Goal: Task Accomplishment & Management: Use online tool/utility

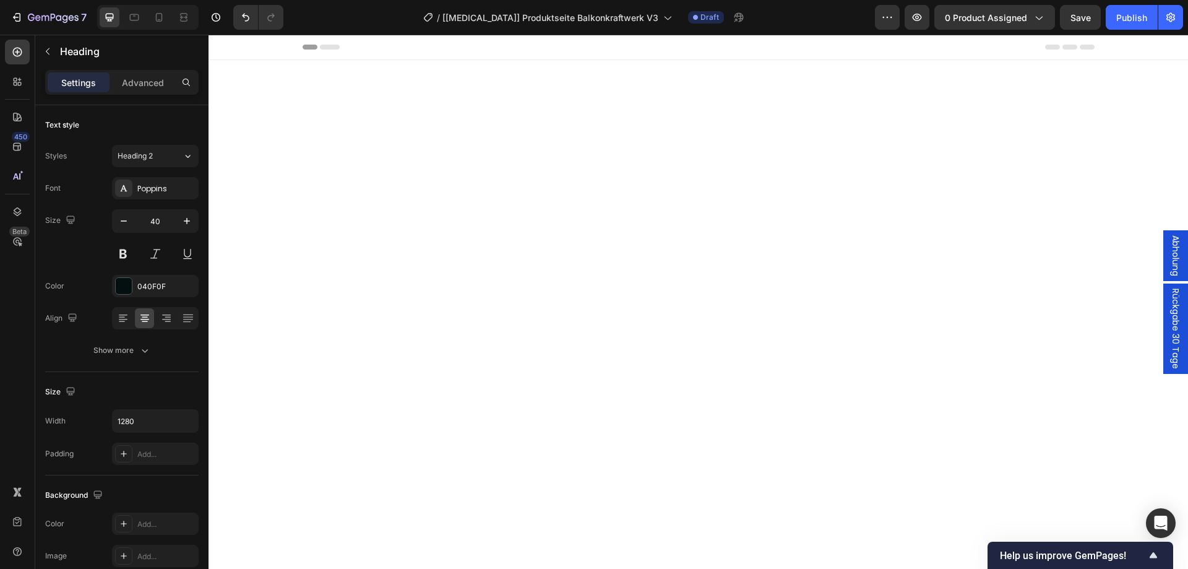
scroll to position [3598, 0]
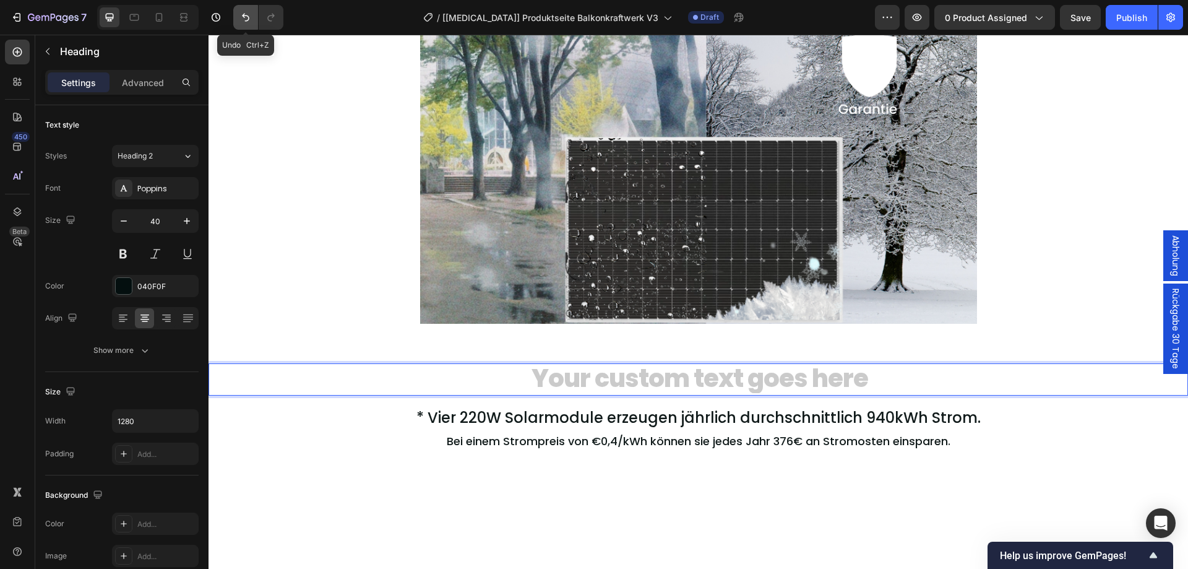
click at [251, 22] on icon "Undo/Redo" at bounding box center [245, 17] width 12 height 12
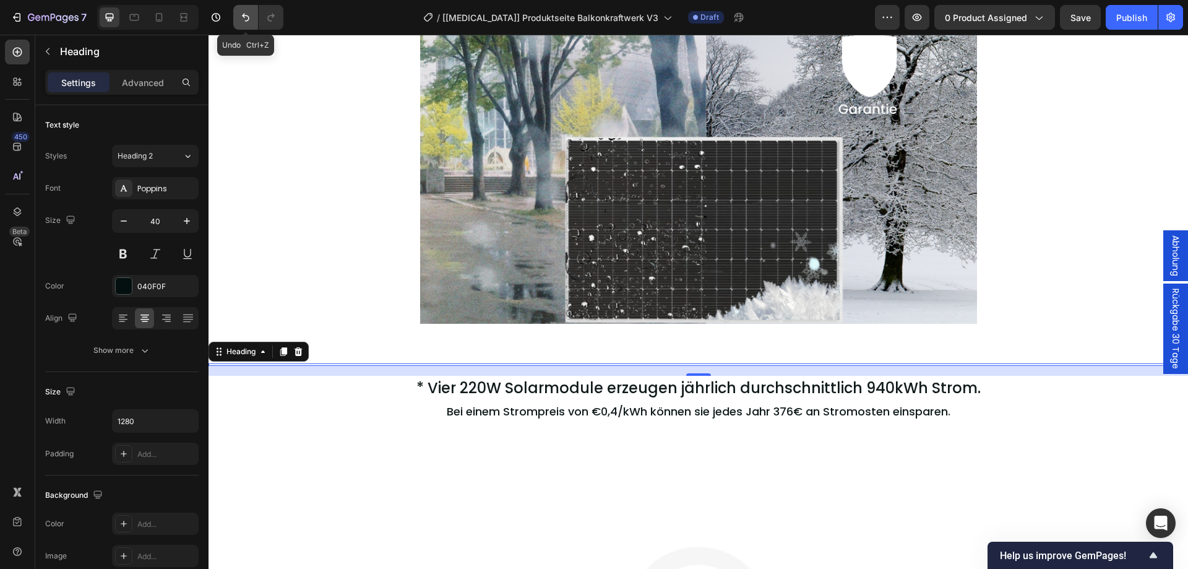
click at [238, 14] on button "Undo/Redo" at bounding box center [245, 17] width 25 height 25
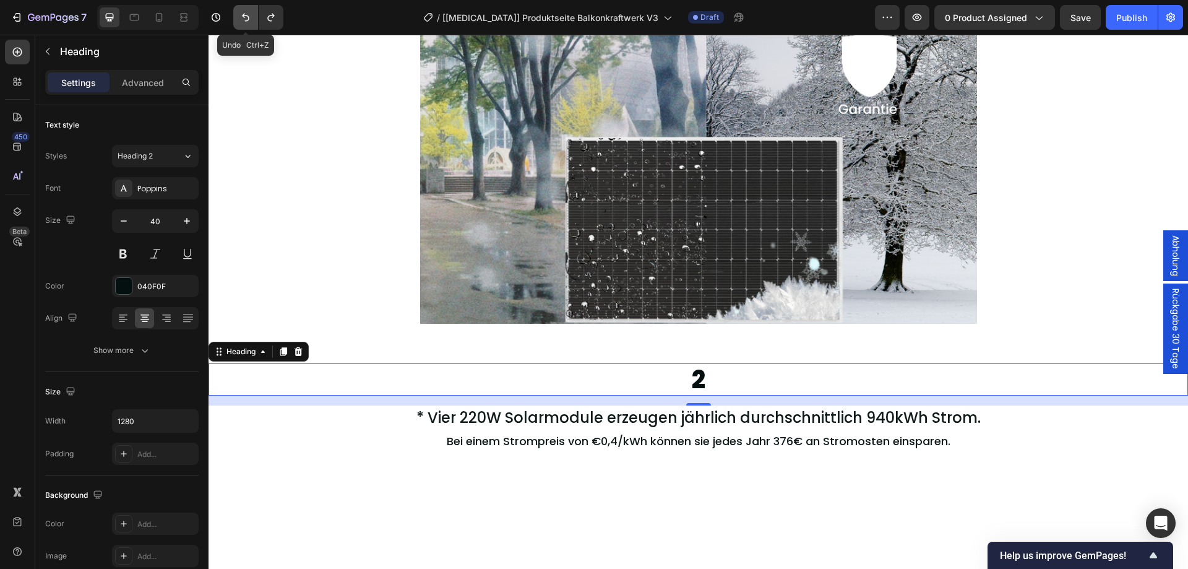
click at [238, 14] on button "Undo/Redo" at bounding box center [245, 17] width 25 height 25
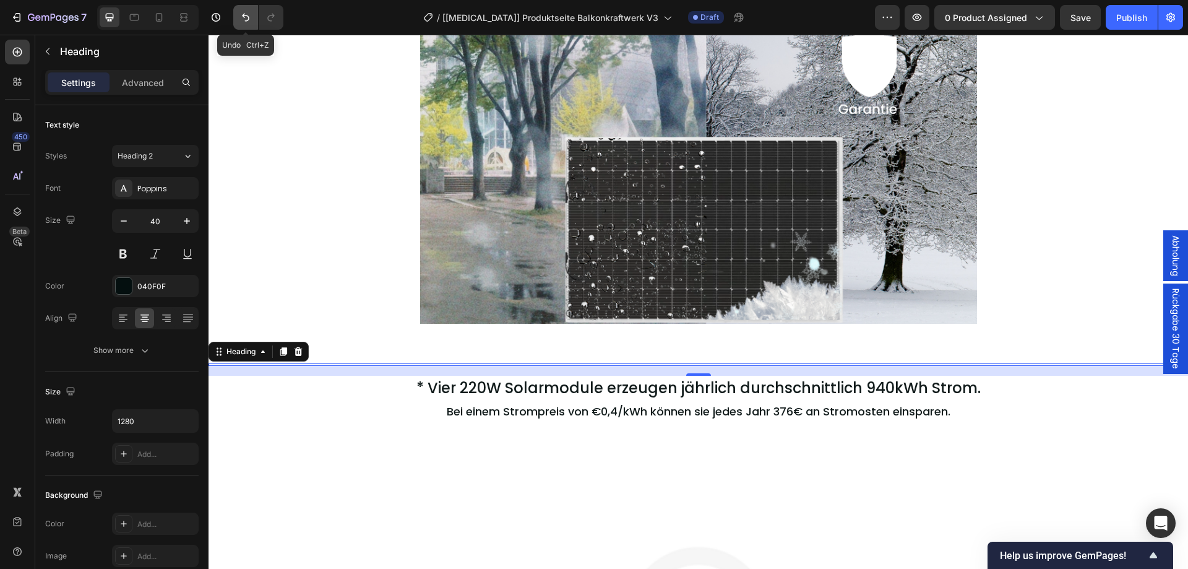
click at [244, 18] on icon "Undo/Redo" at bounding box center [245, 17] width 12 height 12
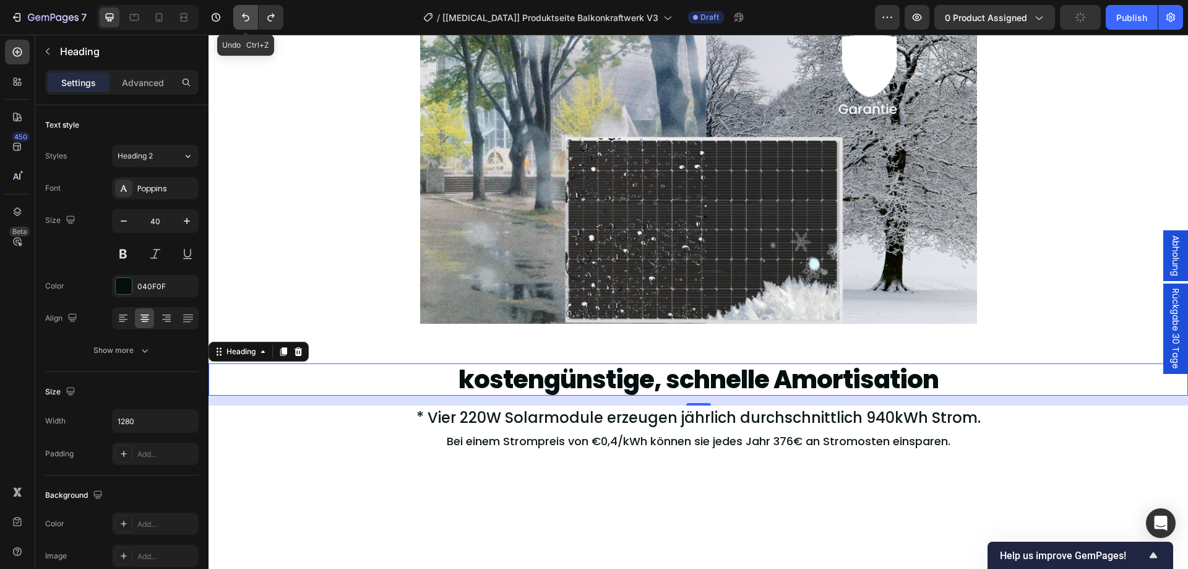
click at [244, 18] on icon "Undo/Redo" at bounding box center [245, 17] width 12 height 12
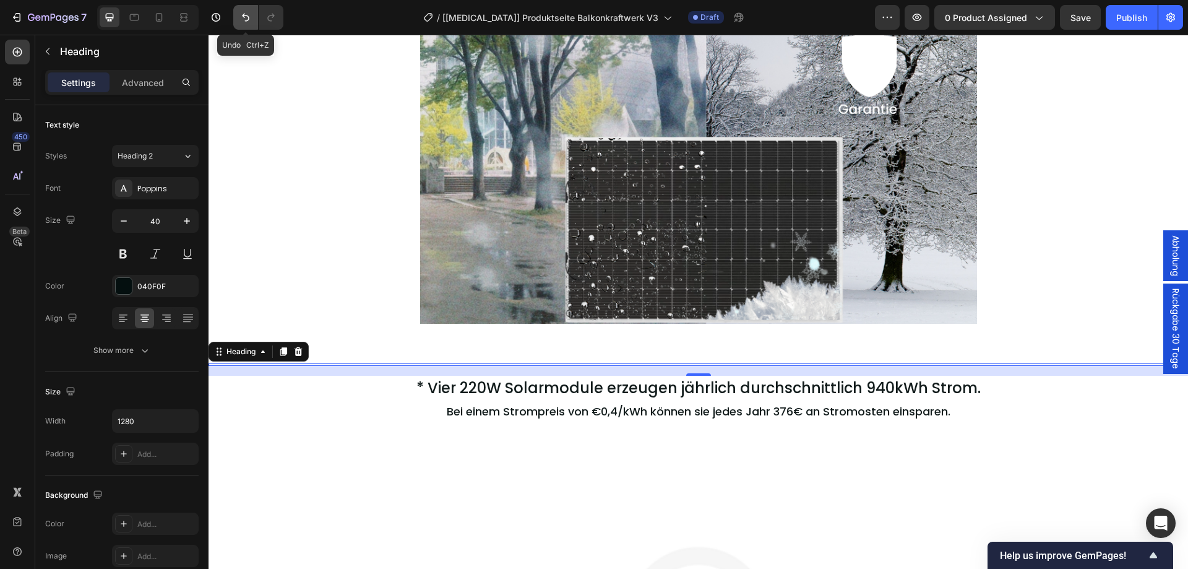
click at [248, 17] on icon "Undo/Redo" at bounding box center [245, 17] width 12 height 12
click at [241, 14] on icon "Undo/Redo" at bounding box center [245, 17] width 12 height 12
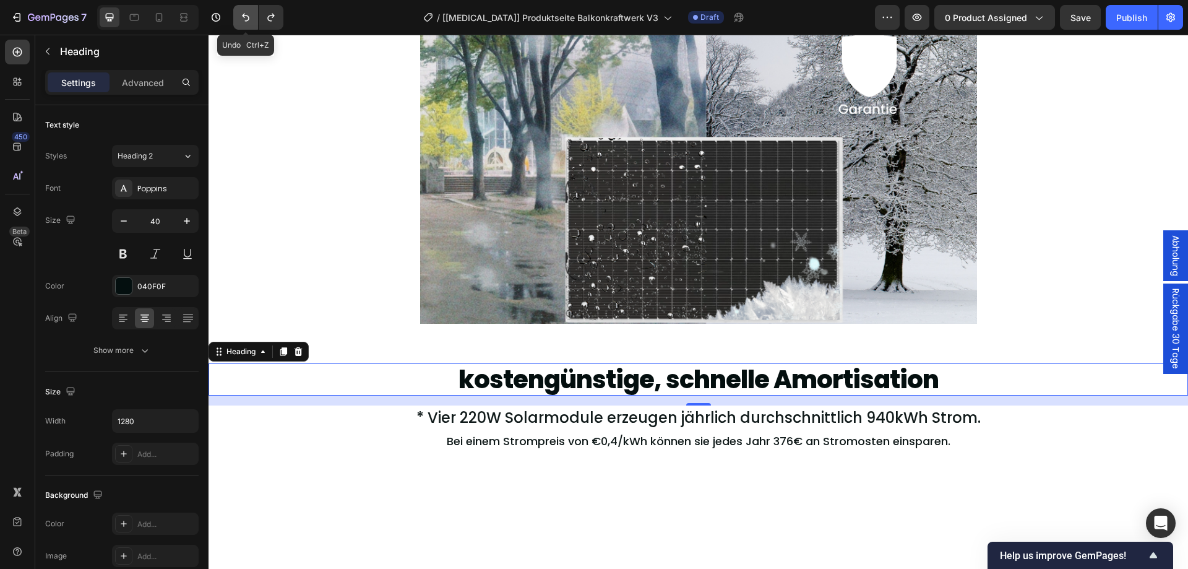
click at [241, 14] on icon "Undo/Redo" at bounding box center [245, 17] width 12 height 12
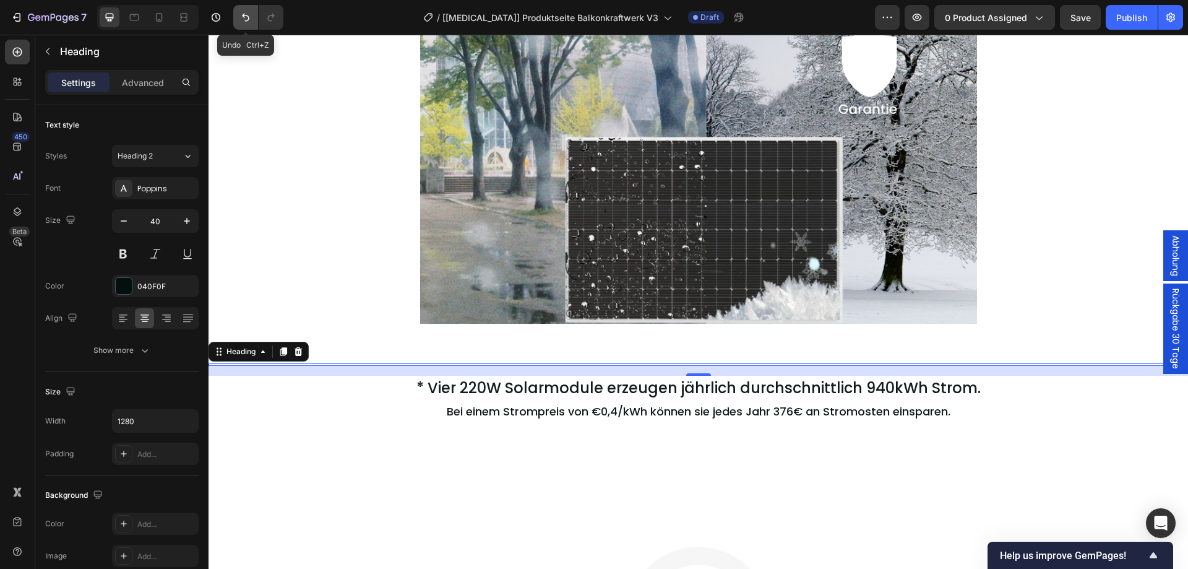
click at [241, 14] on icon "Undo/Redo" at bounding box center [245, 17] width 12 height 12
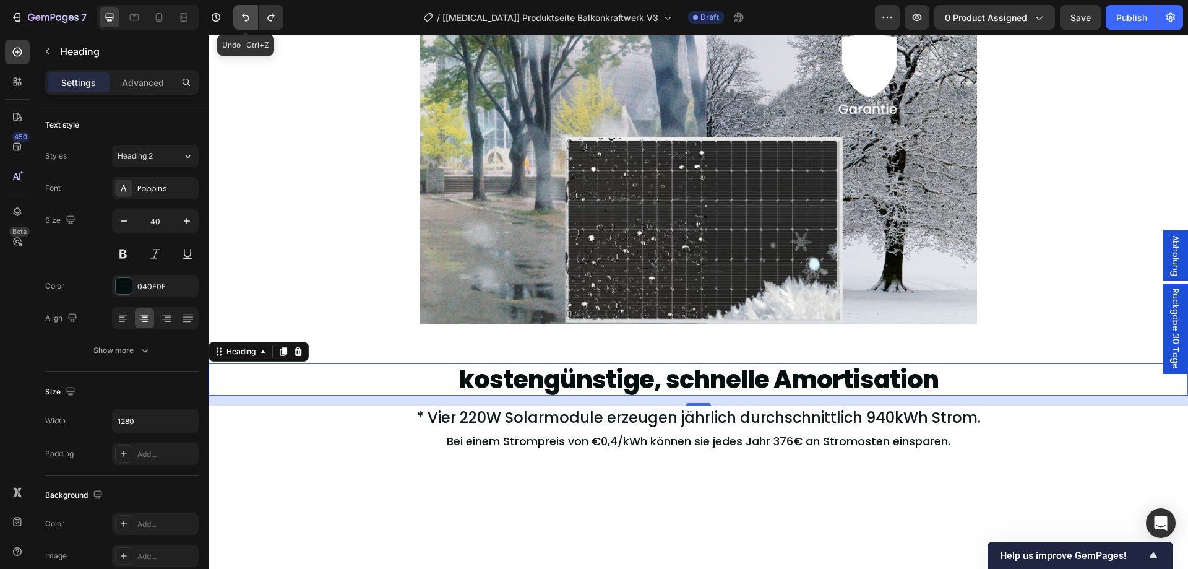
click at [241, 14] on icon "Undo/Redo" at bounding box center [245, 17] width 12 height 12
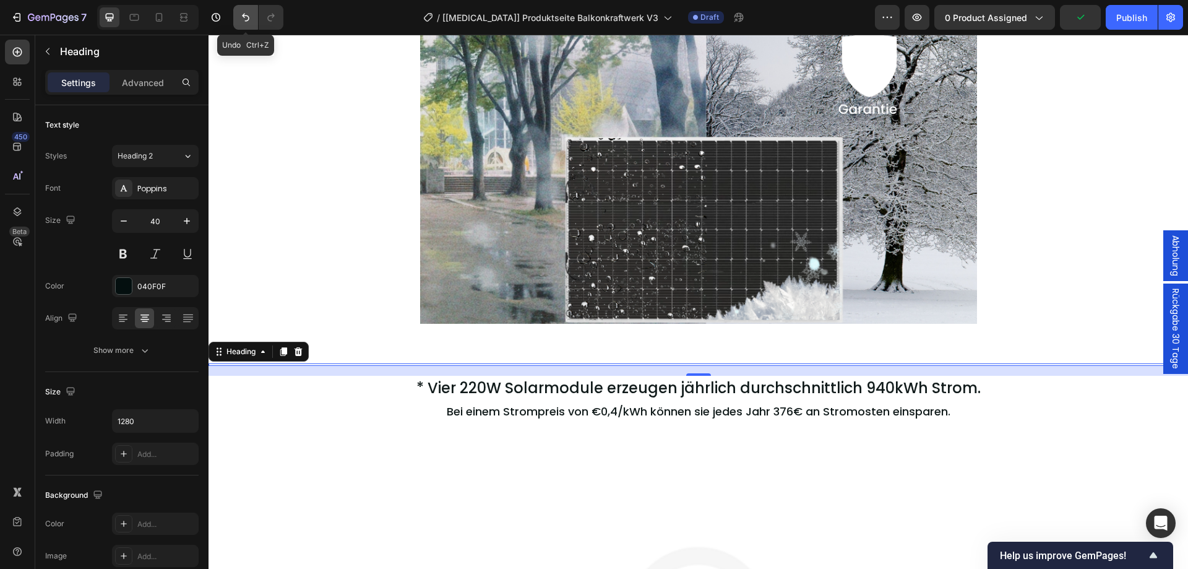
click at [246, 21] on icon "Undo/Redo" at bounding box center [245, 18] width 7 height 8
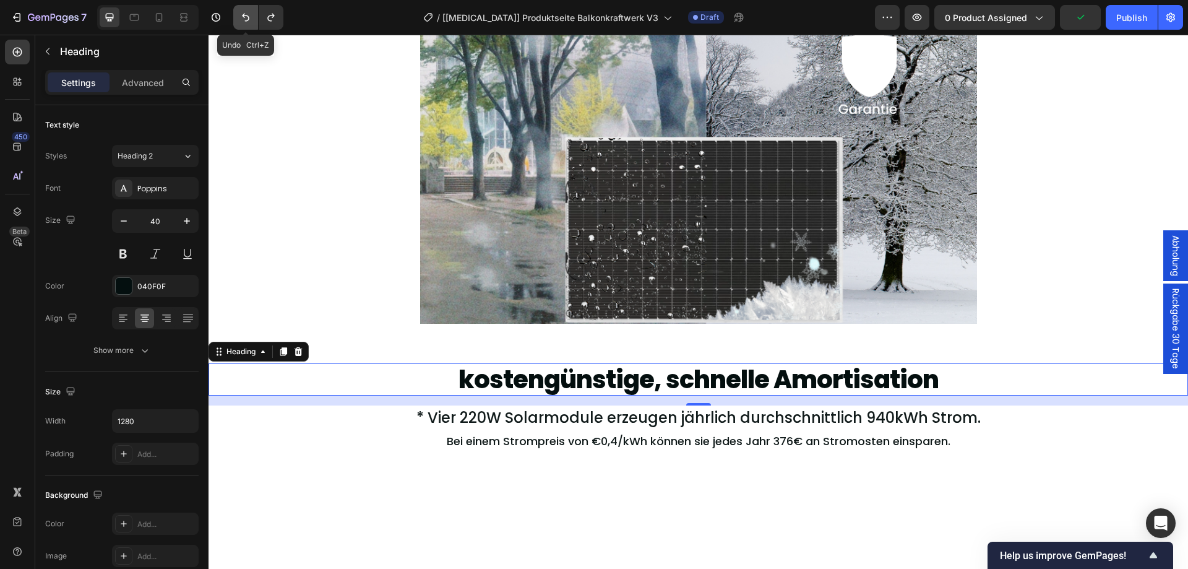
click at [246, 21] on icon "Undo/Redo" at bounding box center [245, 18] width 7 height 8
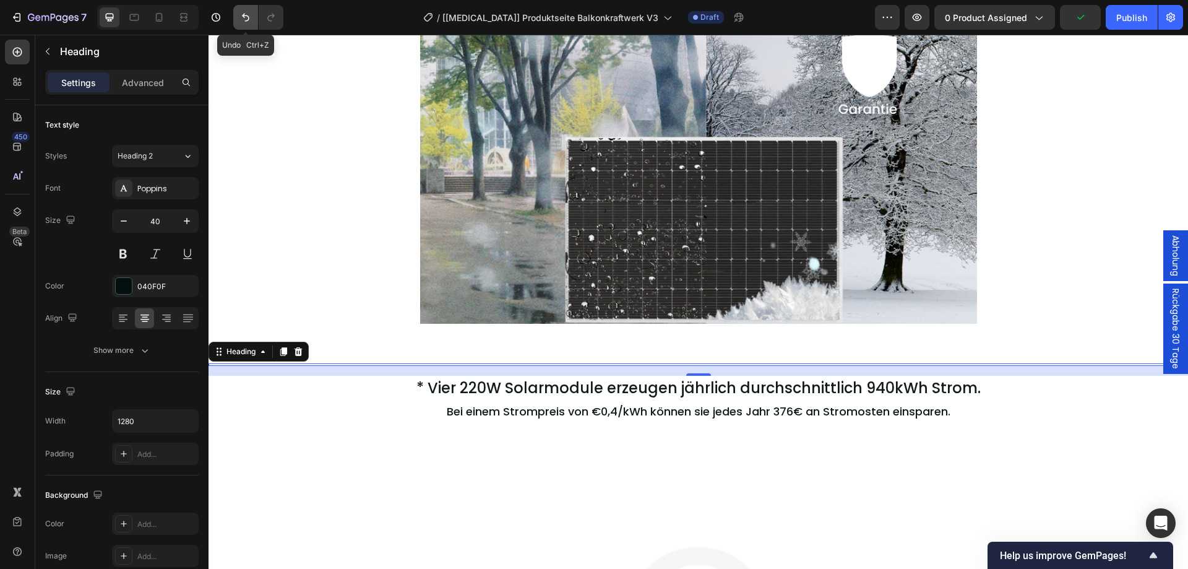
click at [246, 21] on icon "Undo/Redo" at bounding box center [245, 18] width 7 height 8
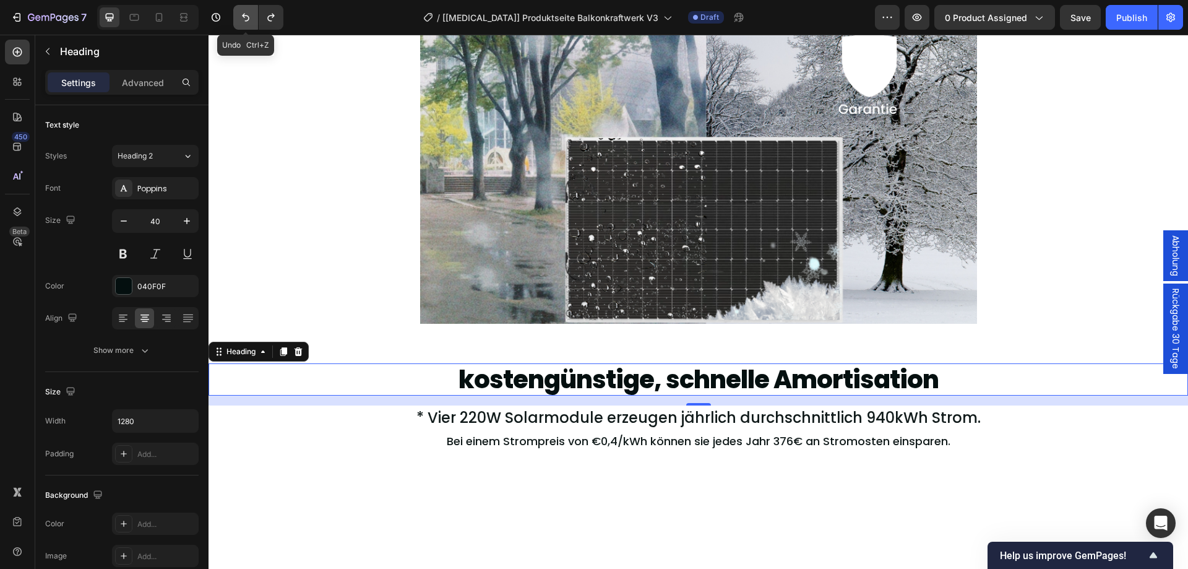
click at [246, 21] on icon "Undo/Redo" at bounding box center [245, 18] width 7 height 8
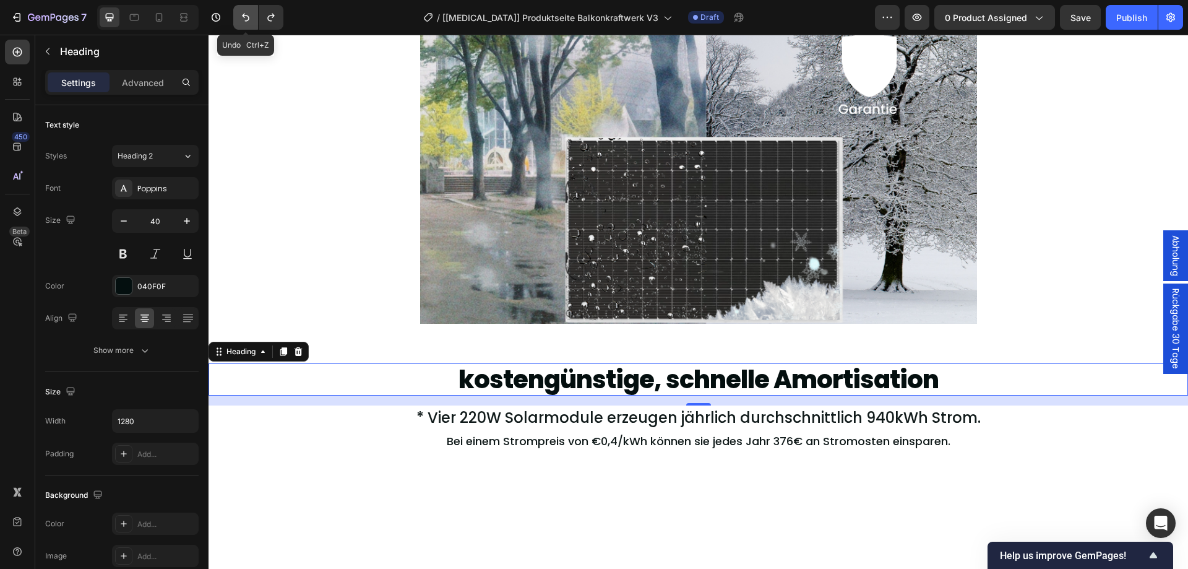
click at [246, 21] on icon "Undo/Redo" at bounding box center [245, 18] width 7 height 8
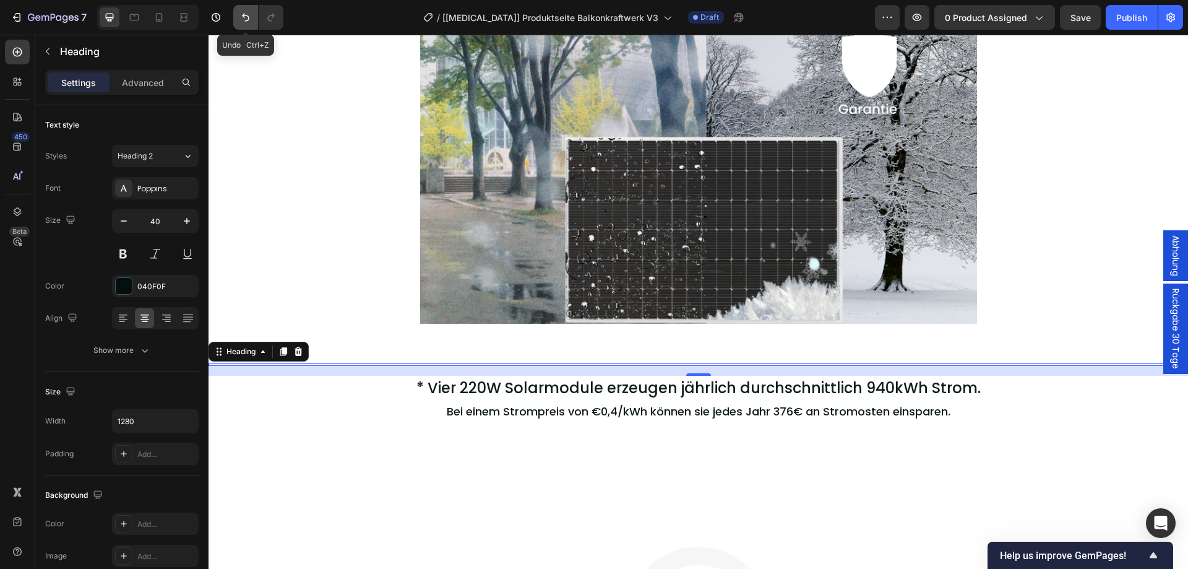
click at [246, 21] on icon "Undo/Redo" at bounding box center [245, 18] width 7 height 8
click at [252, 24] on button "Undo/Redo" at bounding box center [245, 17] width 25 height 25
click at [701, 366] on div "16" at bounding box center [697, 371] width 979 height 10
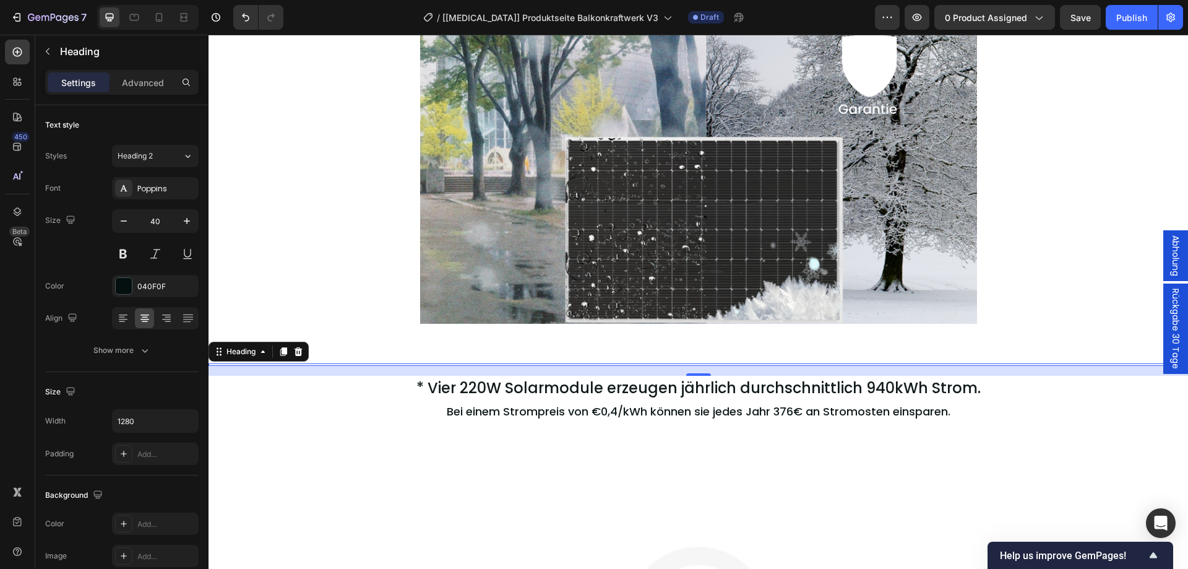
click at [701, 366] on div "16" at bounding box center [697, 371] width 979 height 10
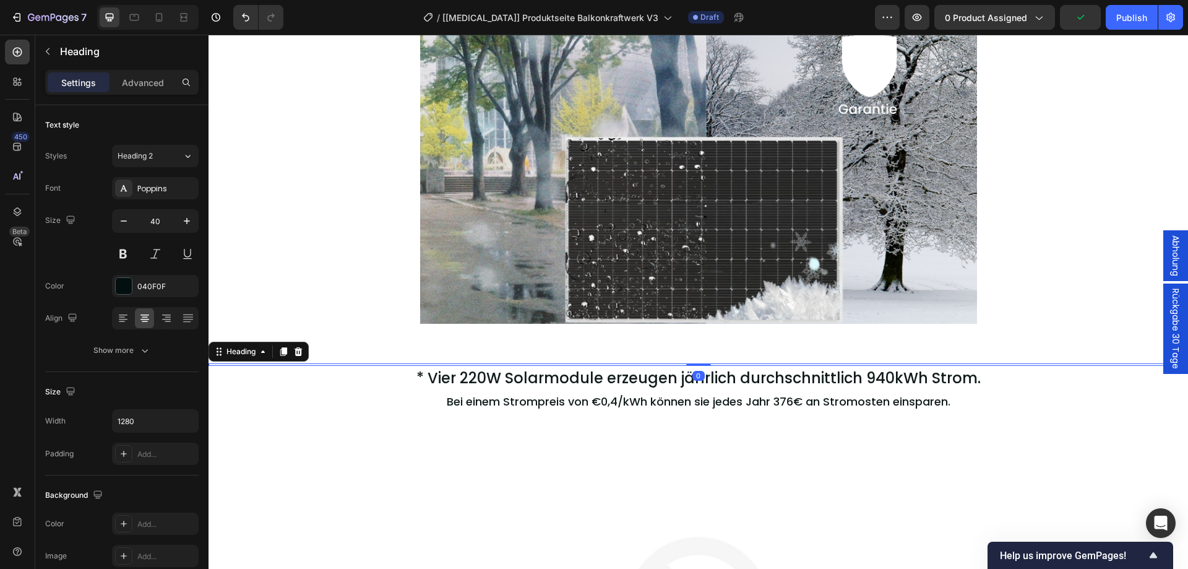
drag, startPoint x: 689, startPoint y: 374, endPoint x: 691, endPoint y: 359, distance: 15.1
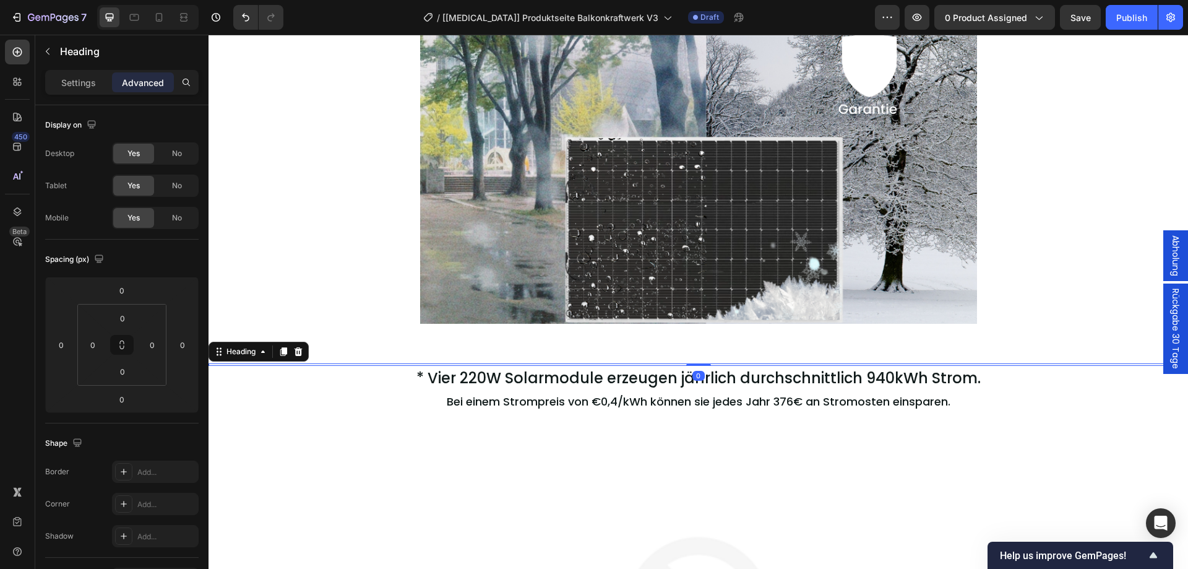
click at [666, 363] on h2 "Rich Text Editor. Editing area: main" at bounding box center [699, 364] width 792 height 2
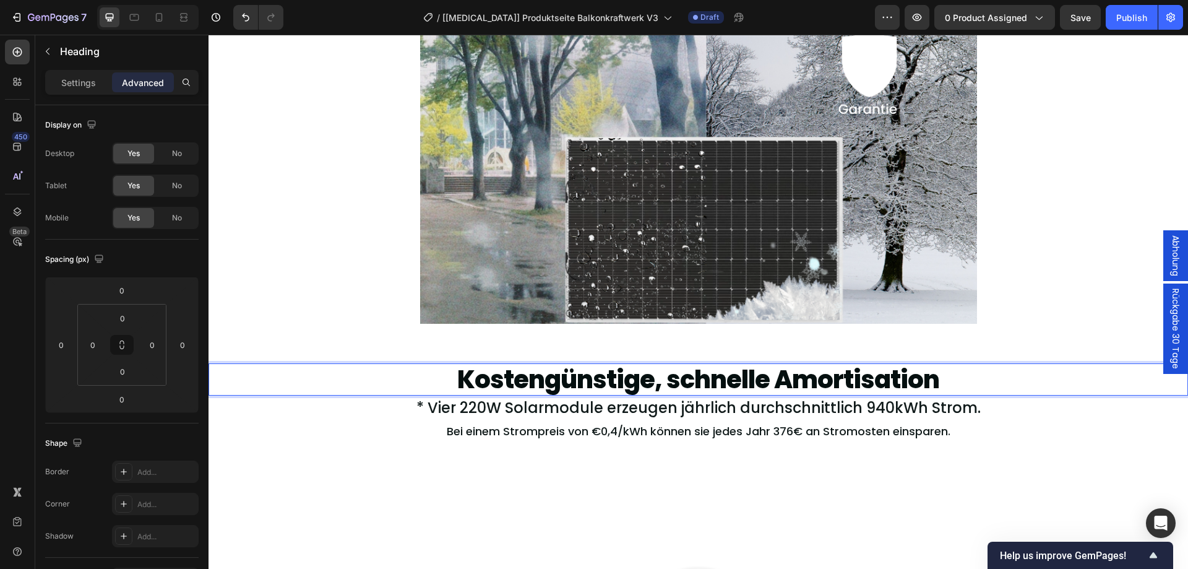
click at [771, 376] on p "Kostengünstige, schnelle Amortisation" at bounding box center [698, 379] width 789 height 30
click at [771, 376] on h2 "Kostengünstige, schnelle Amortisation" at bounding box center [699, 379] width 792 height 32
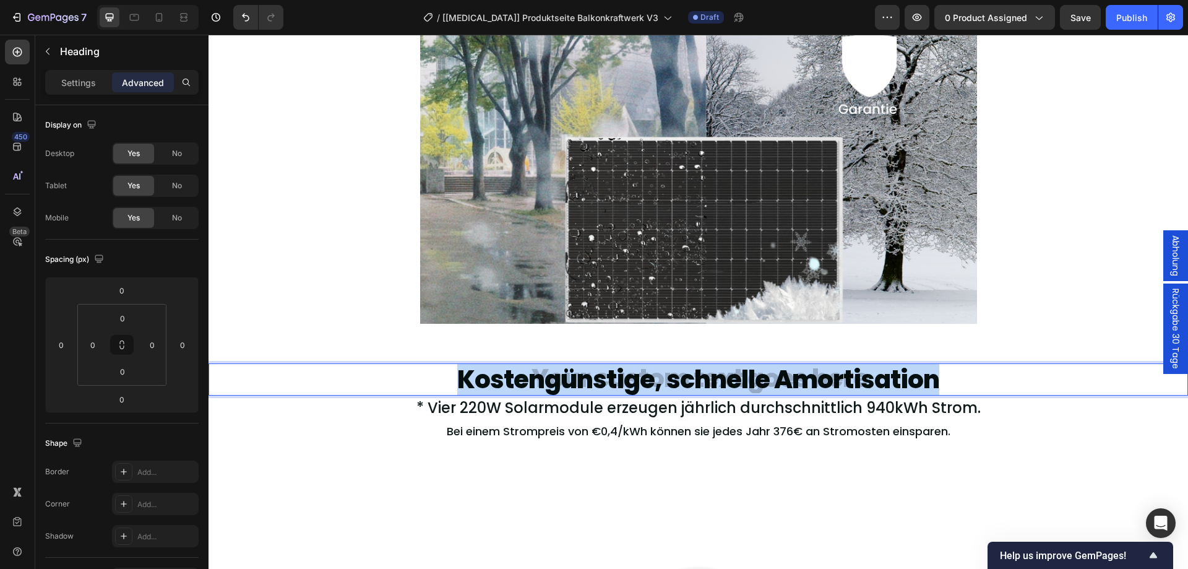
click at [771, 376] on h2 "Kostengünstige, schnelle Amortisation" at bounding box center [699, 379] width 792 height 32
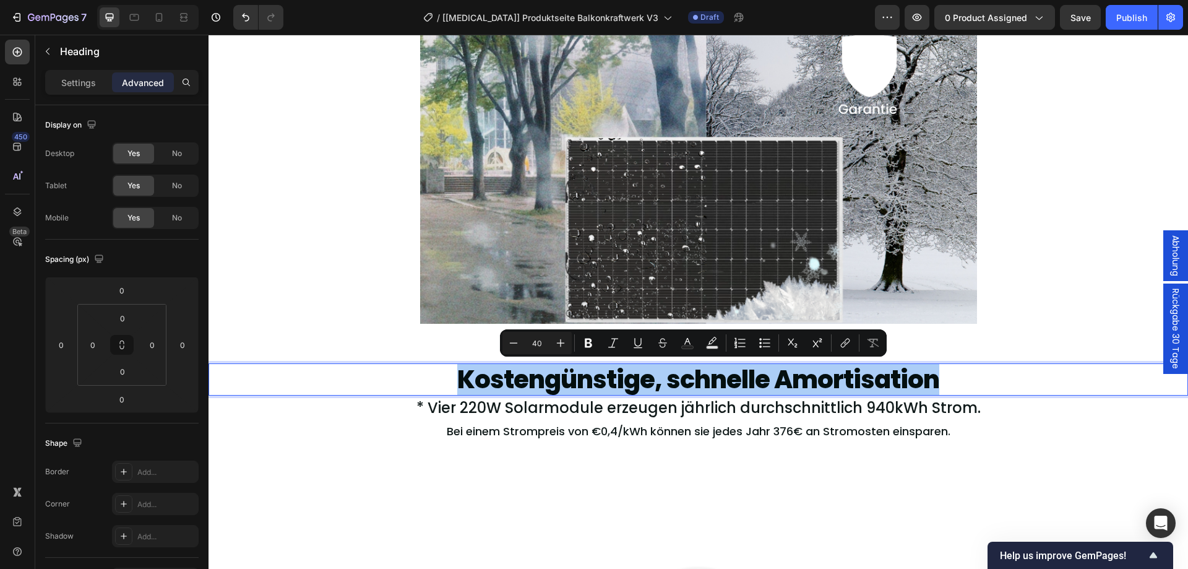
click at [544, 339] on input "40" at bounding box center [537, 342] width 25 height 15
type input "4"
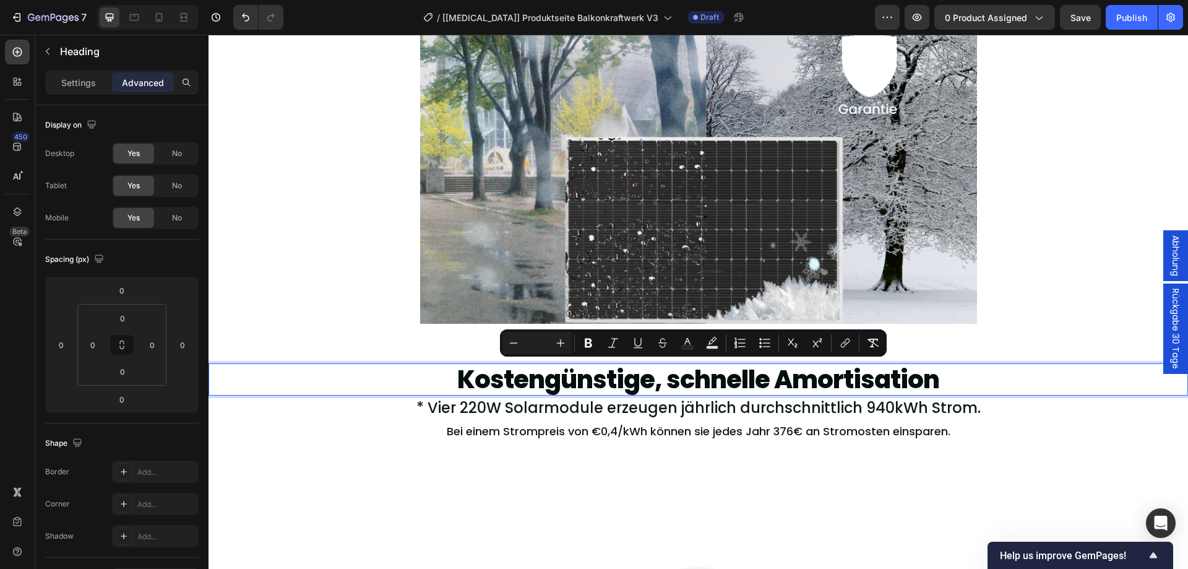
type input "2"
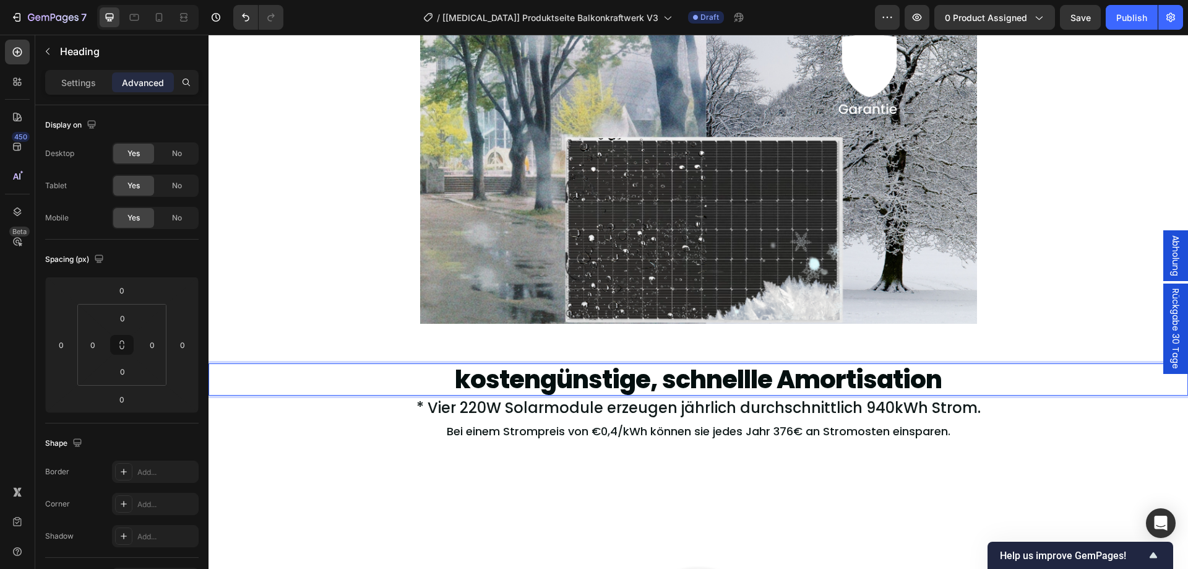
click at [462, 374] on p "kostengünstige, schnellle Amortisation" at bounding box center [698, 379] width 789 height 30
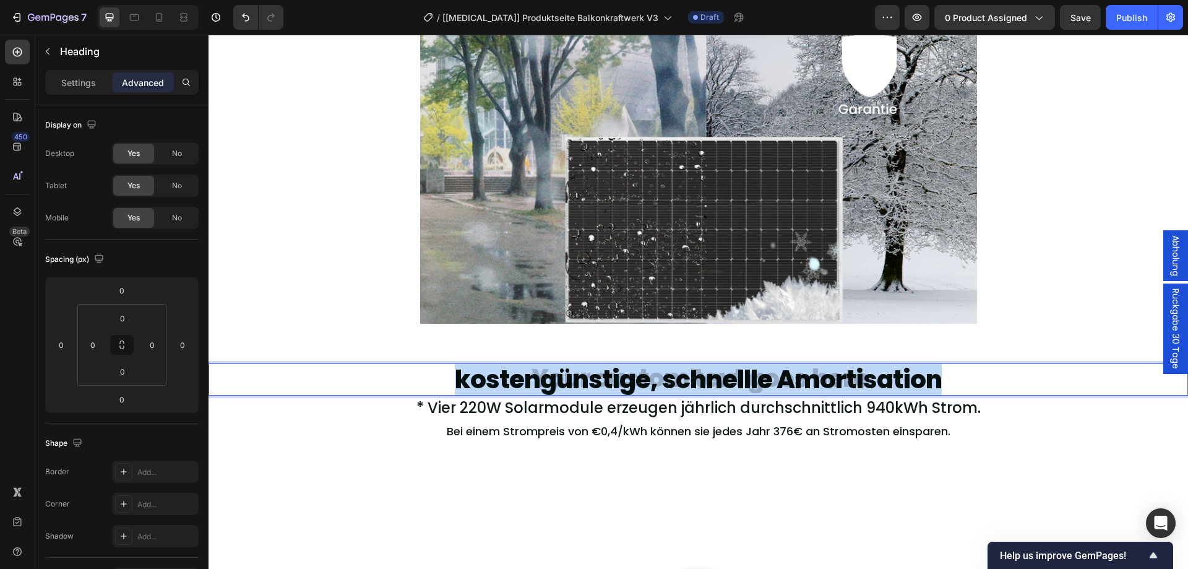
click at [462, 374] on h2 "kostengünstige, schnellle Amortisation" at bounding box center [699, 379] width 792 height 32
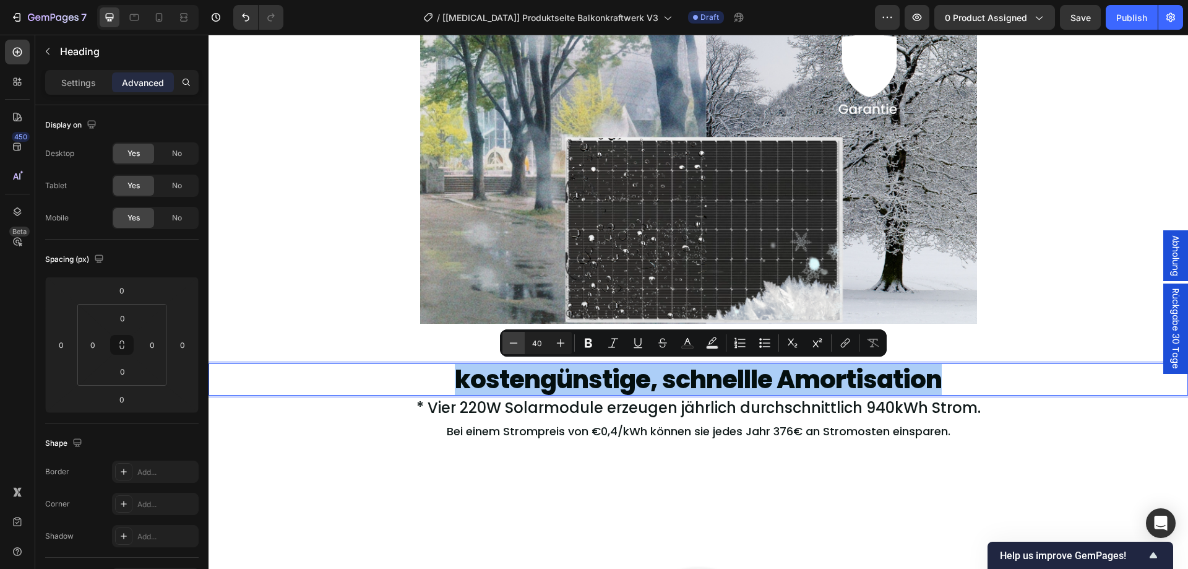
click at [513, 341] on icon "Editor contextual toolbar" at bounding box center [513, 343] width 12 height 12
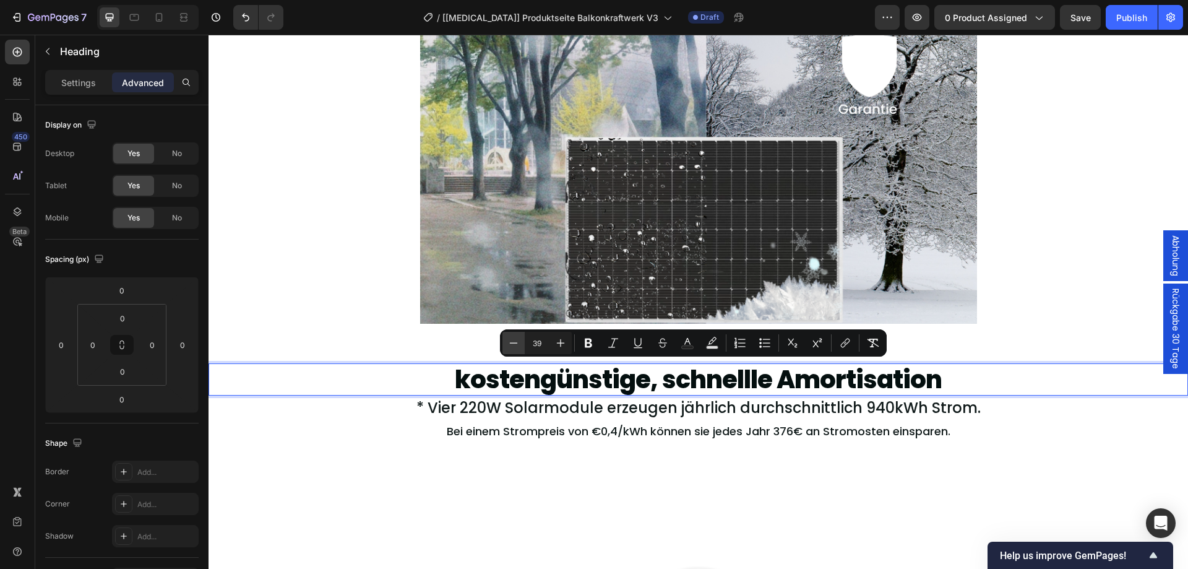
click at [513, 341] on icon "Editor contextual toolbar" at bounding box center [513, 343] width 12 height 12
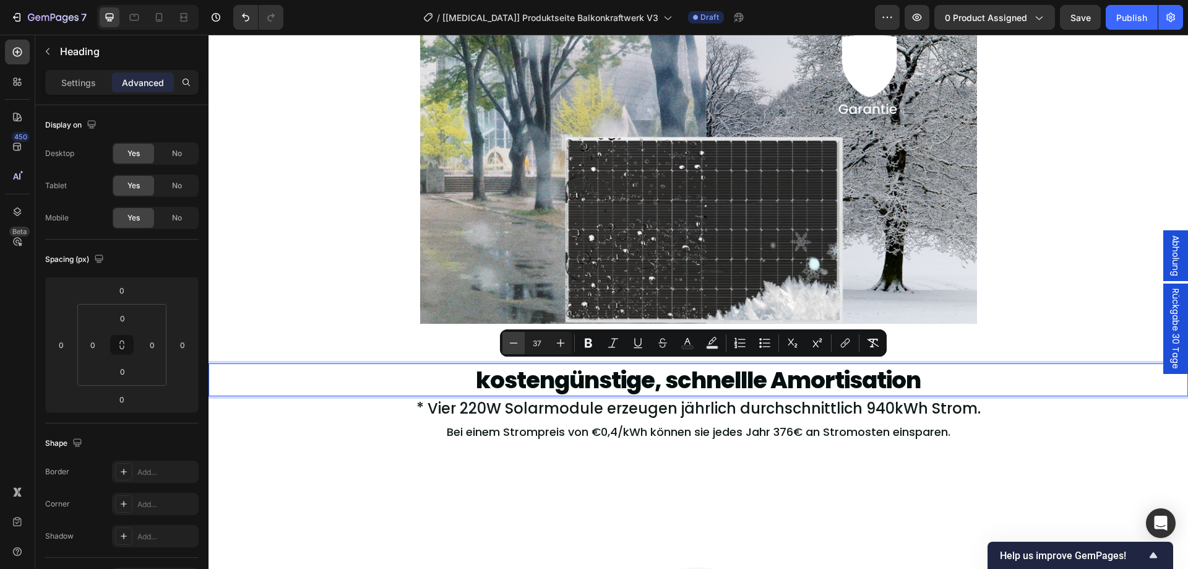
click at [513, 341] on icon "Editor contextual toolbar" at bounding box center [513, 343] width 12 height 12
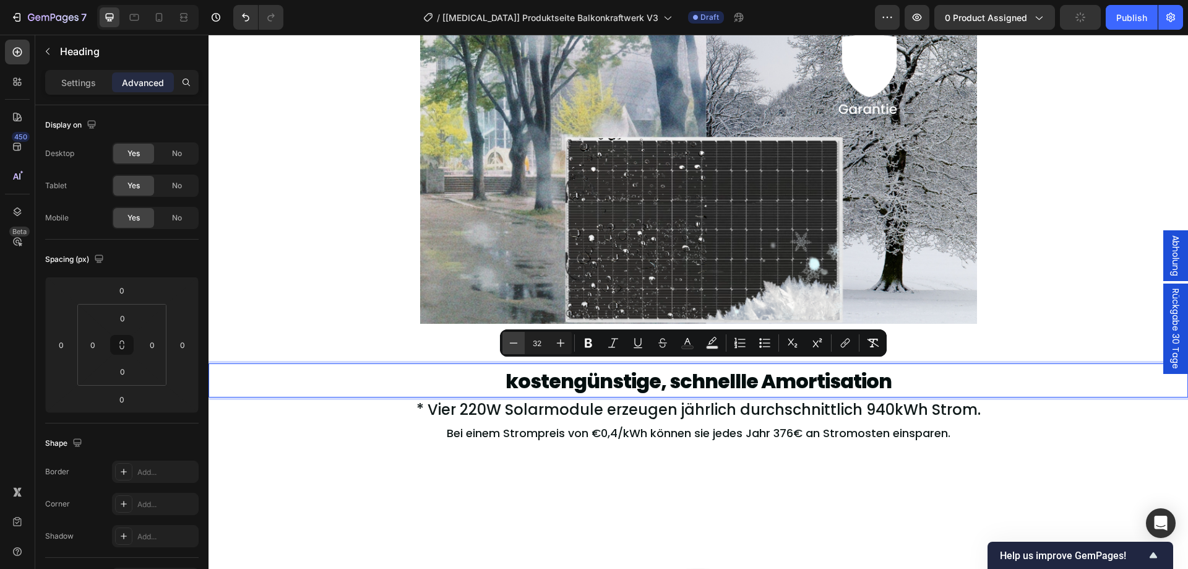
click at [513, 341] on icon "Editor contextual toolbar" at bounding box center [513, 343] width 12 height 12
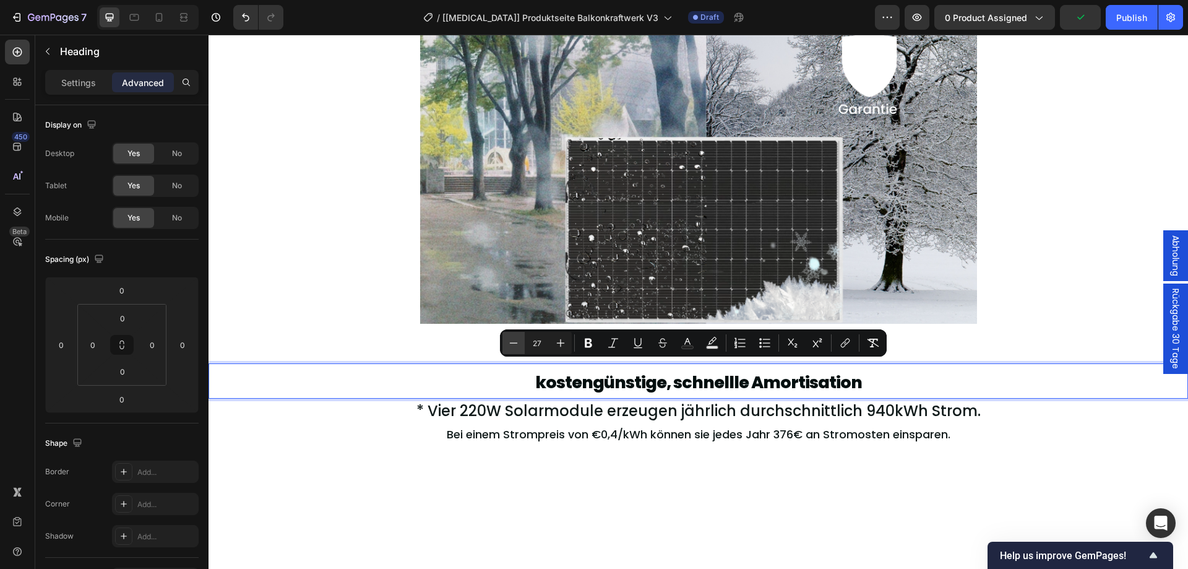
click at [513, 341] on icon "Editor contextual toolbar" at bounding box center [513, 343] width 12 height 12
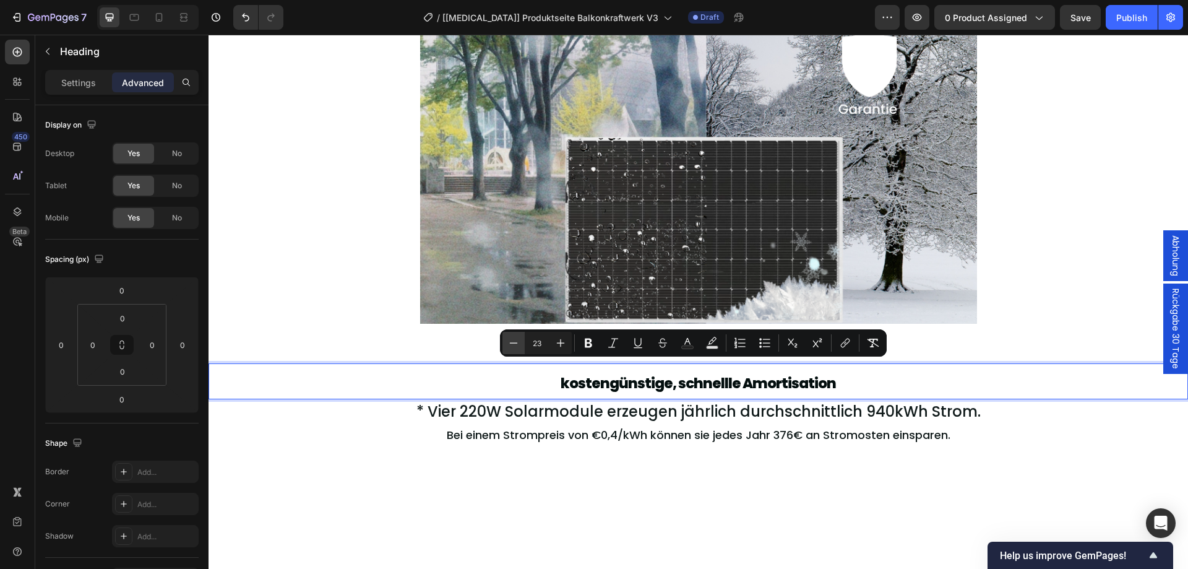
type input "22"
click at [88, 80] on p "Settings" at bounding box center [78, 82] width 35 height 13
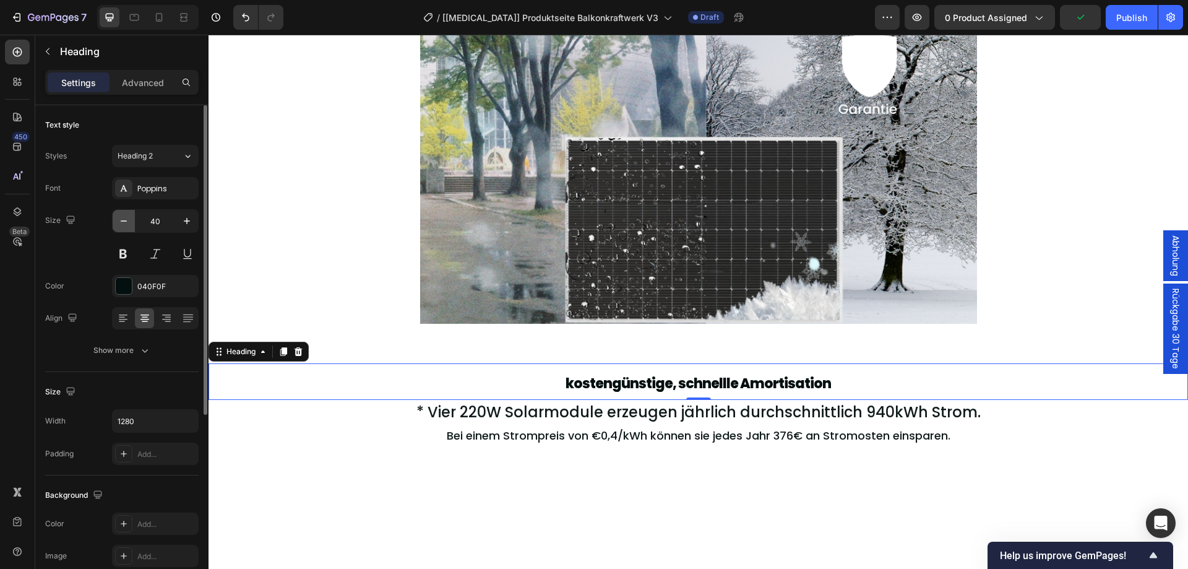
click at [125, 217] on icon "button" at bounding box center [124, 221] width 12 height 12
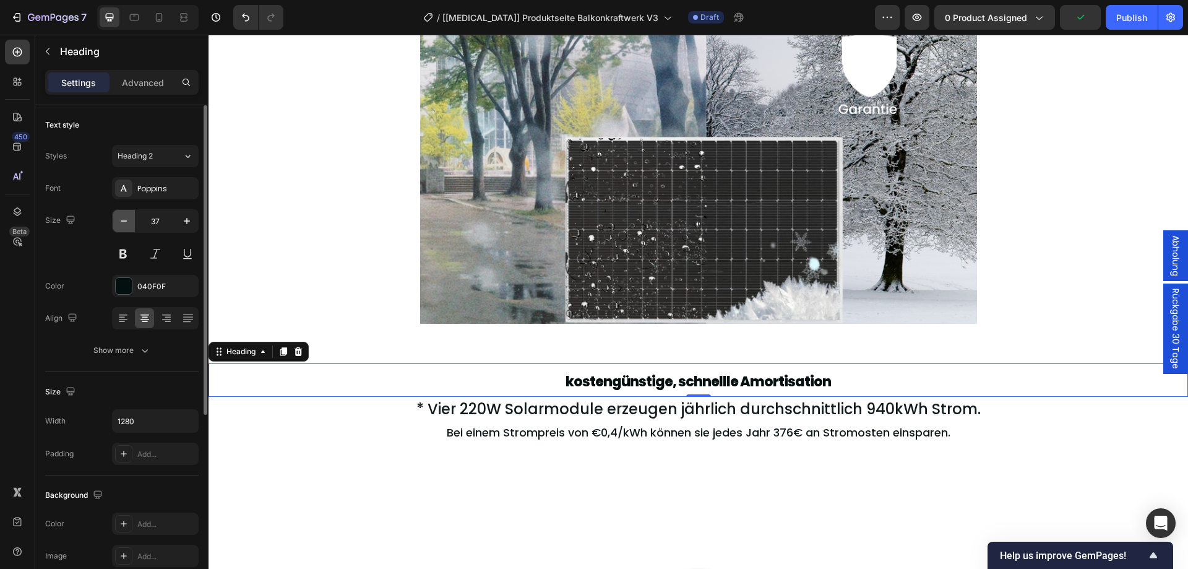
click at [125, 217] on icon "button" at bounding box center [124, 221] width 12 height 12
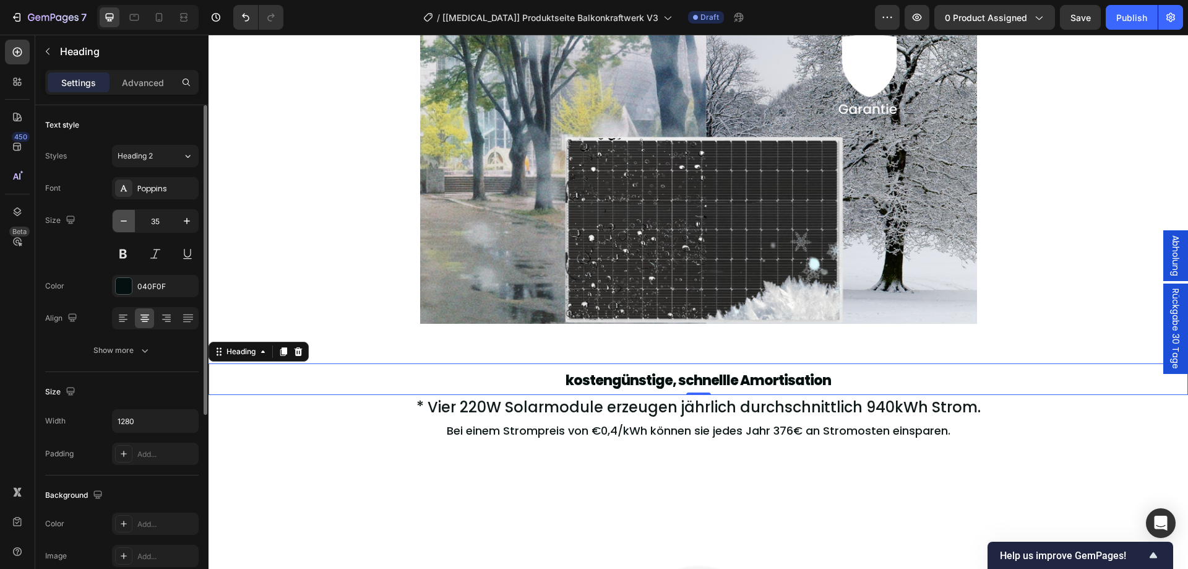
click at [125, 217] on icon "button" at bounding box center [124, 221] width 12 height 12
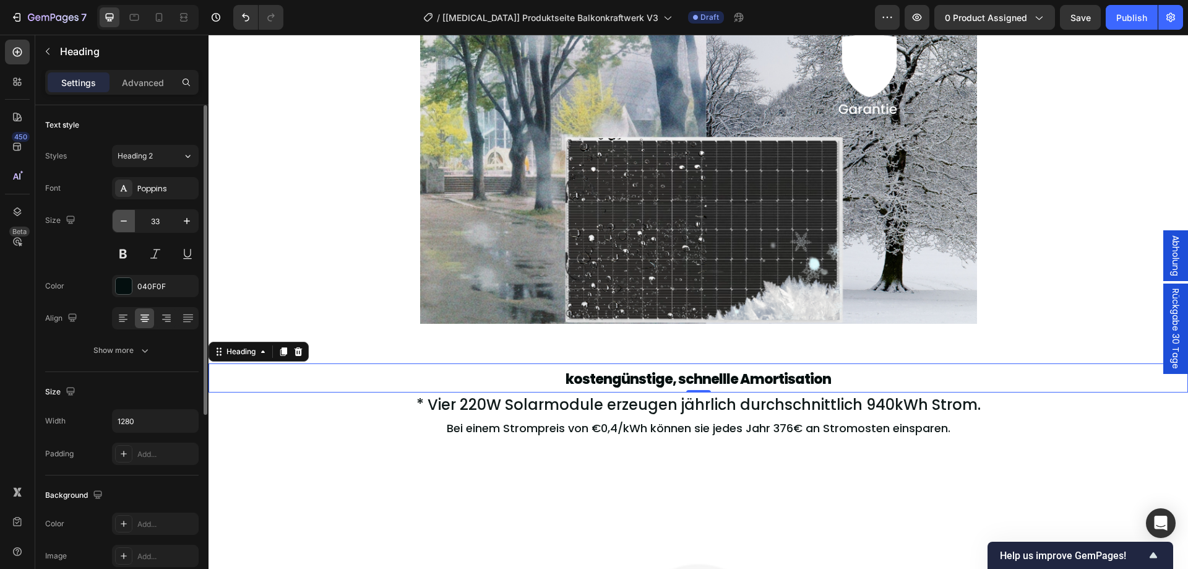
click at [125, 217] on icon "button" at bounding box center [124, 221] width 12 height 12
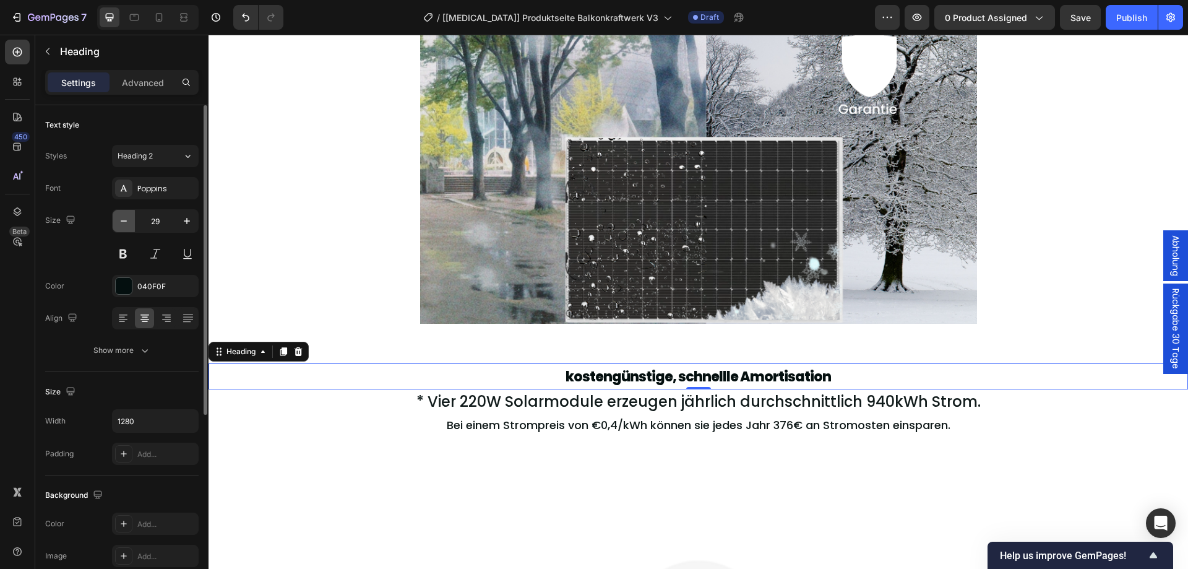
click at [125, 217] on icon "button" at bounding box center [124, 221] width 12 height 12
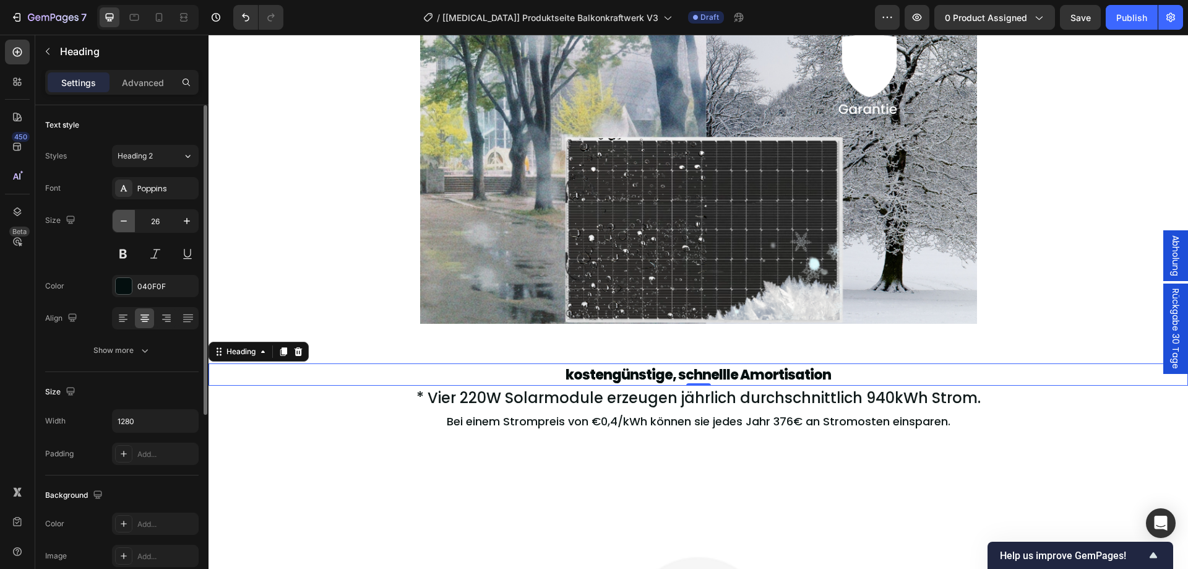
click at [125, 217] on icon "button" at bounding box center [124, 221] width 12 height 12
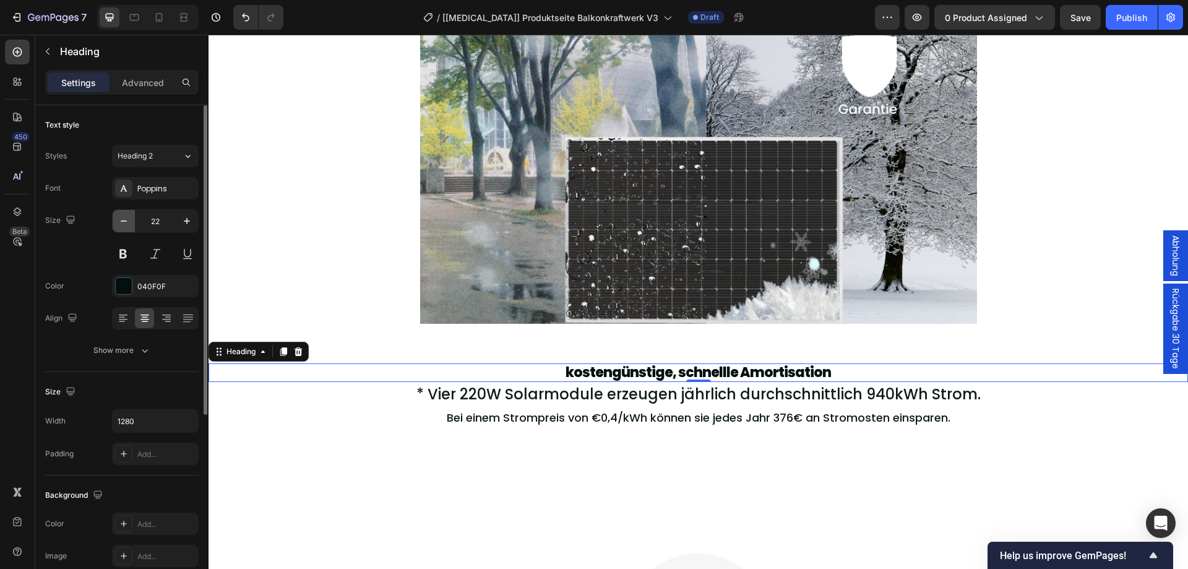
click at [125, 217] on icon "button" at bounding box center [124, 221] width 12 height 12
click at [192, 223] on icon "button" at bounding box center [187, 221] width 12 height 12
type input "22"
click at [264, 424] on p "Bei einem Strompreis von €0,4/kWh können sie jedes Jahr 376€ an Stromosten eins…" at bounding box center [698, 417] width 937 height 24
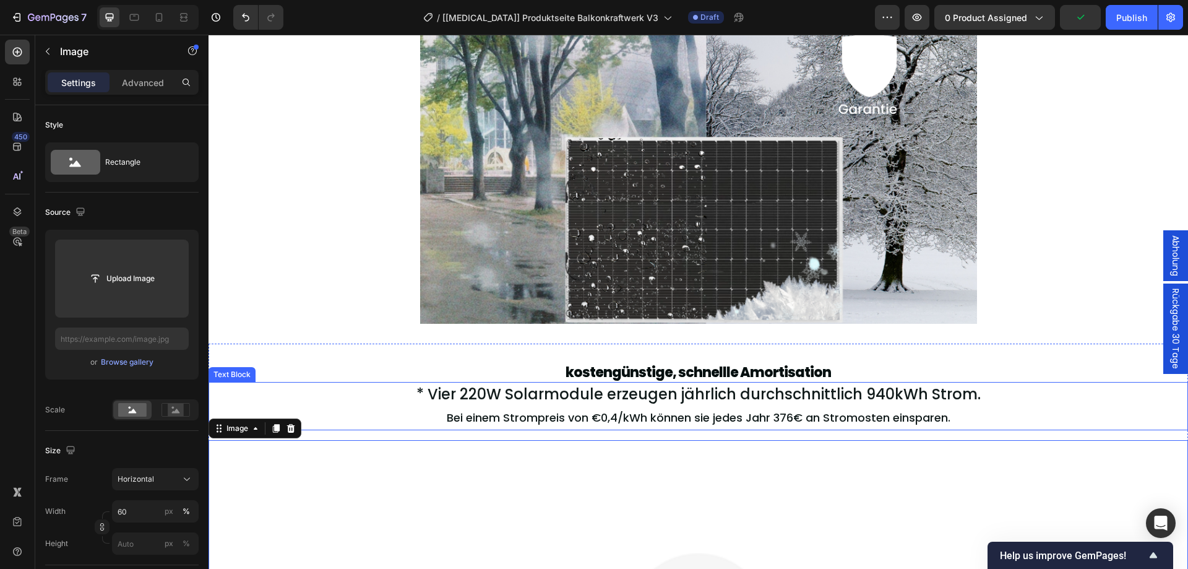
click at [580, 393] on p "* Vier 220W Solarmodule erzeugen jährlich durchschnittlich 940kWh Strom." at bounding box center [698, 394] width 937 height 22
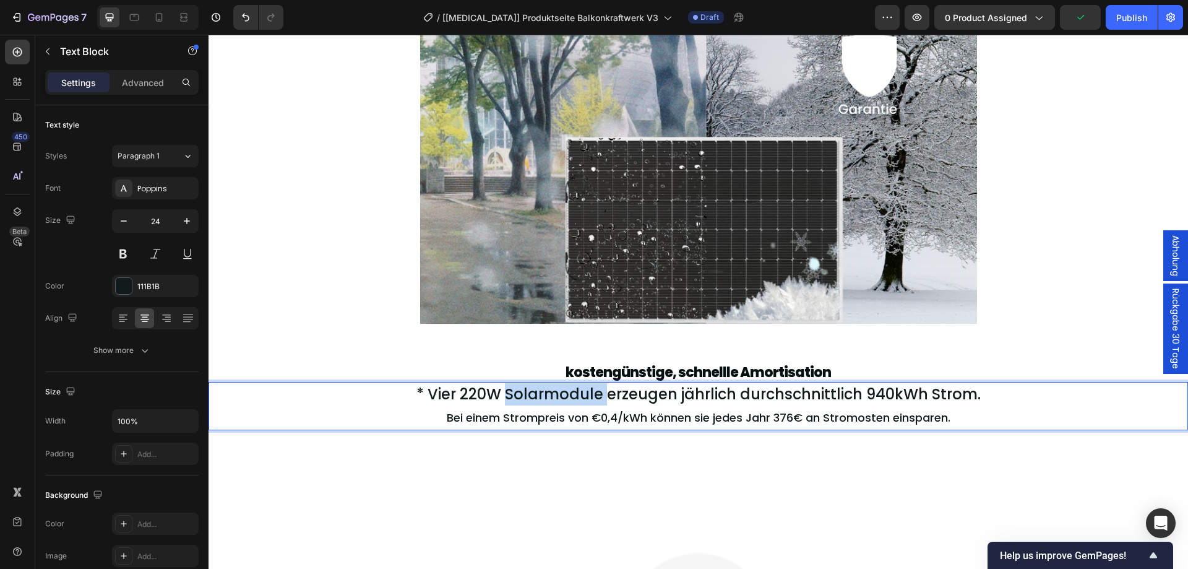
click at [580, 393] on p "* Vier 220W Solarmodule erzeugen jährlich durchschnittlich 940kWh Strom." at bounding box center [698, 394] width 937 height 22
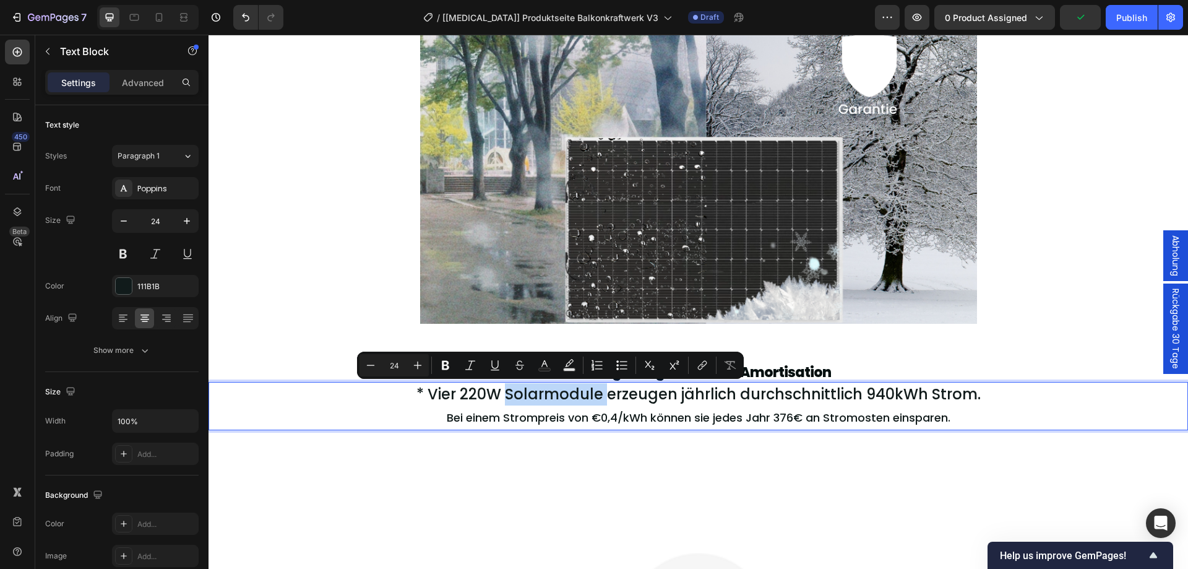
click at [580, 393] on p "* Vier 220W Solarmodule erzeugen jährlich durchschnittlich 940kWh Strom." at bounding box center [698, 394] width 937 height 22
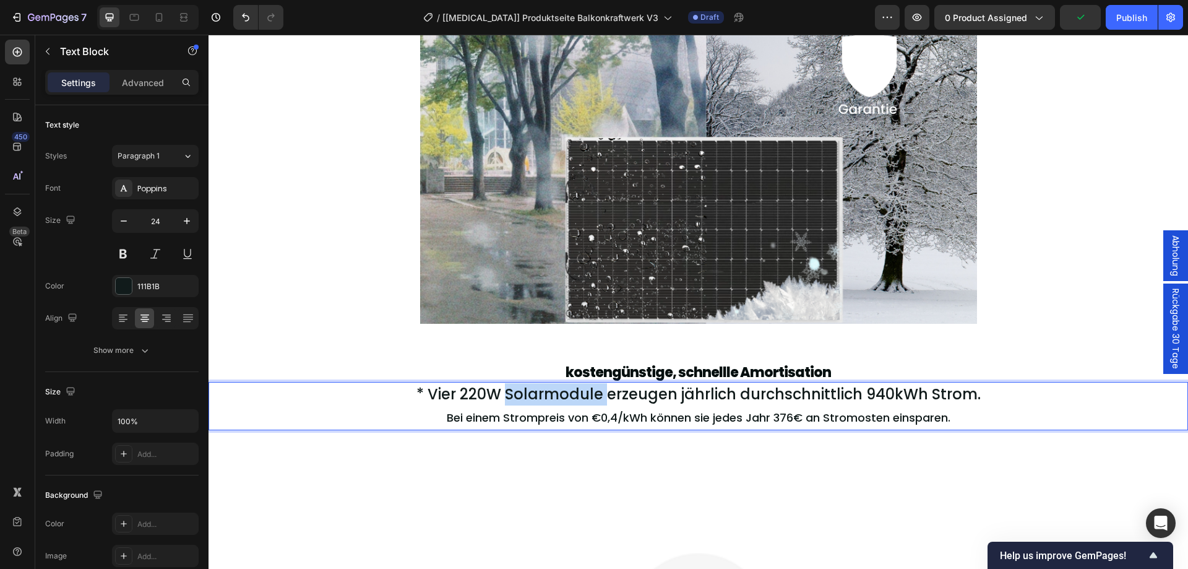
click at [580, 393] on p "* Vier 220W Solarmodule erzeugen jährlich durchschnittlich 940kWh Strom." at bounding box center [698, 394] width 937 height 22
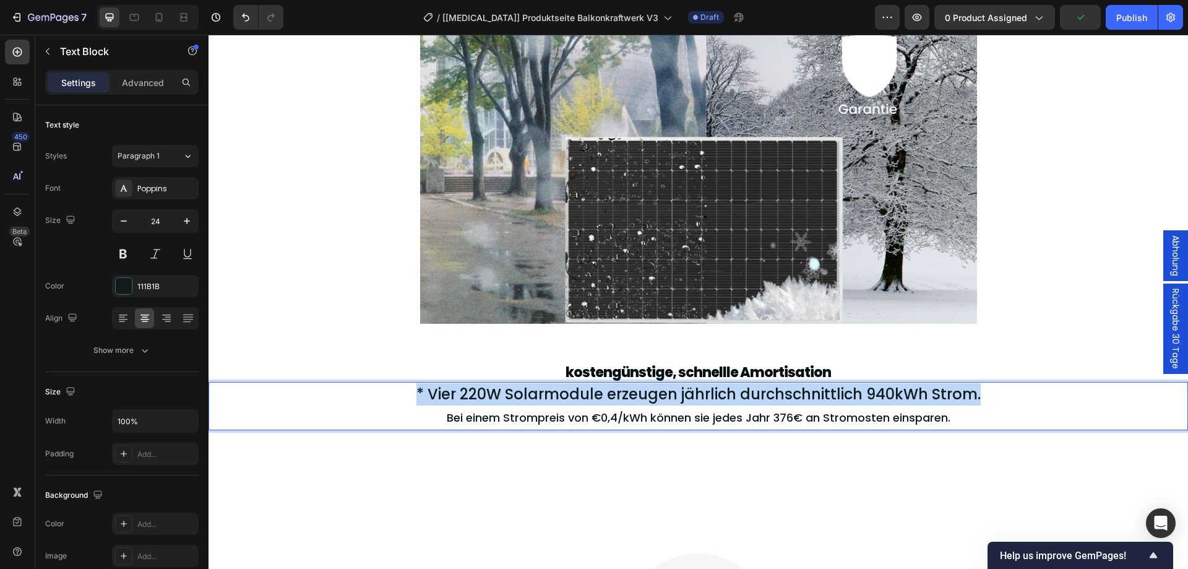
click at [580, 393] on p "* Vier 220W Solarmodule erzeugen jährlich durchschnittlich 940kWh Strom." at bounding box center [698, 394] width 937 height 22
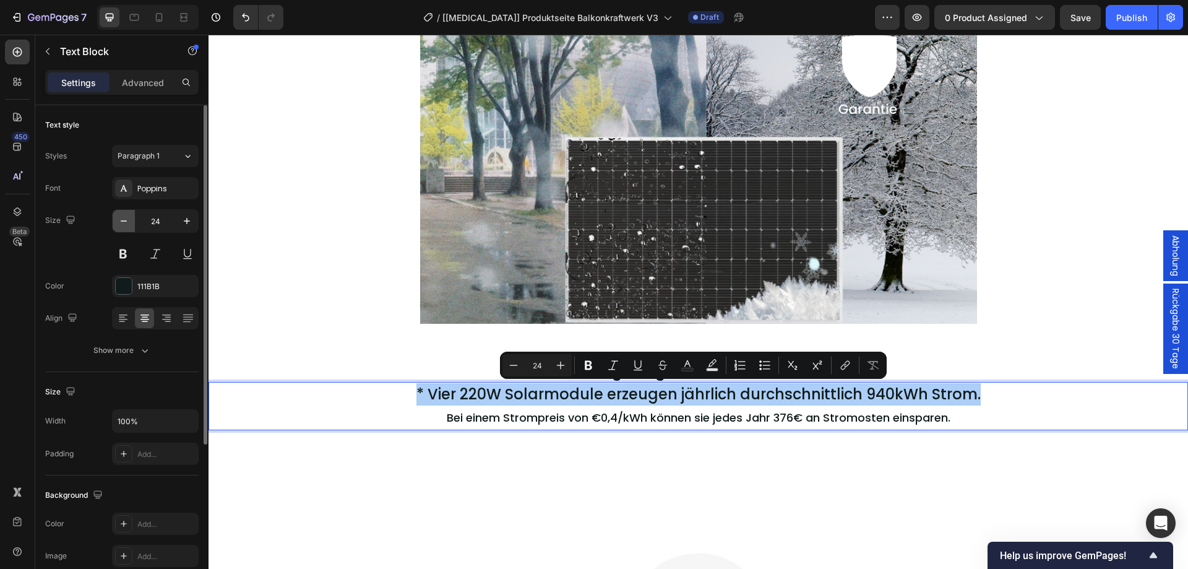
click at [131, 221] on button "button" at bounding box center [124, 221] width 22 height 22
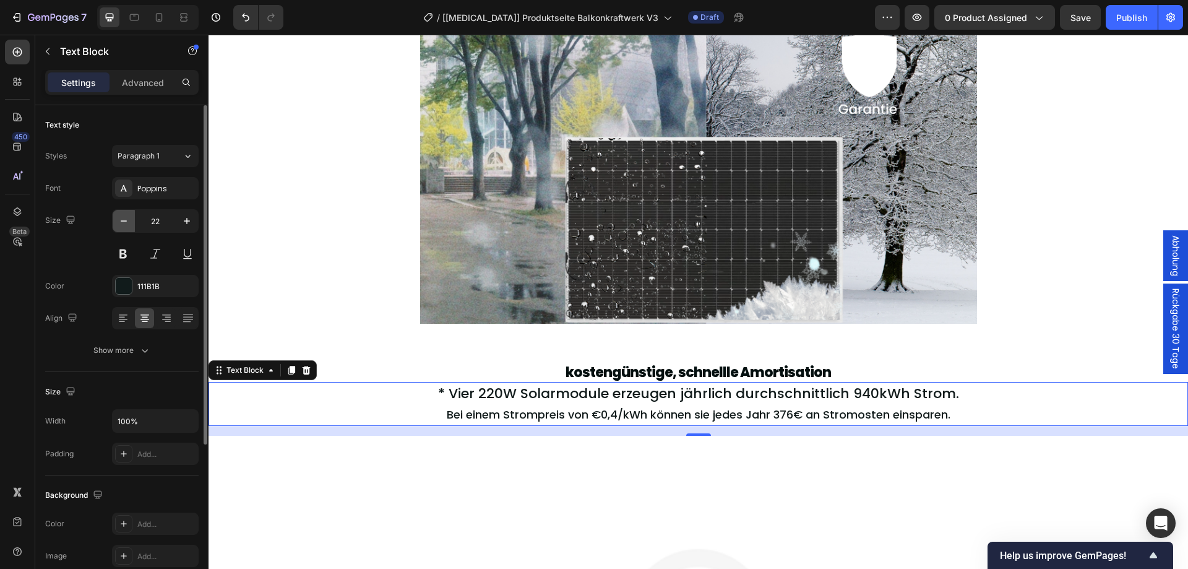
click at [131, 221] on button "button" at bounding box center [124, 221] width 22 height 22
type input "20"
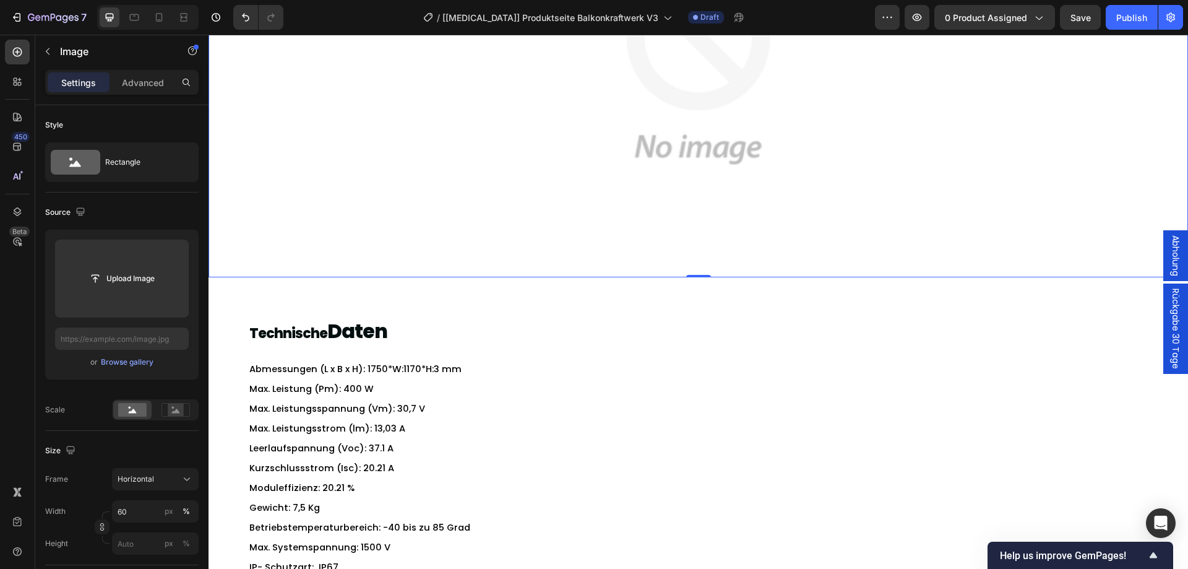
scroll to position [4011, 0]
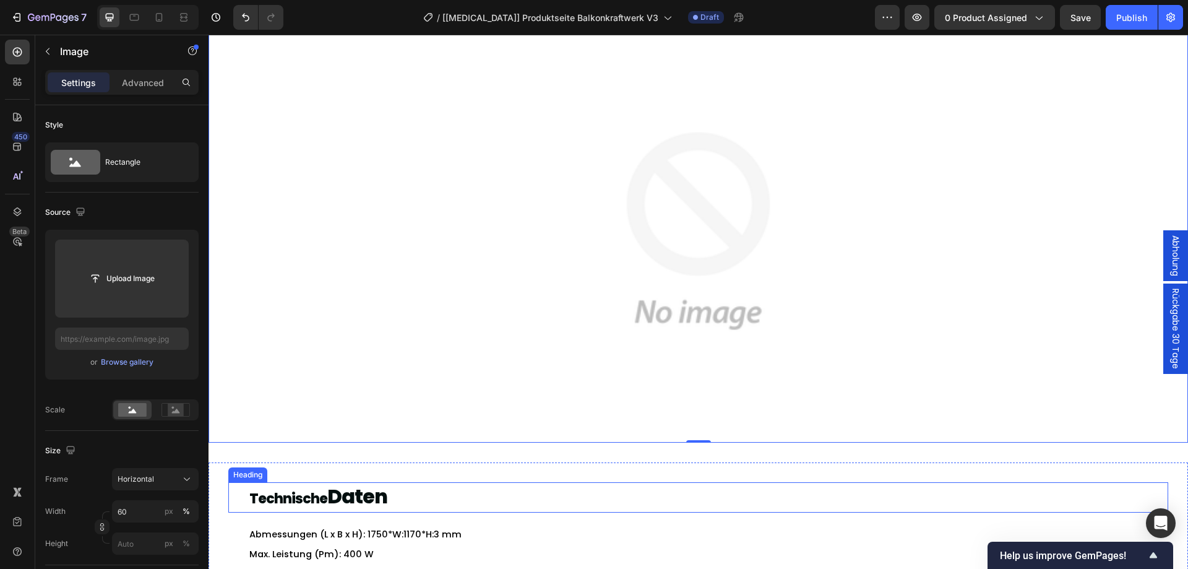
click at [368, 491] on h2 "Technische Daten" at bounding box center [698, 497] width 900 height 31
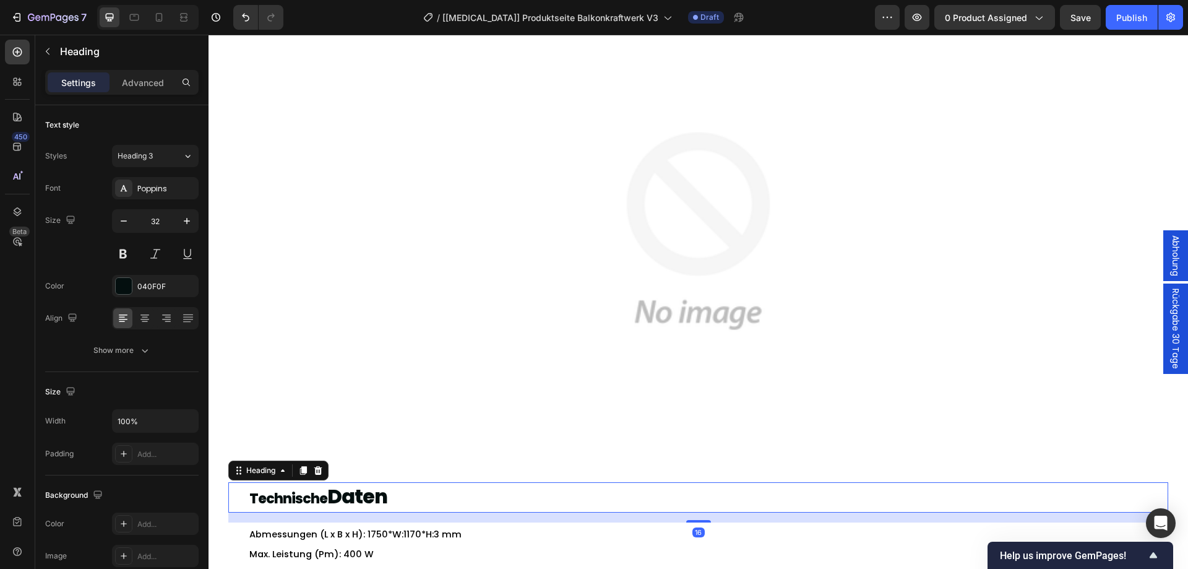
click at [368, 491] on h2 "Technische Daten" at bounding box center [698, 497] width 900 height 31
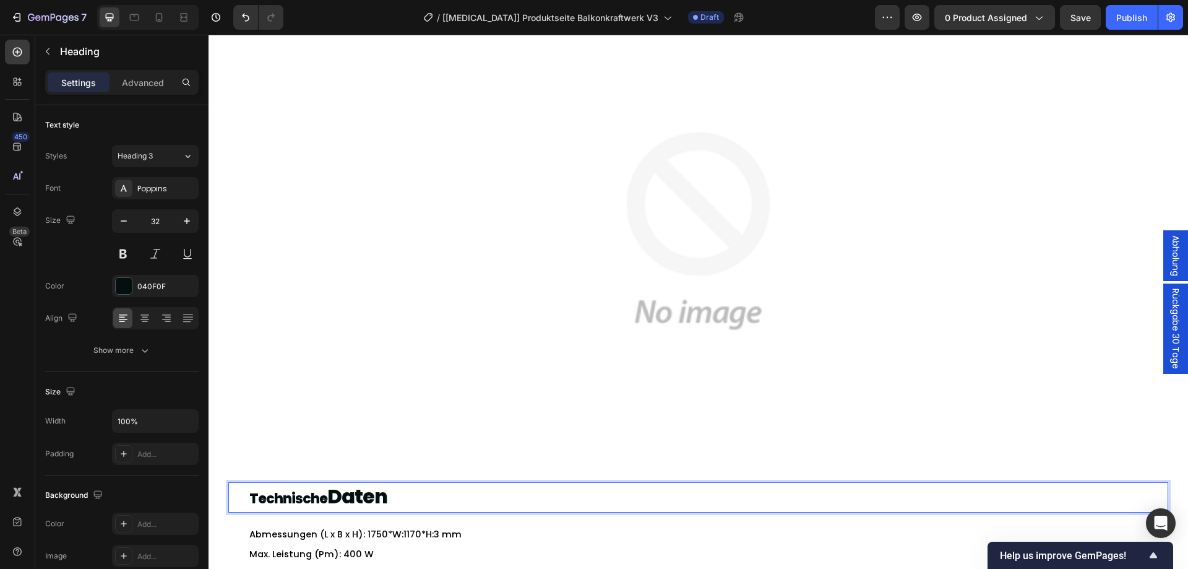
click at [368, 491] on p "Technische Daten" at bounding box center [698, 497] width 898 height 28
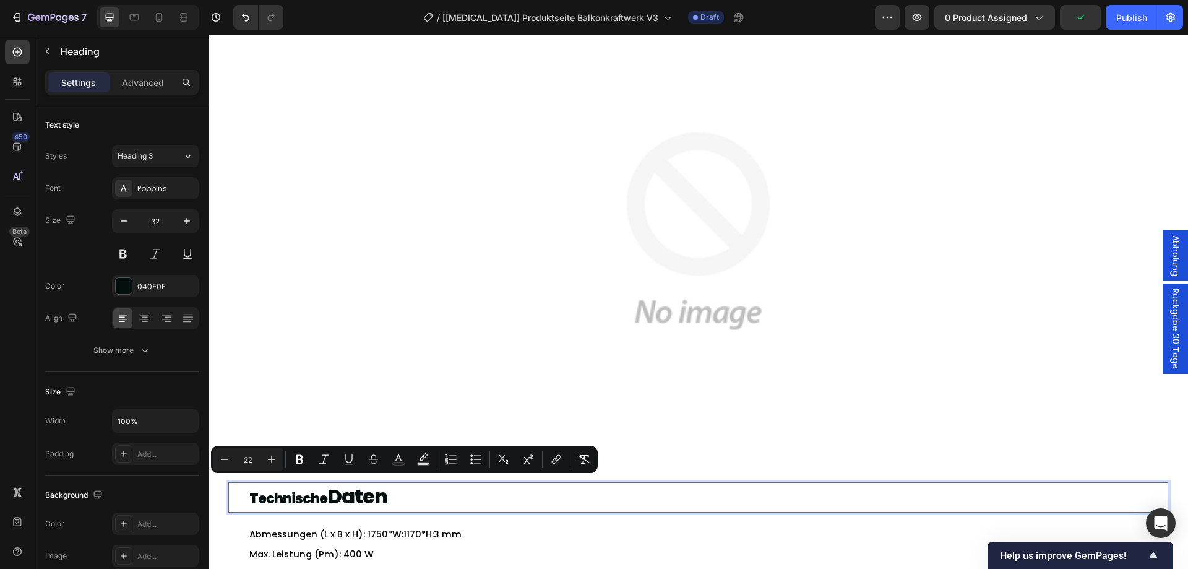
click at [221, 462] on icon "Editor contextual toolbar" at bounding box center [224, 459] width 12 height 12
click at [275, 456] on icon "Editor contextual toolbar" at bounding box center [271, 459] width 12 height 12
type input "22"
click at [449, 393] on img at bounding box center [698, 230] width 564 height 423
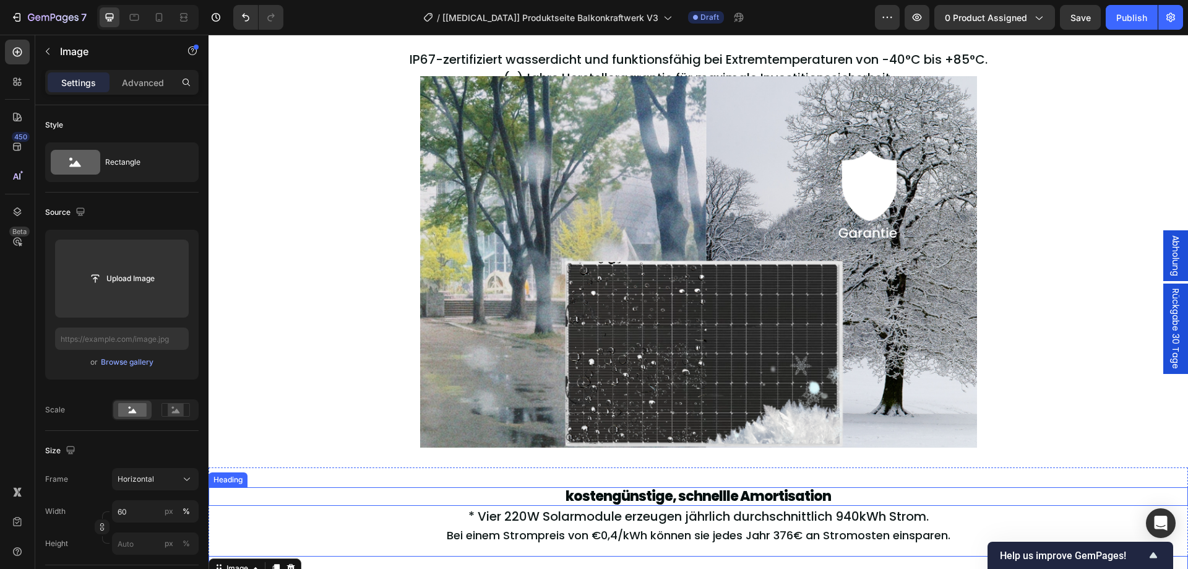
scroll to position [3268, 0]
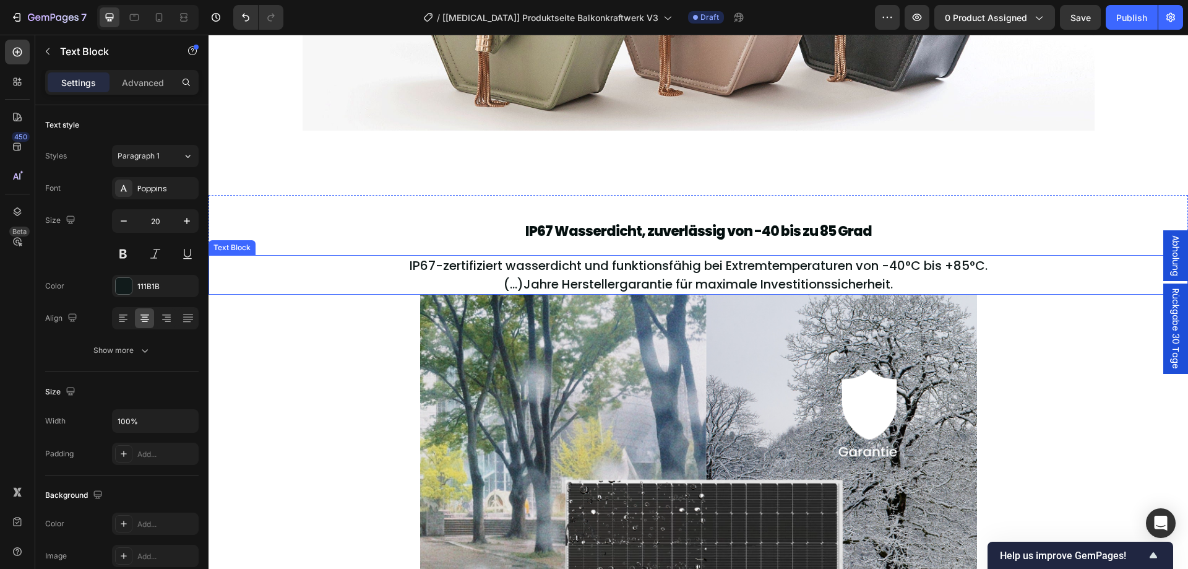
click at [645, 269] on span "IP67-zertifiziert wasserdicht und funktionsfähig bei Extremtemperaturen von -40…" at bounding box center [699, 265] width 578 height 17
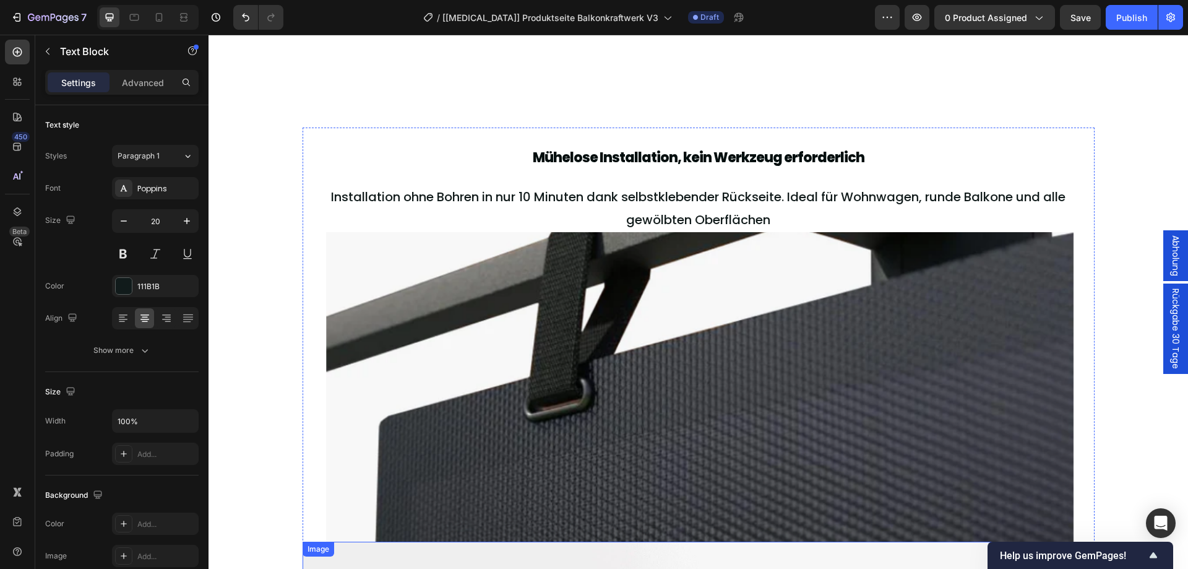
scroll to position [2444, 0]
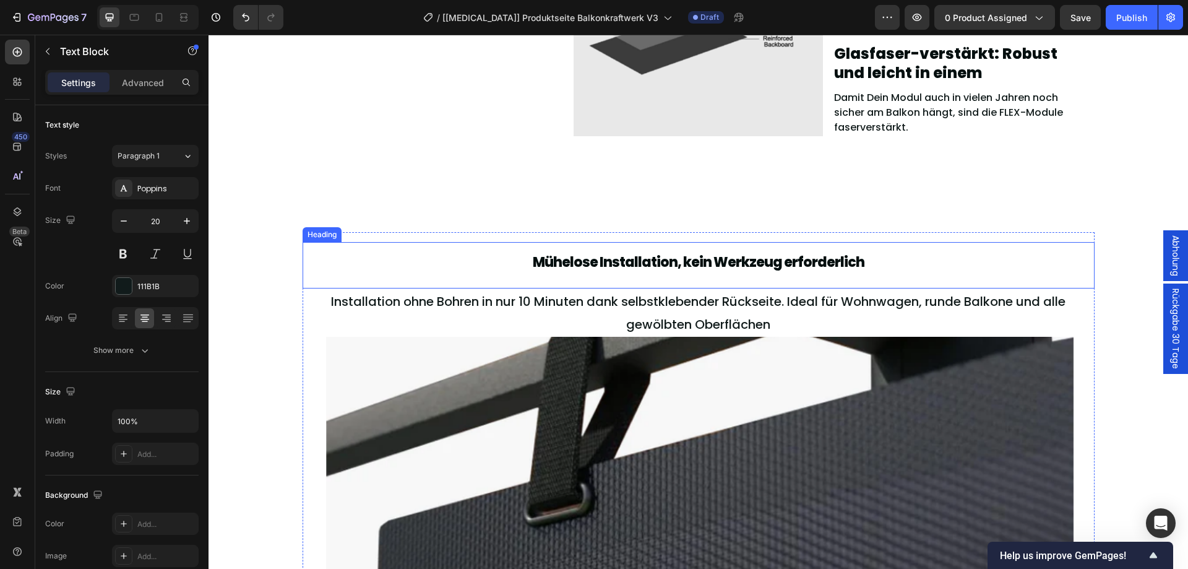
click at [603, 259] on span "Mühelose Installation, kein Werkzeug erforderlich" at bounding box center [699, 261] width 332 height 19
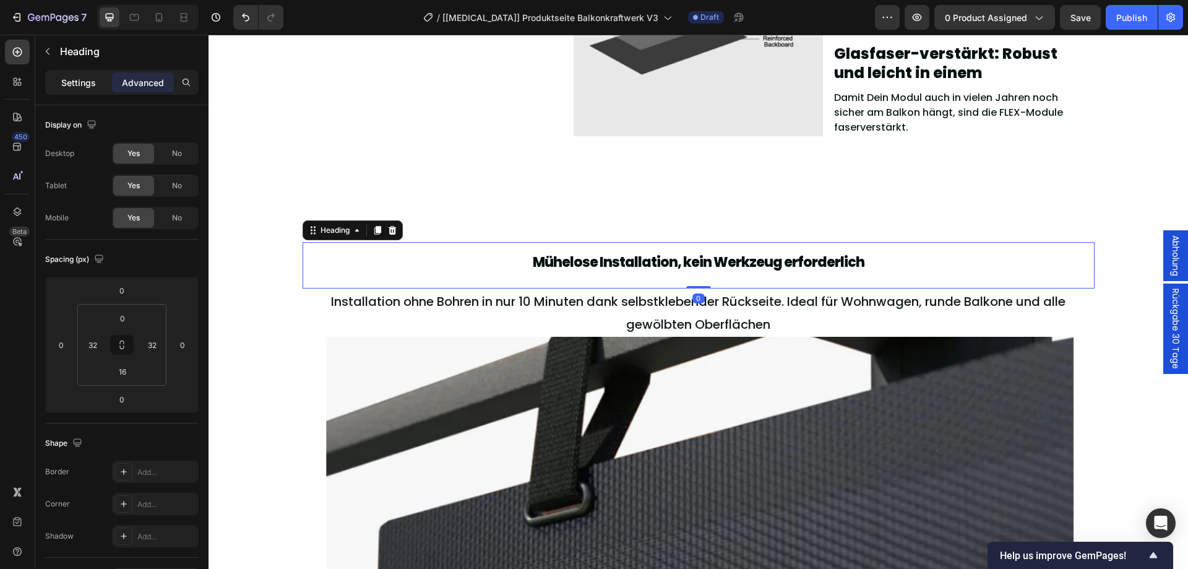
click at [106, 82] on div "Settings" at bounding box center [79, 82] width 62 height 20
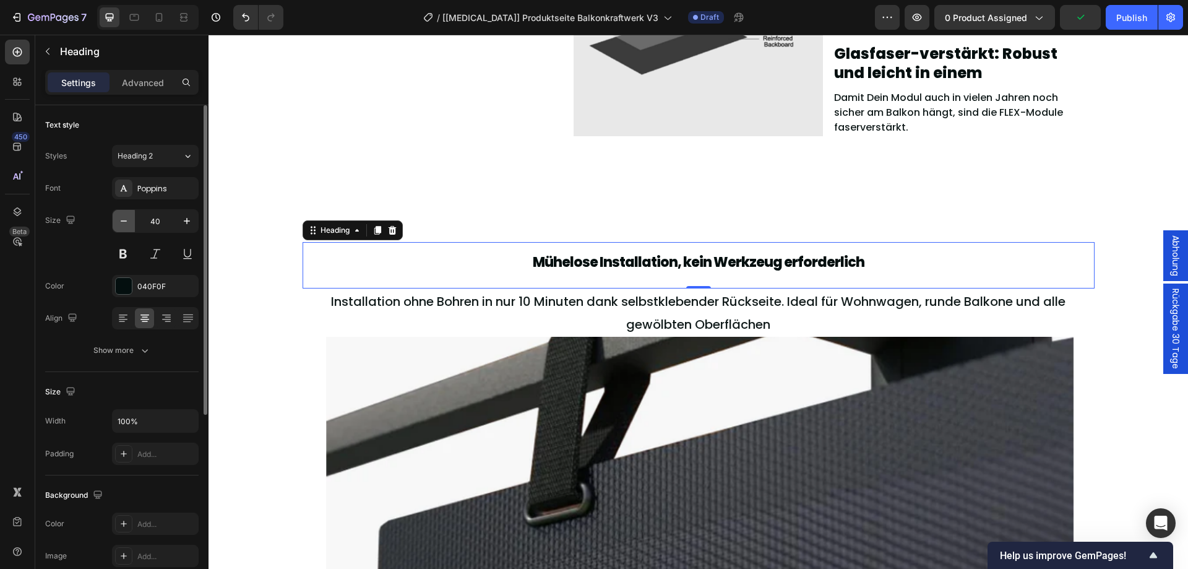
click at [131, 221] on button "button" at bounding box center [124, 221] width 22 height 22
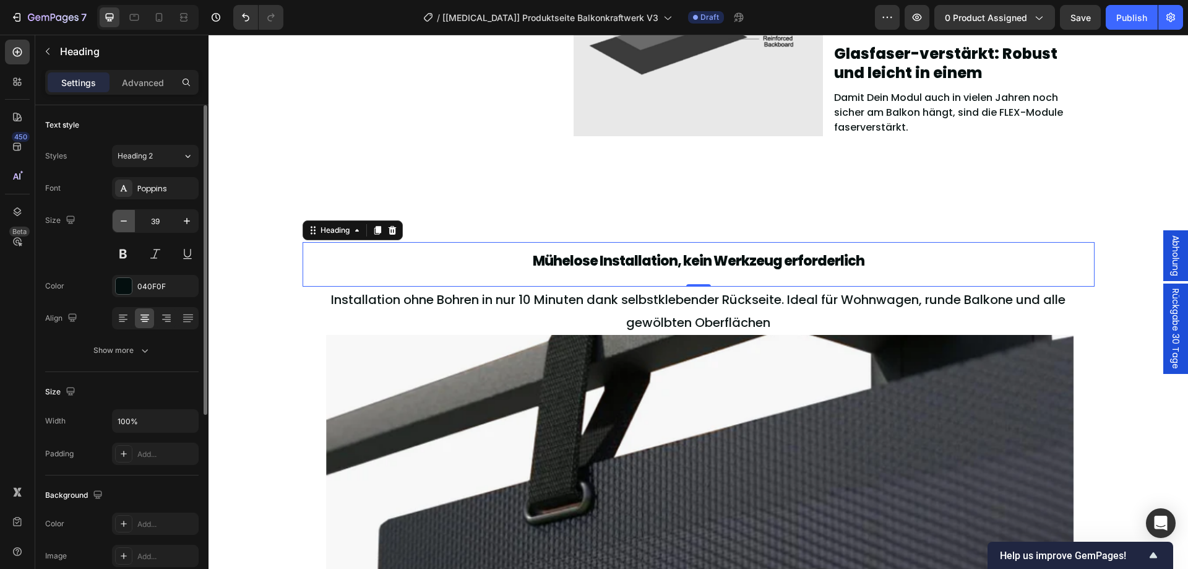
click at [131, 221] on button "button" at bounding box center [124, 221] width 22 height 22
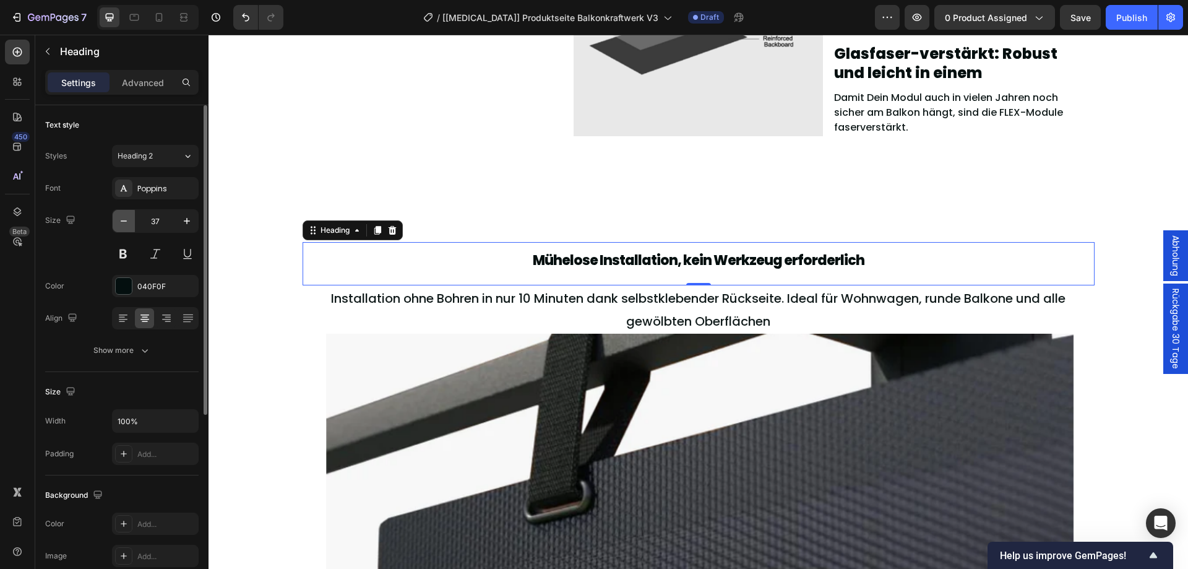
click at [131, 221] on button "button" at bounding box center [124, 221] width 22 height 22
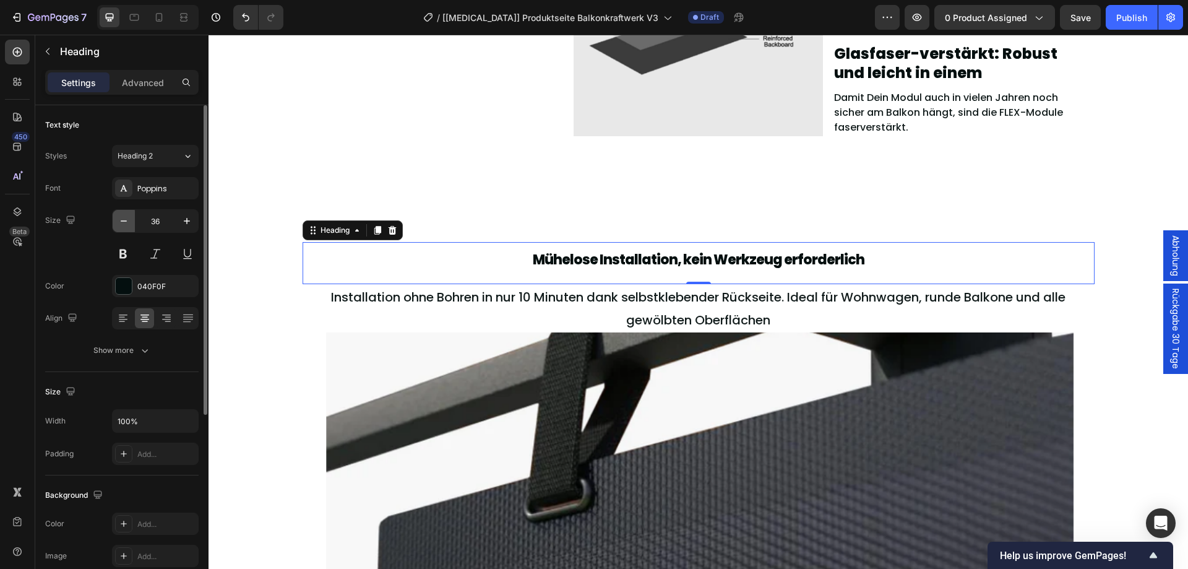
click at [131, 221] on button "button" at bounding box center [124, 221] width 22 height 22
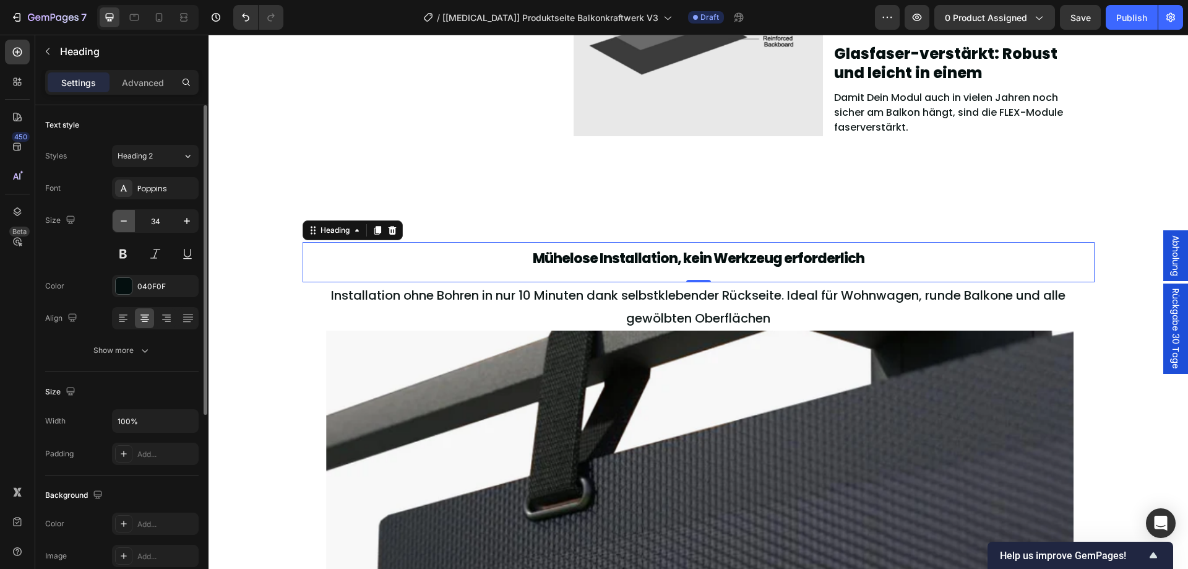
click at [131, 221] on button "button" at bounding box center [124, 221] width 22 height 22
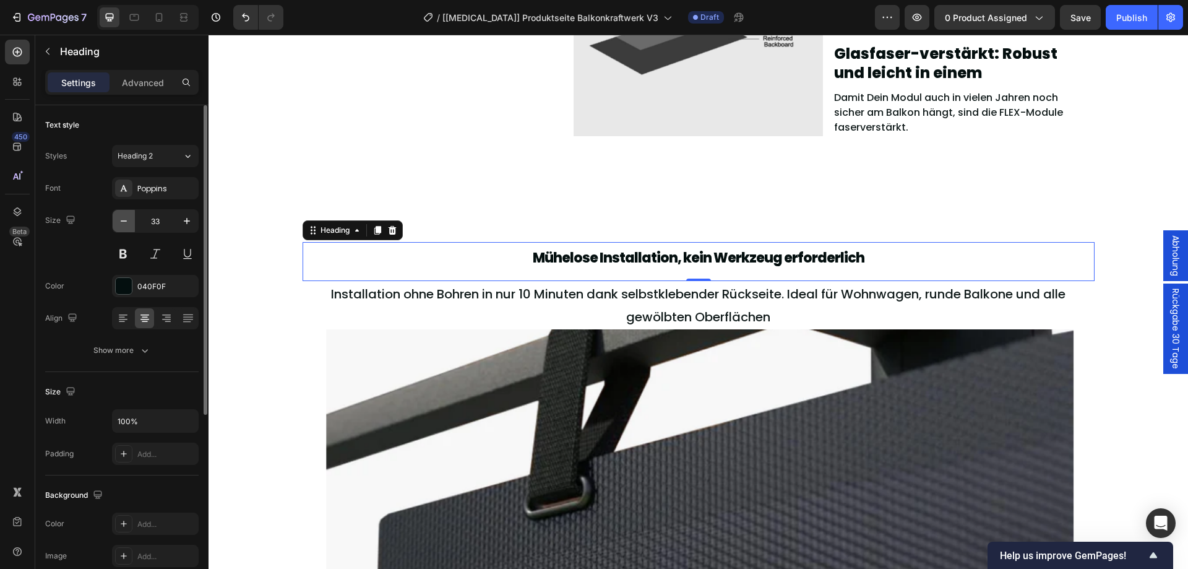
click at [131, 221] on button "button" at bounding box center [124, 221] width 22 height 22
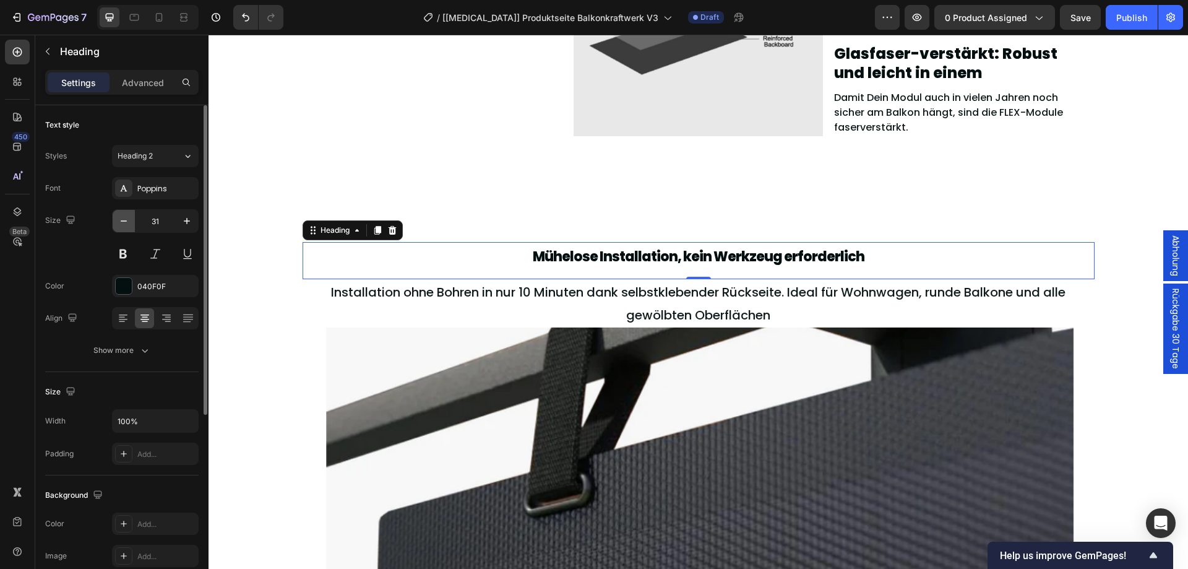
click at [131, 221] on button "button" at bounding box center [124, 221] width 22 height 22
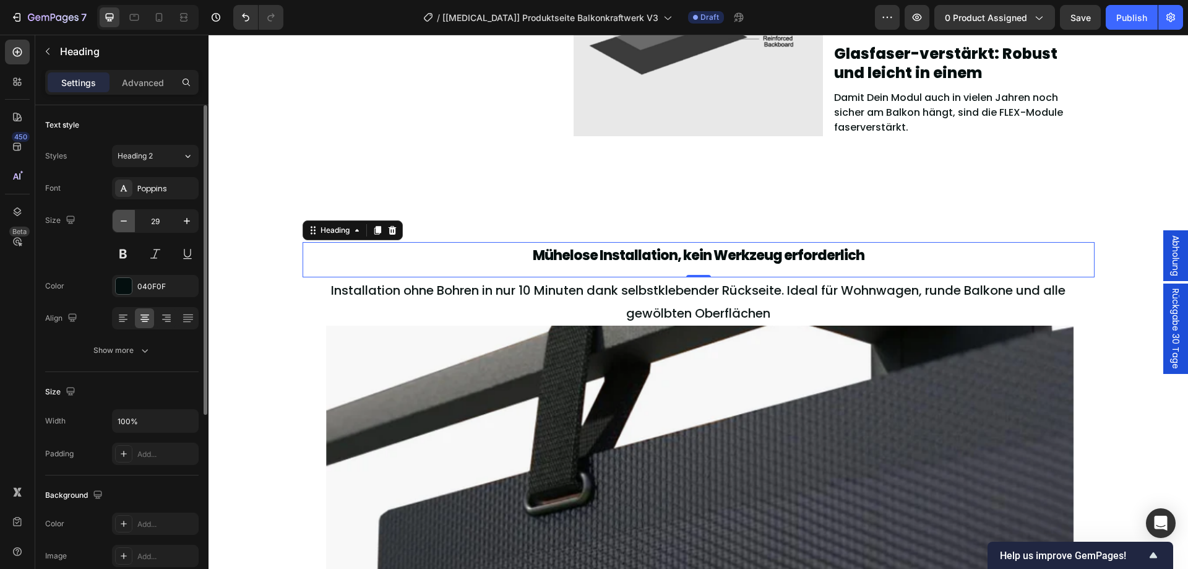
click at [131, 221] on button "button" at bounding box center [124, 221] width 22 height 22
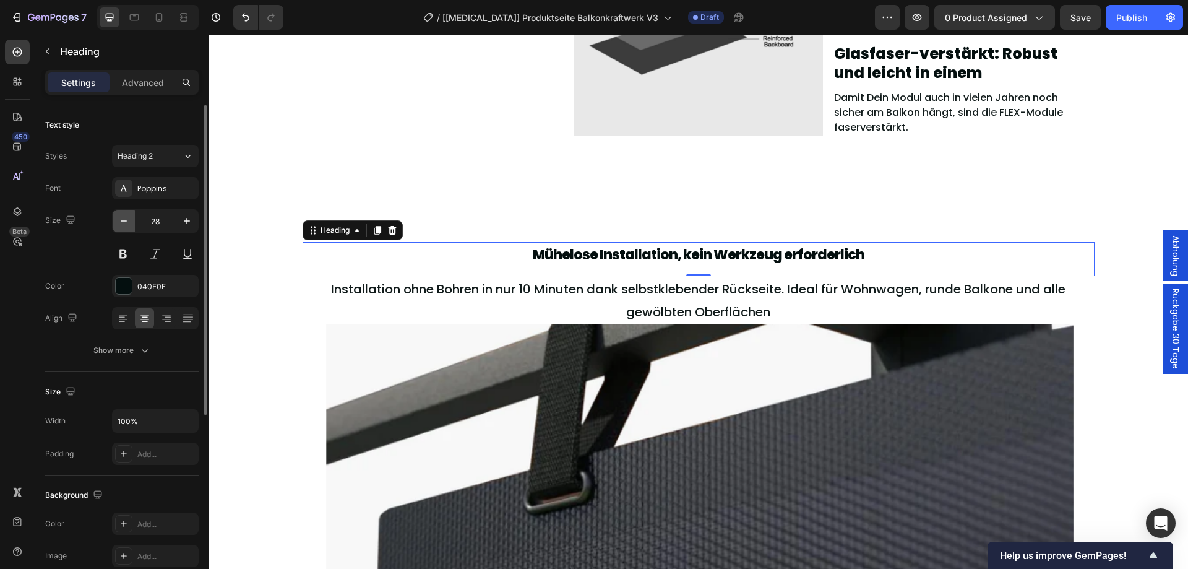
click at [131, 221] on button "button" at bounding box center [124, 221] width 22 height 22
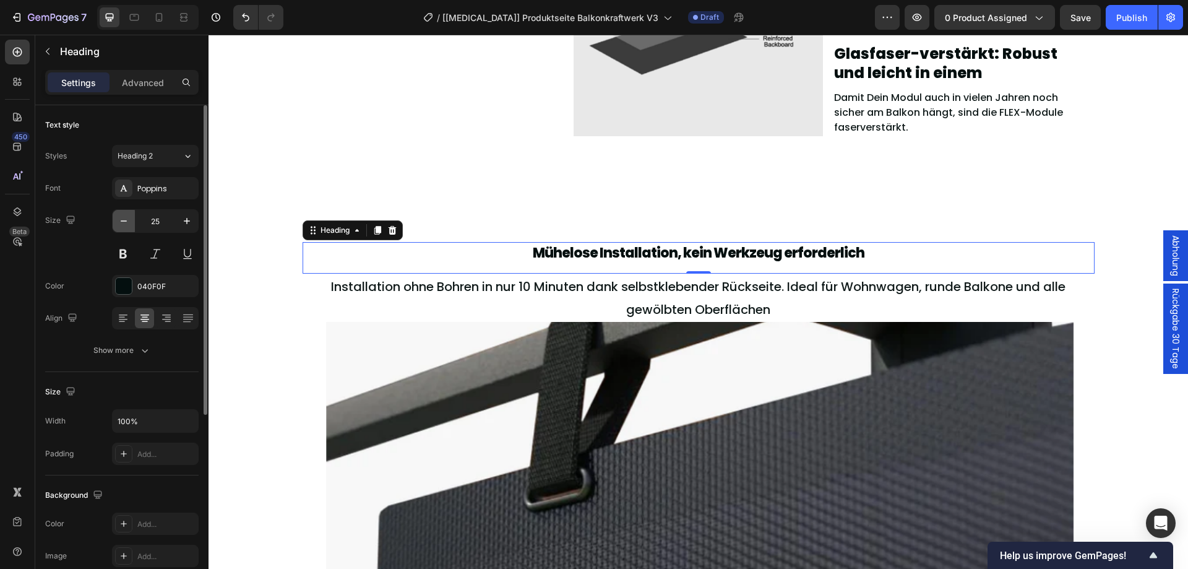
click at [131, 221] on button "button" at bounding box center [124, 221] width 22 height 22
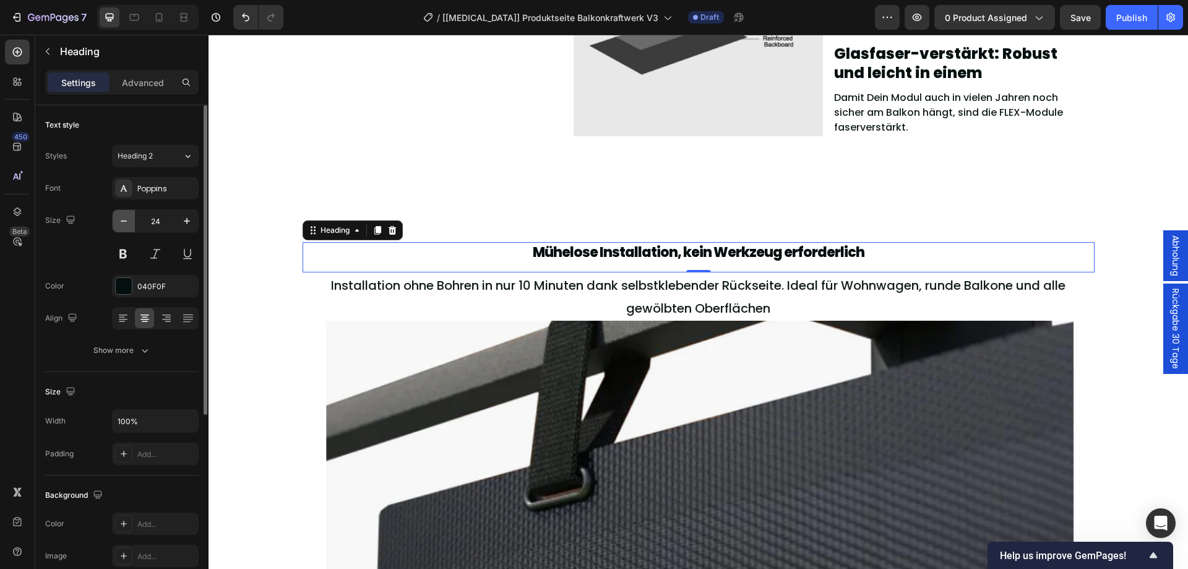
click at [131, 221] on button "button" at bounding box center [124, 221] width 22 height 22
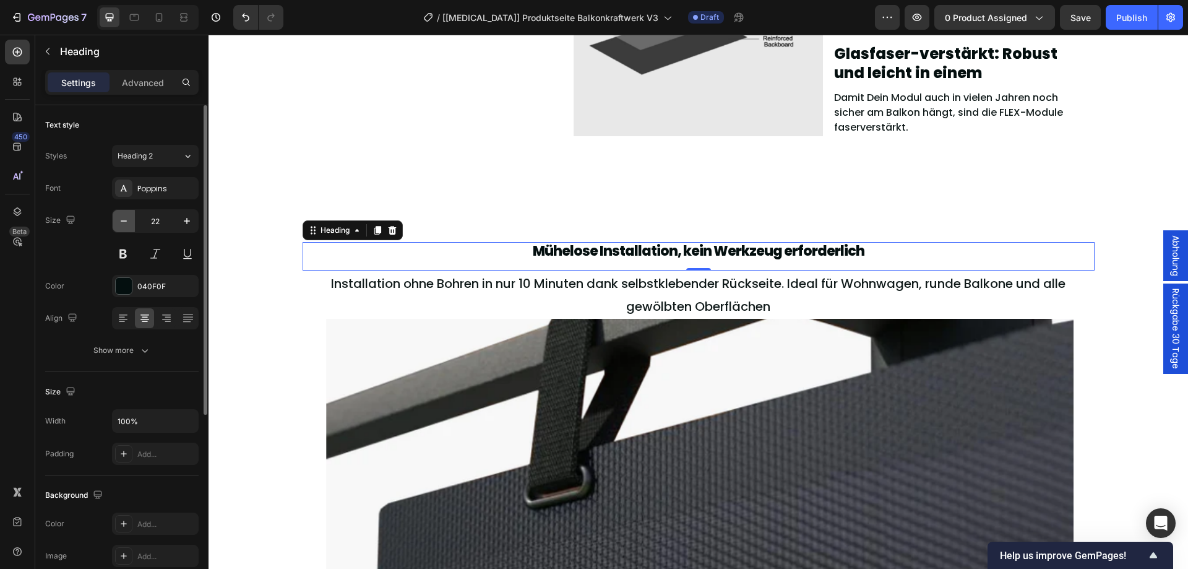
click at [131, 221] on button "button" at bounding box center [124, 221] width 22 height 22
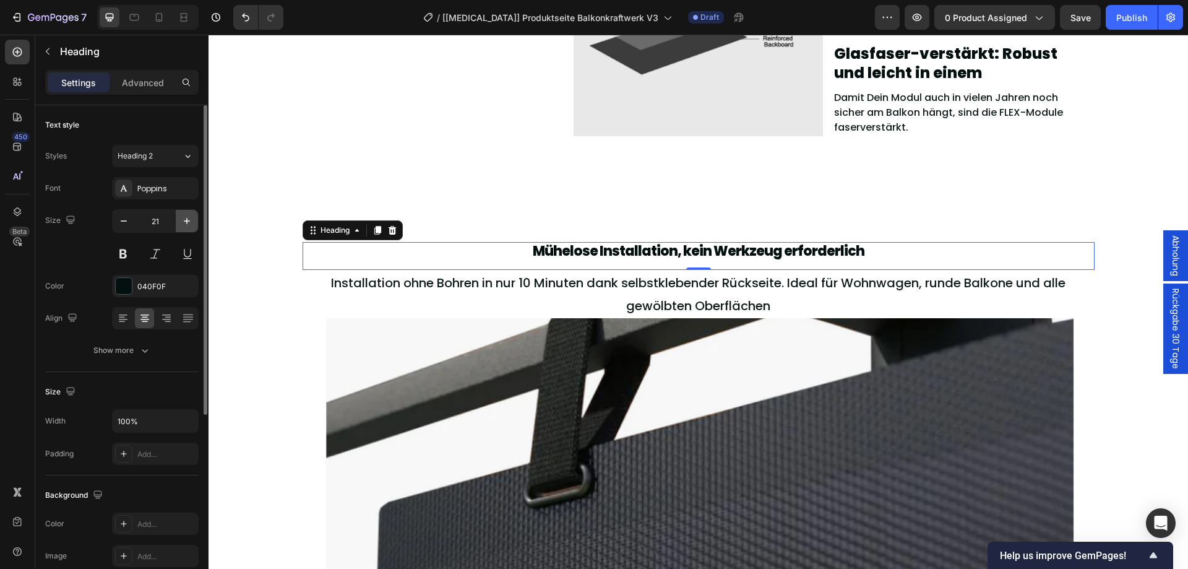
click at [191, 218] on icon "button" at bounding box center [187, 221] width 12 height 12
type input "22"
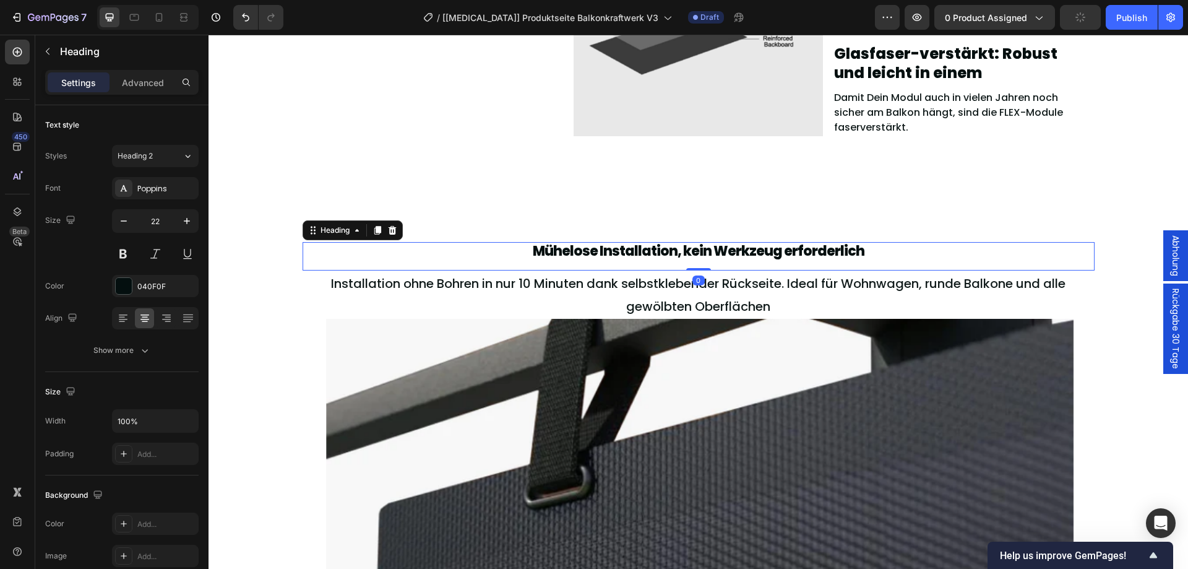
drag, startPoint x: 700, startPoint y: 269, endPoint x: 700, endPoint y: 249, distance: 19.8
click at [700, 249] on div "Mühelose Installation, kein Werkzeug erforderlich Heading 0" at bounding box center [699, 256] width 792 height 28
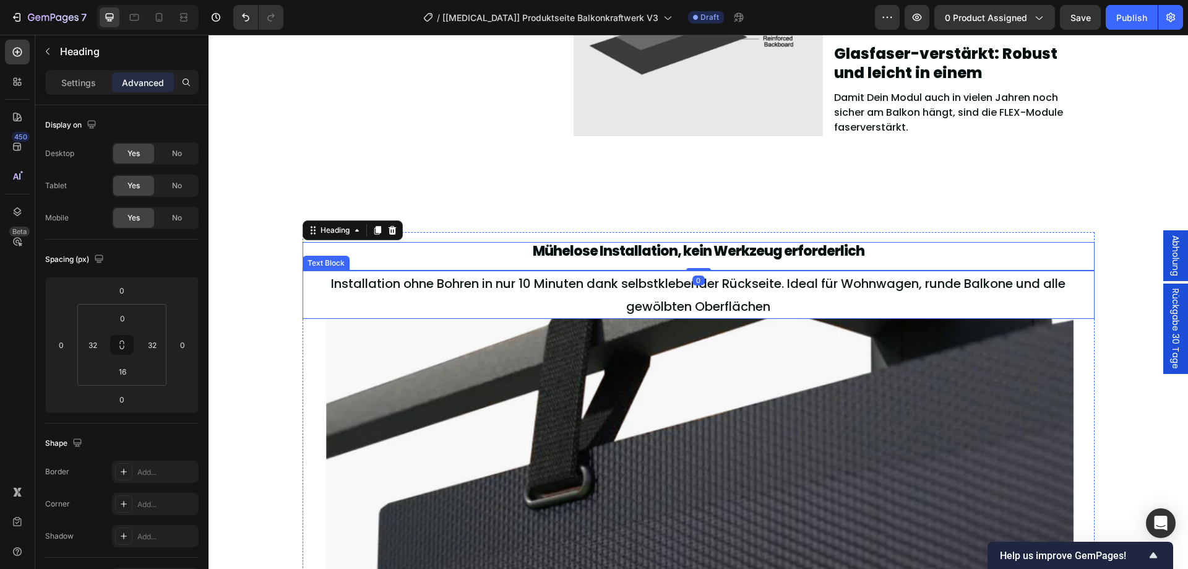
click at [633, 295] on p "Installation ohne Bohren in nur 10 Minuten dank selbstklebender Rückseite. Idea…" at bounding box center [699, 295] width 750 height 46
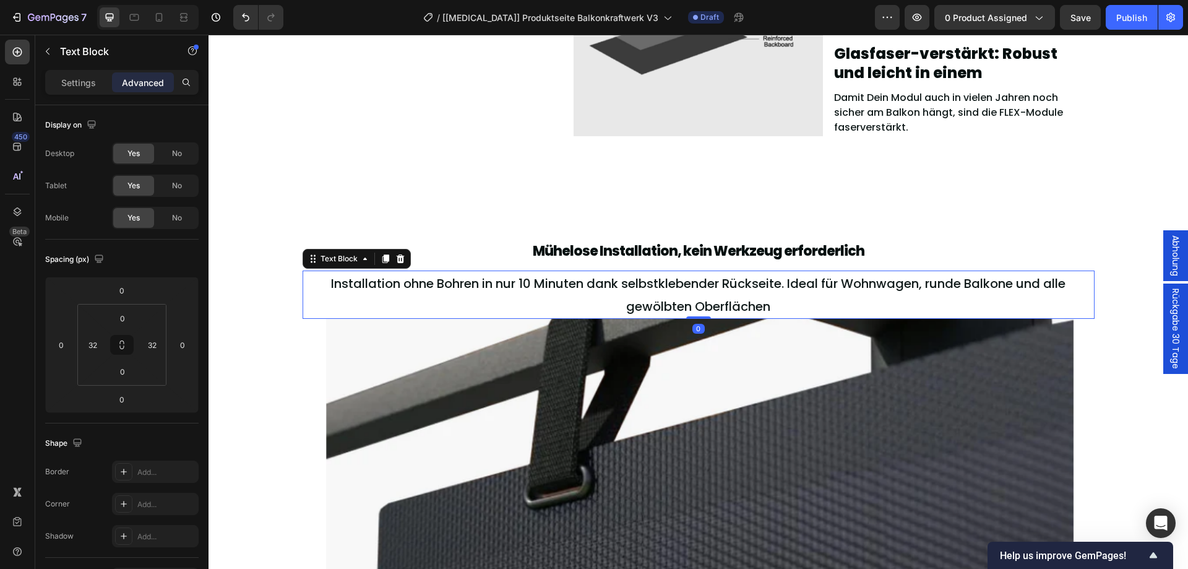
click at [632, 288] on span "Installation ohne Bohren in nur 10 Minuten dank selbstklebender Rückseite. Idea…" at bounding box center [698, 295] width 734 height 40
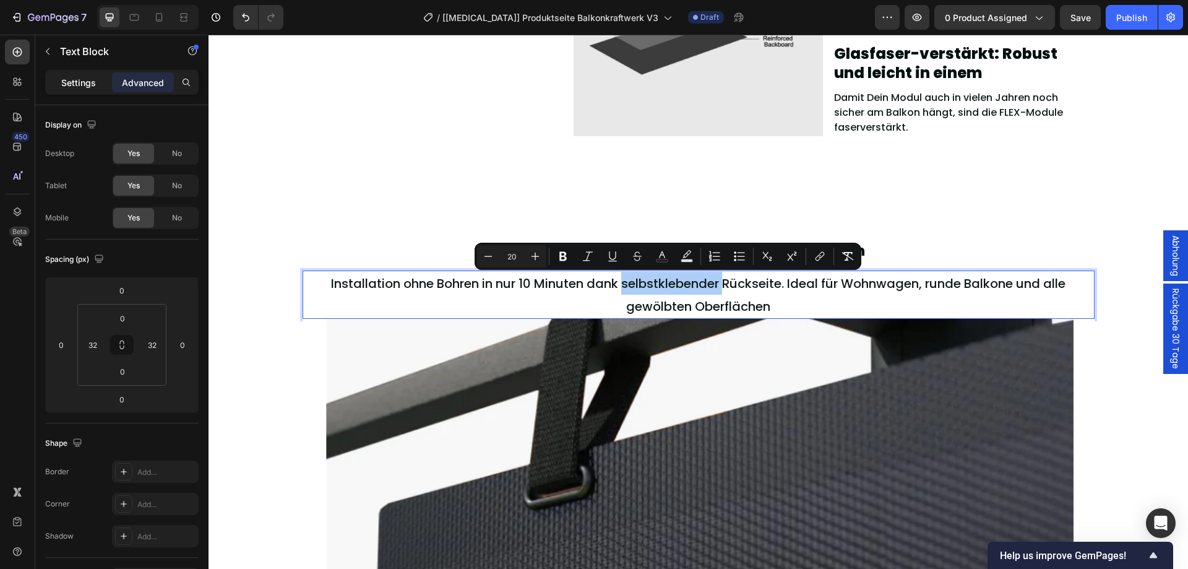
click at [69, 77] on p "Settings" at bounding box center [78, 82] width 35 height 13
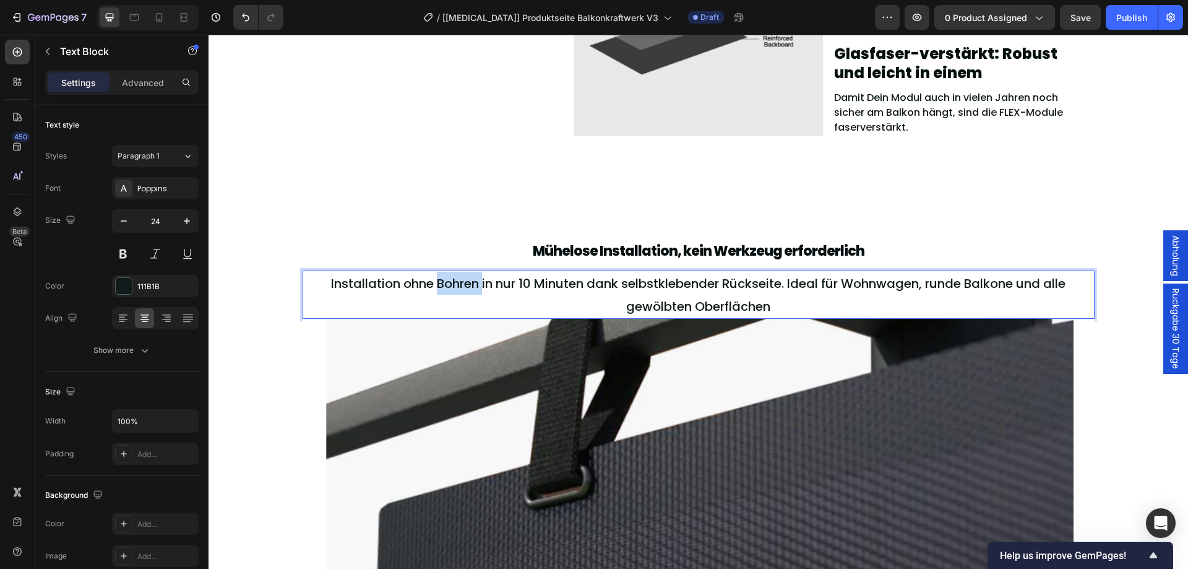
click at [440, 284] on span "Installation ohne Bohren in nur 10 Minuten dank selbstklebender Rückseite. Idea…" at bounding box center [698, 295] width 734 height 40
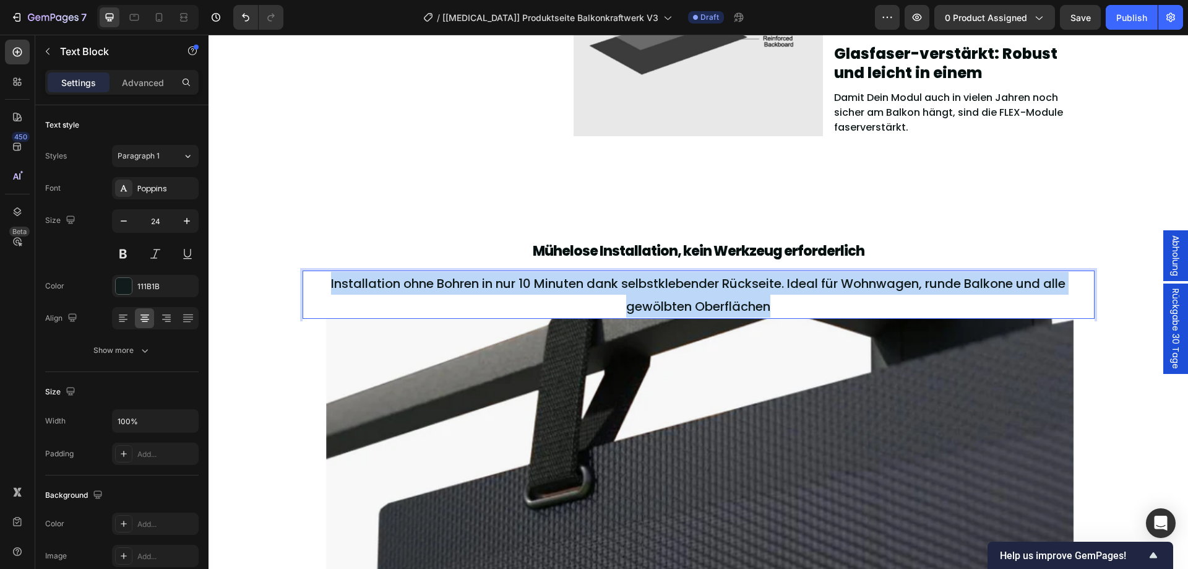
click at [440, 284] on span "Installation ohne Bohren in nur 10 Minuten dank selbstklebender Rückseite. Idea…" at bounding box center [698, 295] width 734 height 40
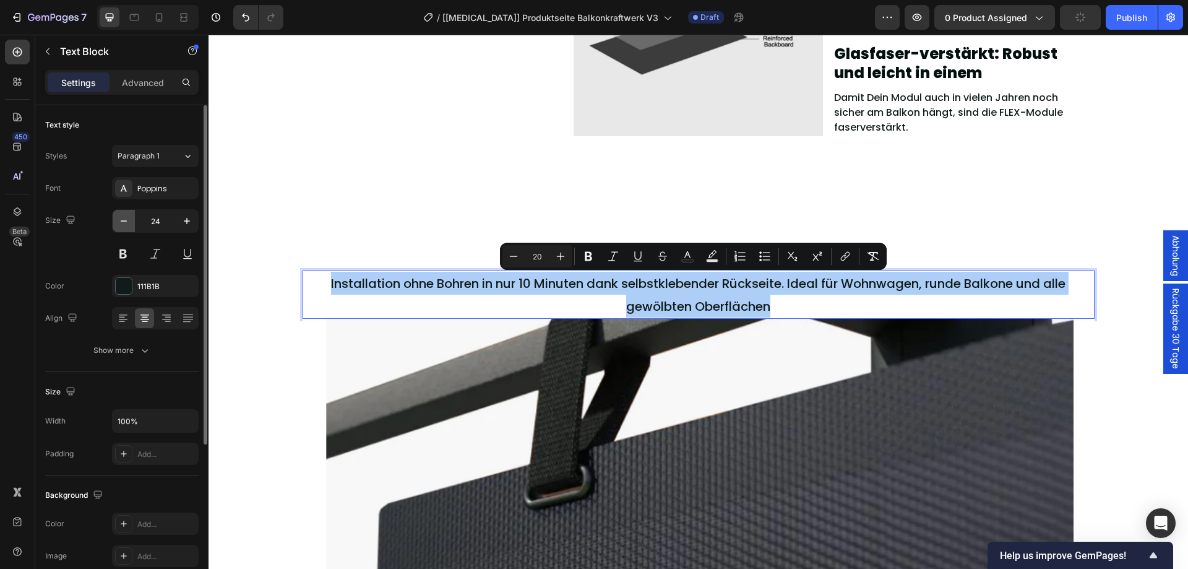
click at [124, 217] on icon "button" at bounding box center [124, 221] width 12 height 12
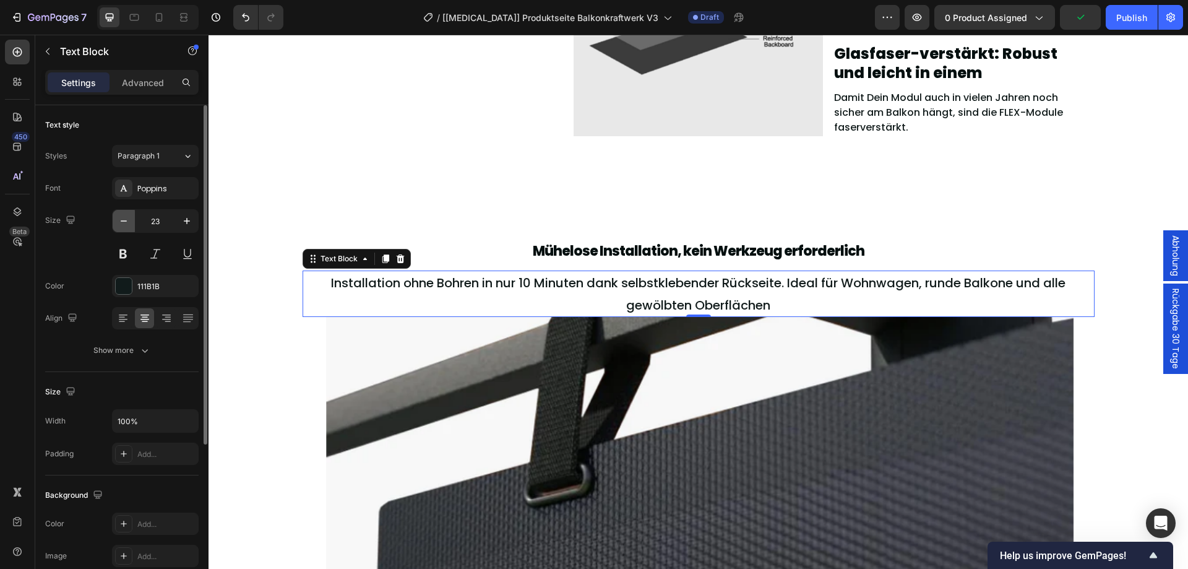
click at [124, 217] on icon "button" at bounding box center [124, 221] width 12 height 12
type input "22"
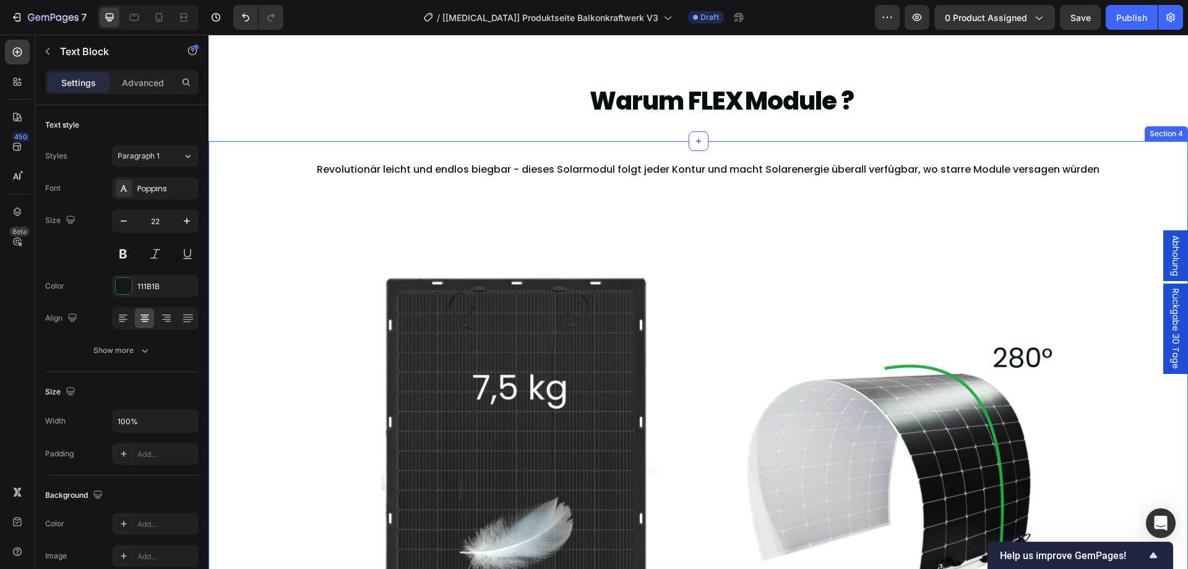
scroll to position [1454, 0]
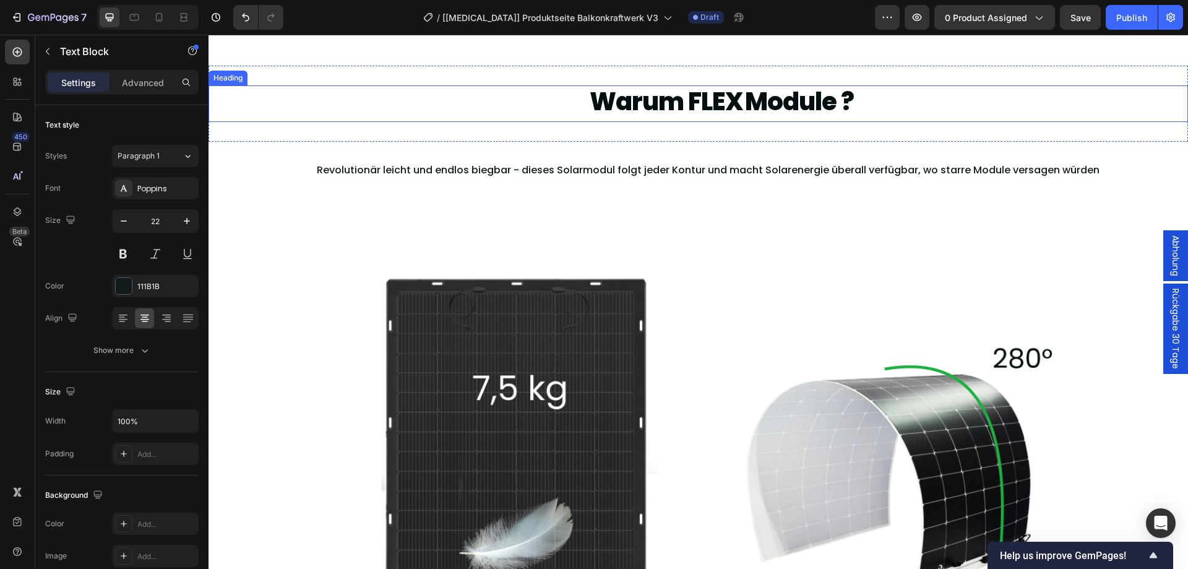
click at [674, 100] on h2 "Warum FLEX Module ?" at bounding box center [721, 103] width 792 height 37
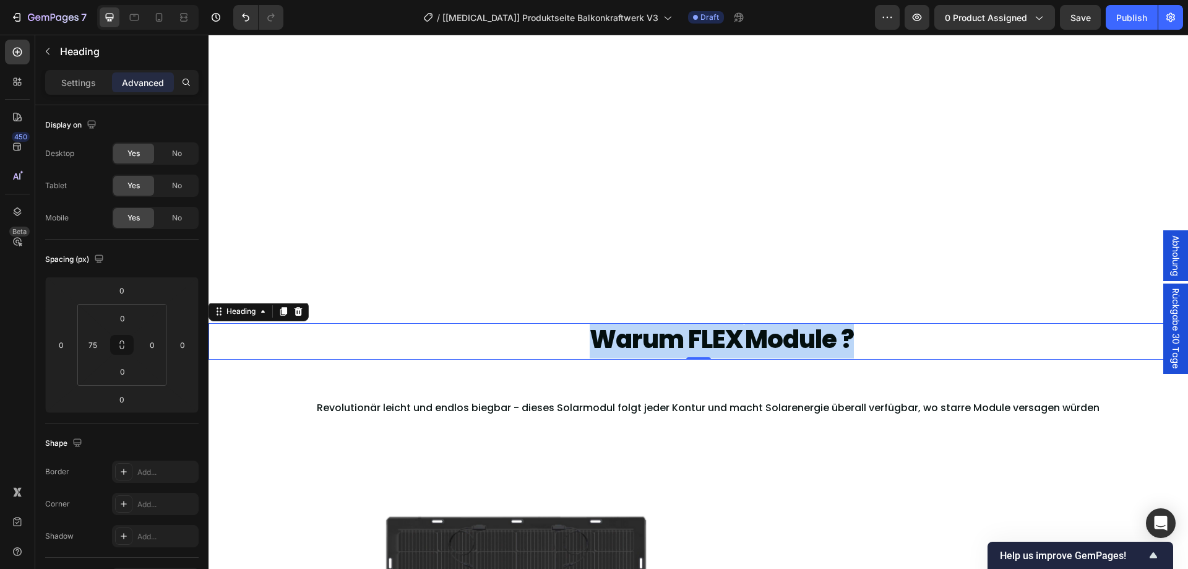
click at [674, 324] on p "Warum FLEX Module ?" at bounding box center [721, 341] width 789 height 34
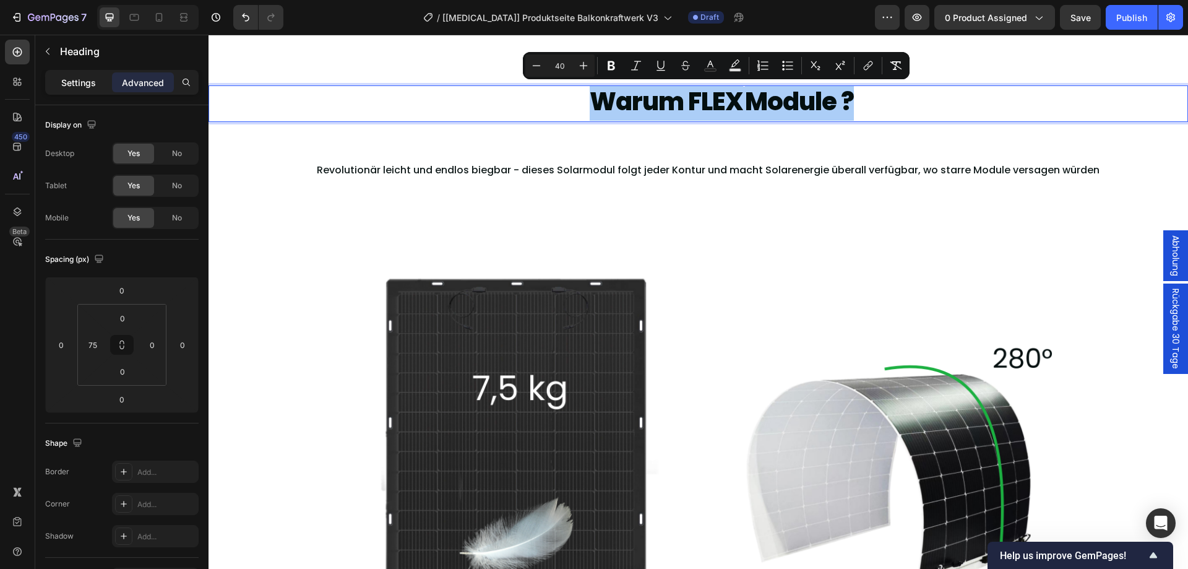
click at [95, 83] on p "Settings" at bounding box center [78, 82] width 35 height 13
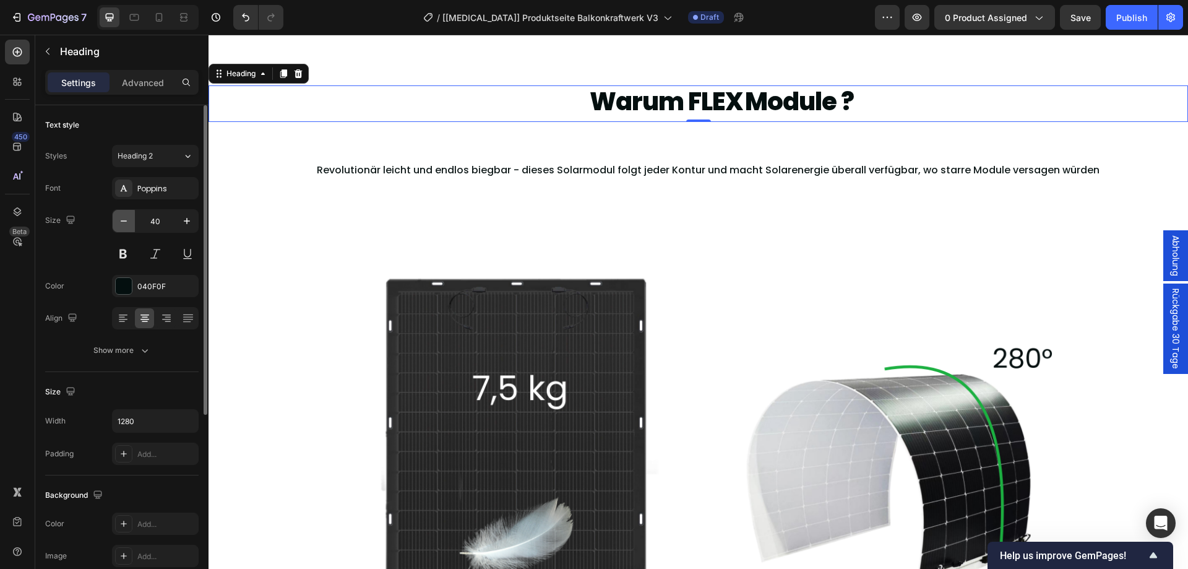
click at [126, 221] on icon "button" at bounding box center [124, 220] width 6 height 1
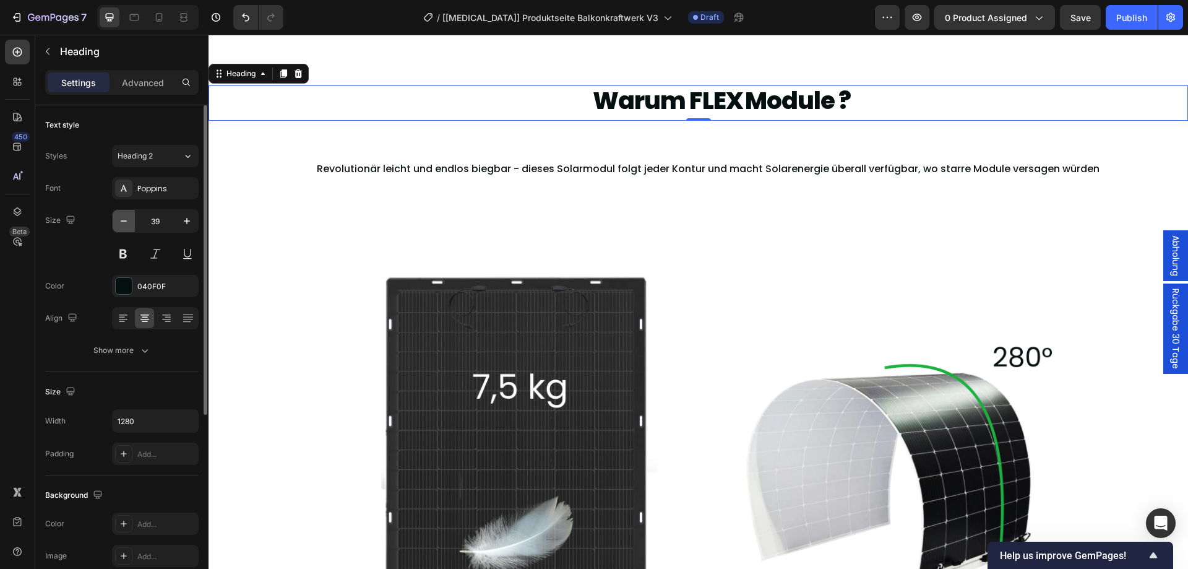
click at [126, 221] on icon "button" at bounding box center [124, 220] width 6 height 1
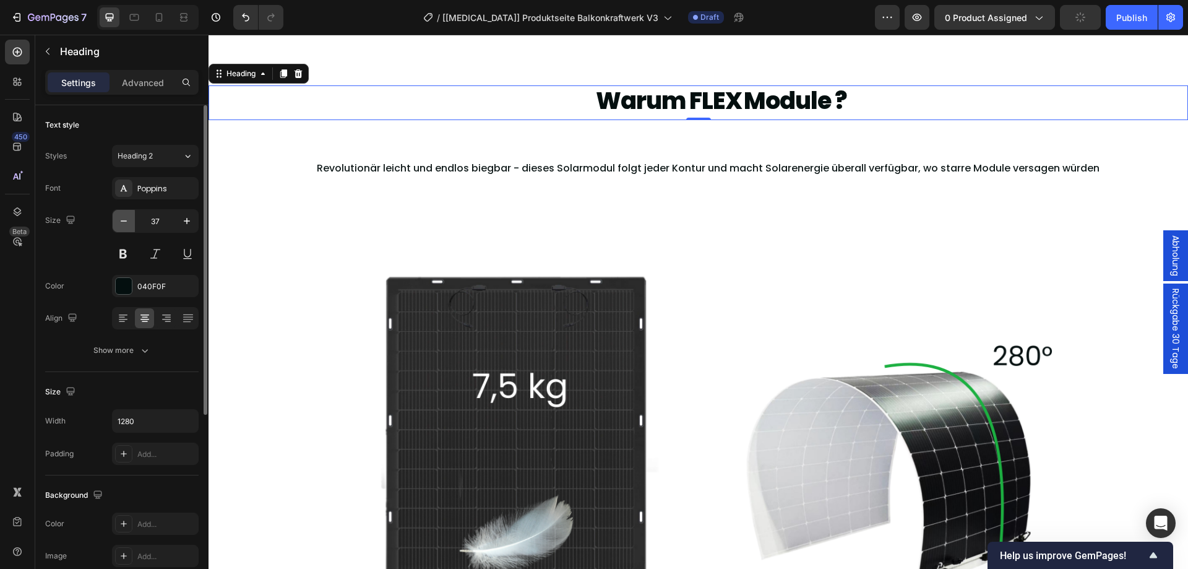
click at [126, 221] on icon "button" at bounding box center [124, 220] width 6 height 1
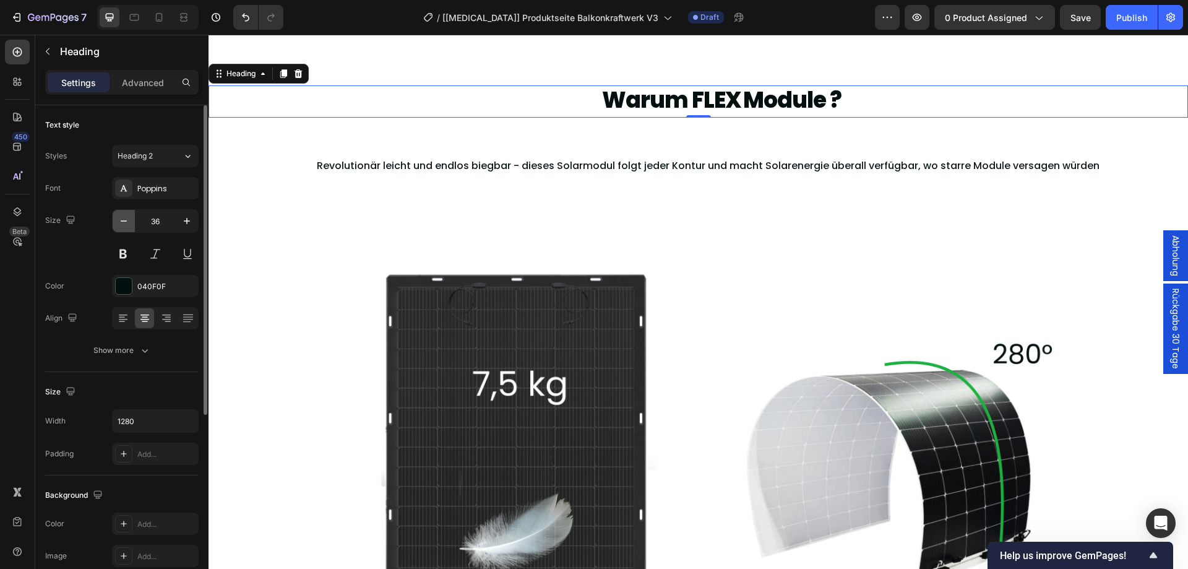
click at [126, 221] on icon "button" at bounding box center [124, 220] width 6 height 1
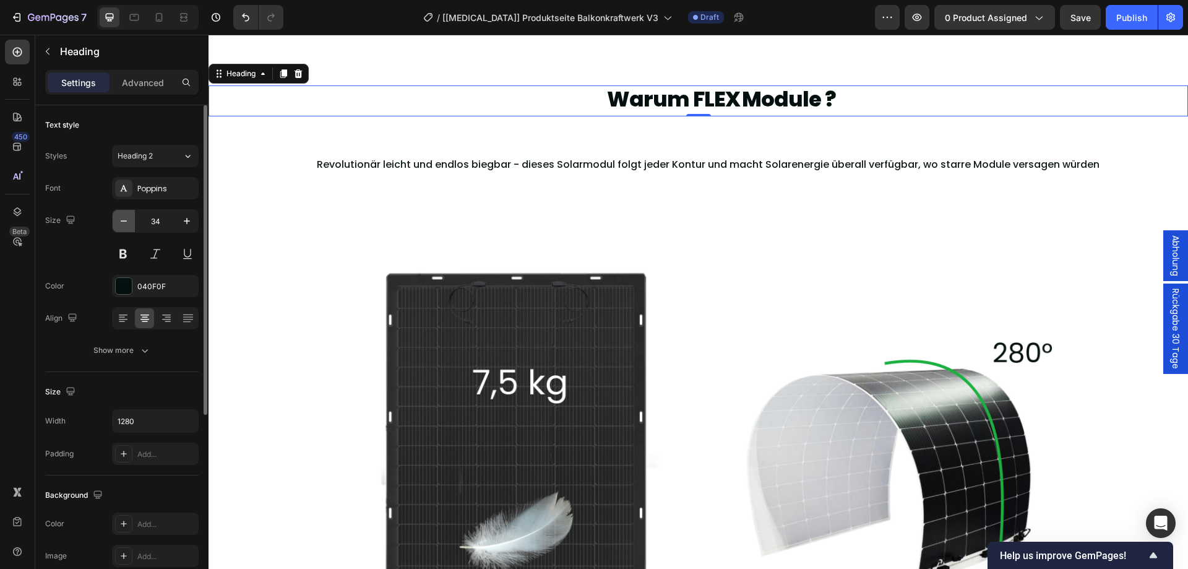
click at [126, 221] on icon "button" at bounding box center [124, 220] width 6 height 1
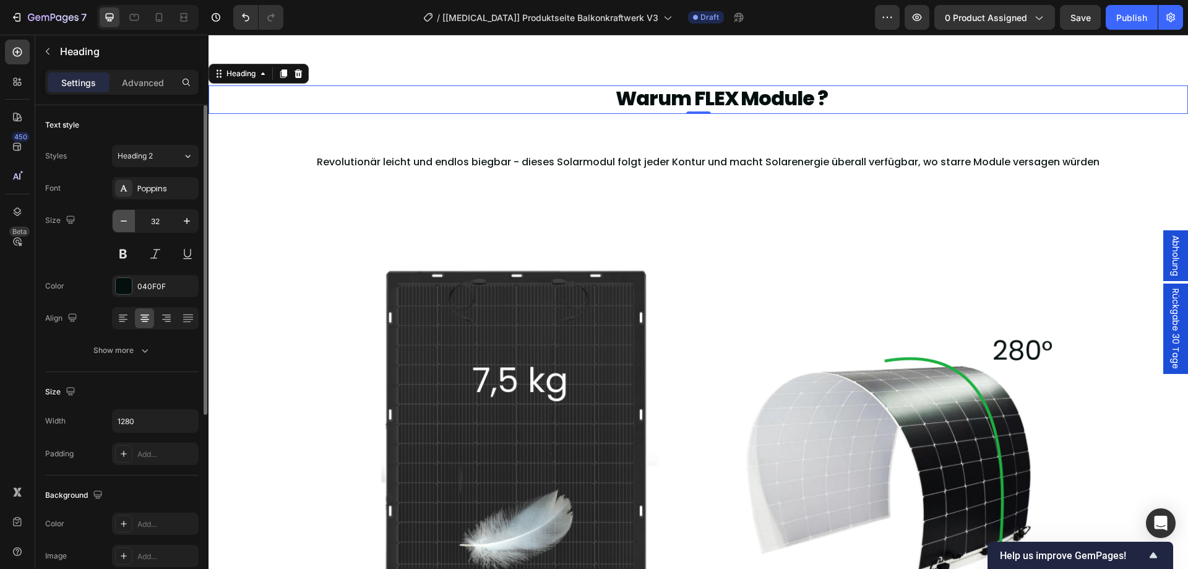
click at [126, 221] on icon "button" at bounding box center [124, 220] width 6 height 1
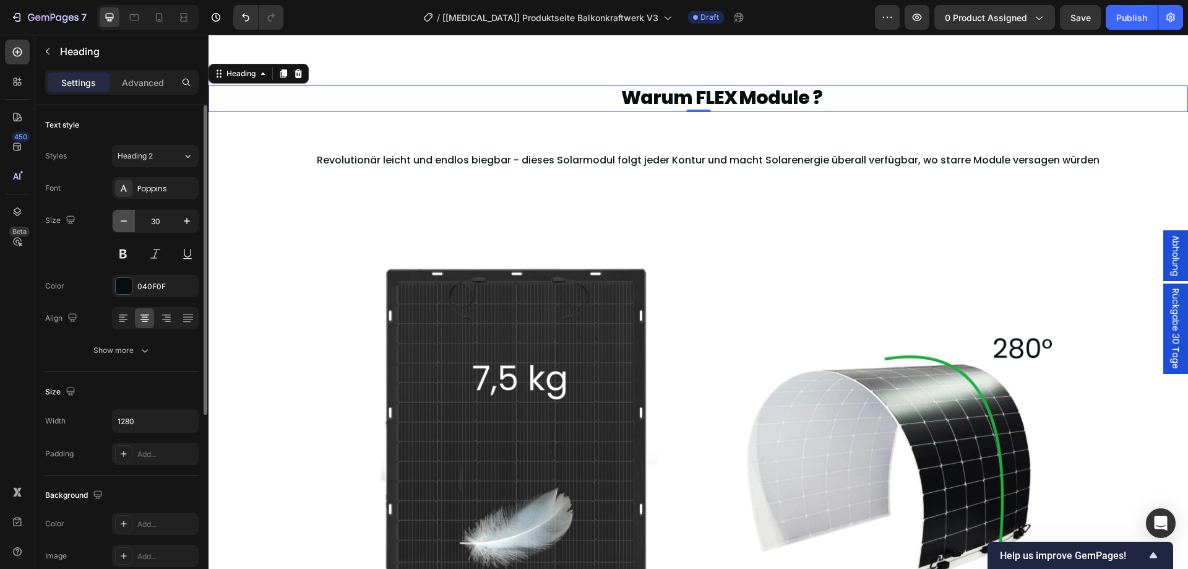
click at [126, 221] on icon "button" at bounding box center [124, 220] width 6 height 1
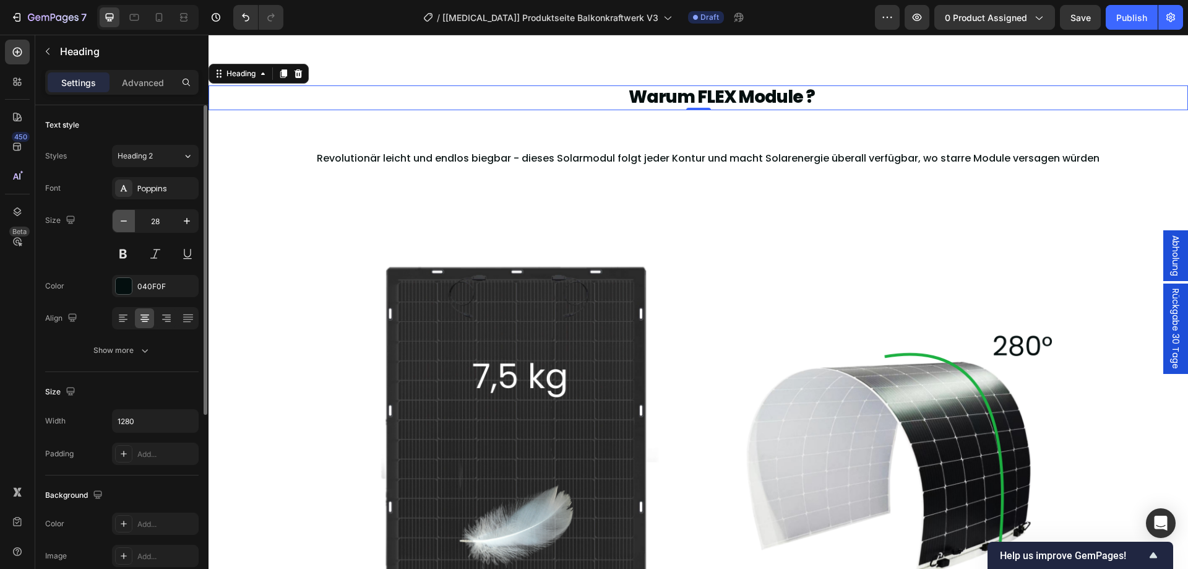
click at [126, 221] on icon "button" at bounding box center [124, 220] width 6 height 1
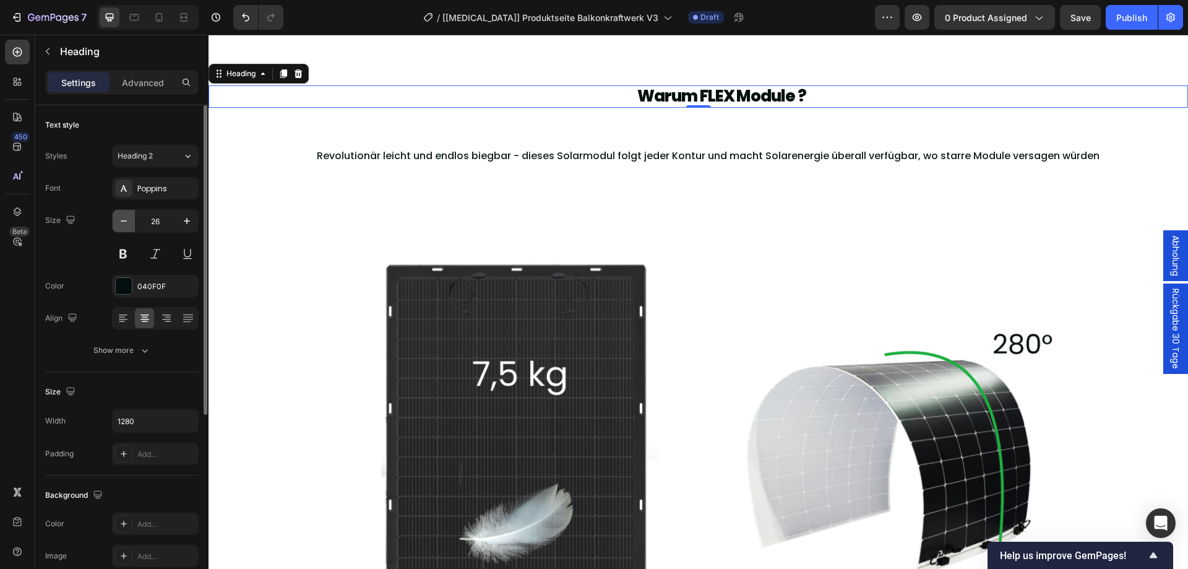
click at [126, 221] on icon "button" at bounding box center [124, 220] width 6 height 1
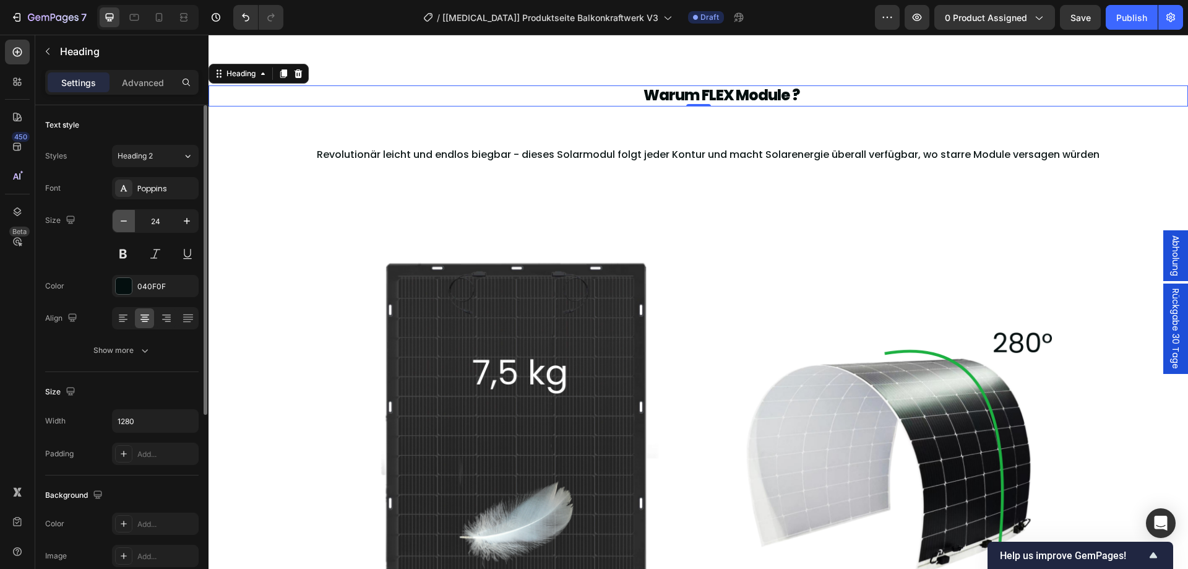
click at [126, 221] on icon "button" at bounding box center [124, 220] width 6 height 1
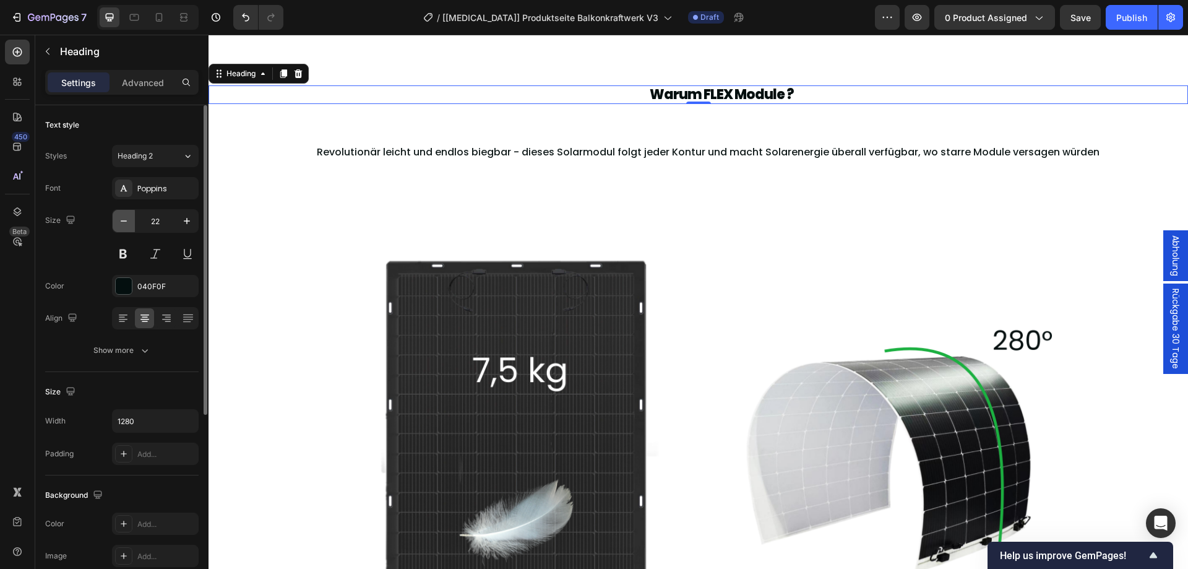
click at [126, 221] on icon "button" at bounding box center [124, 220] width 6 height 1
click at [190, 221] on icon "button" at bounding box center [187, 221] width 6 height 6
type input "22"
click at [685, 95] on p "Warum FLEX Module ?" at bounding box center [721, 95] width 789 height 16
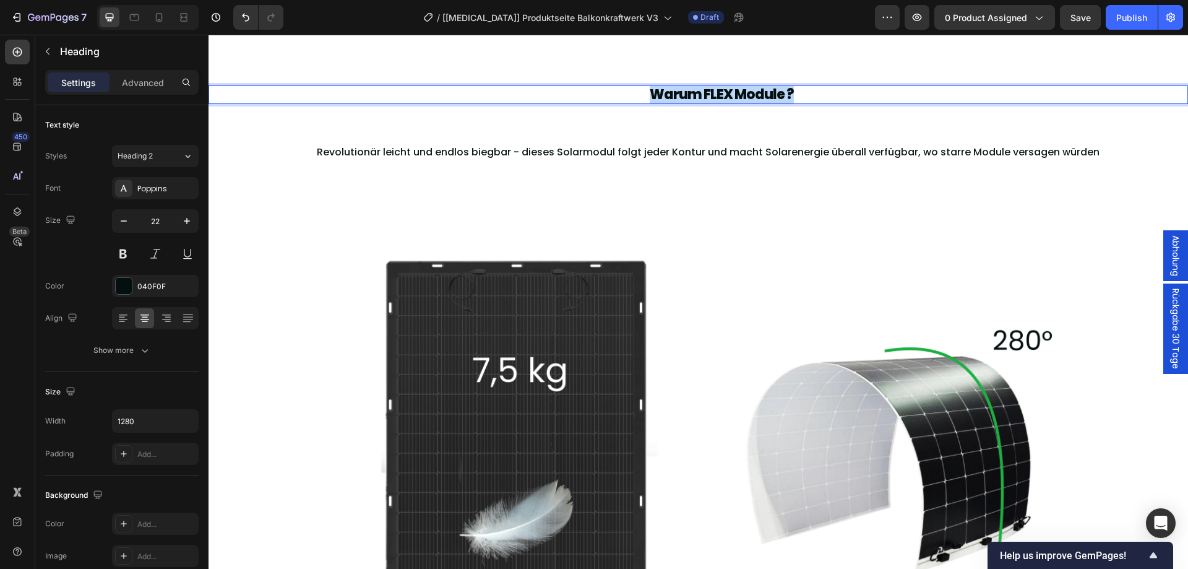
click at [685, 95] on p "Warum FLEX Module ?" at bounding box center [721, 95] width 789 height 16
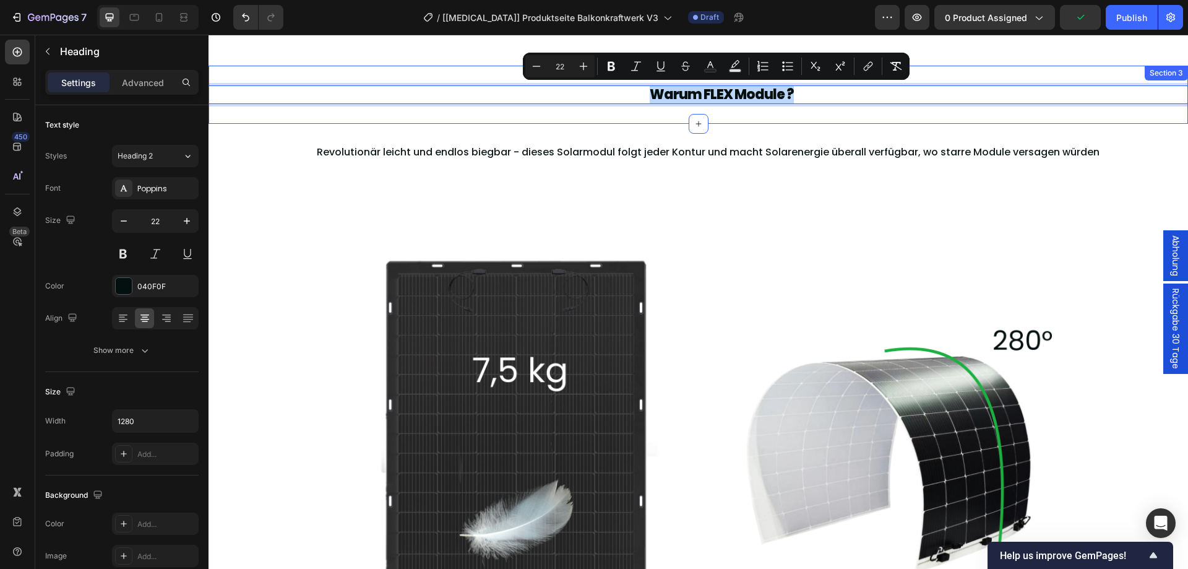
click at [606, 108] on div "Warum FLEX Module ? Heading 0 Section 3" at bounding box center [697, 95] width 979 height 58
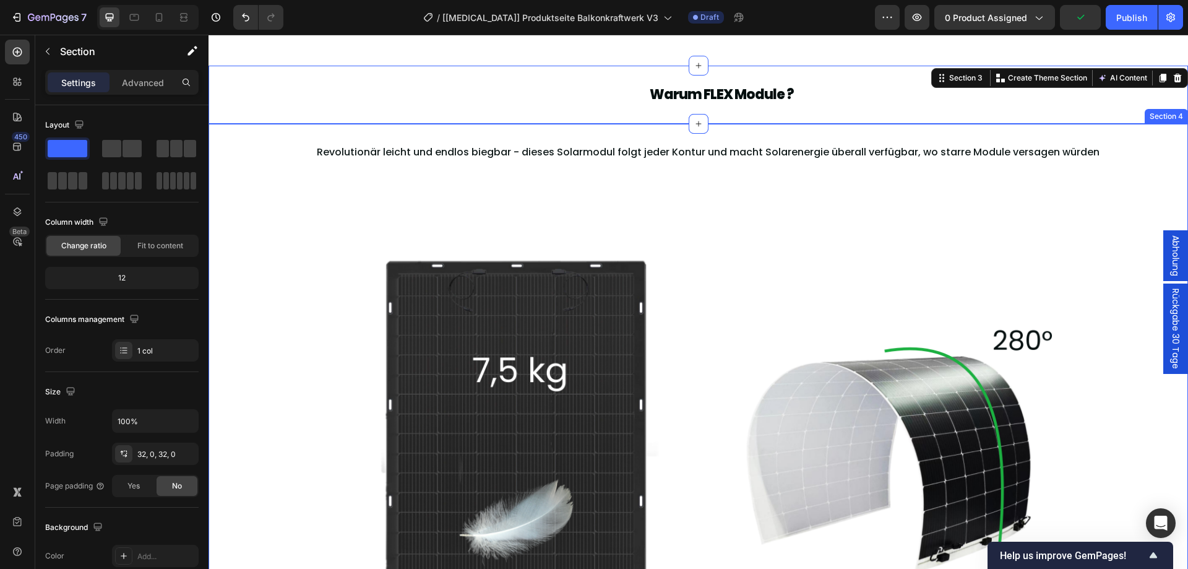
click at [591, 129] on div "Revolutionär leicht und endlos biegbar - dieses Solarmodul folgt jeder Kontur u…" at bounding box center [697, 436] width 979 height 625
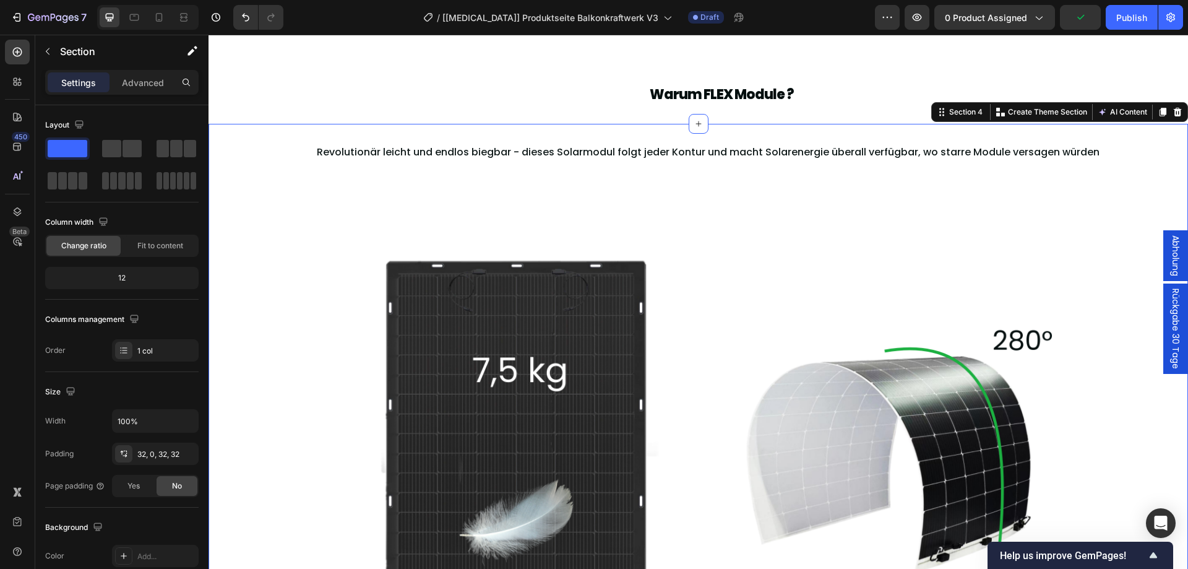
click at [586, 137] on div "Revolutionär leicht und endlos biegbar - dieses Solarmodul folgt jeder Kontur u…" at bounding box center [697, 436] width 979 height 625
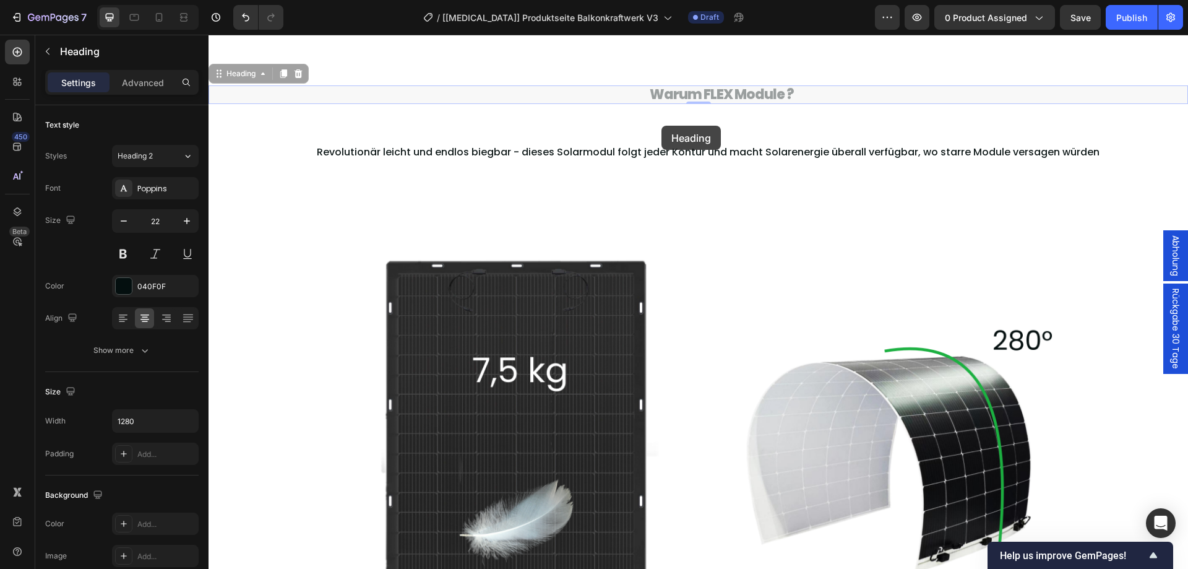
drag, startPoint x: 661, startPoint y: 92, endPoint x: 661, endPoint y: 126, distance: 34.7
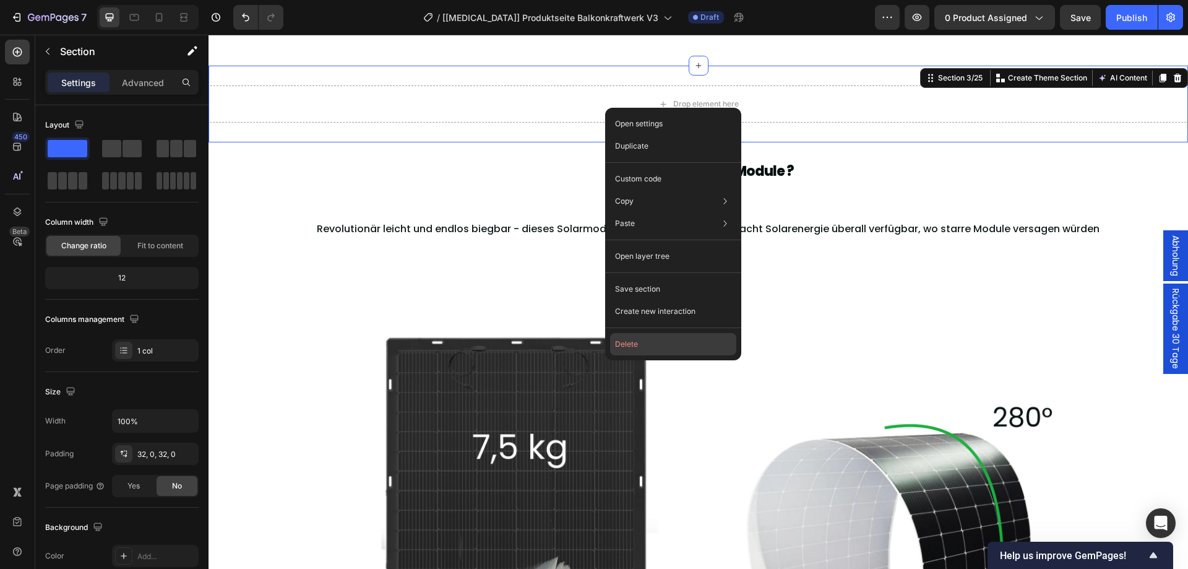
click at [649, 335] on button "Delete" at bounding box center [673, 344] width 126 height 22
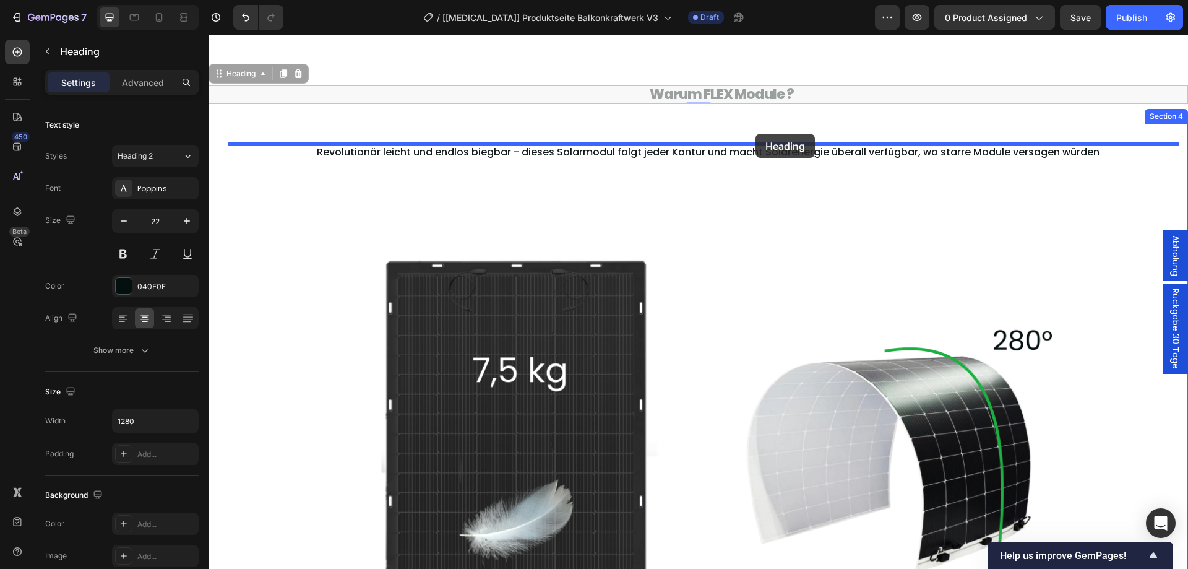
drag, startPoint x: 755, startPoint y: 95, endPoint x: 755, endPoint y: 134, distance: 39.0
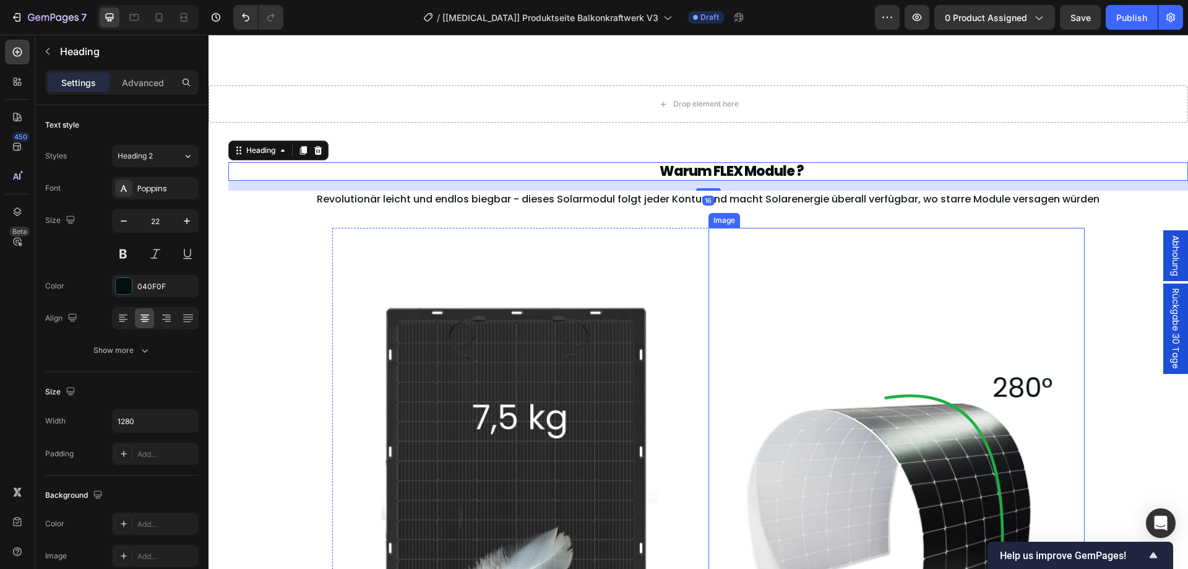
click at [800, 323] on img at bounding box center [896, 479] width 376 height 502
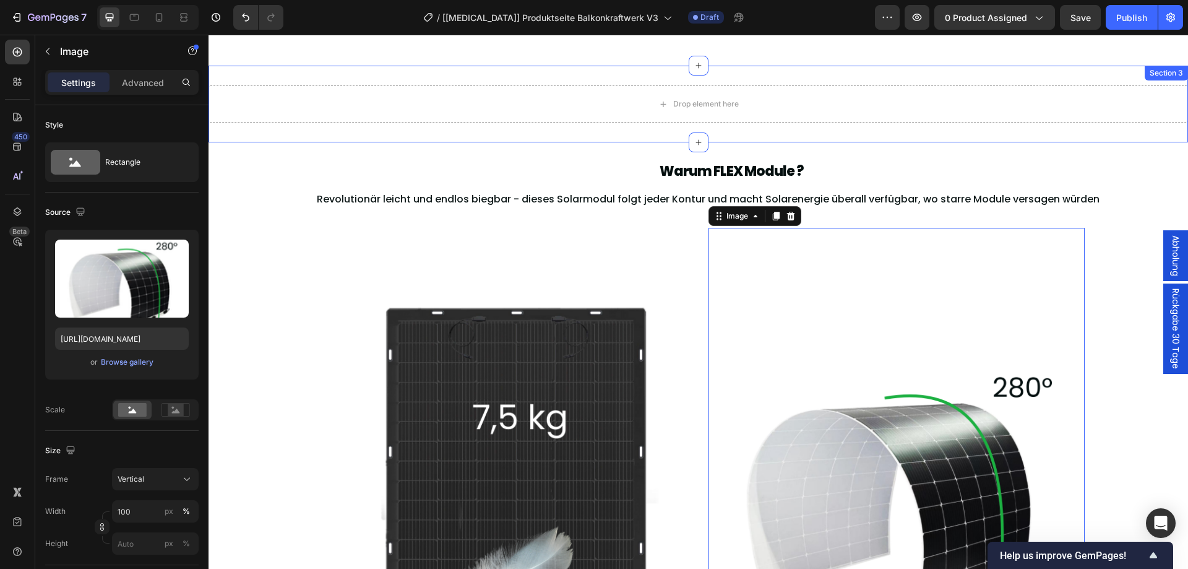
click at [822, 91] on div "Drop element here" at bounding box center [697, 103] width 979 height 37
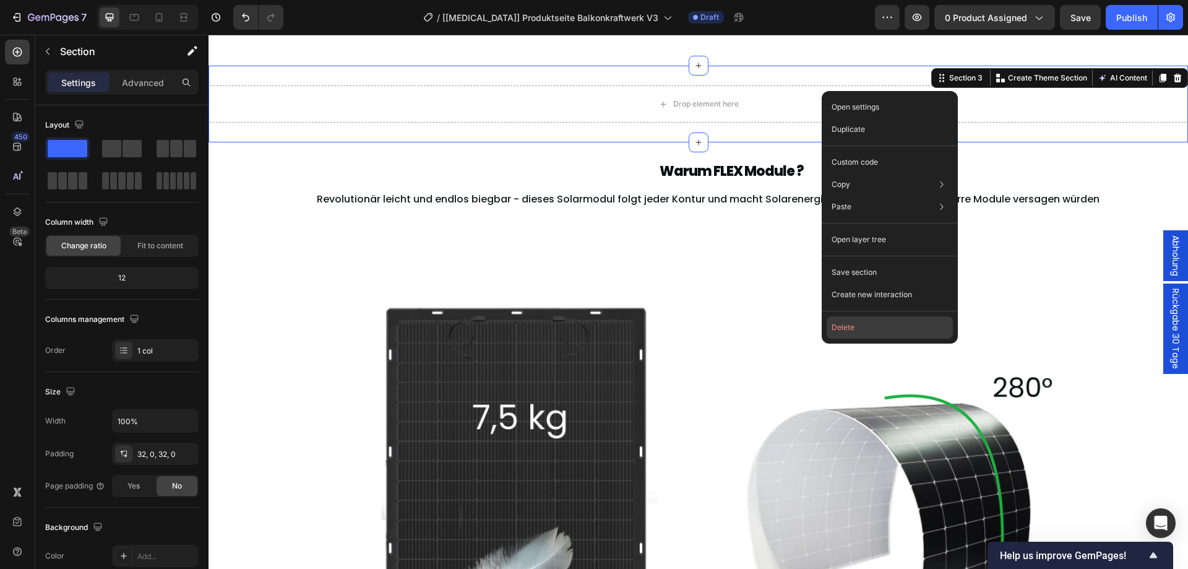
click at [866, 327] on button "Delete" at bounding box center [890, 327] width 126 height 22
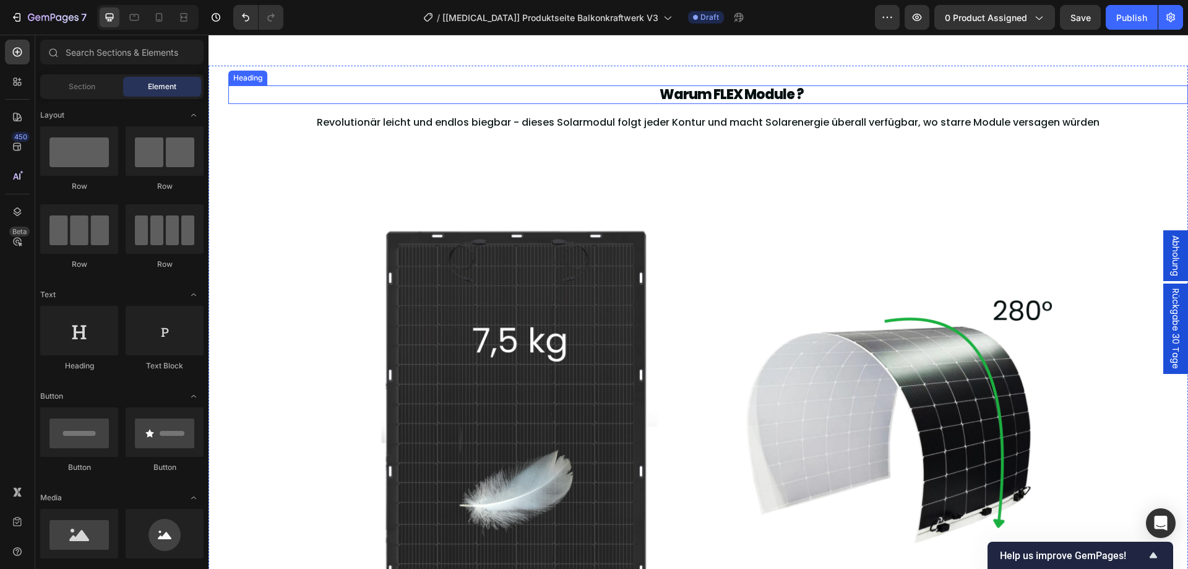
click at [756, 93] on h2 "Warum FLEX Module ?" at bounding box center [731, 94] width 792 height 19
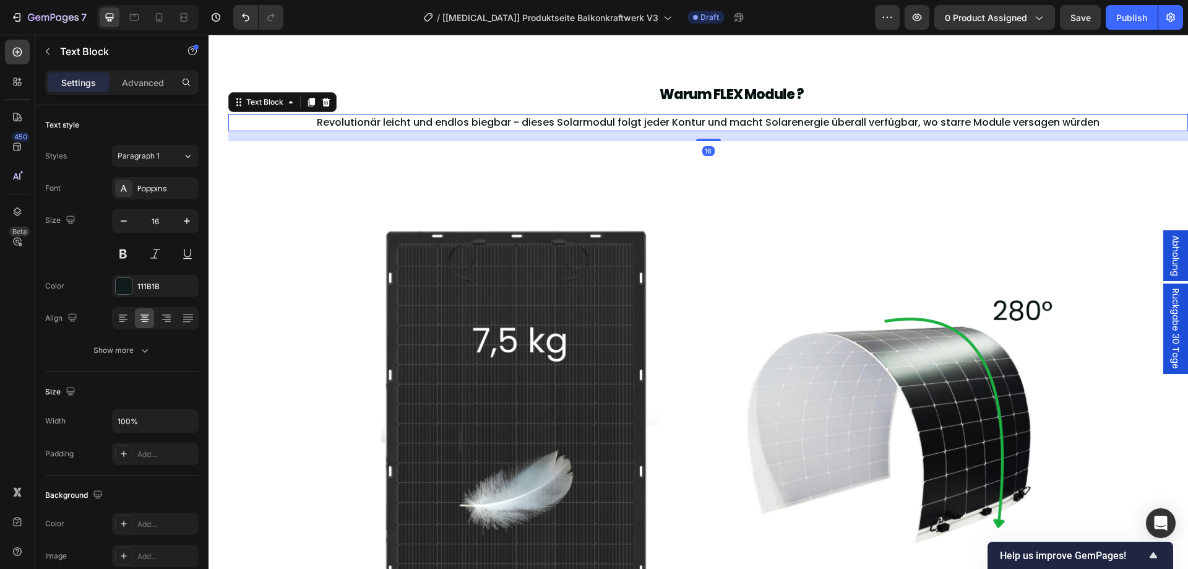
click at [493, 127] on span "Revolutionär leicht und endlos biegbar - dieses Solarmodul folgt jeder Kontur u…" at bounding box center [708, 122] width 783 height 14
click at [502, 117] on span "Revolutionär leicht und endlos biegbar - dieses Solarmodul folgt jeder Kontur u…" at bounding box center [708, 122] width 783 height 14
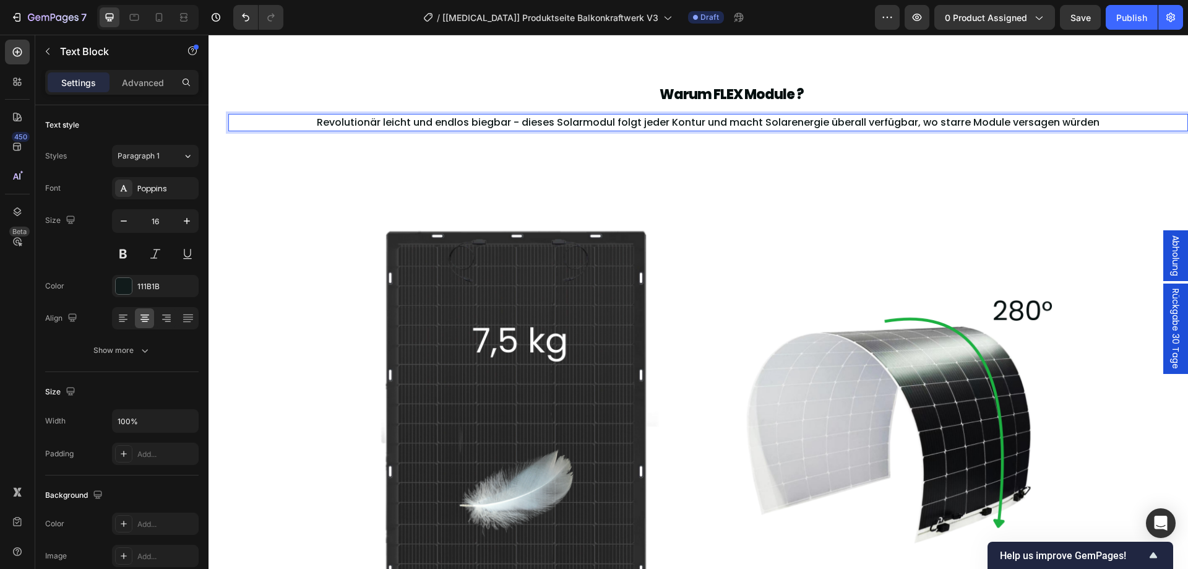
click at [500, 120] on span "Revolutionär leicht und endlos biegbar - dieses Solarmodul folgt jeder Kontur u…" at bounding box center [708, 122] width 783 height 14
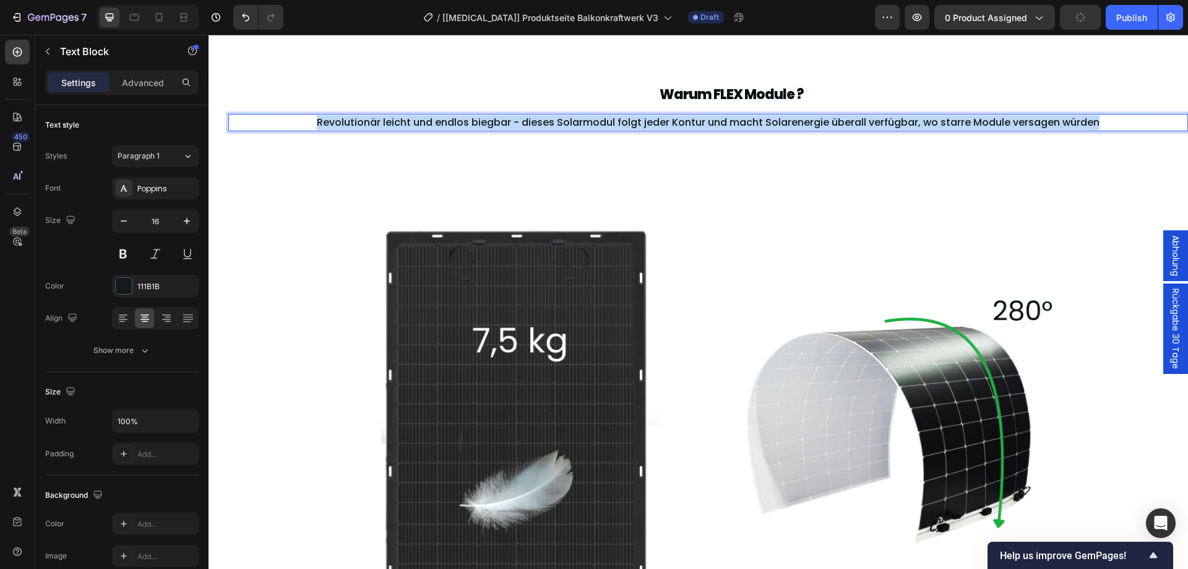
click at [500, 120] on span "Revolutionär leicht und endlos biegbar - dieses Solarmodul folgt jeder Kontur u…" at bounding box center [708, 122] width 783 height 14
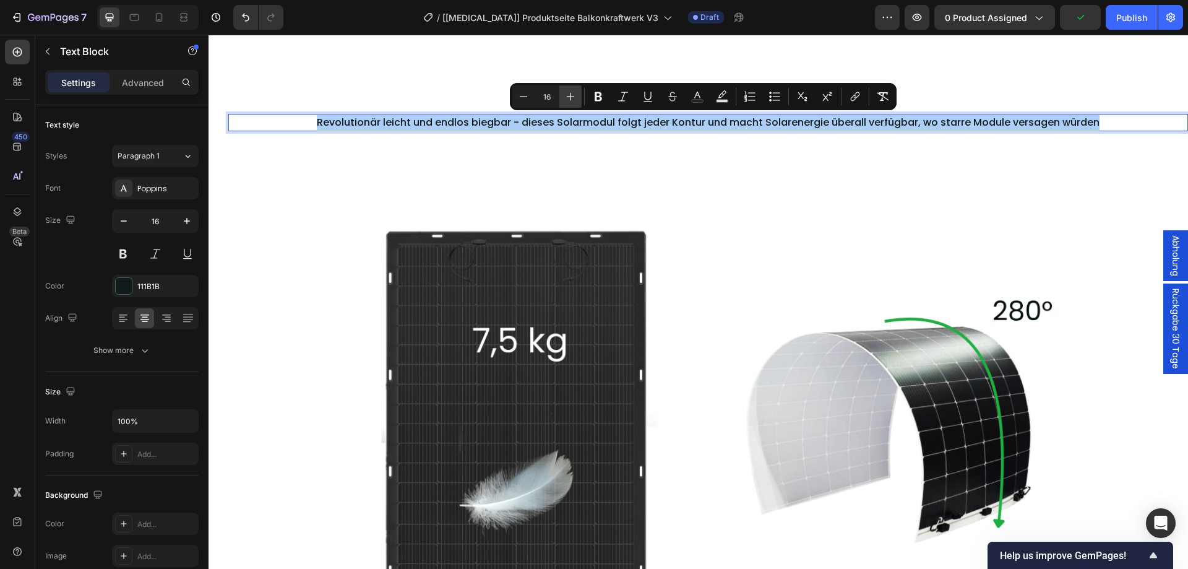
click at [569, 100] on icon "Editor contextual toolbar" at bounding box center [570, 96] width 12 height 12
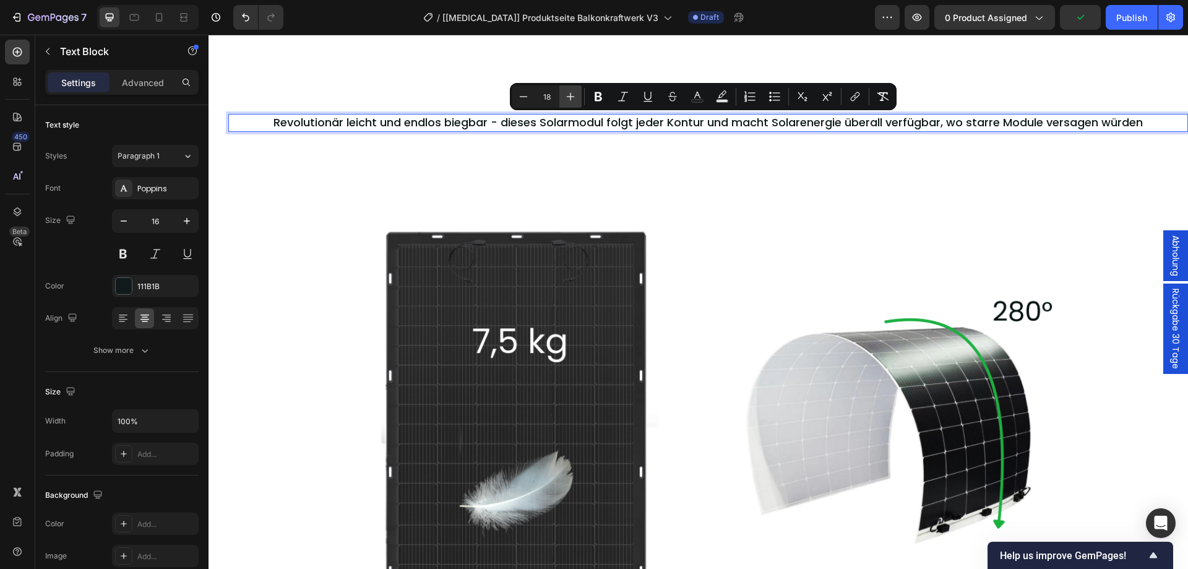
click at [569, 100] on icon "Editor contextual toolbar" at bounding box center [570, 96] width 12 height 12
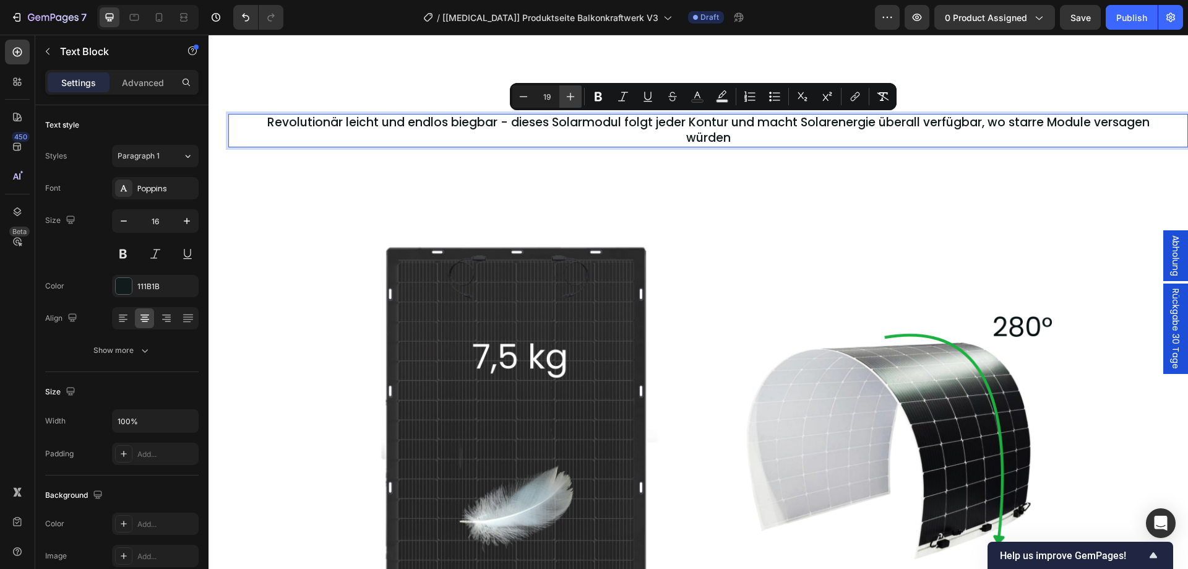
click at [569, 100] on icon "Editor contextual toolbar" at bounding box center [570, 96] width 12 height 12
type input "20"
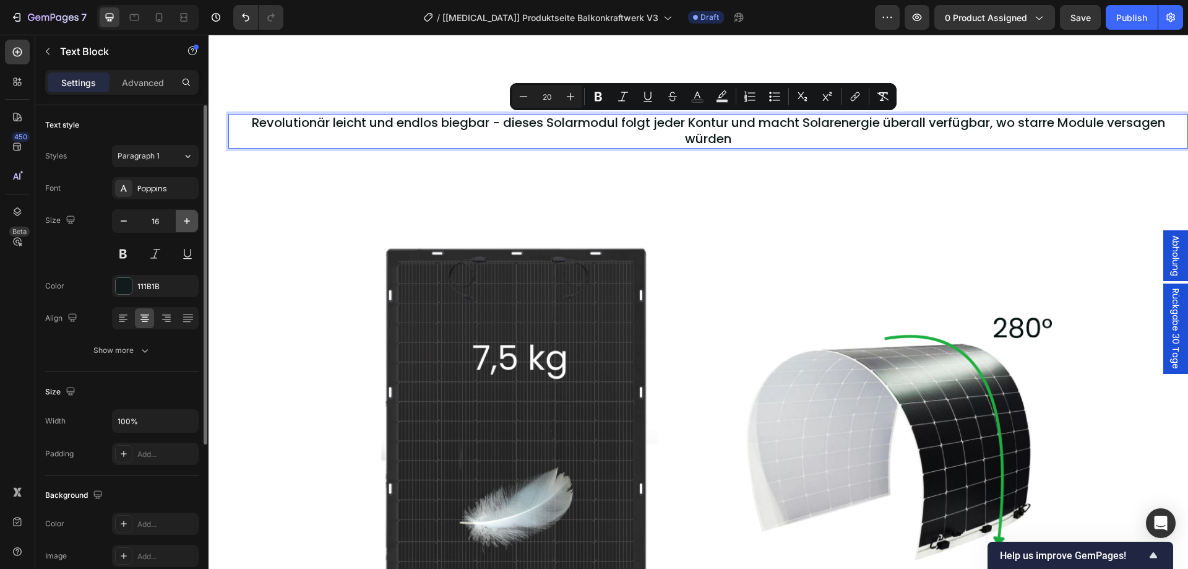
click at [195, 227] on button "button" at bounding box center [187, 221] width 22 height 22
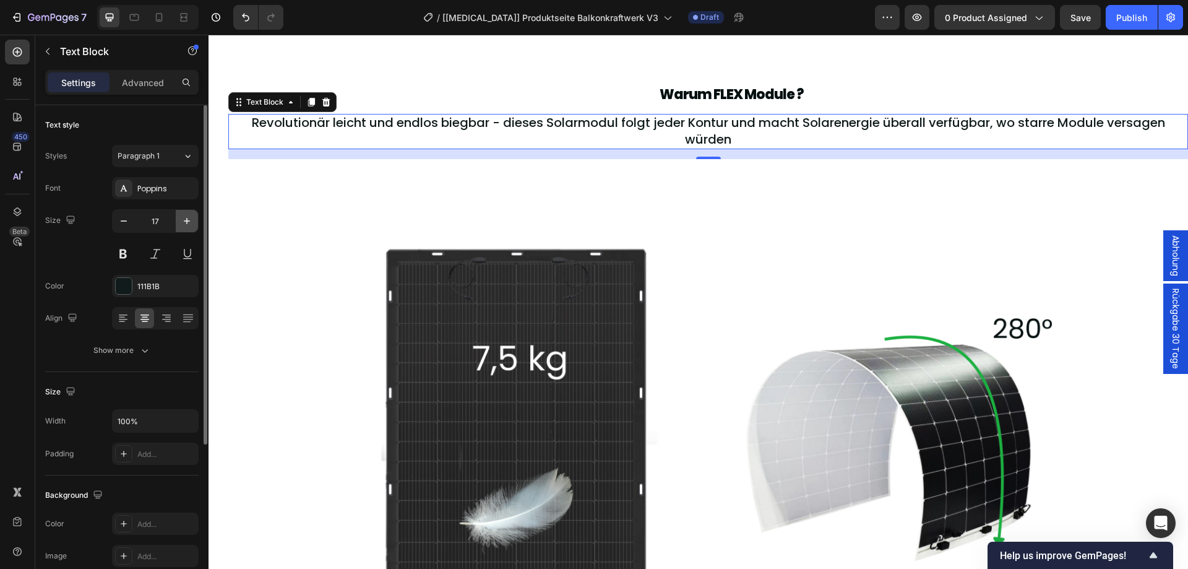
click at [195, 227] on button "button" at bounding box center [187, 221] width 22 height 22
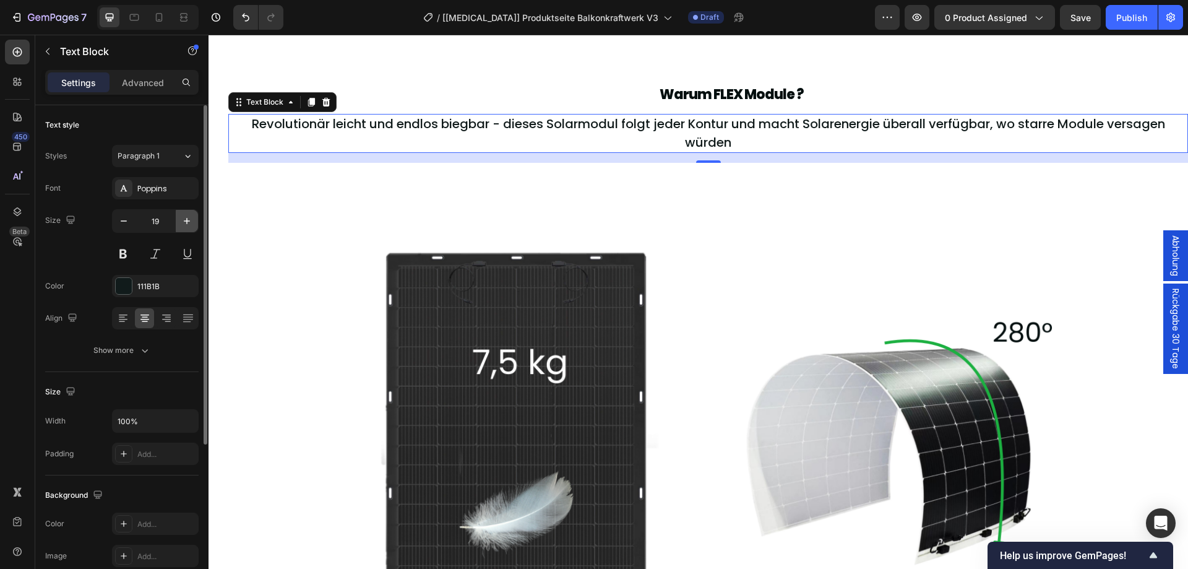
click at [195, 227] on button "button" at bounding box center [187, 221] width 22 height 22
type input "20"
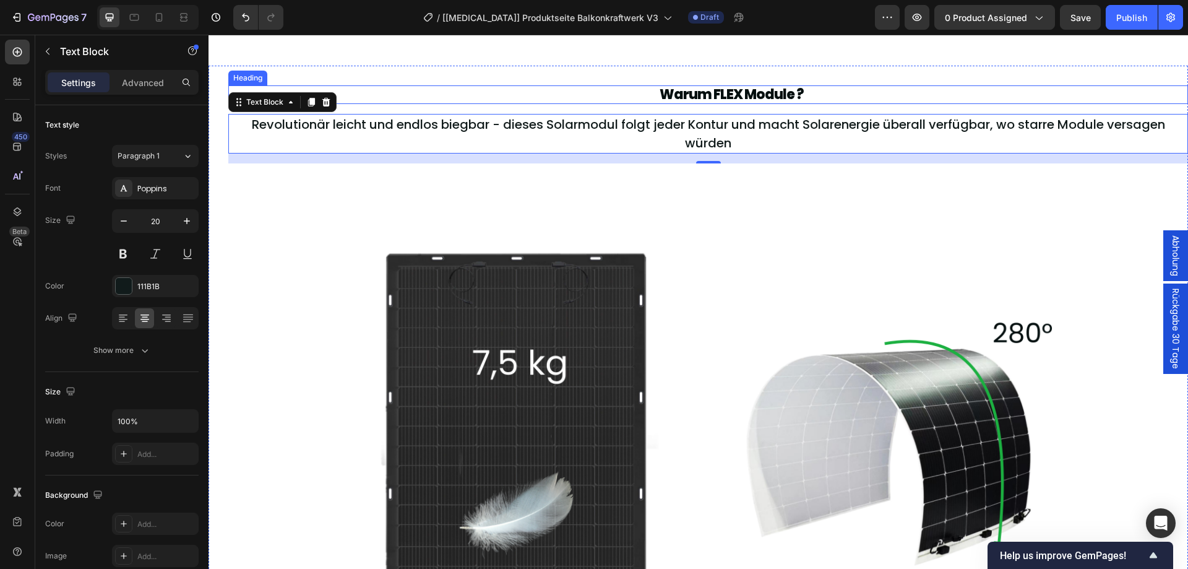
click at [717, 90] on h2 "Warum FLEX Module ?" at bounding box center [731, 94] width 792 height 19
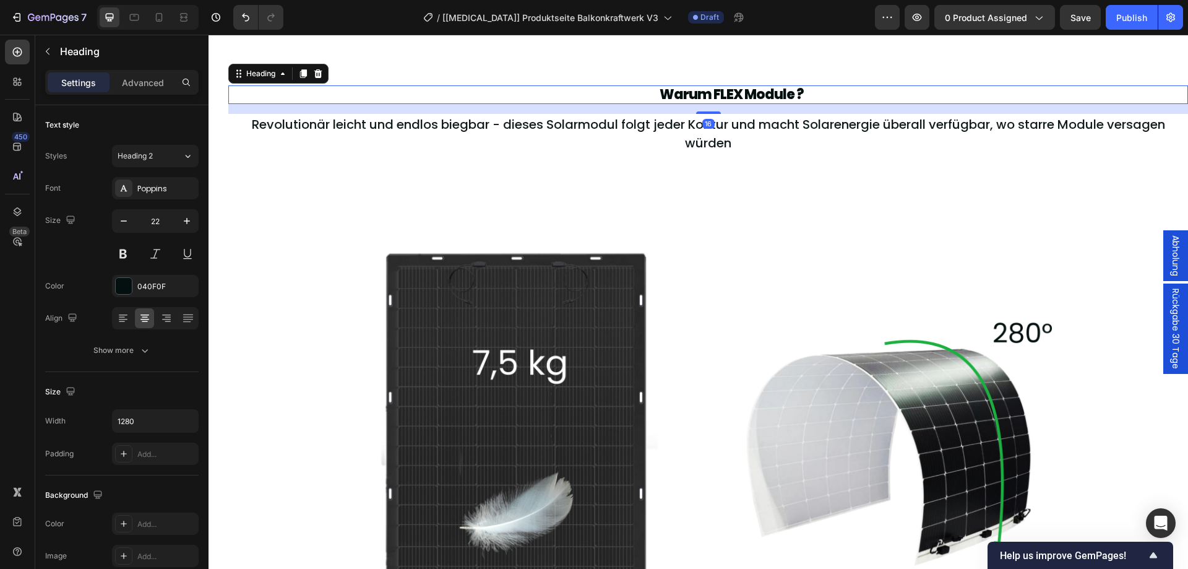
click at [717, 90] on h2 "Warum FLEX Module ?" at bounding box center [731, 94] width 792 height 19
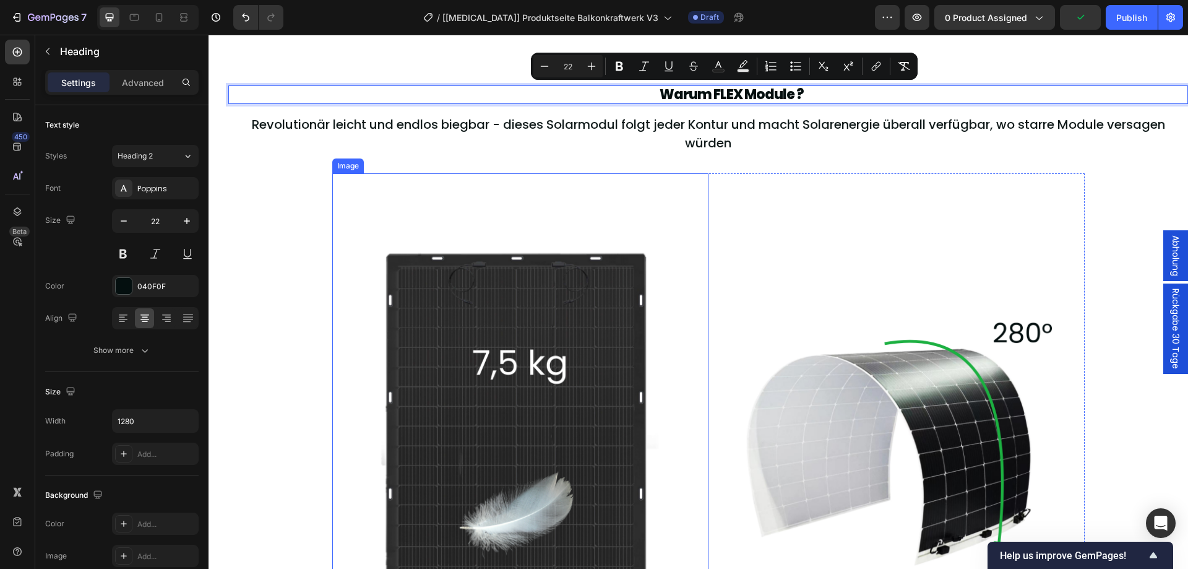
click at [487, 179] on img at bounding box center [520, 424] width 376 height 502
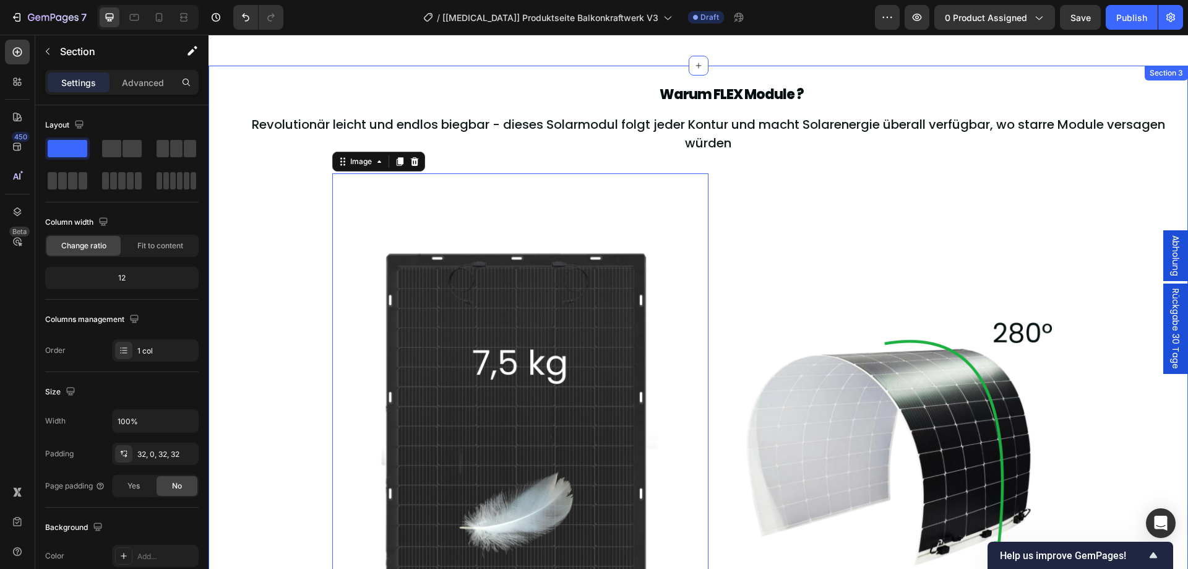
click at [273, 252] on div "Warum FLEX Module ? Heading Revolutionär leicht und endlos biegbar - dieses Sol…" at bounding box center [708, 403] width 960 height 637
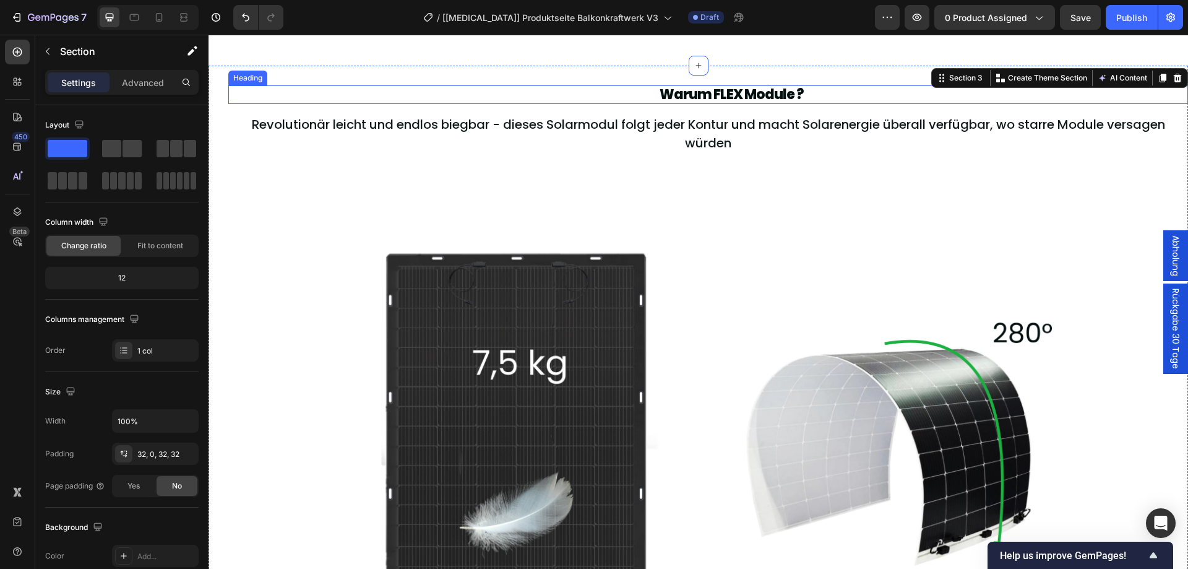
click at [671, 94] on p "Warum FLEX Module ?" at bounding box center [731, 95] width 789 height 16
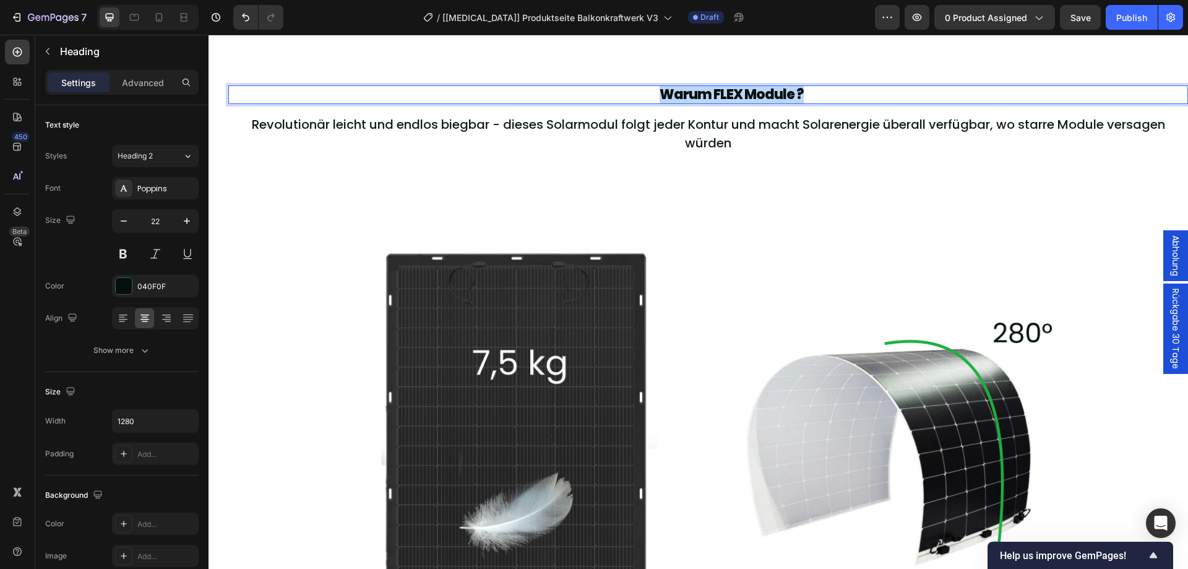
click at [671, 94] on p "Warum FLEX Module ?" at bounding box center [731, 95] width 789 height 16
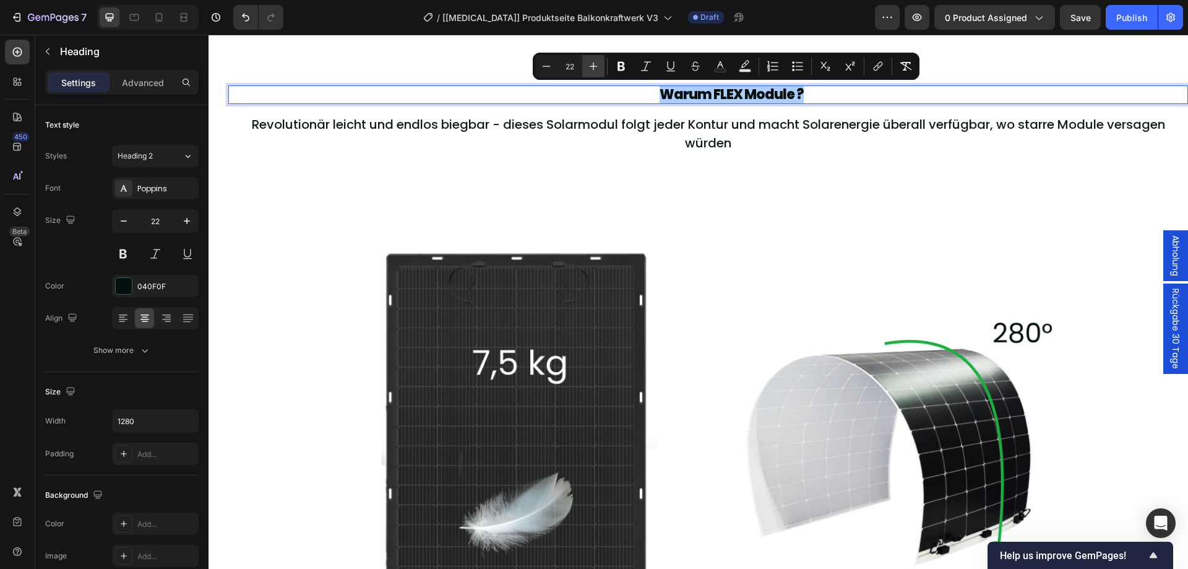
click at [586, 66] on button "Plus" at bounding box center [593, 66] width 22 height 22
click at [591, 59] on button "Plus" at bounding box center [593, 66] width 22 height 22
type input "24"
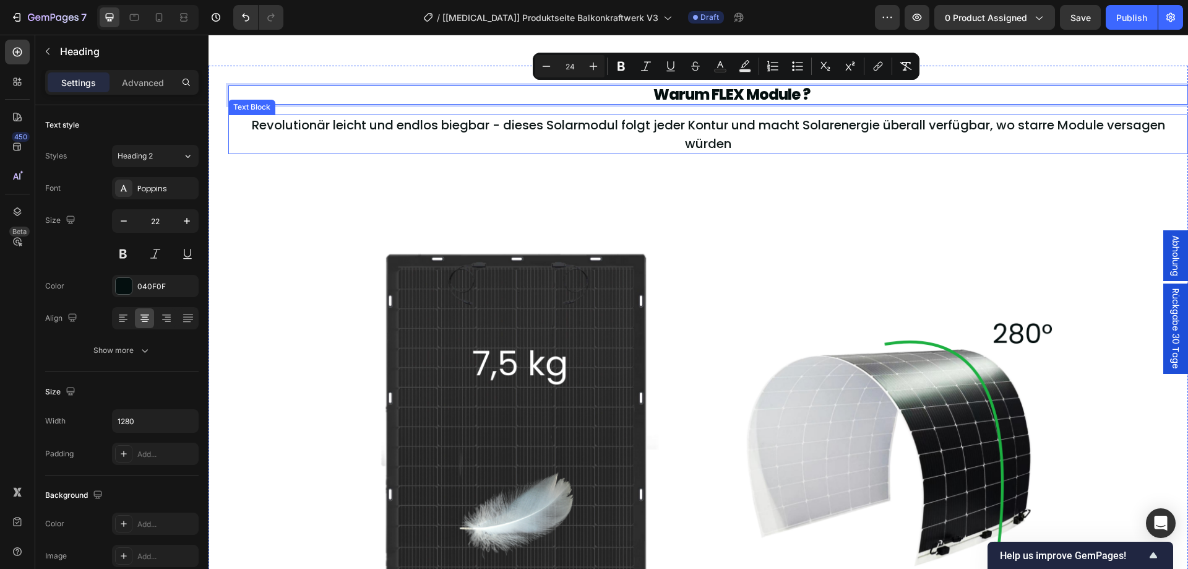
click at [465, 173] on div "Image Image Row Row" at bounding box center [708, 425] width 792 height 522
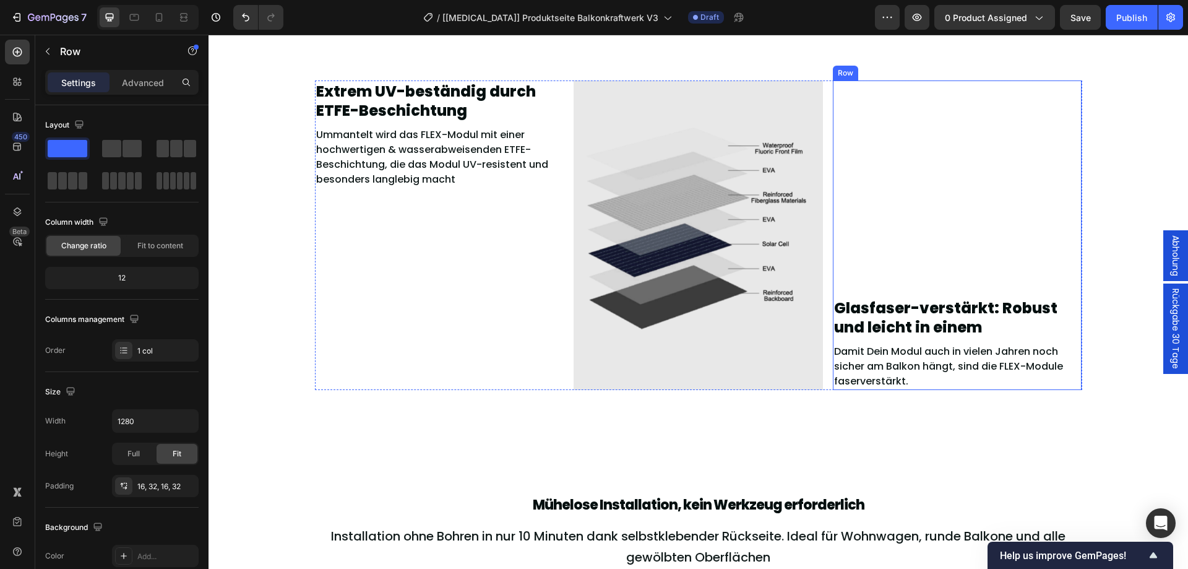
scroll to position [2155, 0]
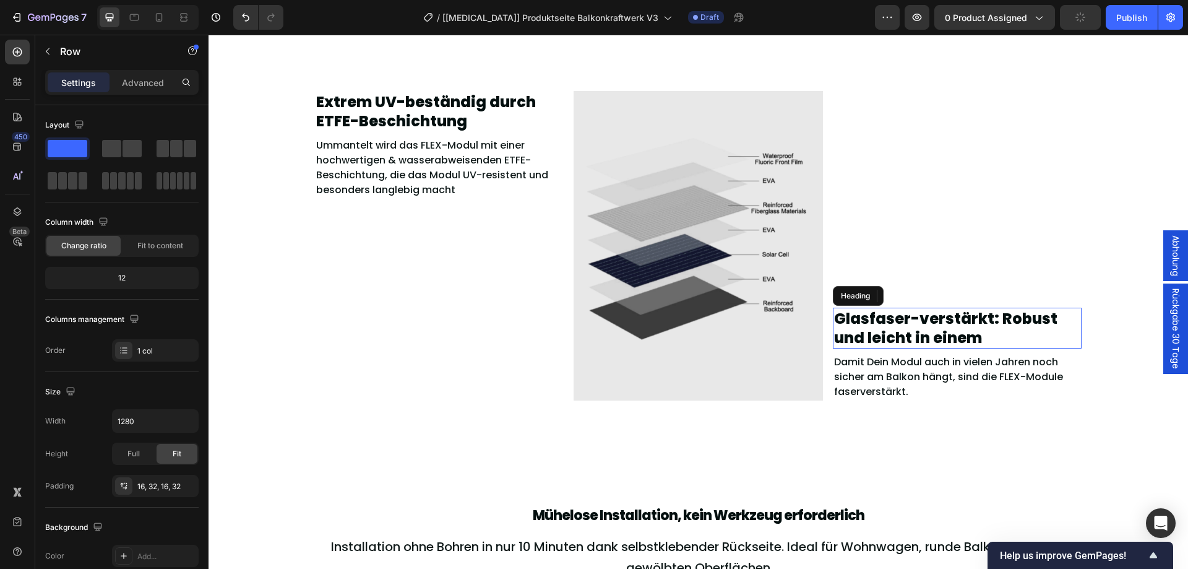
click at [997, 331] on h2 "Glasfaser-verstärkt: Robust und leicht in einem" at bounding box center [957, 327] width 249 height 41
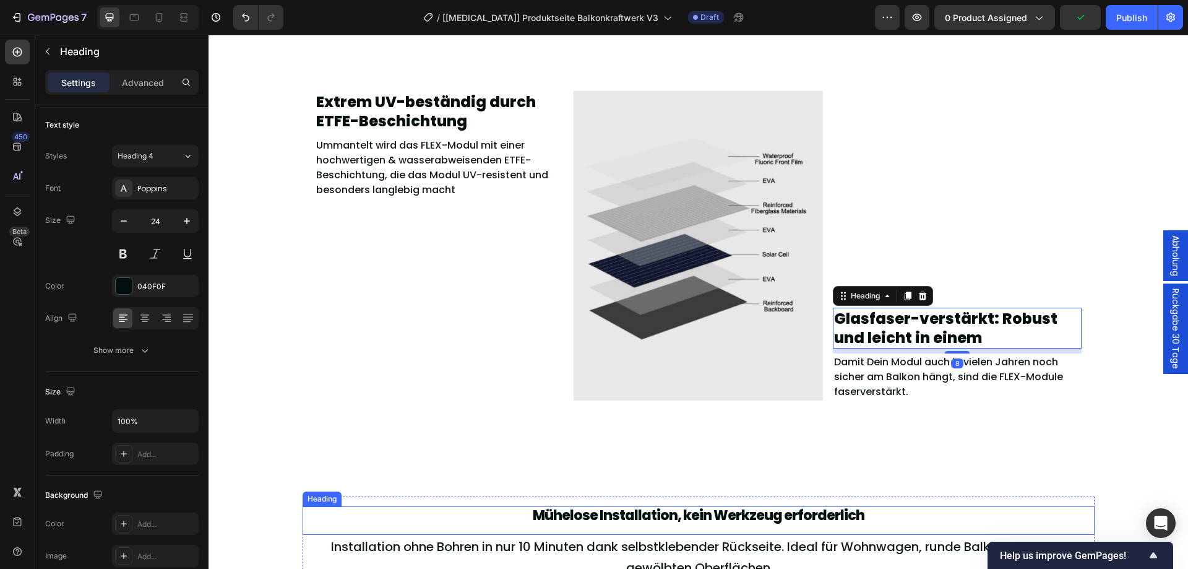
click at [742, 510] on span "Mühelose Installation, kein Werkzeug erforderlich" at bounding box center [699, 514] width 332 height 19
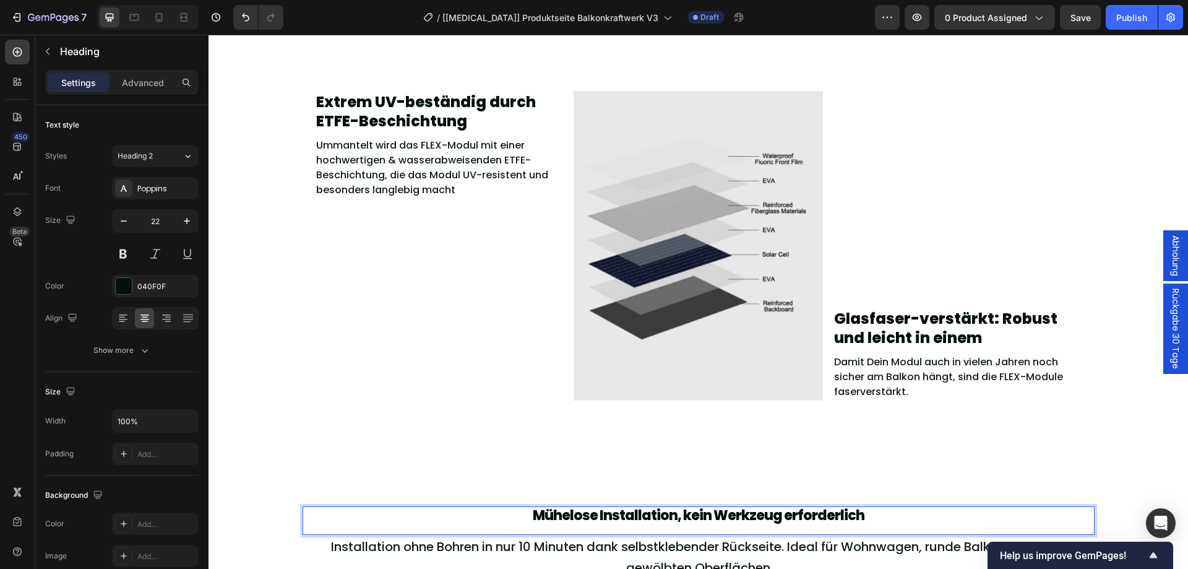
click at [742, 510] on span "Mühelose Installation, kein Werkzeug erforderlich" at bounding box center [699, 514] width 332 height 19
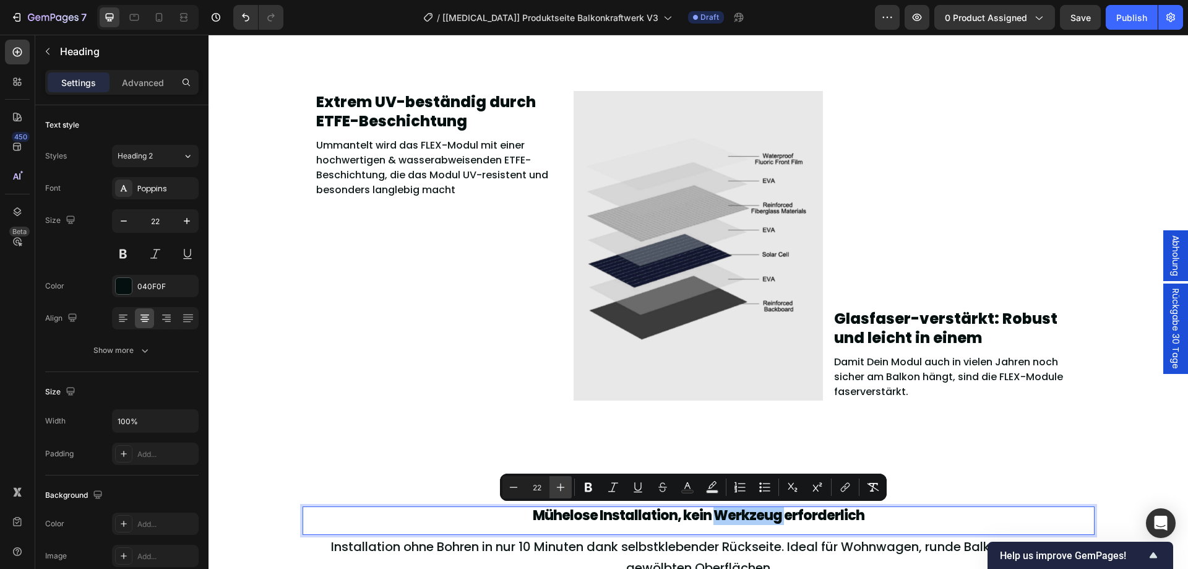
click at [557, 486] on icon "Editor contextual toolbar" at bounding box center [560, 487] width 12 height 12
type input "24"
click at [191, 217] on icon "button" at bounding box center [187, 221] width 12 height 12
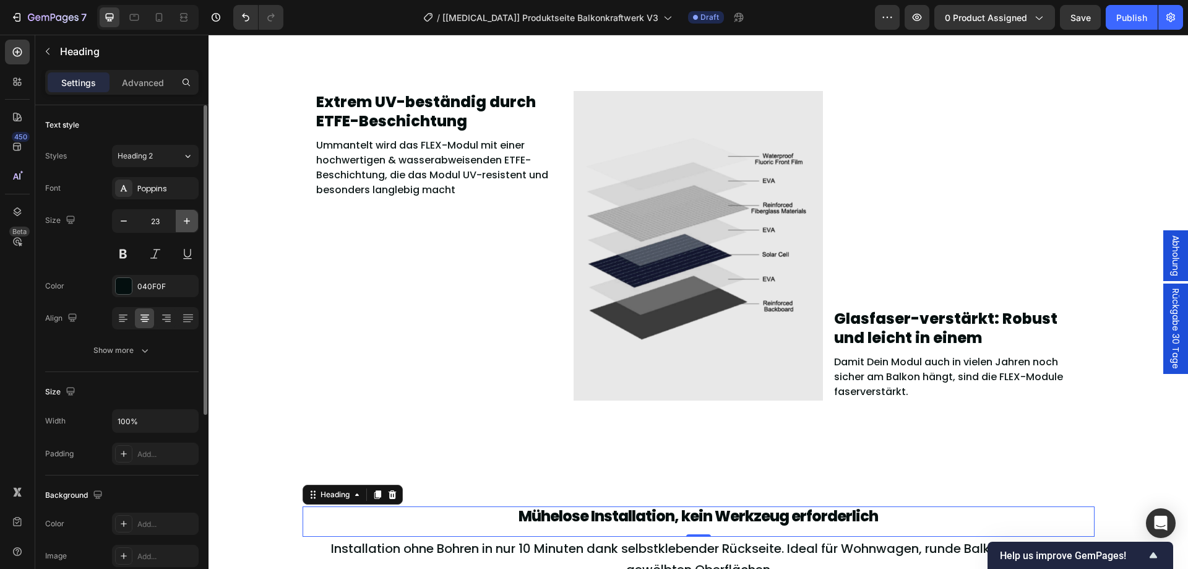
click at [191, 217] on icon "button" at bounding box center [187, 221] width 12 height 12
type input "24"
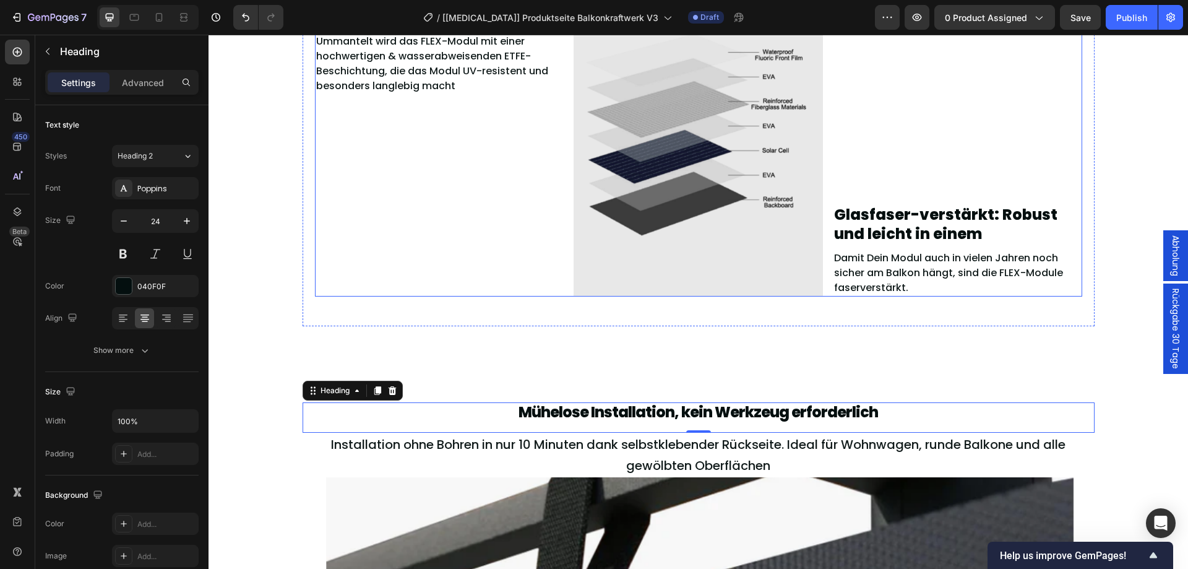
scroll to position [2279, 0]
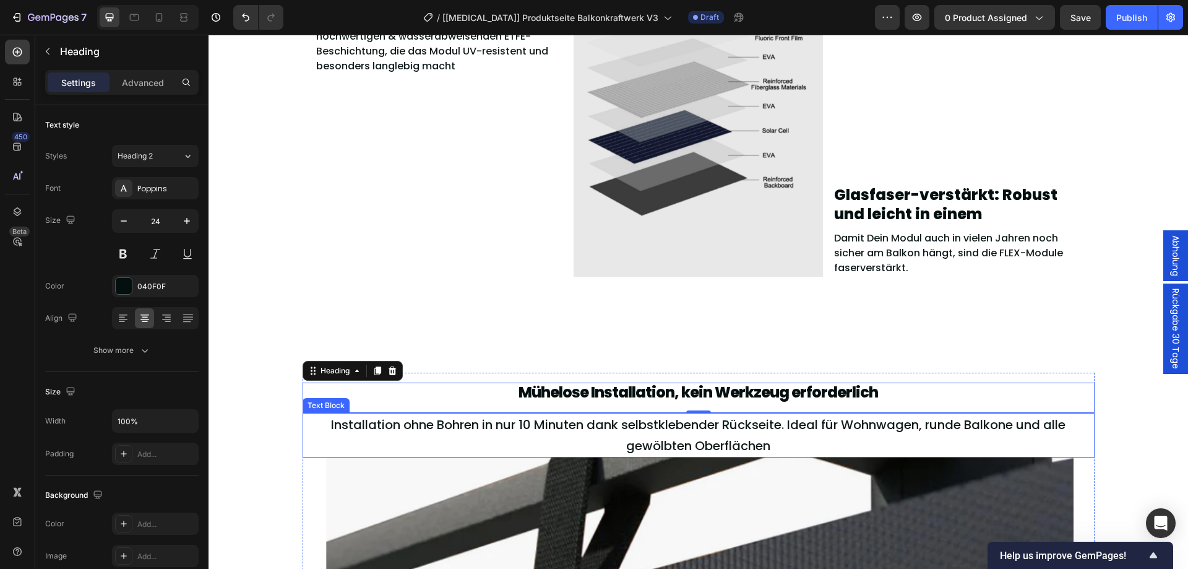
click at [601, 419] on span "Installation ohne Bohren in nur 10 Minuten dank selbstklebender Rückseite. Idea…" at bounding box center [698, 435] width 734 height 38
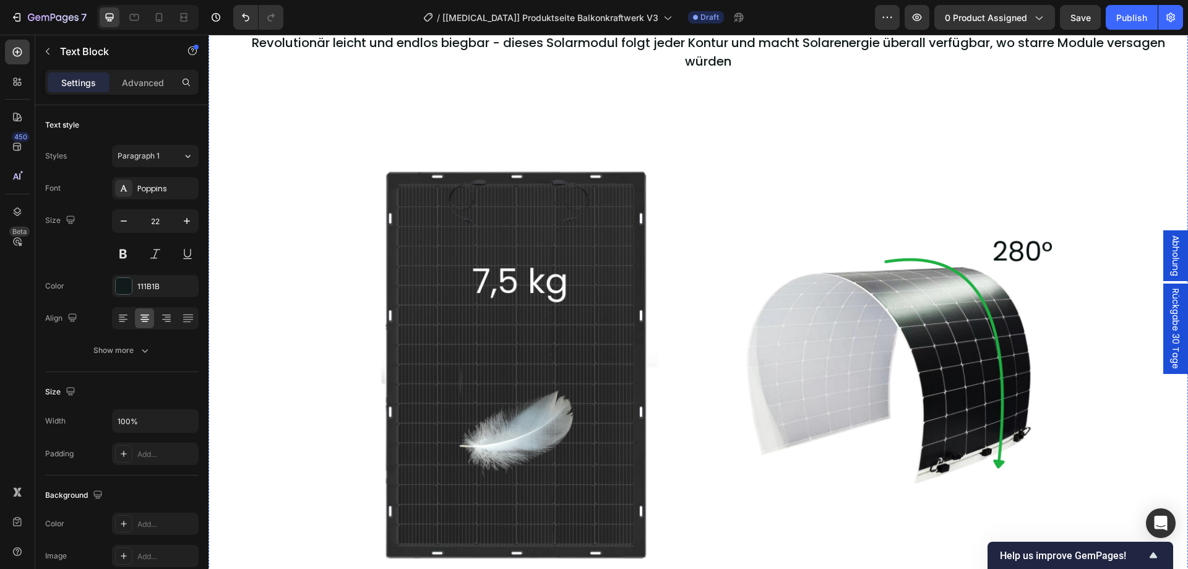
scroll to position [1247, 0]
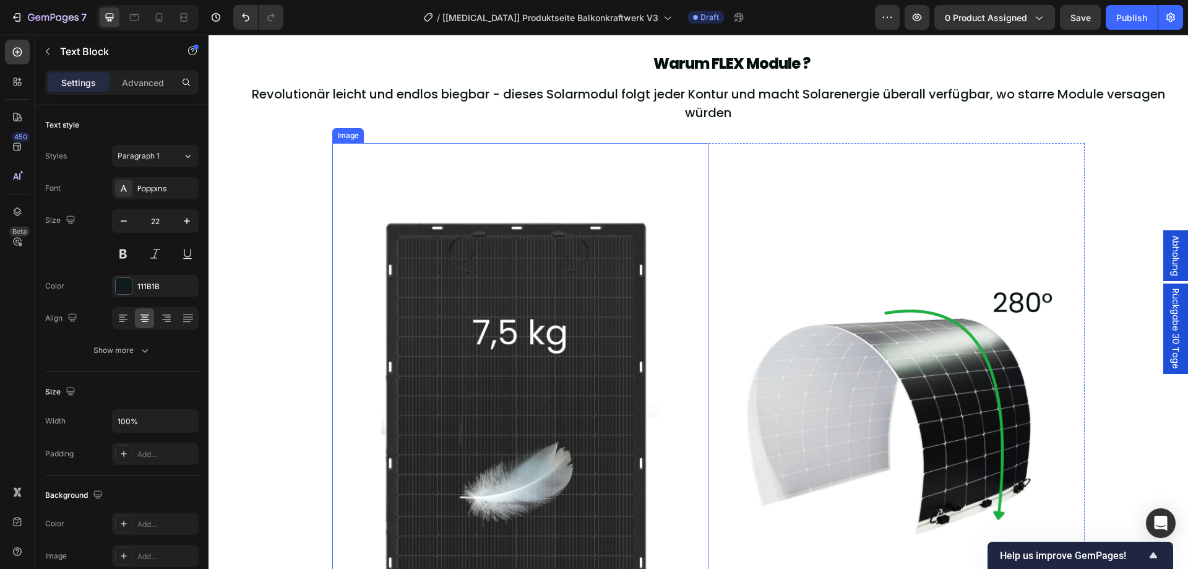
click at [701, 299] on img at bounding box center [520, 394] width 376 height 502
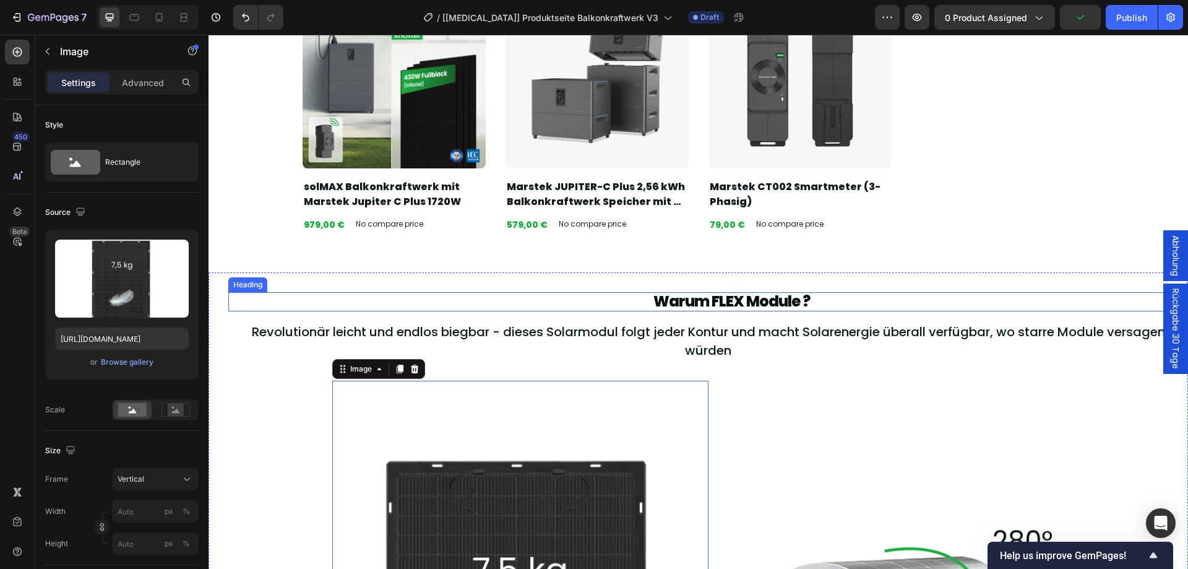
click at [707, 301] on span "Warum FLEX Module ?" at bounding box center [731, 301] width 157 height 20
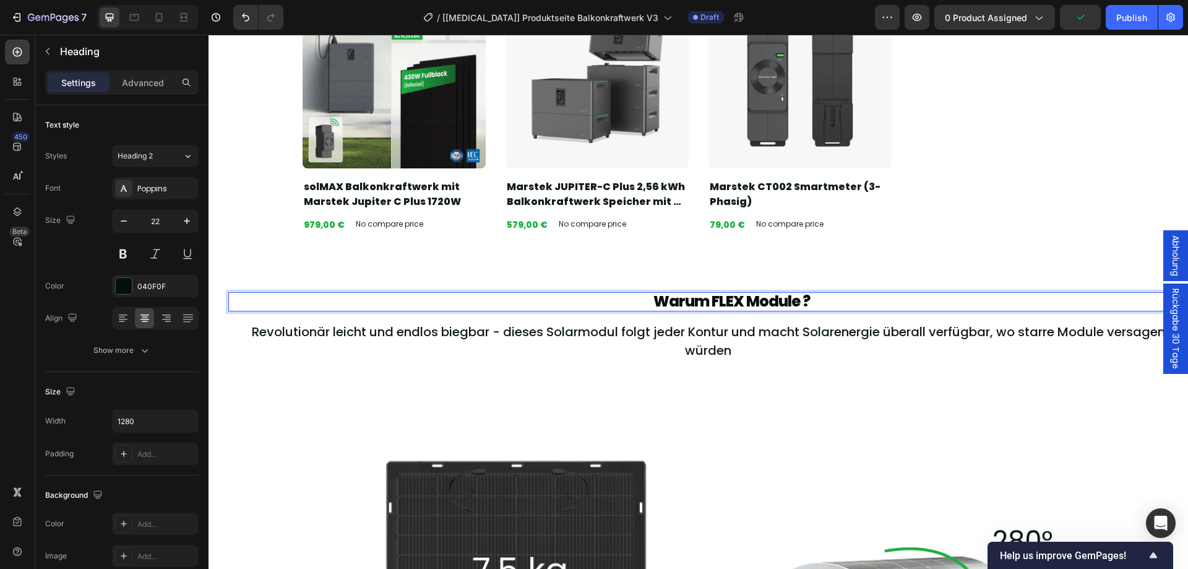
click at [707, 301] on span "Warum FLEX Module ?" at bounding box center [731, 301] width 157 height 20
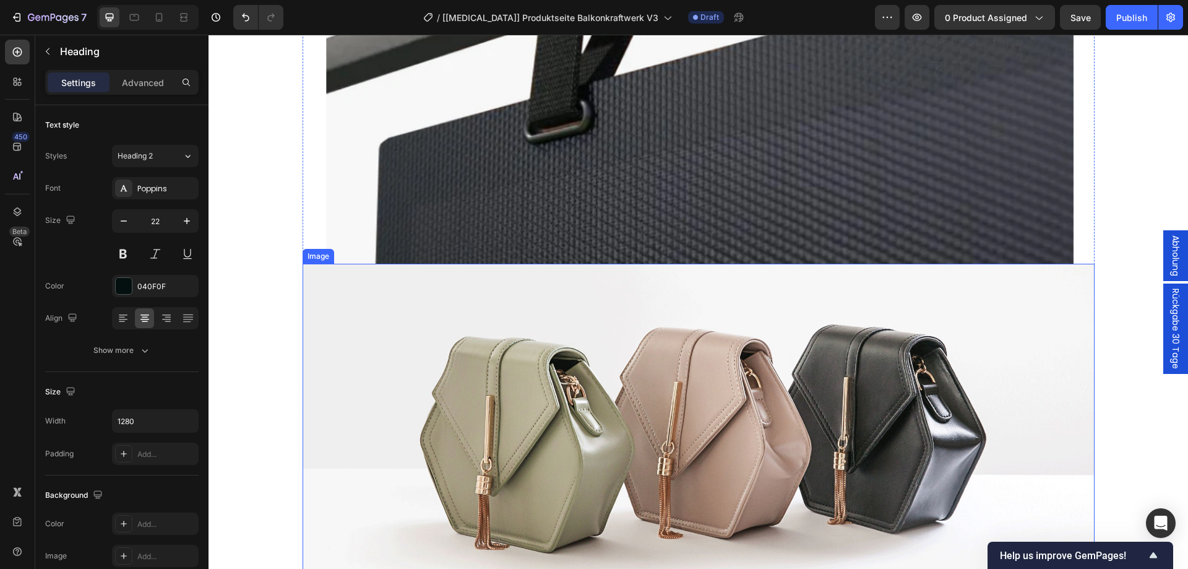
scroll to position [3021, 0]
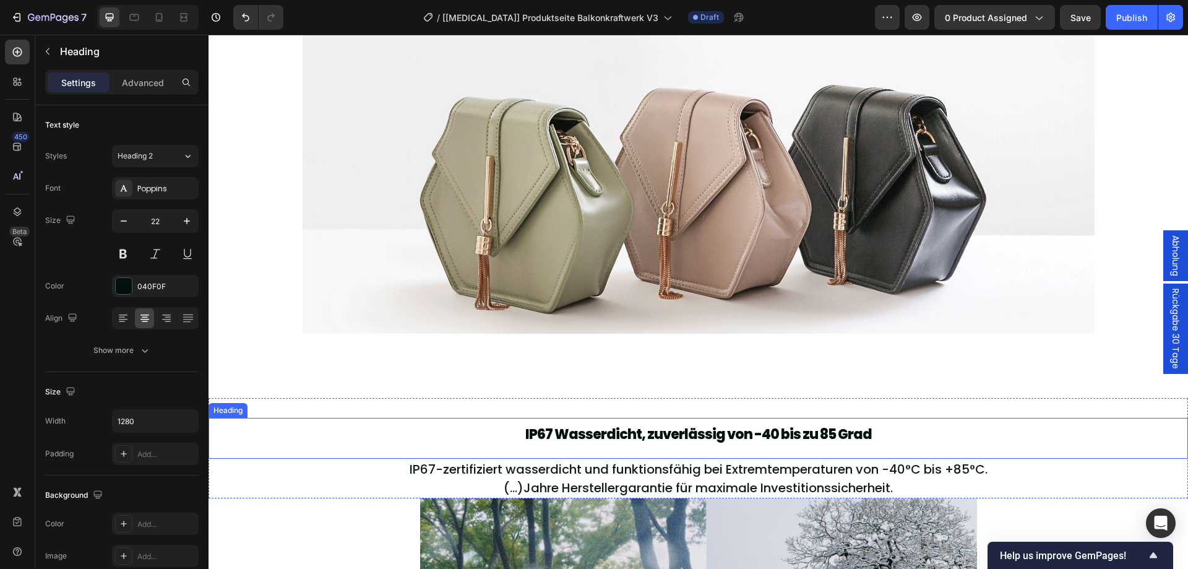
click at [678, 426] on span "IP67 Wasserdicht, zuverlässig von -40 bis zu 85 Grad" at bounding box center [698, 433] width 346 height 19
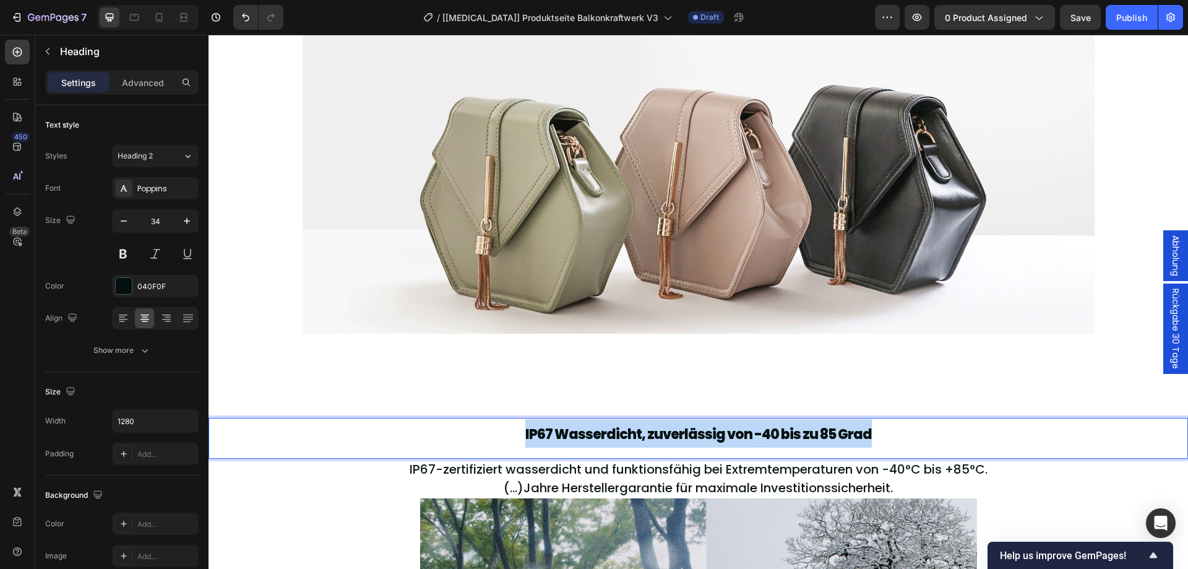
click at [678, 426] on span "IP67 Wasserdicht, zuverlässig von -40 bis zu 85 Grad" at bounding box center [698, 433] width 346 height 19
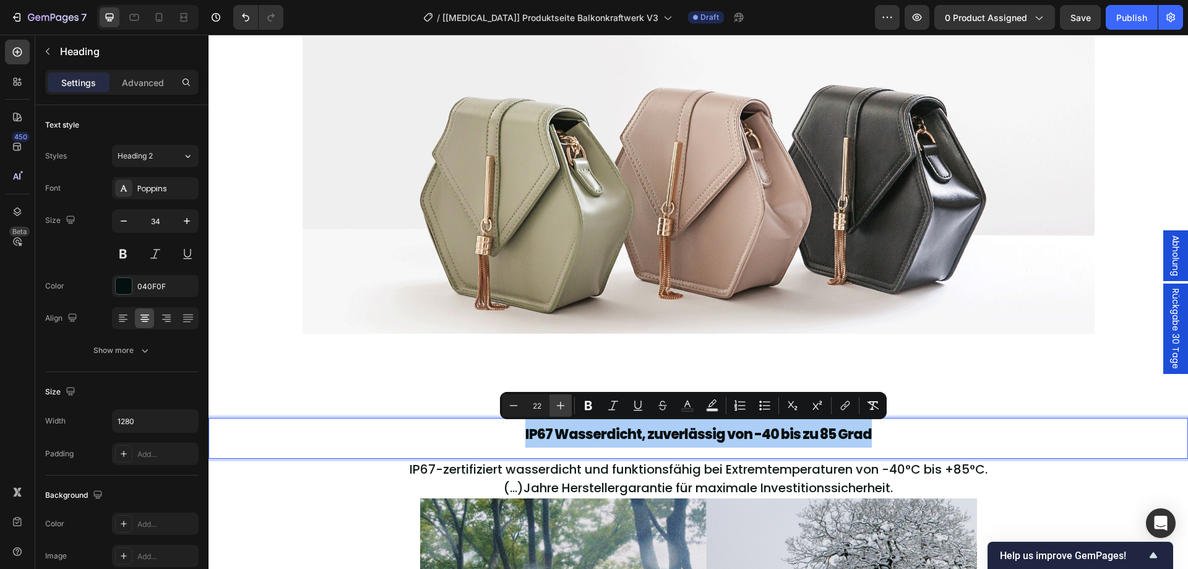
click at [562, 406] on icon "Editor contextual toolbar" at bounding box center [560, 405] width 12 height 12
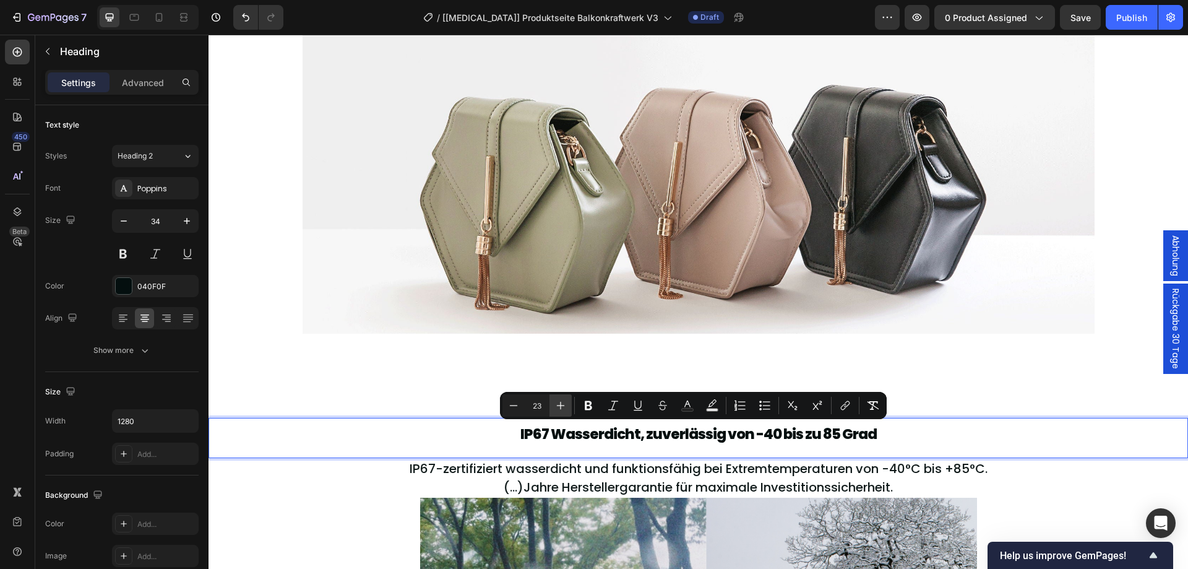
click at [562, 406] on icon "Editor contextual toolbar" at bounding box center [560, 405] width 12 height 12
type input "24"
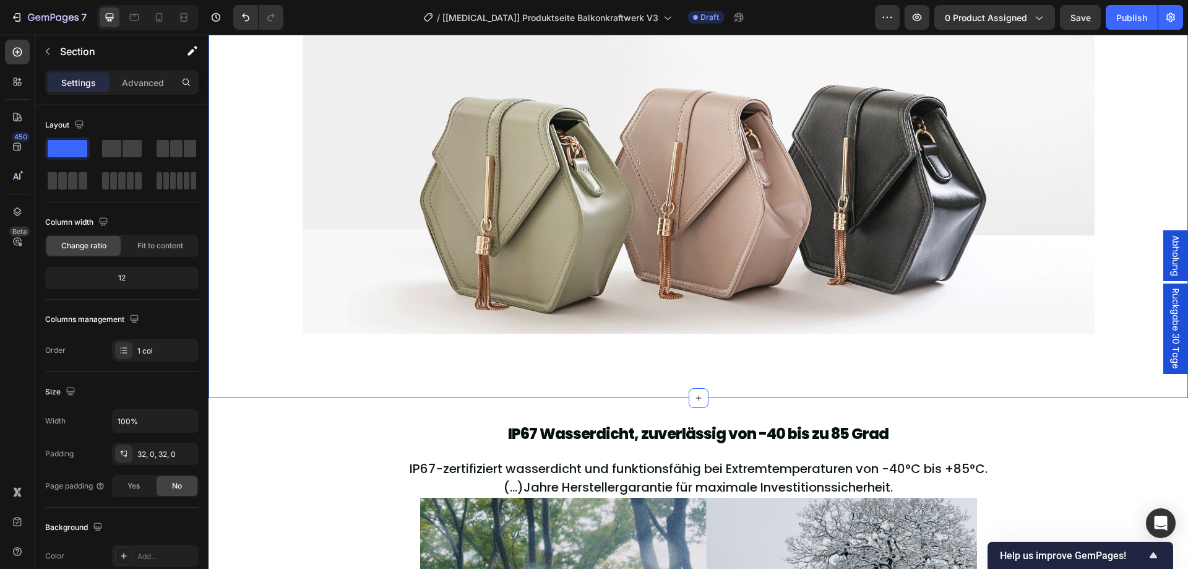
click at [458, 386] on div "Mühelose Installation, kein Werkzeug erforderlich Heading Installation ohne Boh…" at bounding box center [697, 4] width 979 height 788
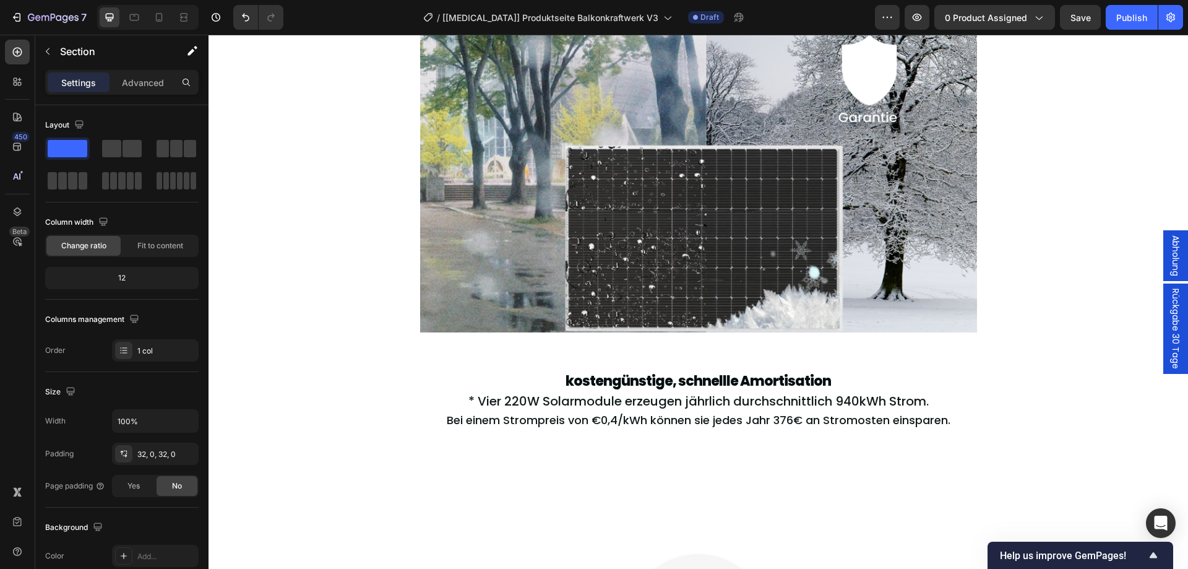
scroll to position [3681, 0]
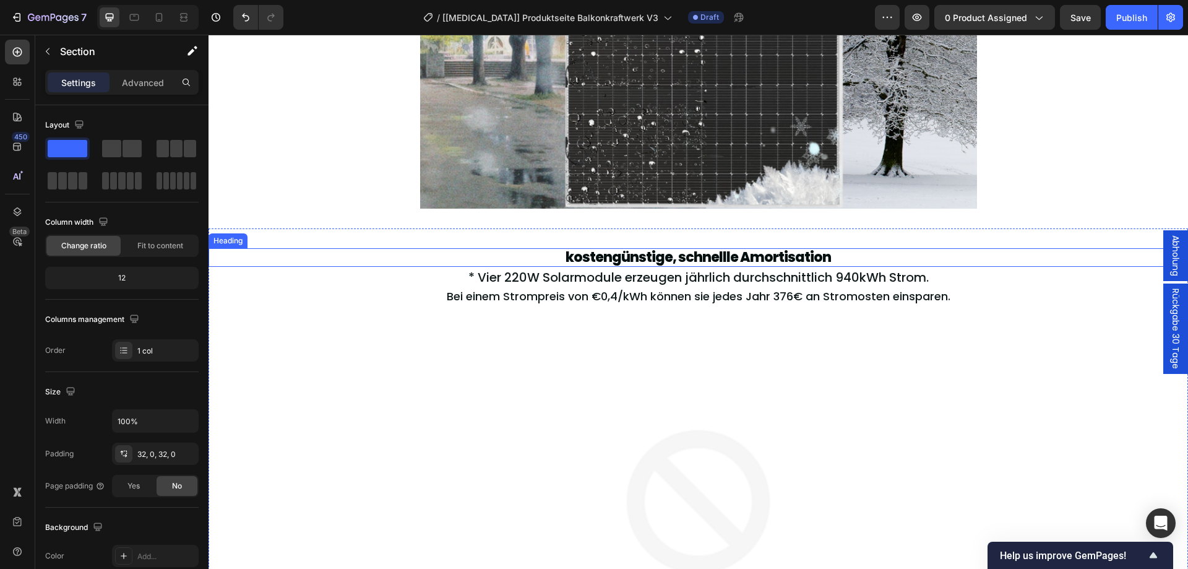
click at [677, 258] on span "kostengünstige, schnellle Amortisation" at bounding box center [697, 256] width 265 height 19
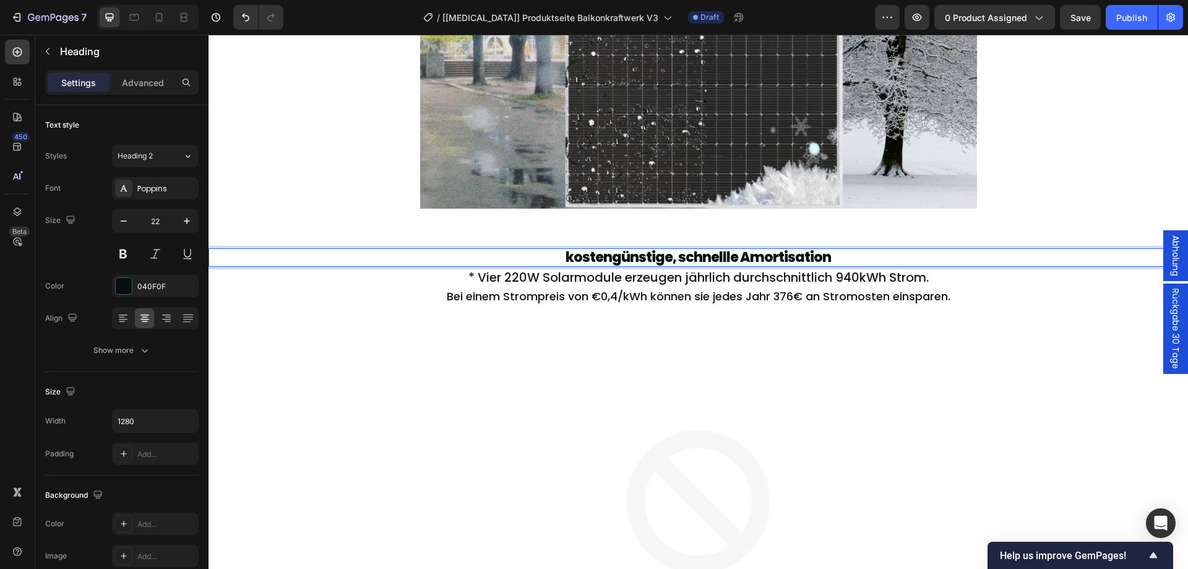
click at [677, 258] on span "kostengünstige, schnellle Amortisation" at bounding box center [697, 256] width 265 height 19
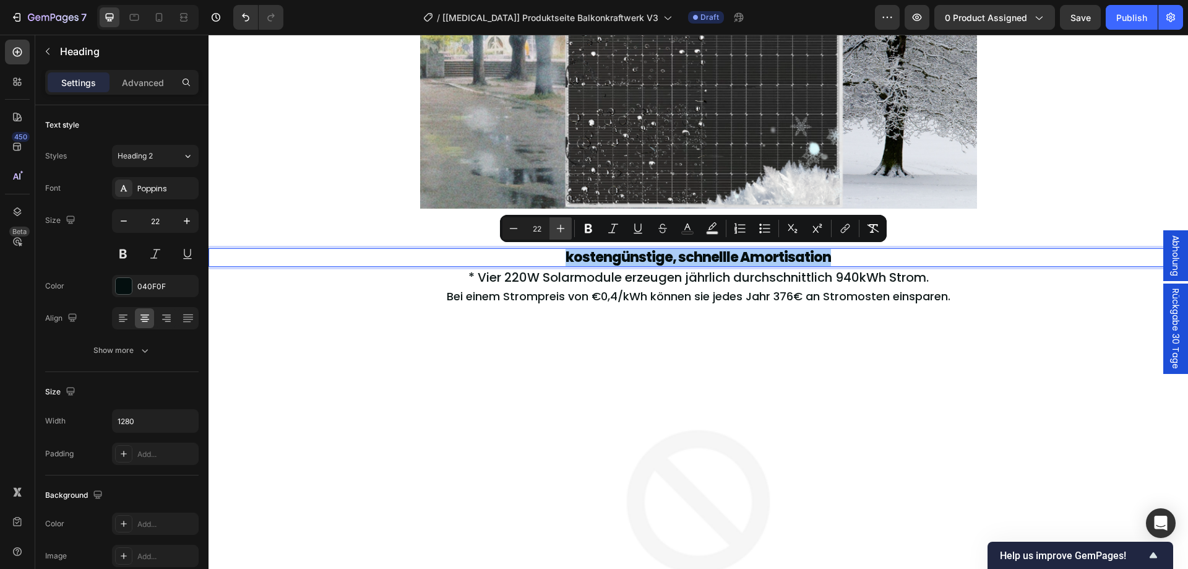
click at [559, 226] on icon "Editor contextual toolbar" at bounding box center [560, 228] width 12 height 12
type input "24"
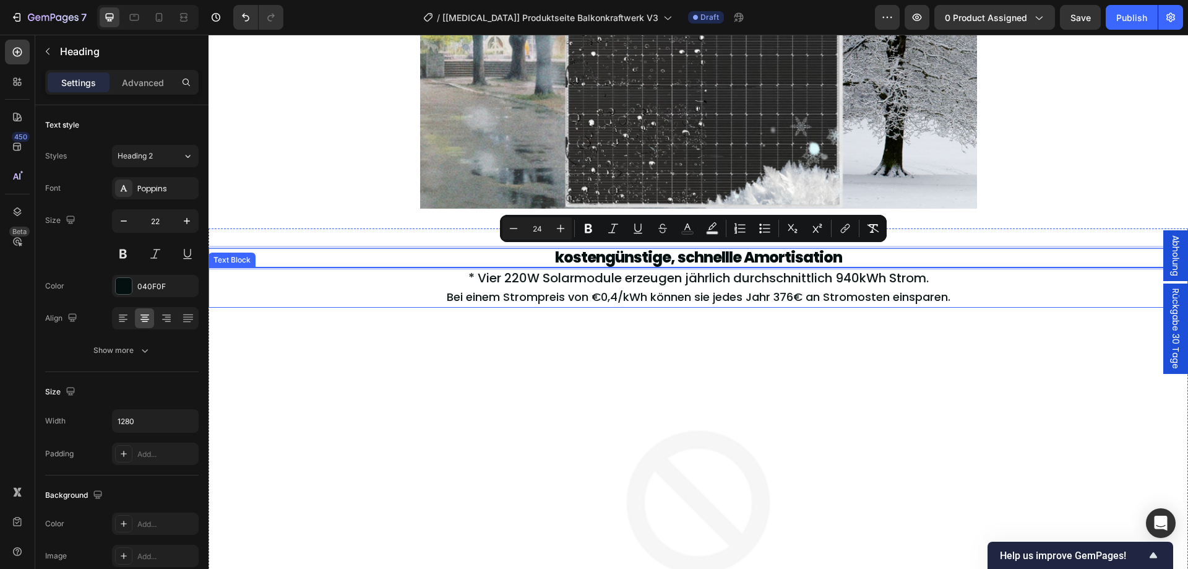
click at [402, 290] on p "Bei einem Strompreis von €0,4/kWh können sie jedes Jahr 376€ an Stromosten eins…" at bounding box center [698, 296] width 937 height 19
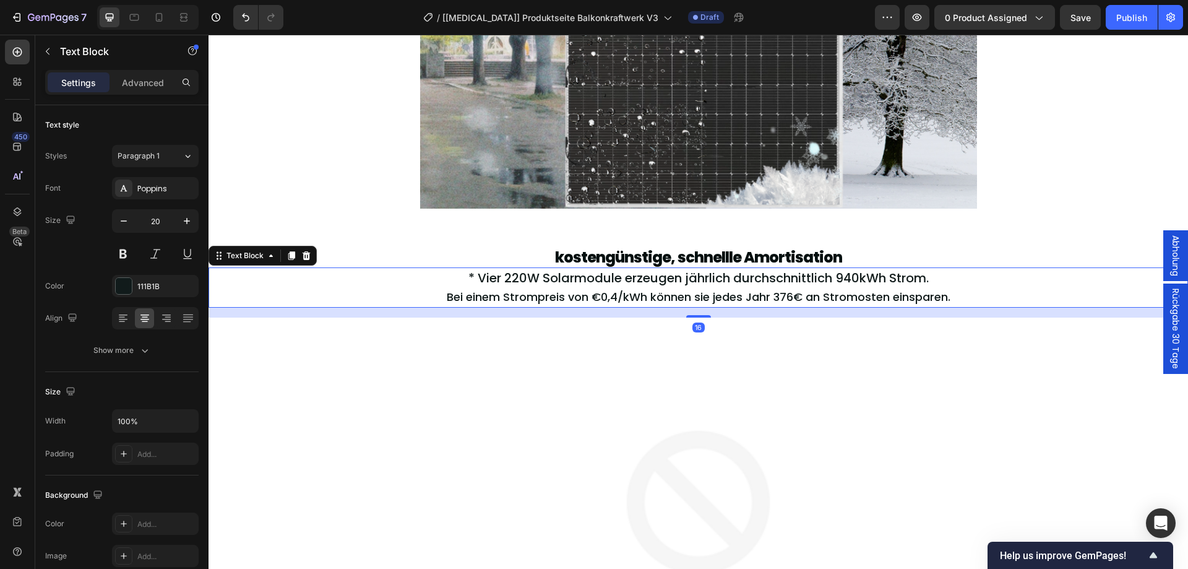
click at [699, 271] on p "* Vier 220W Solarmodule erzeugen jährlich durchschnittlich 940kWh Strom." at bounding box center [698, 278] width 937 height 19
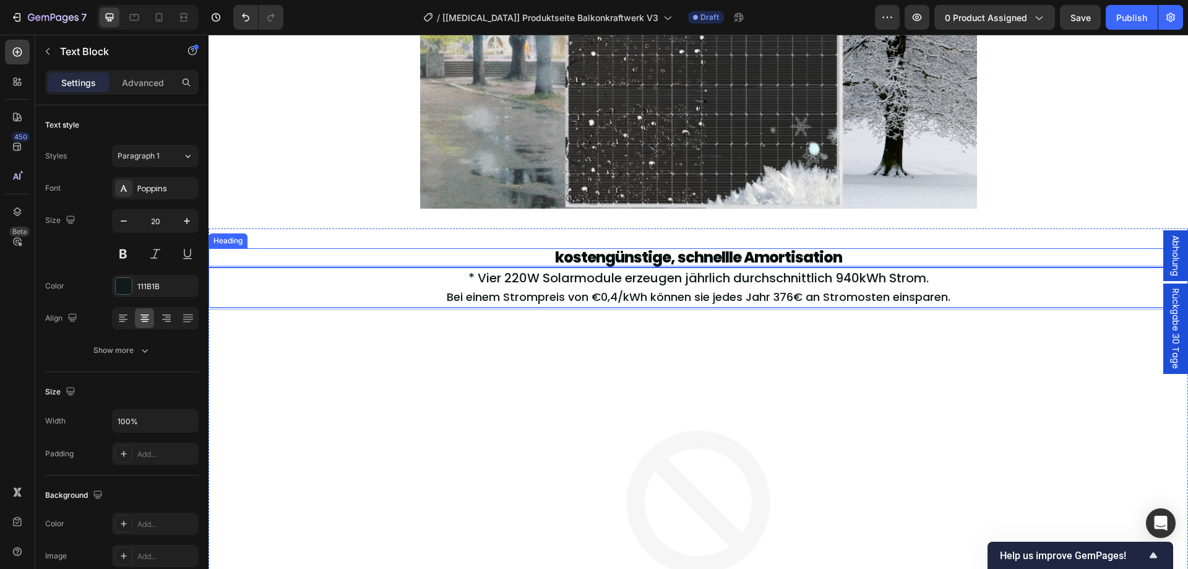
click at [700, 266] on div "⁠⁠⁠⁠⁠⁠⁠ kostengünstige, schnellle Amortisation Heading" at bounding box center [697, 257] width 979 height 19
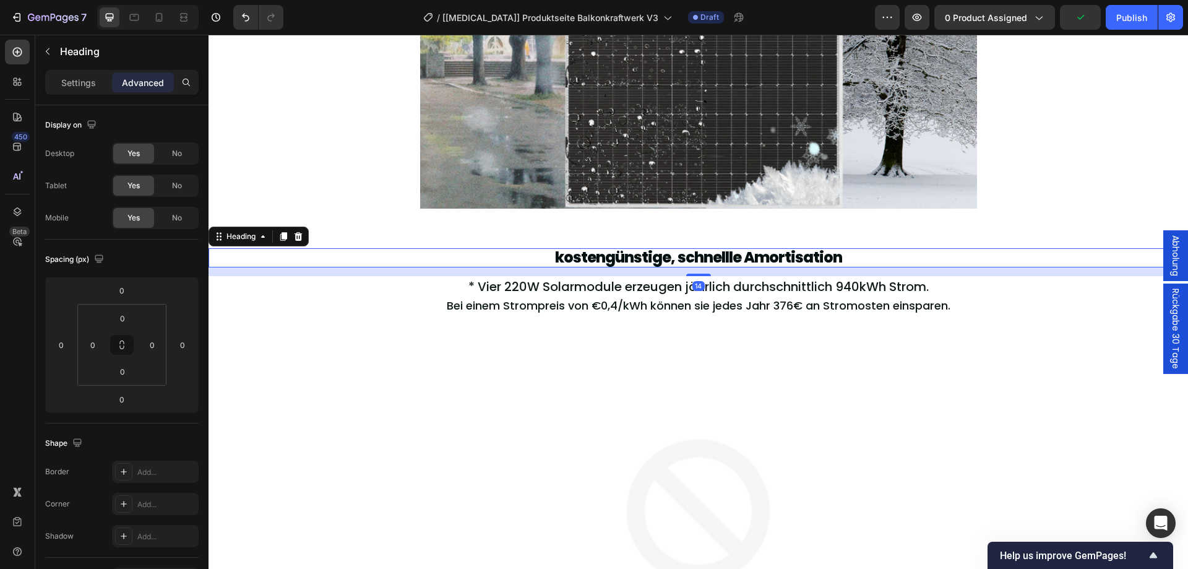
click at [692, 267] on div "14" at bounding box center [697, 267] width 979 height 0
type input "14"
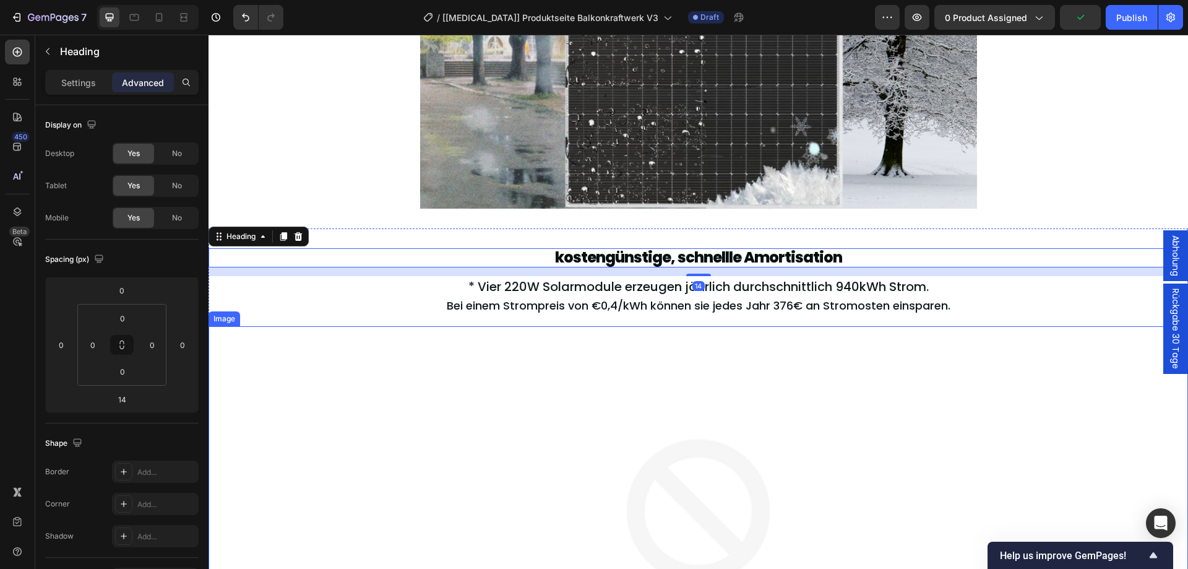
click at [280, 356] on div at bounding box center [698, 537] width 940 height 423
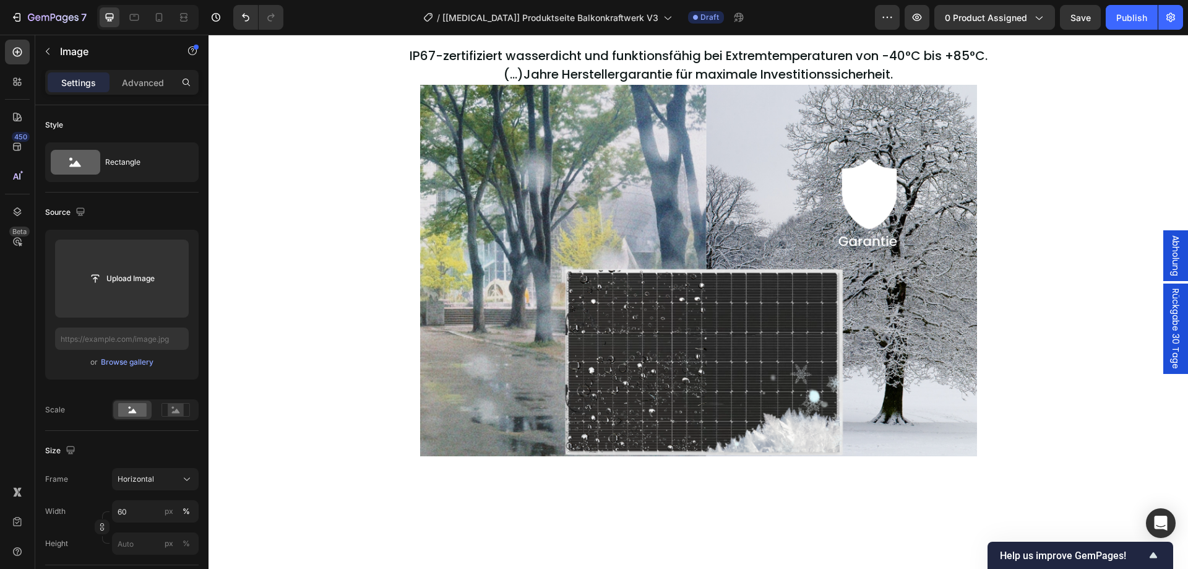
scroll to position [3145, 0]
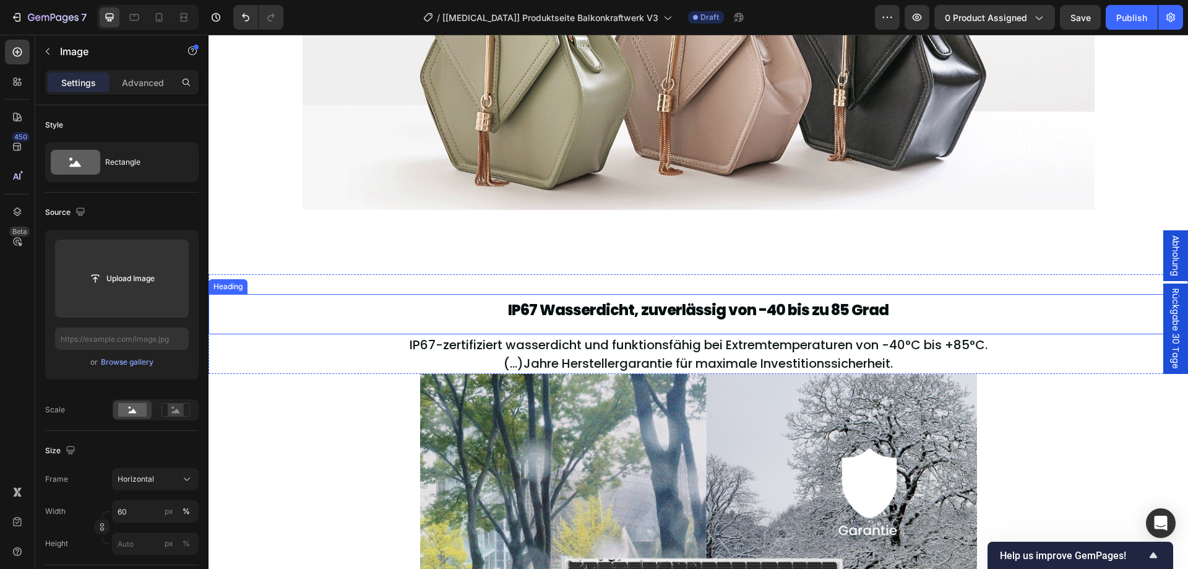
click at [671, 314] on span "IP67 Wasserdicht, zuverlässig von -40 bis zu 85 Grad" at bounding box center [698, 309] width 380 height 20
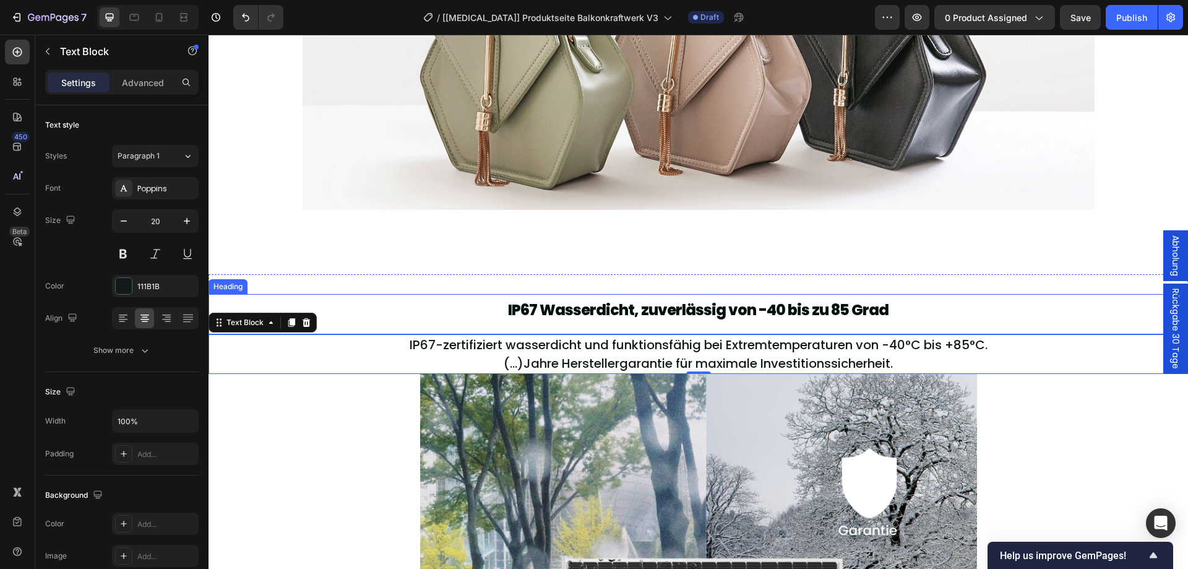
drag, startPoint x: 695, startPoint y: 334, endPoint x: 694, endPoint y: 327, distance: 6.9
click at [694, 327] on div "IP67 Wasserdicht, zuverlässig von -40 bis zu 85 Grad Heading IP67-zertifiziert …" at bounding box center [697, 334] width 979 height 80
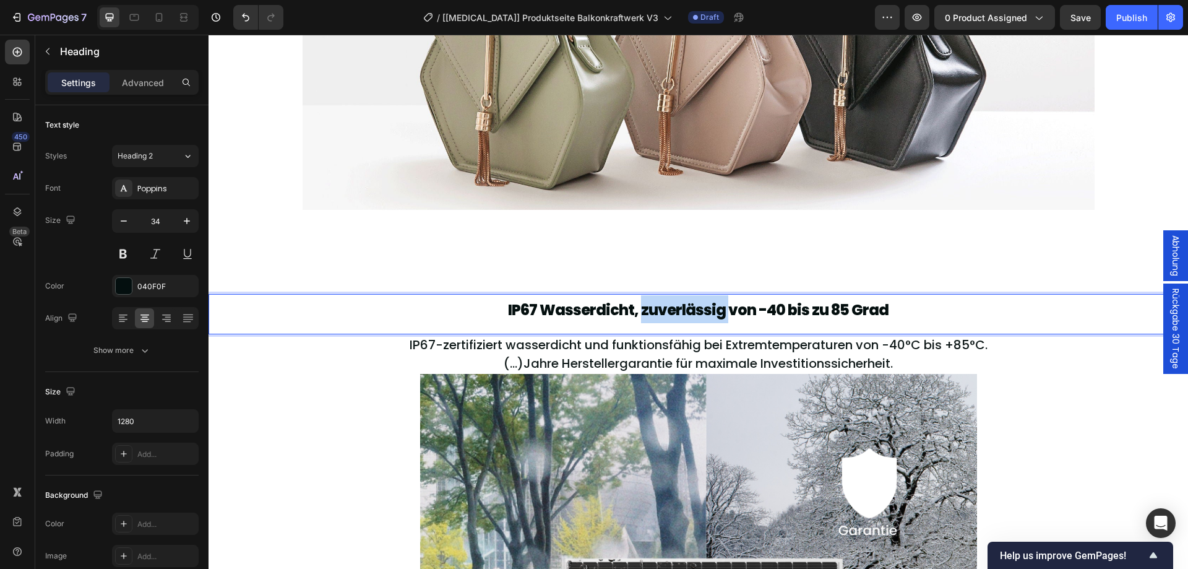
click at [695, 317] on span "IP67 Wasserdicht, zuverlässig von -40 bis zu 85 Grad" at bounding box center [698, 309] width 380 height 20
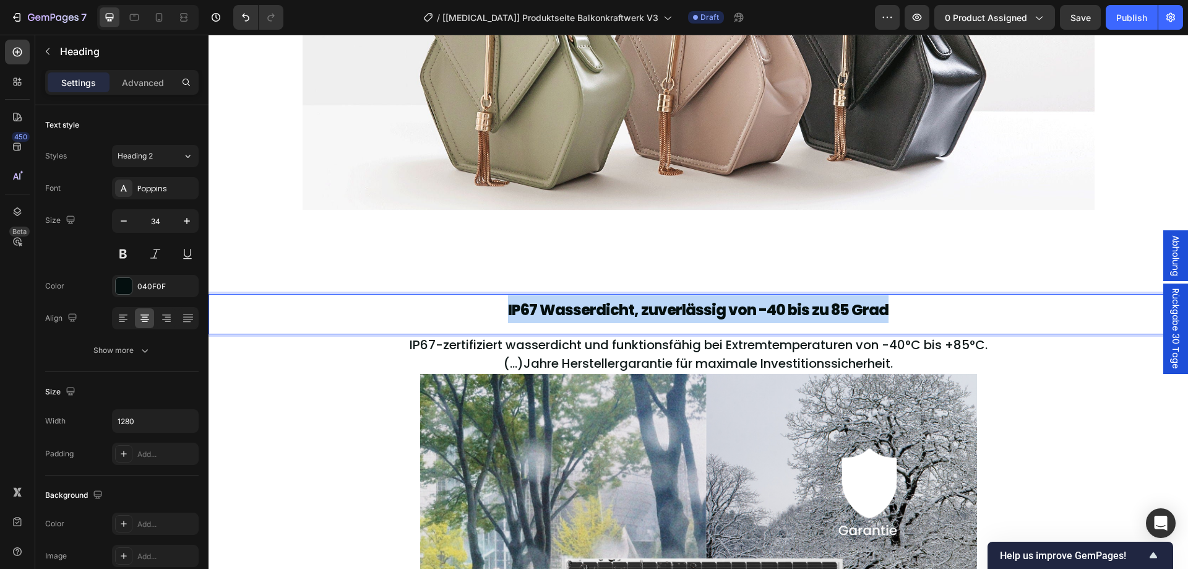
click at [695, 317] on span "IP67 Wasserdicht, zuverlässig von -40 bis zu 85 Grad" at bounding box center [698, 309] width 380 height 20
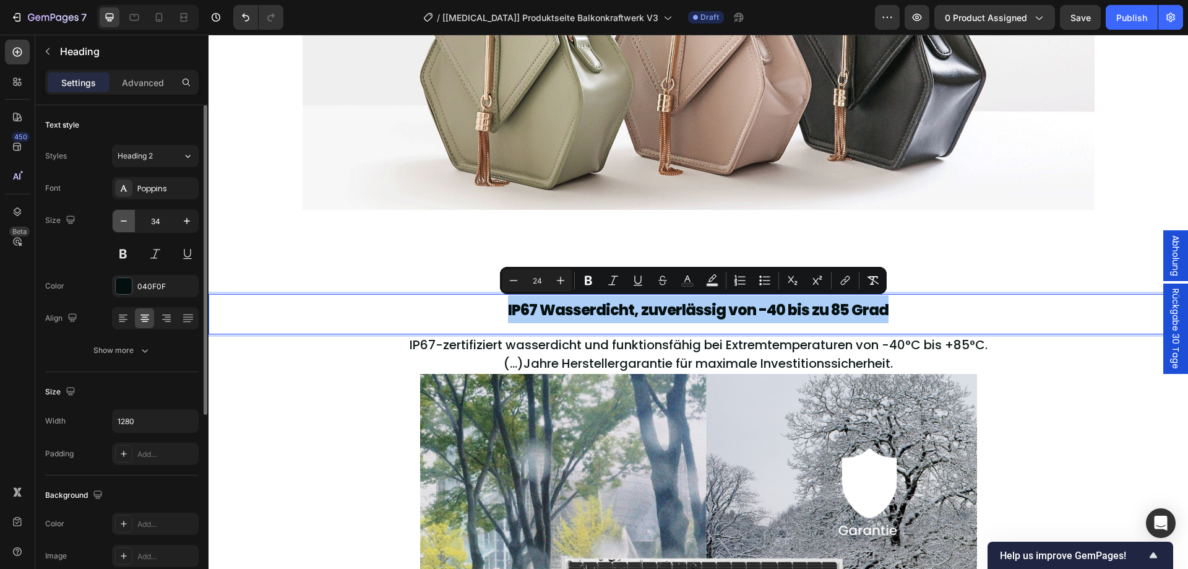
click at [124, 224] on icon "button" at bounding box center [124, 221] width 12 height 12
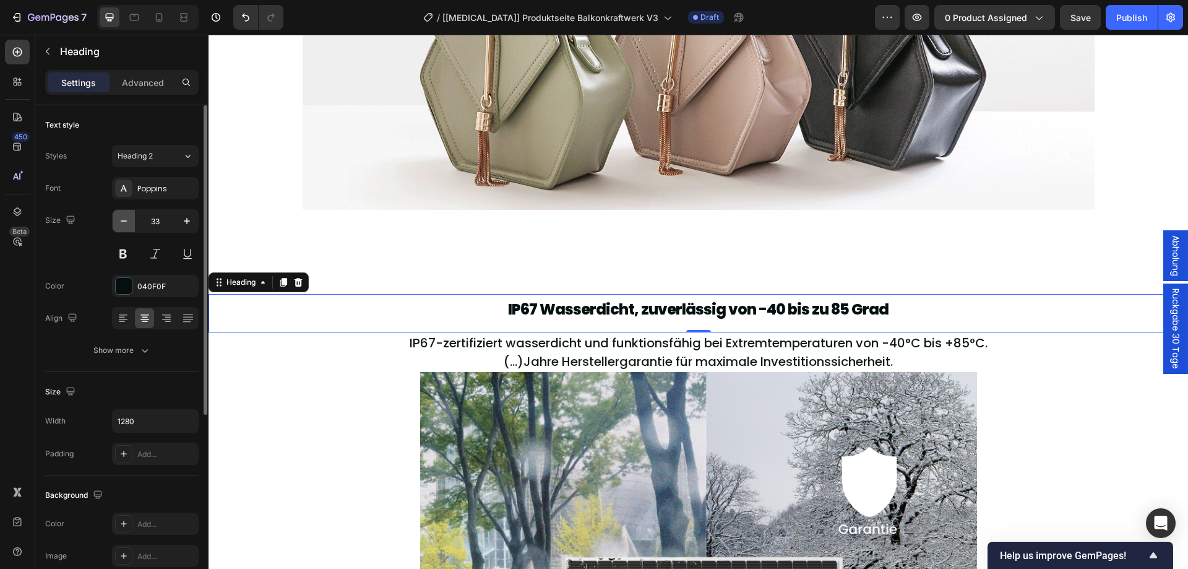
click at [124, 224] on icon "button" at bounding box center [124, 221] width 12 height 12
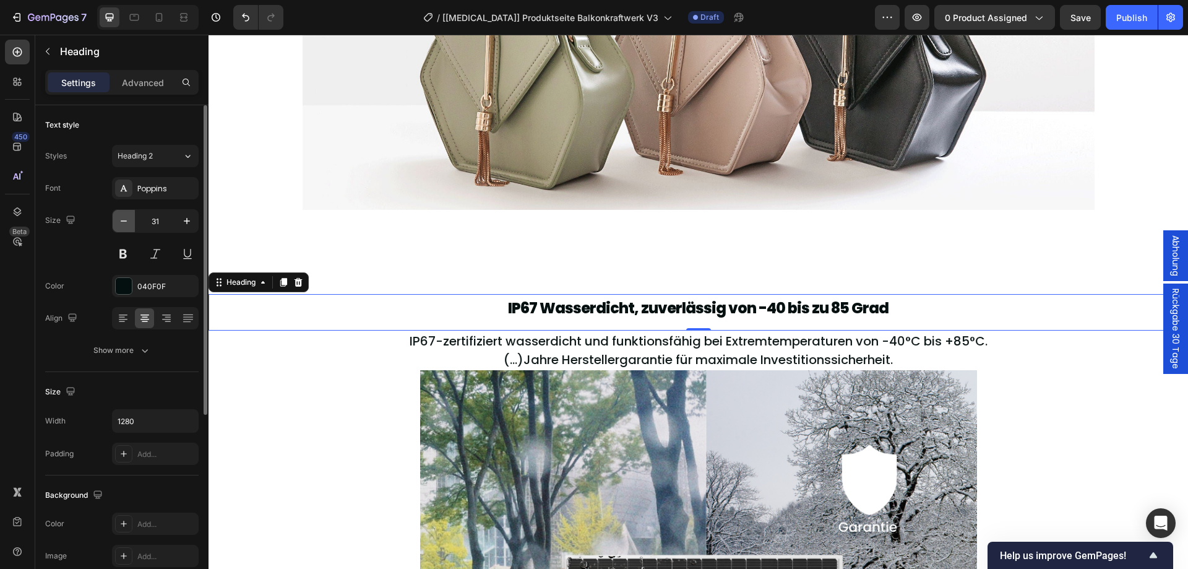
click at [124, 224] on icon "button" at bounding box center [124, 221] width 12 height 12
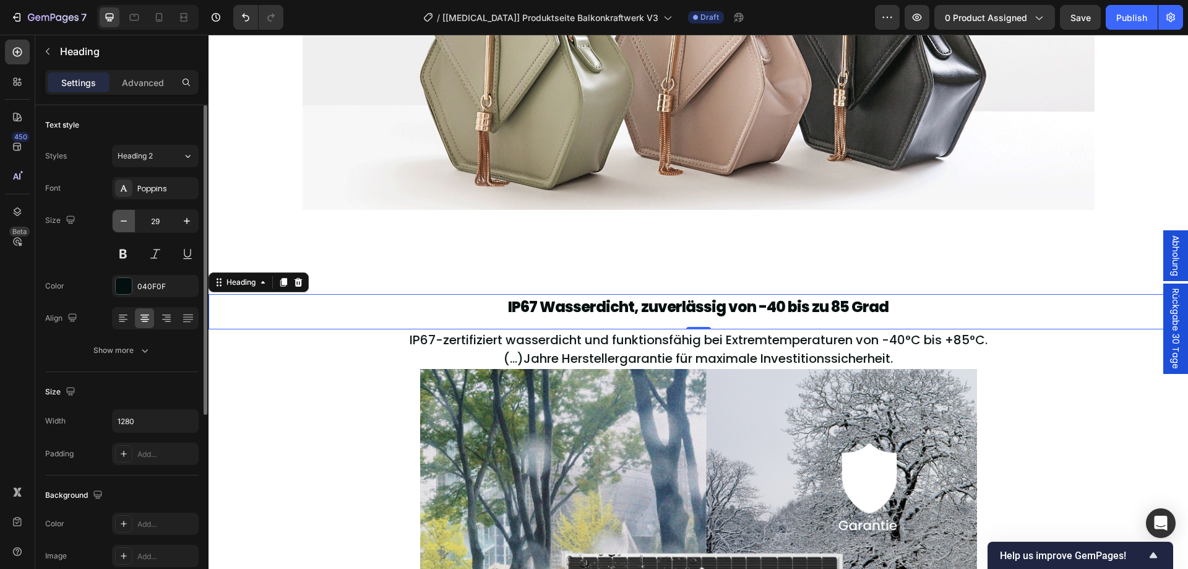
click at [124, 224] on icon "button" at bounding box center [124, 221] width 12 height 12
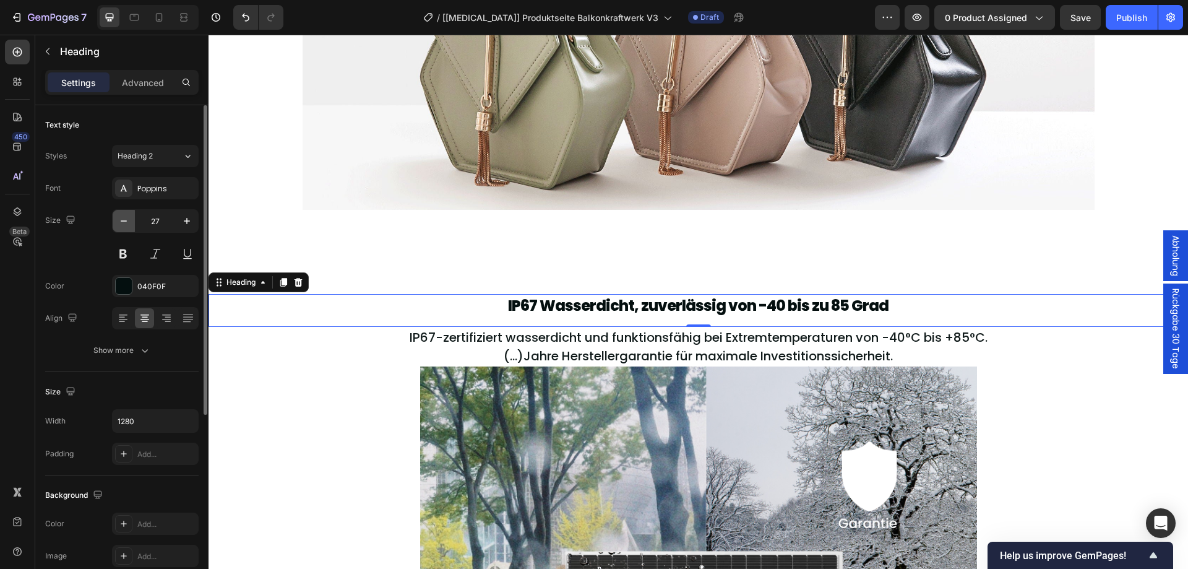
click at [124, 224] on icon "button" at bounding box center [124, 221] width 12 height 12
type input "26"
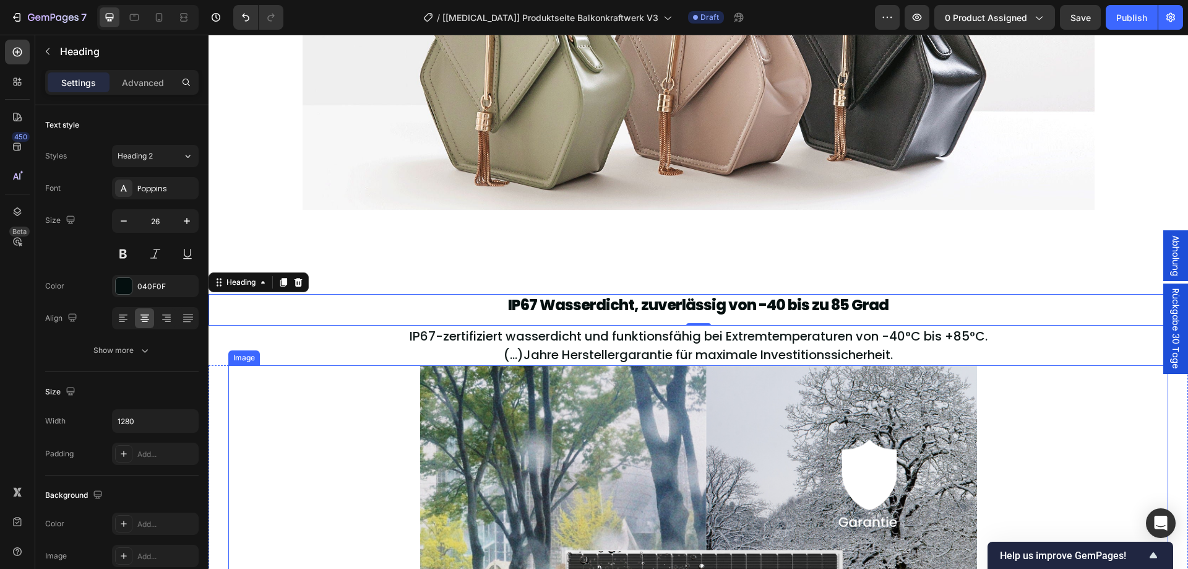
click at [273, 465] on div "Image" at bounding box center [698, 550] width 940 height 371
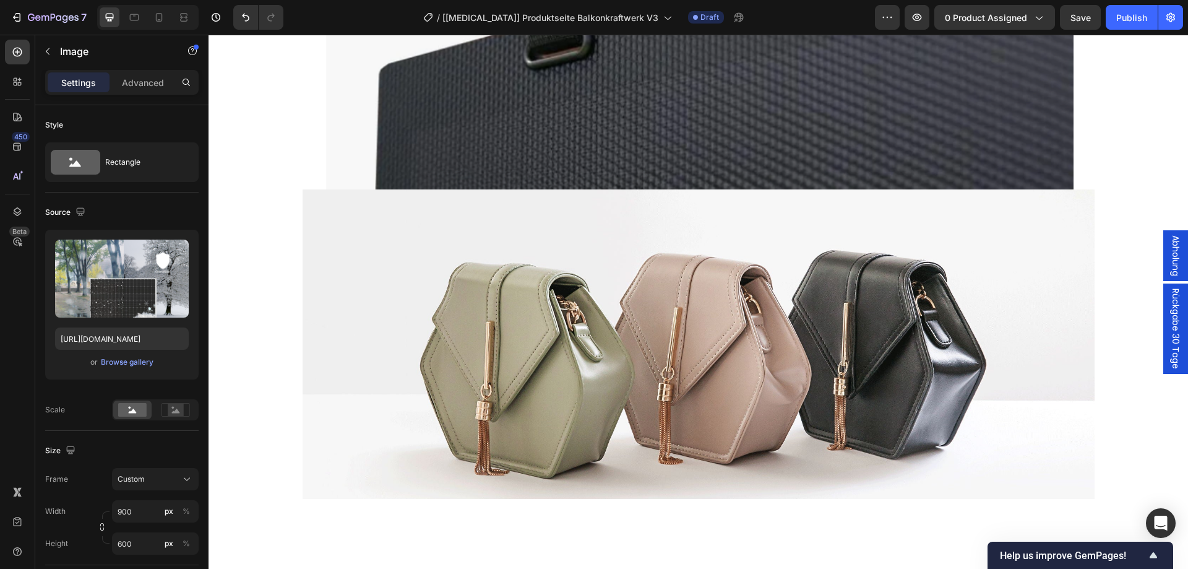
scroll to position [2526, 0]
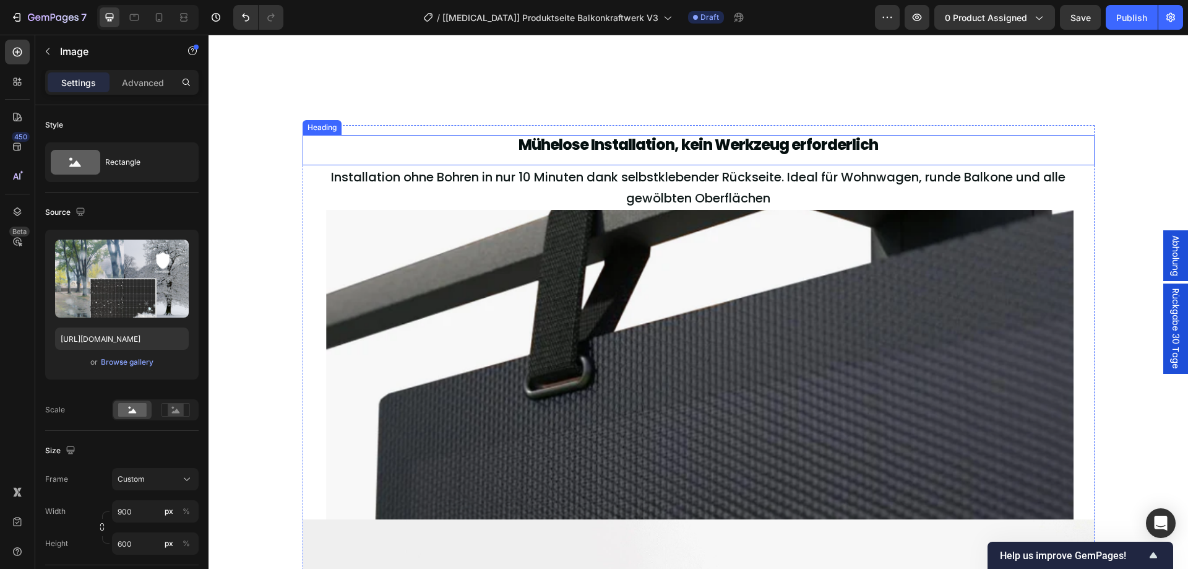
click at [695, 148] on span "Mühelose Installation, kein Werkzeug erforderlich" at bounding box center [697, 144] width 359 height 20
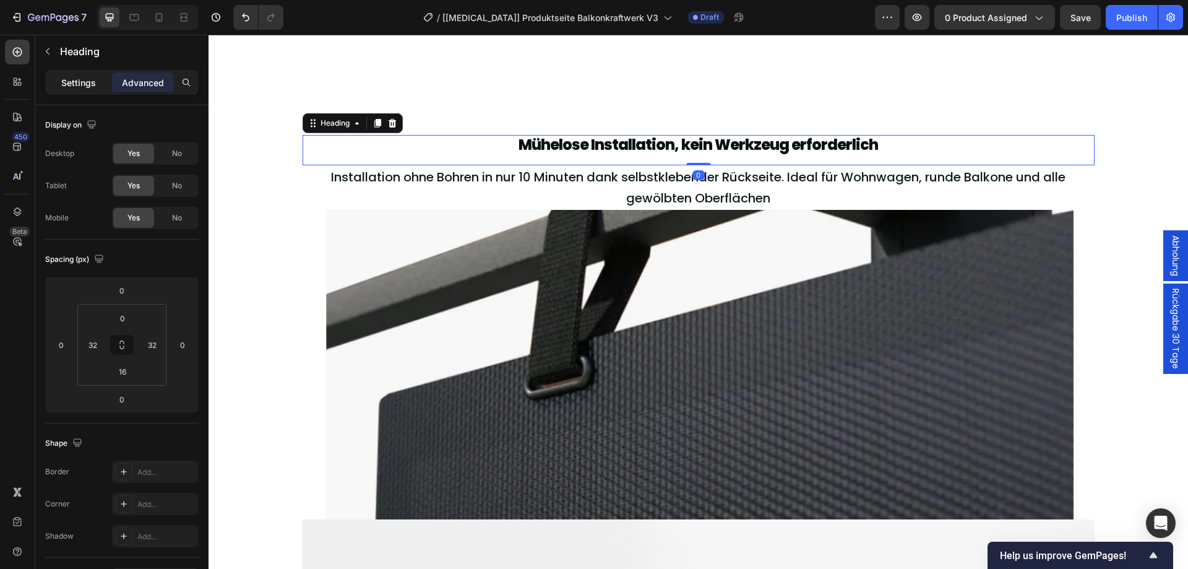
click at [89, 84] on p "Settings" at bounding box center [78, 82] width 35 height 13
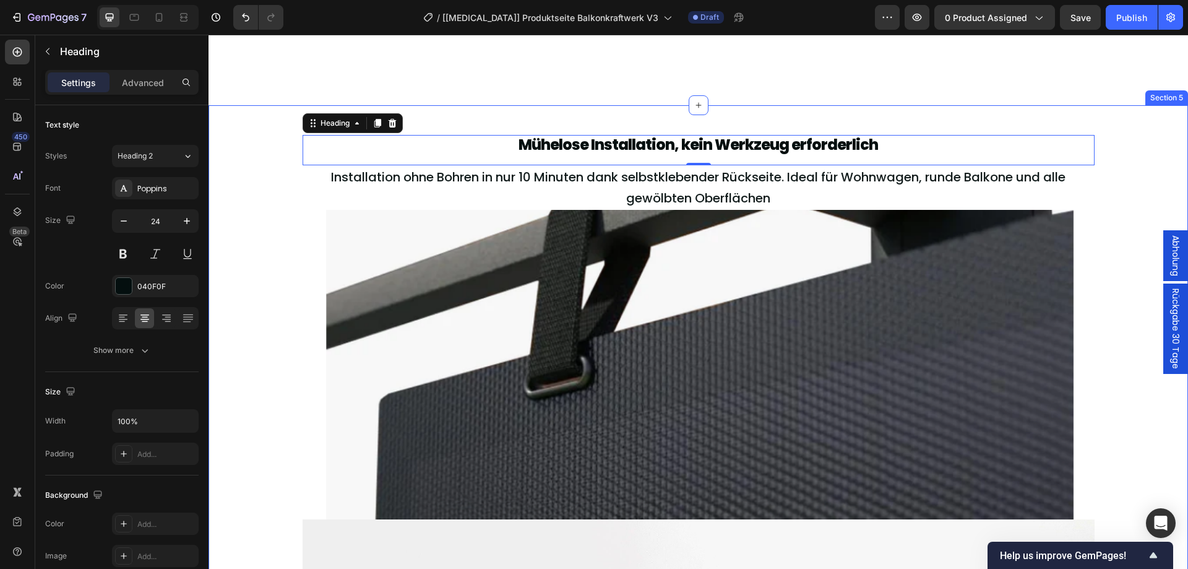
click at [252, 249] on div "Mühelose Installation, kein Werkzeug erforderlich Heading 0 Installation ohne B…" at bounding box center [697, 499] width 979 height 748
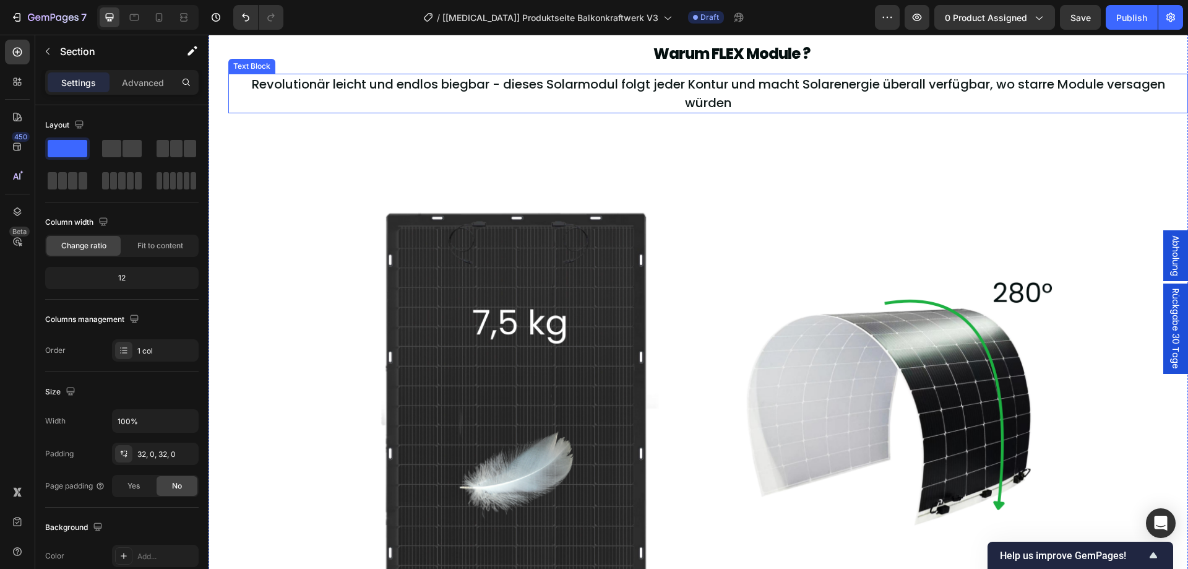
scroll to position [1289, 0]
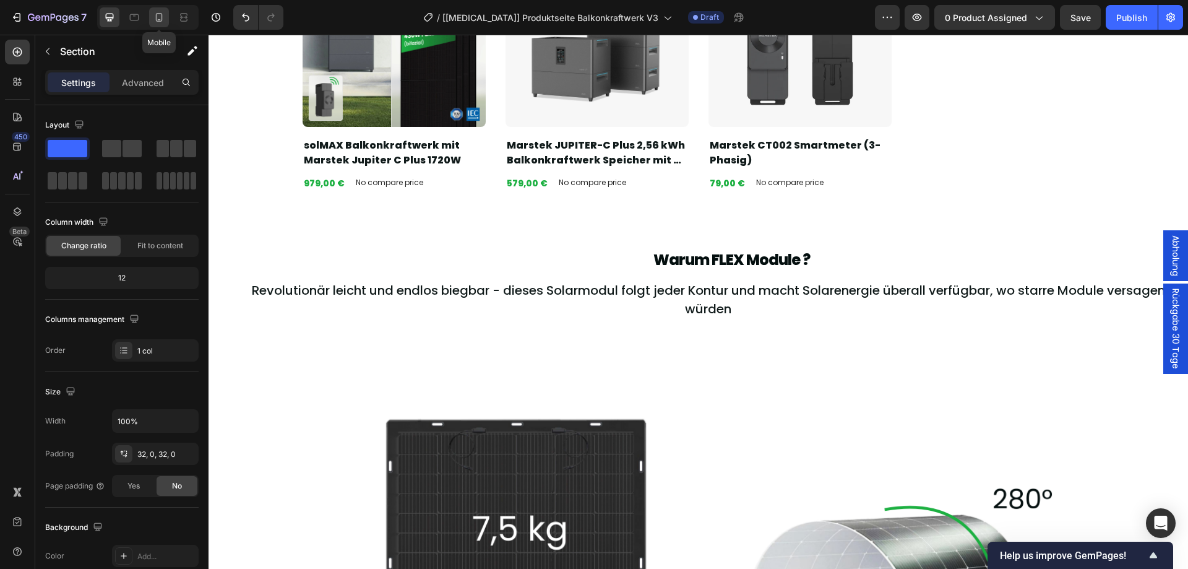
click at [158, 11] on icon at bounding box center [159, 17] width 12 height 12
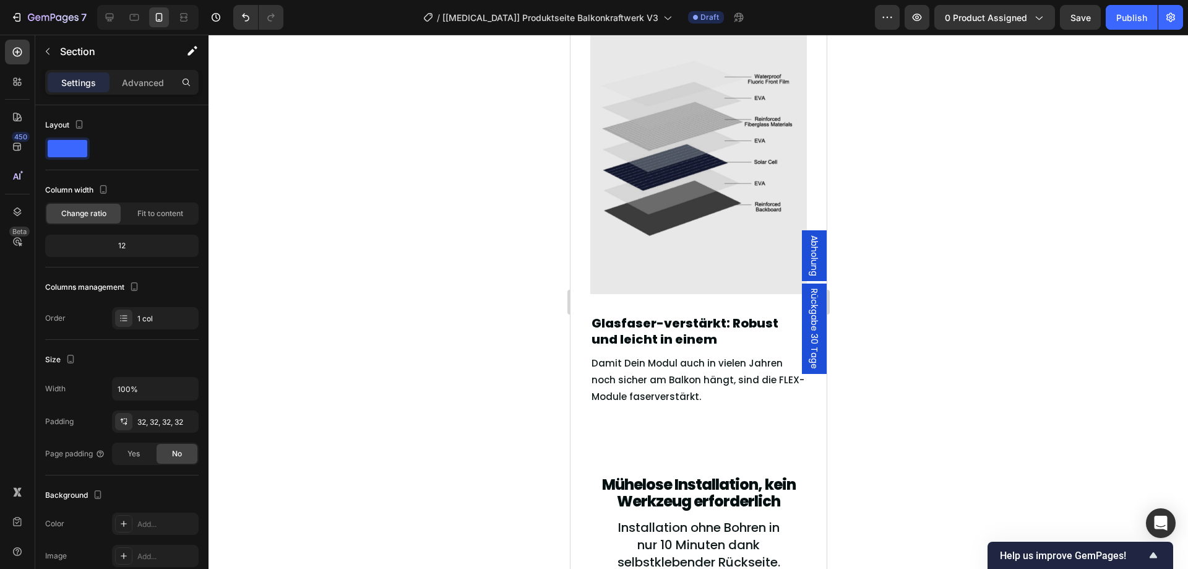
scroll to position [2039, 0]
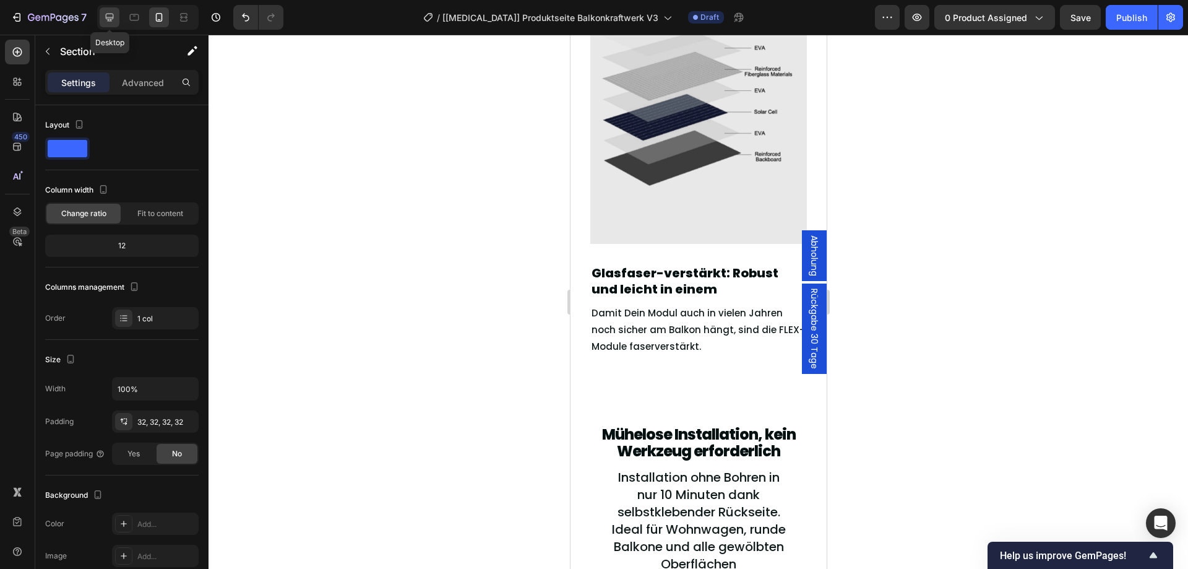
click at [111, 19] on icon at bounding box center [110, 18] width 8 height 8
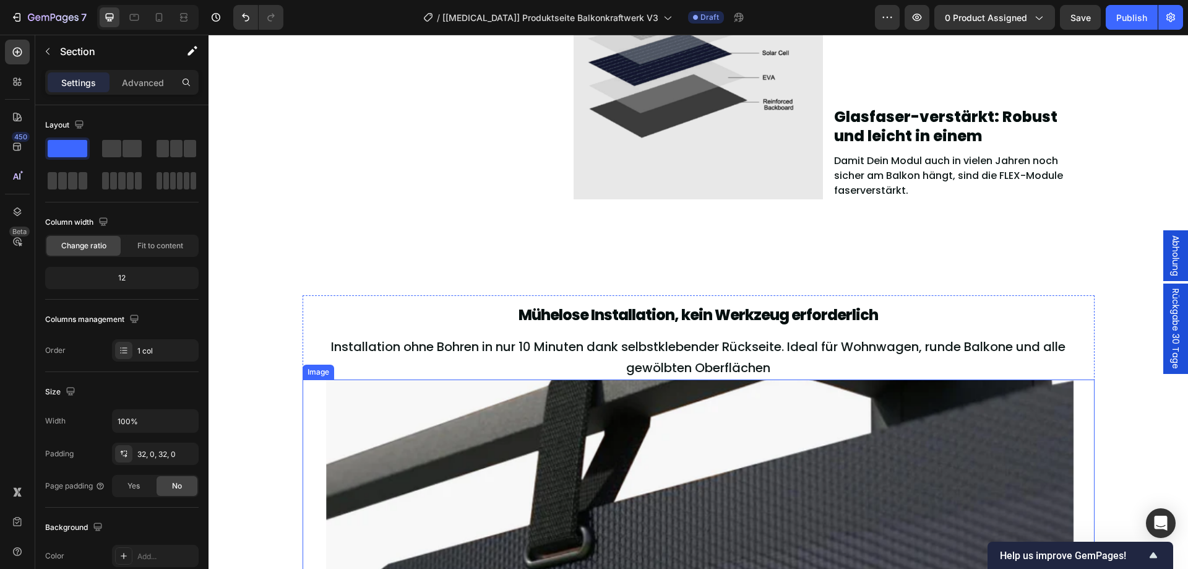
scroll to position [1956, 0]
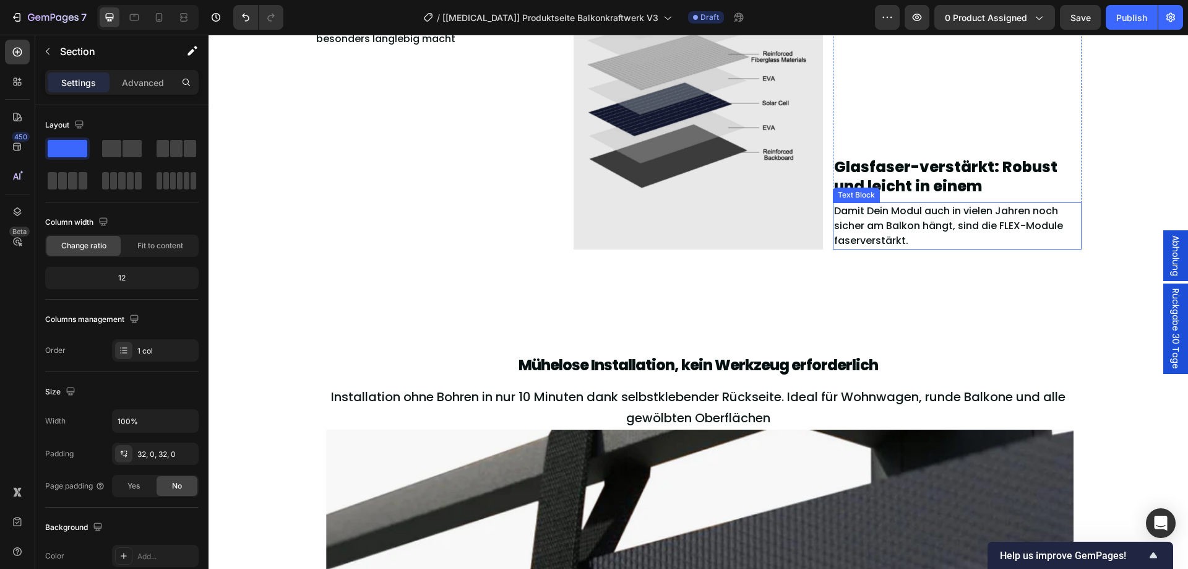
click at [940, 222] on p "Damit Dein Modul auch in vielen Jahren noch sicher am Balkon hängt, sind die FL…" at bounding box center [957, 226] width 247 height 45
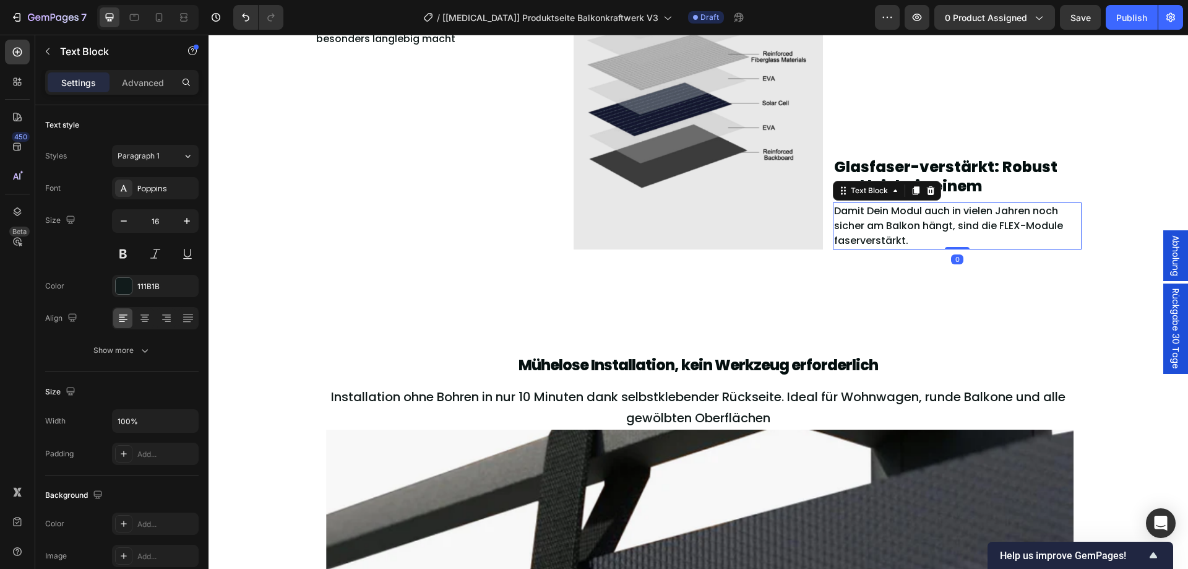
click at [940, 222] on p "Damit Dein Modul auch in vielen Jahren noch sicher am Balkon hängt, sind die FL…" at bounding box center [957, 226] width 247 height 45
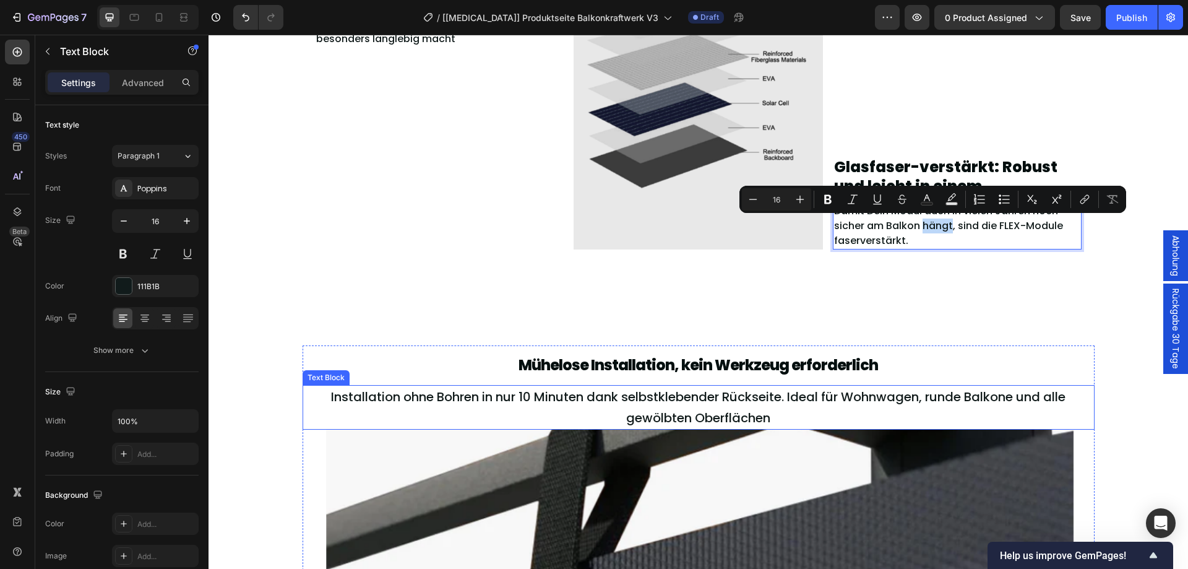
click at [729, 409] on span "Installation ohne Bohren in nur 10 Minuten dank selbstklebender Rückseite. Idea…" at bounding box center [698, 407] width 734 height 38
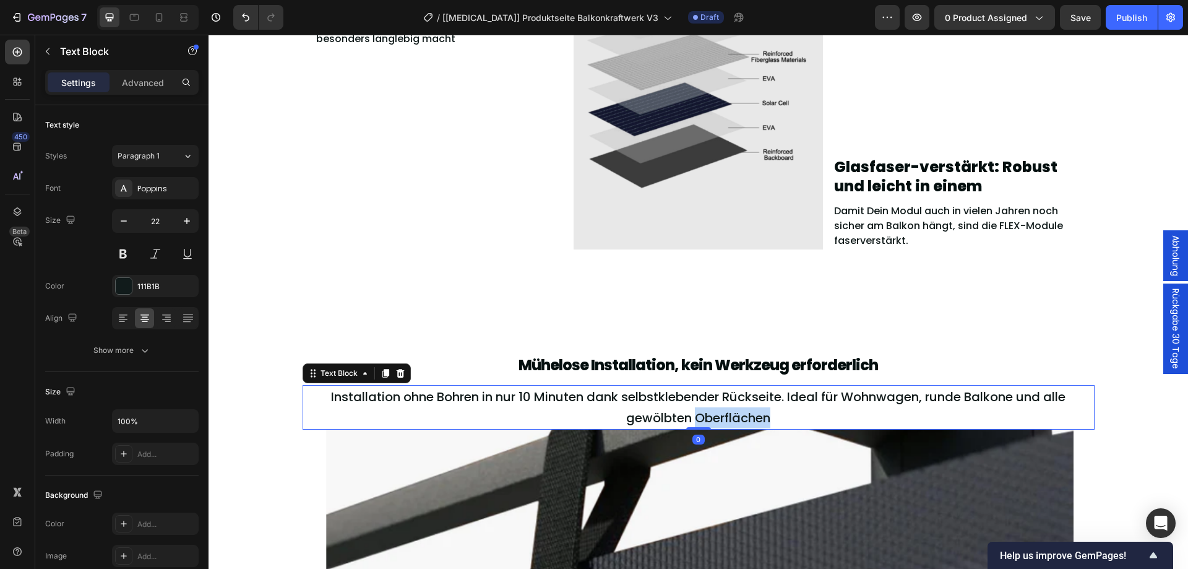
click at [729, 409] on span "Installation ohne Bohren in nur 10 Minuten dank selbstklebender Rückseite. Idea…" at bounding box center [698, 407] width 734 height 38
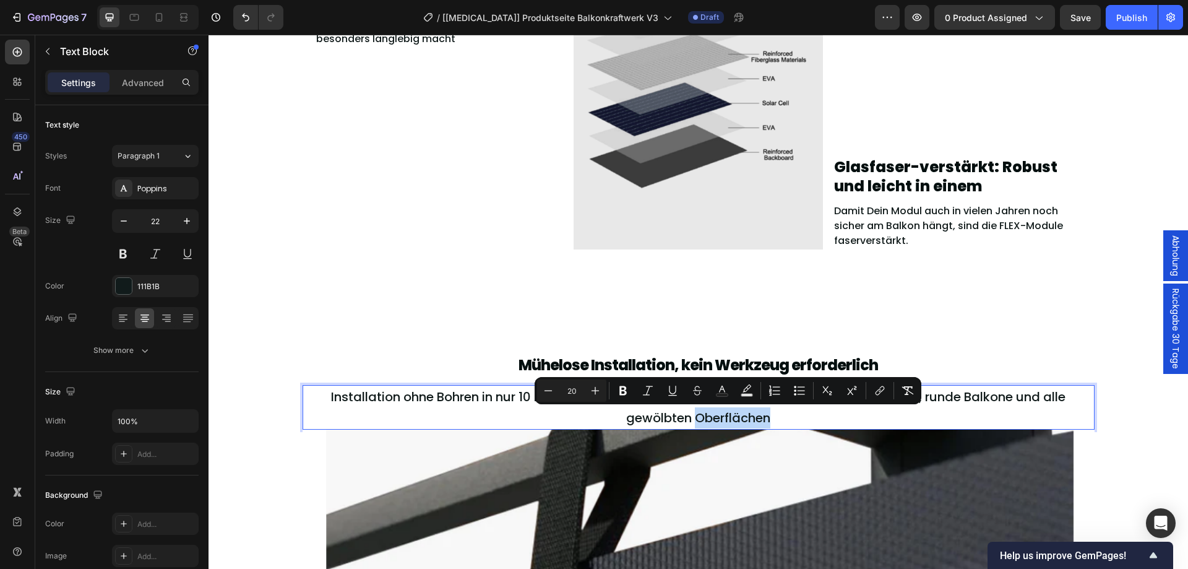
click at [804, 416] on p "Installation ohne Bohren in nur 10 Minuten dank selbstklebender Rückseite. Idea…" at bounding box center [699, 407] width 750 height 42
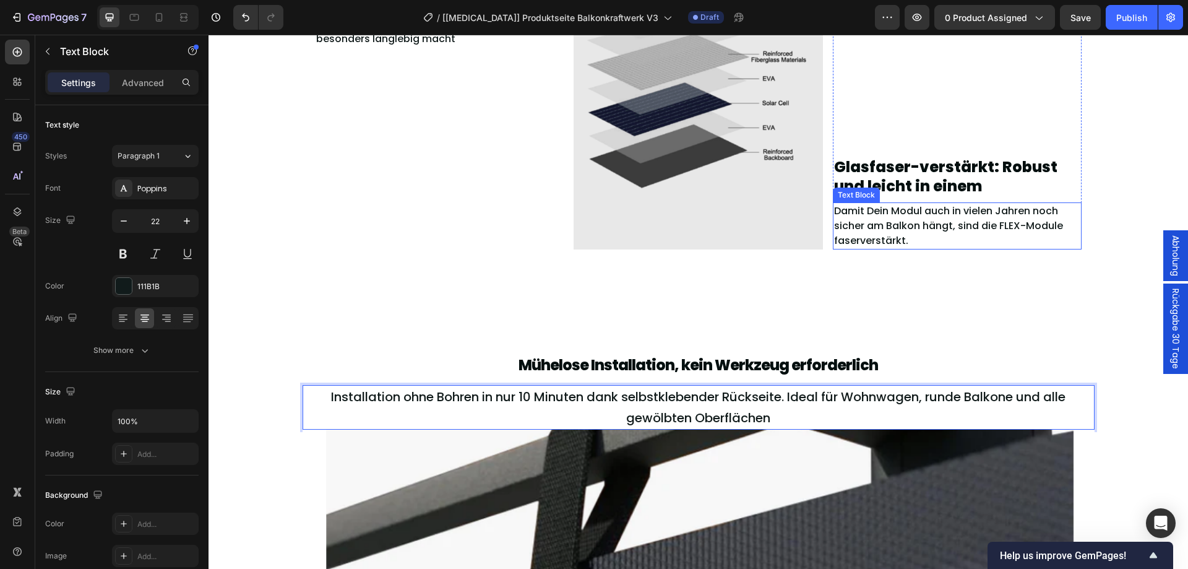
click at [884, 217] on p "Damit Dein Modul auch in vielen Jahren noch sicher am Balkon hängt, sind die FL…" at bounding box center [957, 226] width 247 height 45
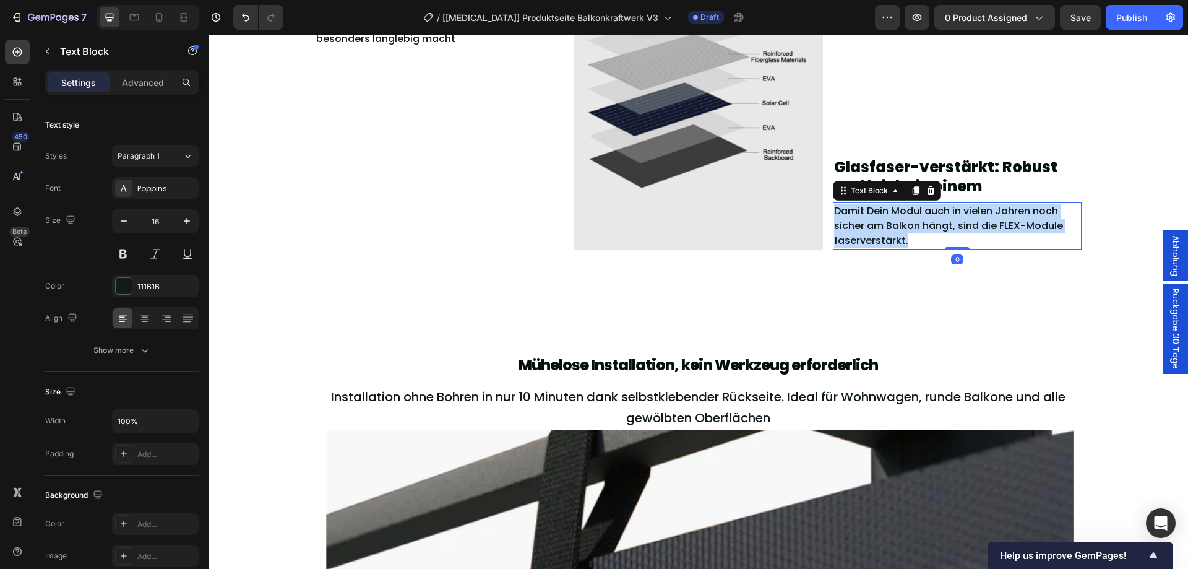
click at [884, 217] on p "Damit Dein Modul auch in vielen Jahren noch sicher am Balkon hängt, sind die FL…" at bounding box center [957, 226] width 247 height 45
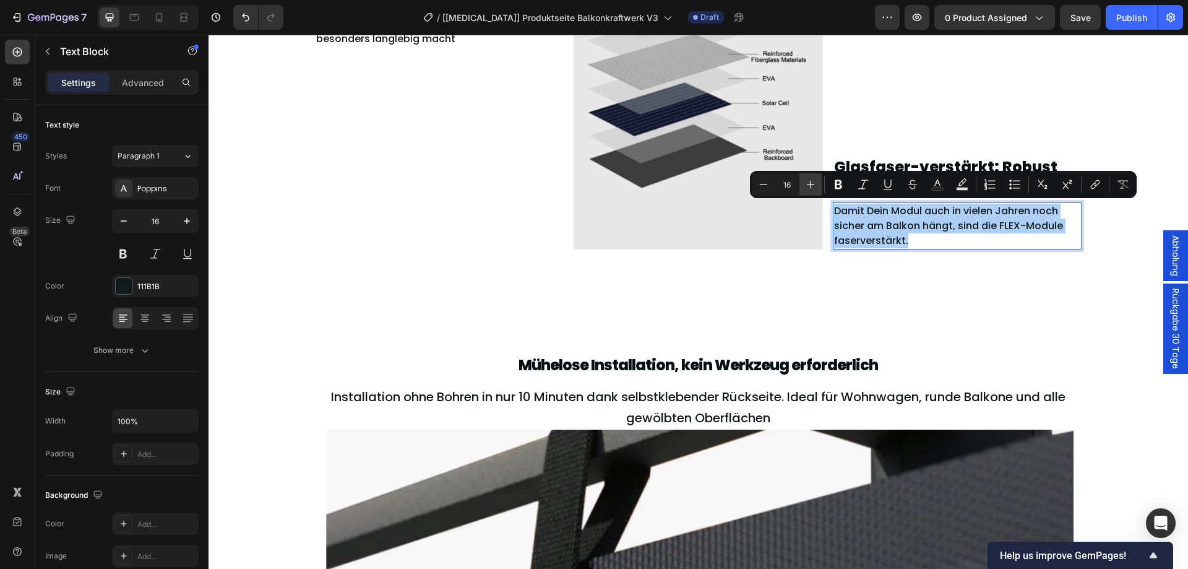
click at [816, 183] on icon "Editor contextual toolbar" at bounding box center [810, 184] width 12 height 12
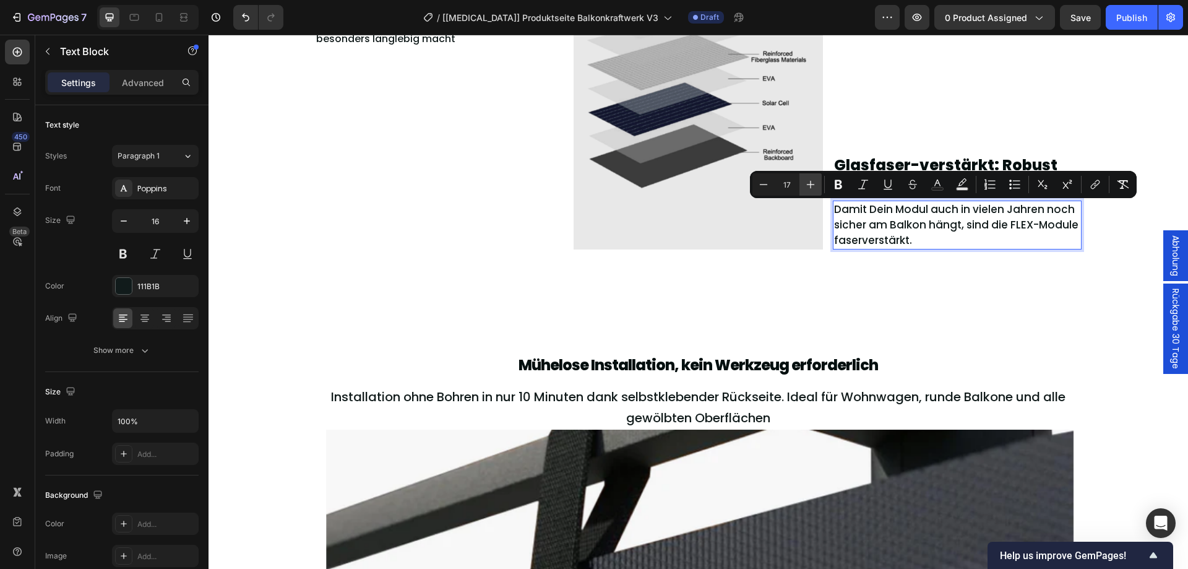
click at [816, 183] on icon "Editor contextual toolbar" at bounding box center [810, 184] width 12 height 12
type input "20"
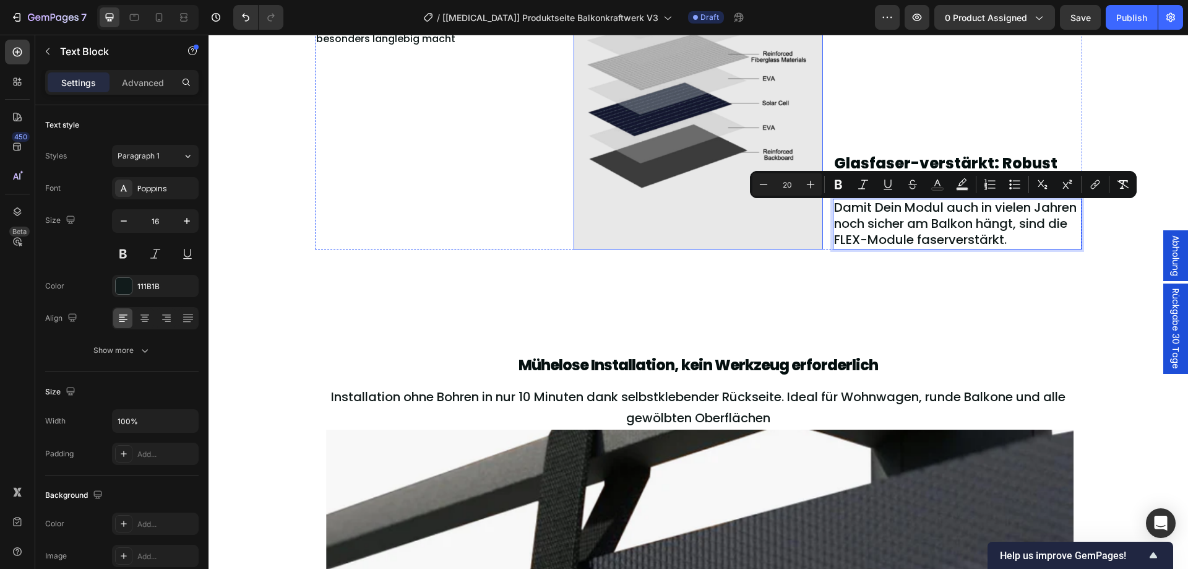
click at [809, 299] on div "Extrem UV-beständig durch ETFE-Beschichtung Heading Ummantelt wird das FLEX-Mod…" at bounding box center [697, 107] width 979 height 395
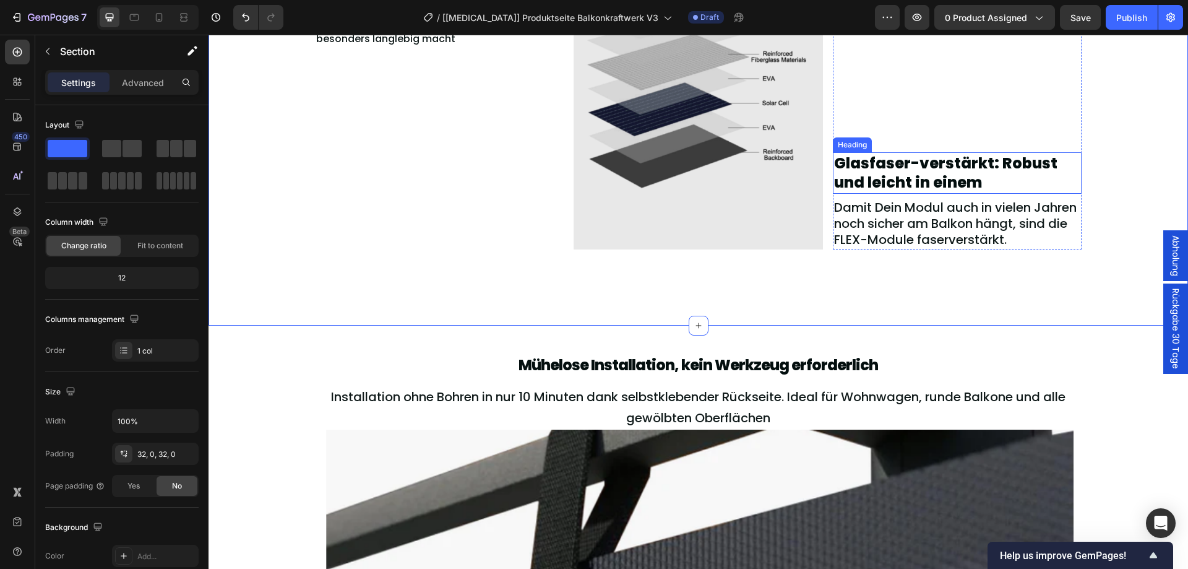
click at [903, 171] on h2 "Glasfaser-verstärkt: Robust und leicht in einem" at bounding box center [957, 172] width 249 height 41
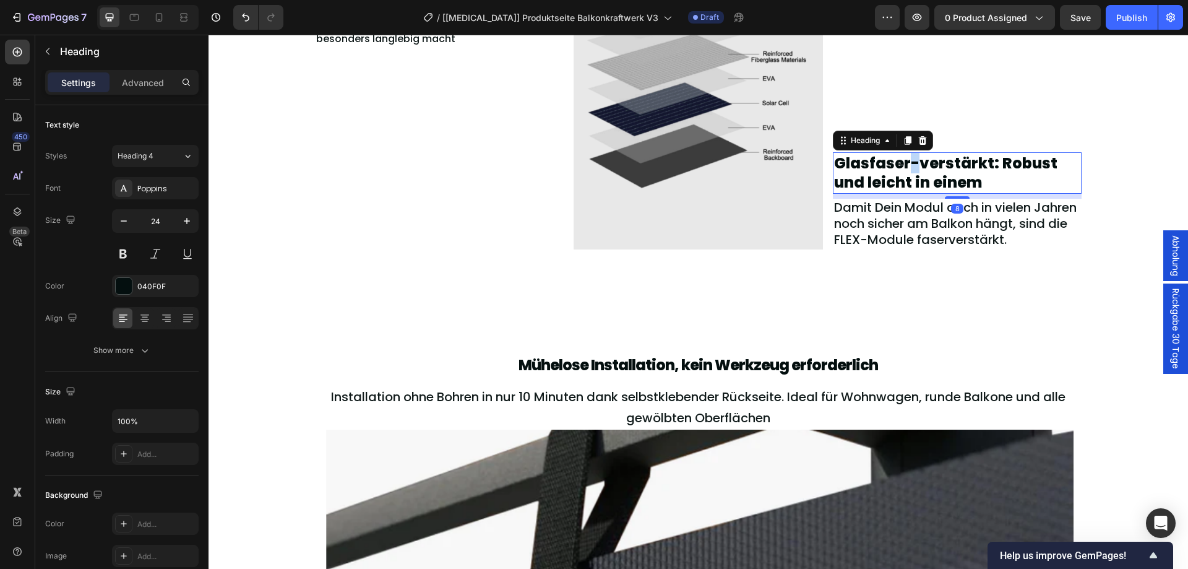
click at [903, 171] on h2 "Glasfaser-verstärkt: Robust und leicht in einem" at bounding box center [957, 172] width 249 height 41
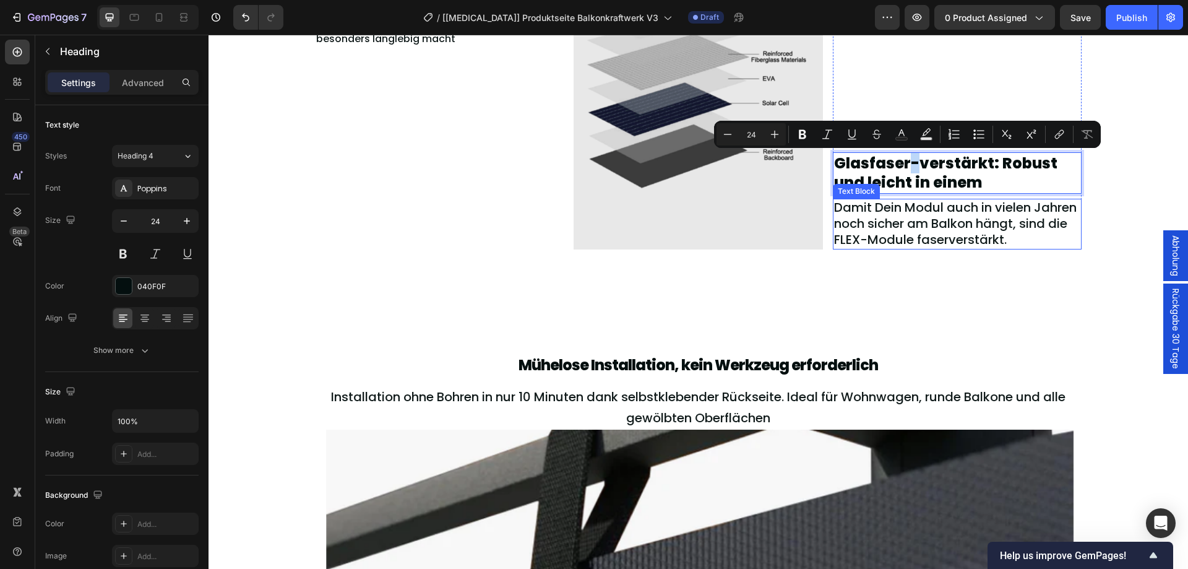
click at [872, 223] on span "Damit Dein Modul auch in vielen Jahren noch sicher am Balkon hängt, sind die FL…" at bounding box center [955, 223] width 243 height 49
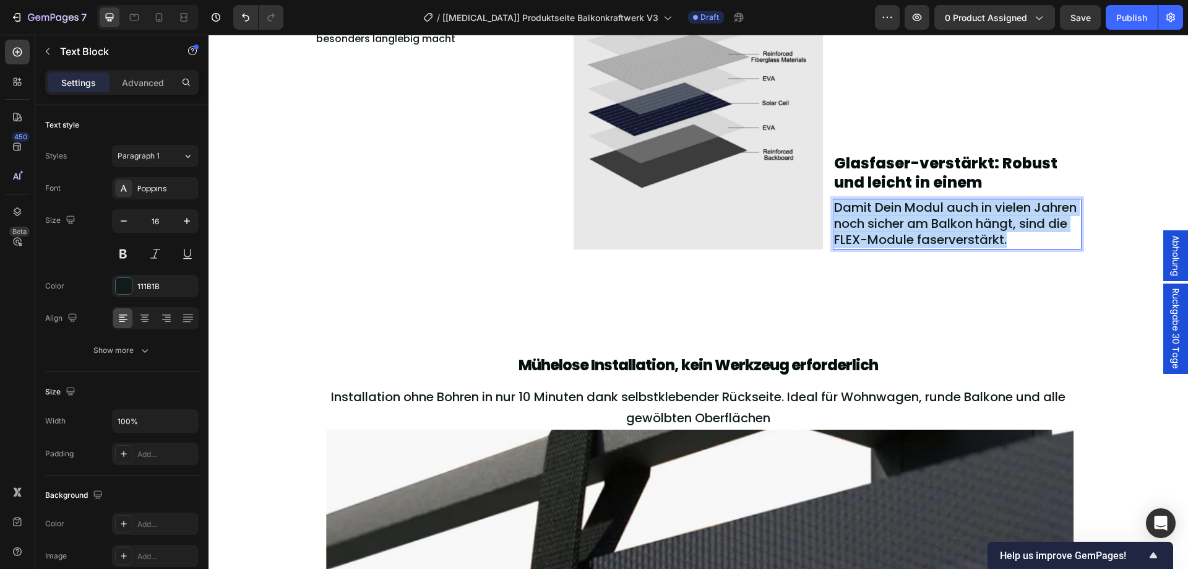
click at [872, 223] on span "Damit Dein Modul auch in vielen Jahren noch sicher am Balkon hängt, sind die FL…" at bounding box center [955, 223] width 243 height 49
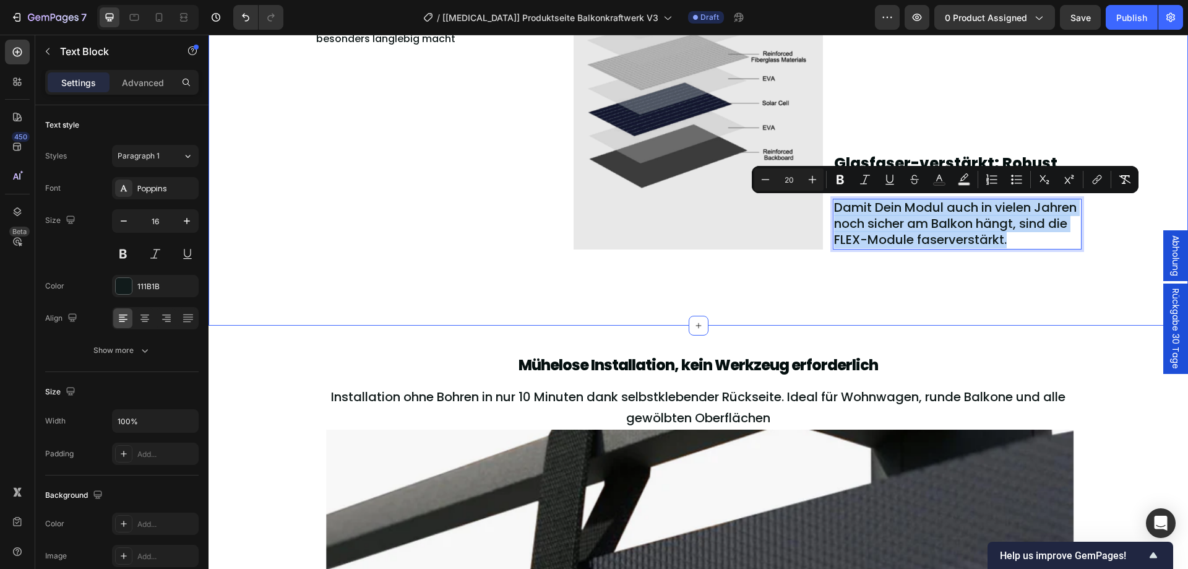
click at [847, 317] on div "Extrem UV-beständig durch ETFE-Beschichtung Heading Ummantelt wird das FLEX-Mod…" at bounding box center [697, 107] width 979 height 435
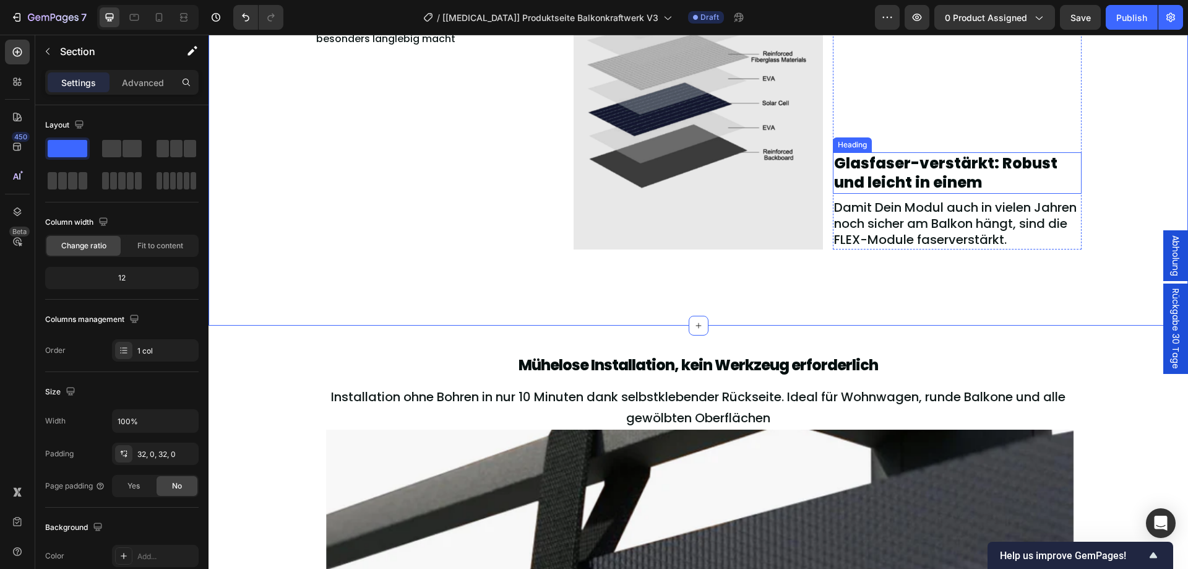
click at [891, 182] on p "Glasfaser-verstärkt: Robust und leicht in einem" at bounding box center [957, 172] width 247 height 38
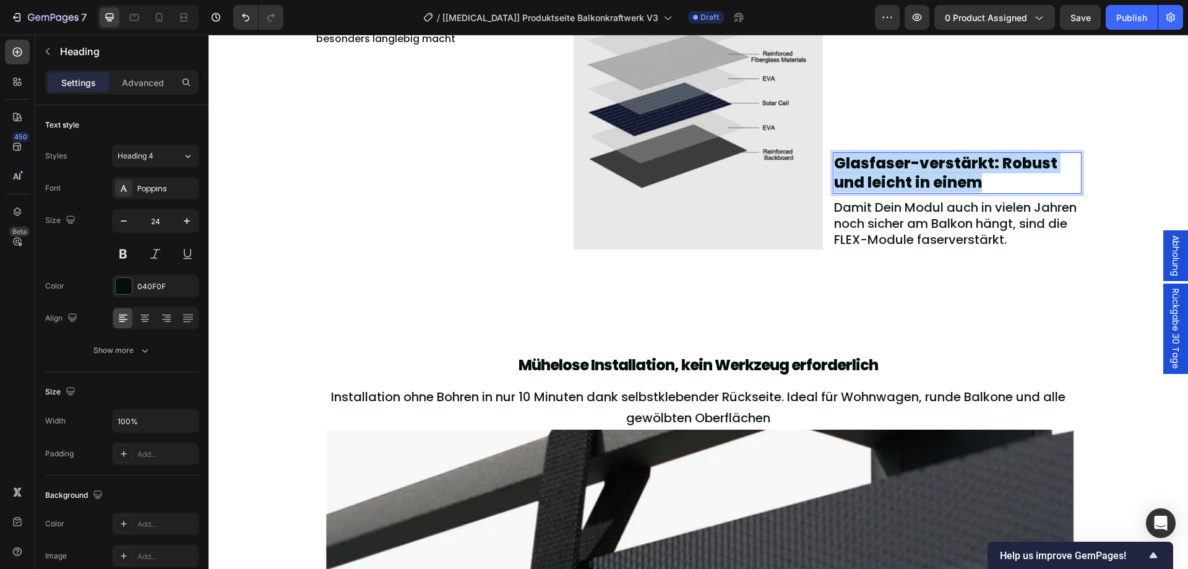
click at [891, 182] on p "Glasfaser-verstärkt: Robust und leicht in einem" at bounding box center [957, 172] width 247 height 38
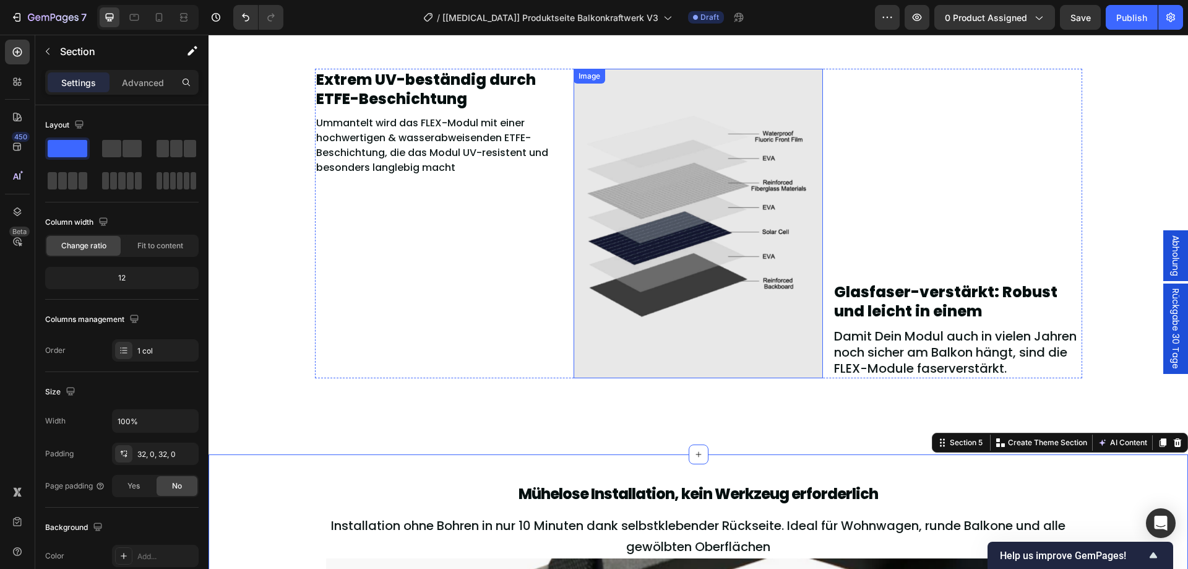
scroll to position [1708, 0]
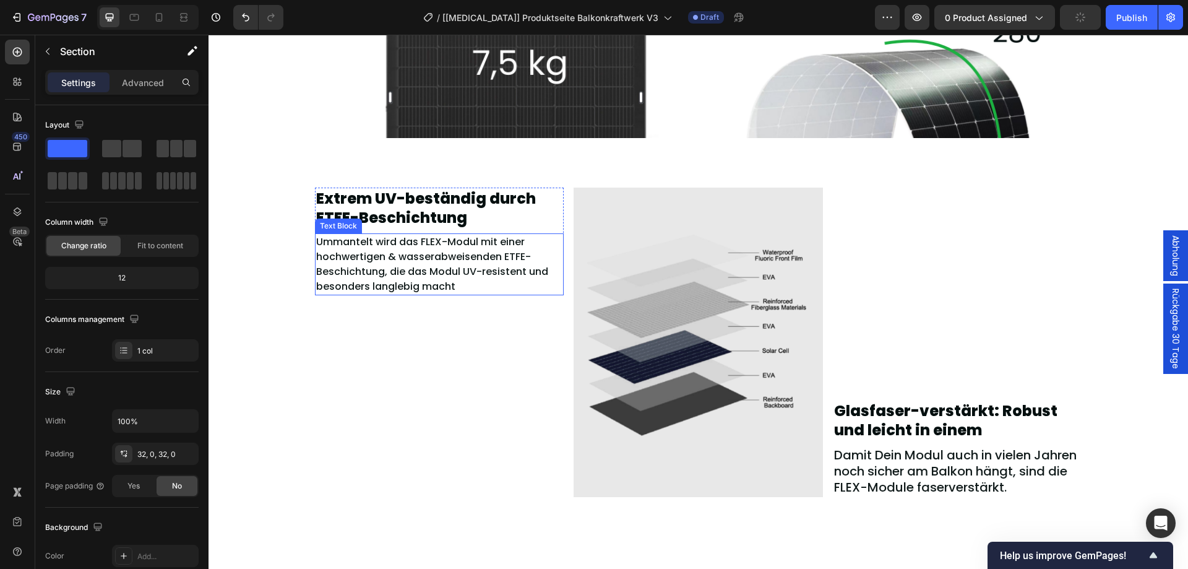
click at [421, 272] on p "Ummantelt wird das FLEX-Modul mit einer hochwertigen & wasserabweisenden ETFE-B…" at bounding box center [439, 263] width 247 height 59
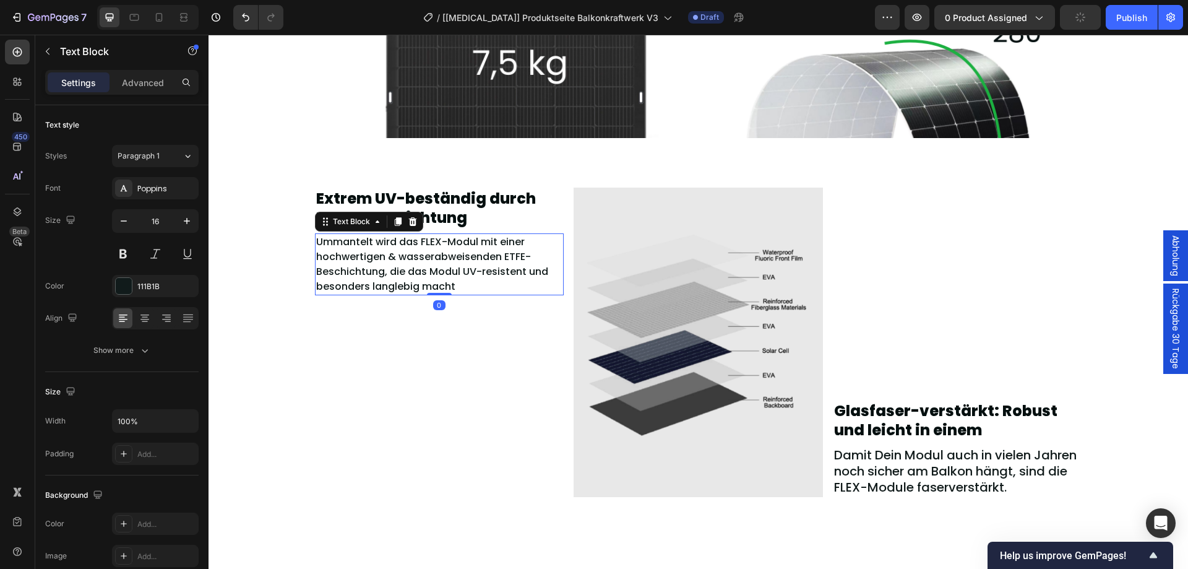
click at [421, 272] on p "Ummantelt wird das FLEX-Modul mit einer hochwertigen & wasserabweisenden ETFE-B…" at bounding box center [439, 263] width 247 height 59
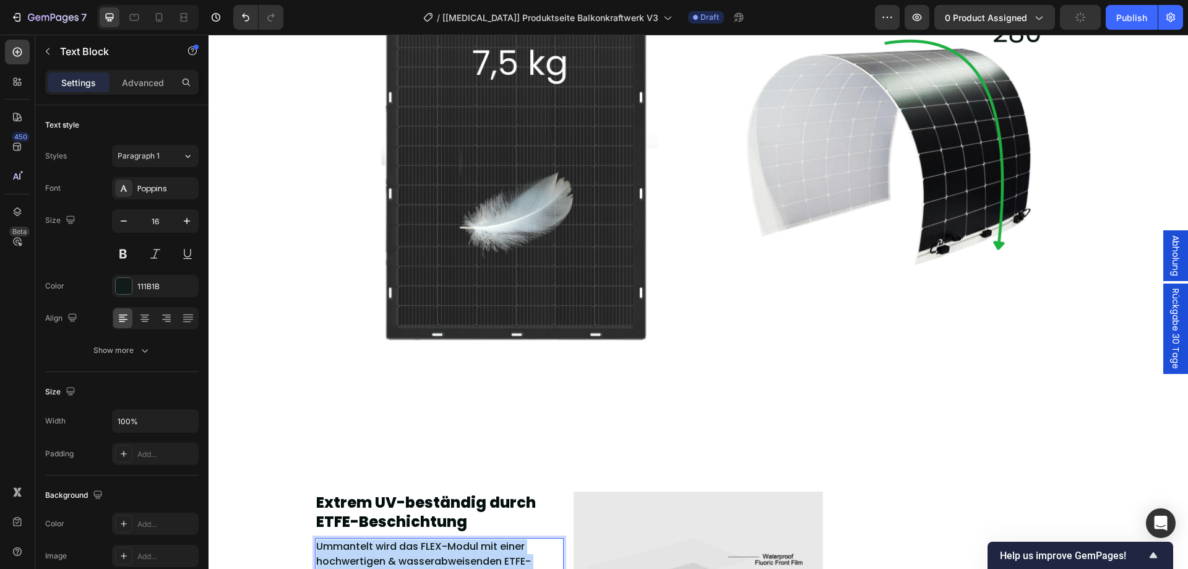
scroll to position [2013, 0]
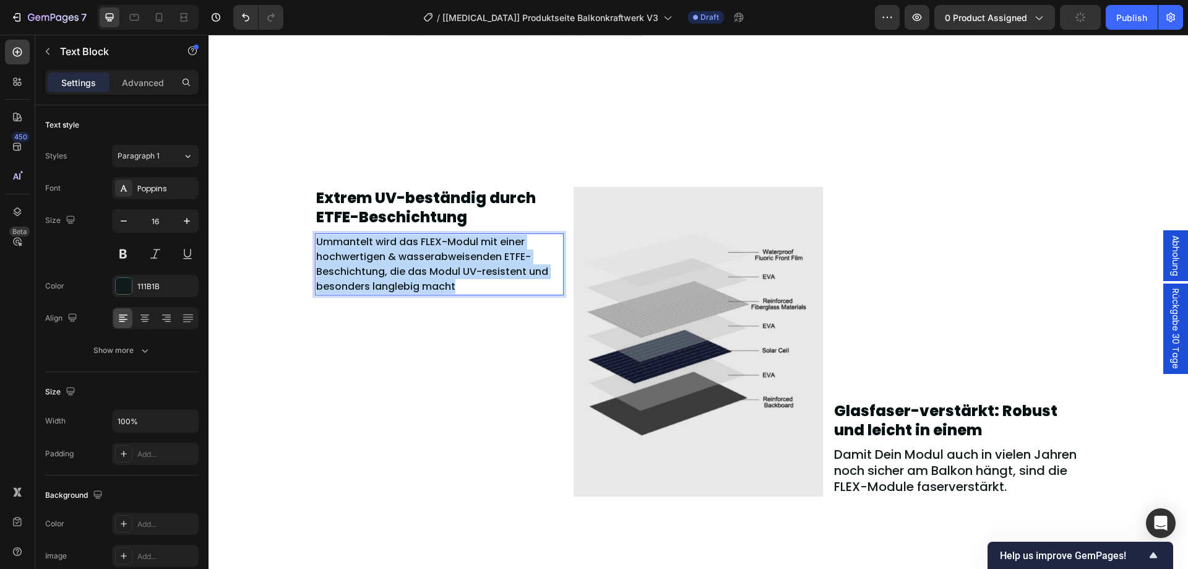
click at [421, 272] on p "Ummantelt wird das FLEX-Modul mit einer hochwertigen & wasserabweisenden ETFE-B…" at bounding box center [439, 263] width 247 height 59
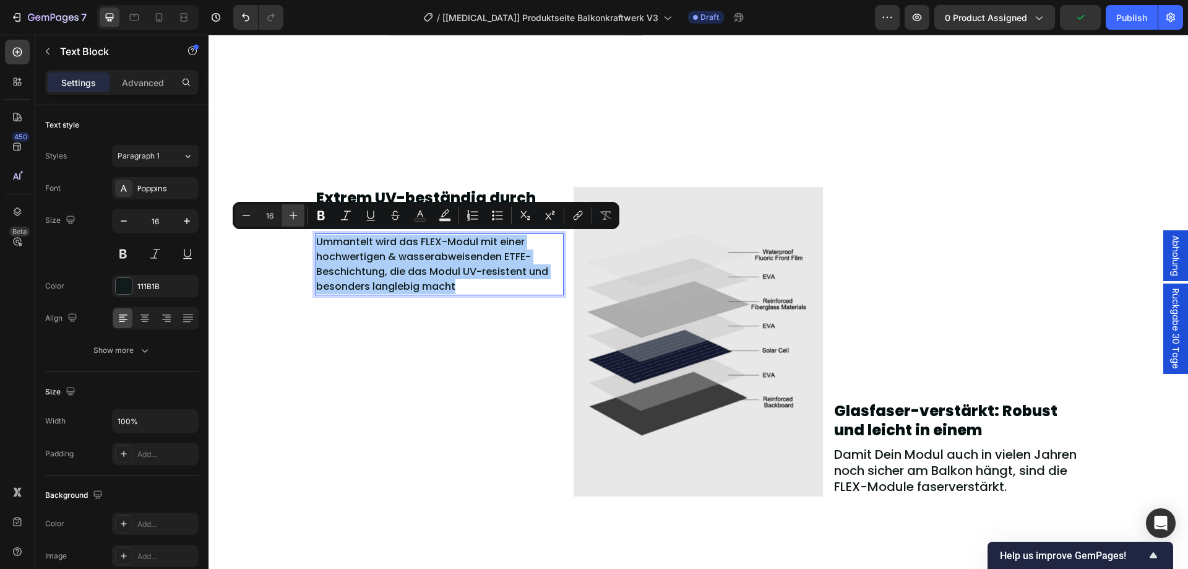
click at [301, 215] on button "Plus" at bounding box center [293, 215] width 22 height 22
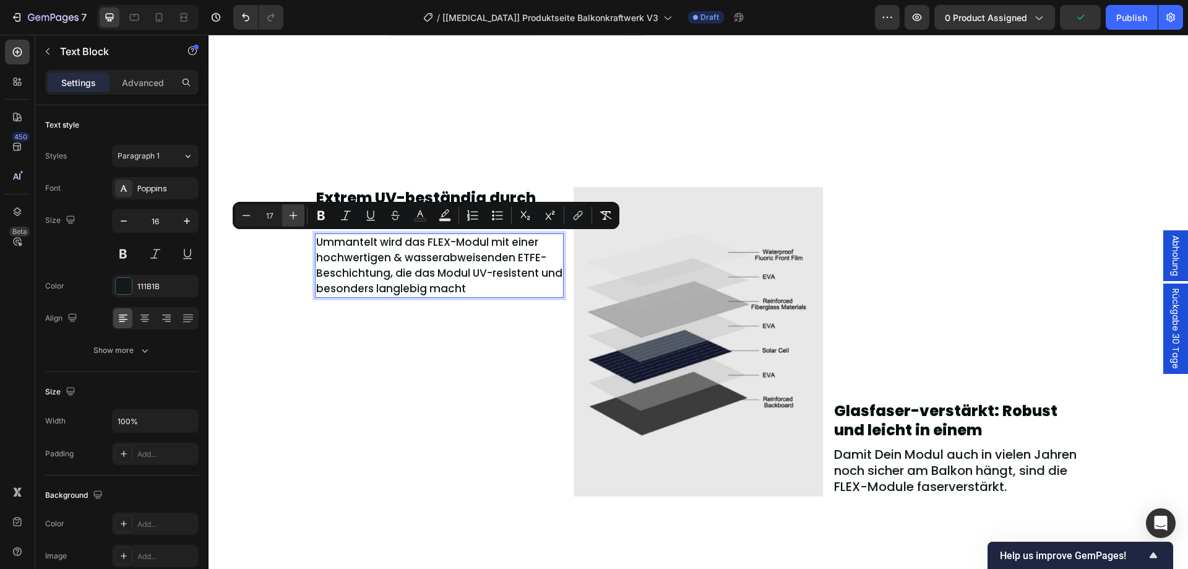
click at [301, 215] on button "Plus" at bounding box center [293, 215] width 22 height 22
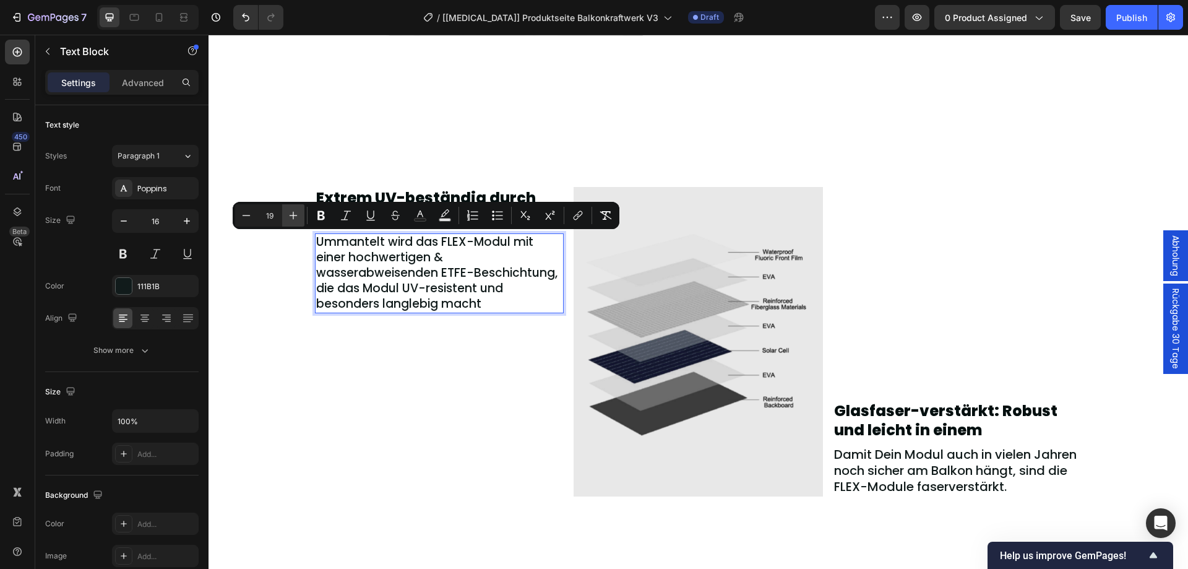
click at [288, 213] on icon "Editor contextual toolbar" at bounding box center [293, 215] width 12 height 12
type input "20"
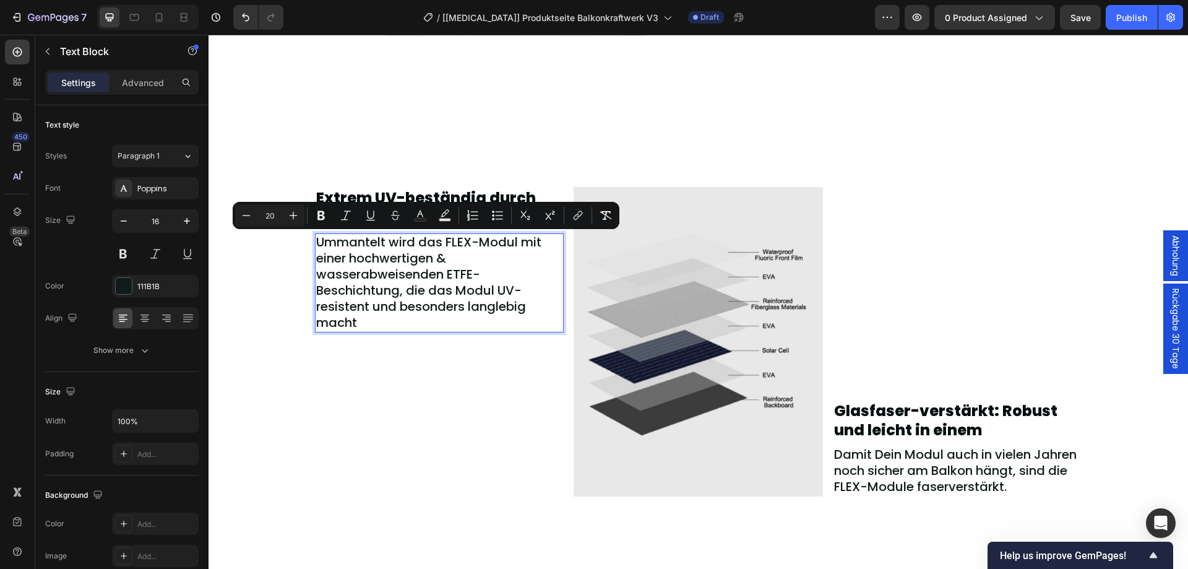
click at [303, 332] on div "Extrem UV-beständig durch ETFE-Beschichtung Heading Ummantelt wird das FLEX-Mod…" at bounding box center [699, 341] width 792 height 369
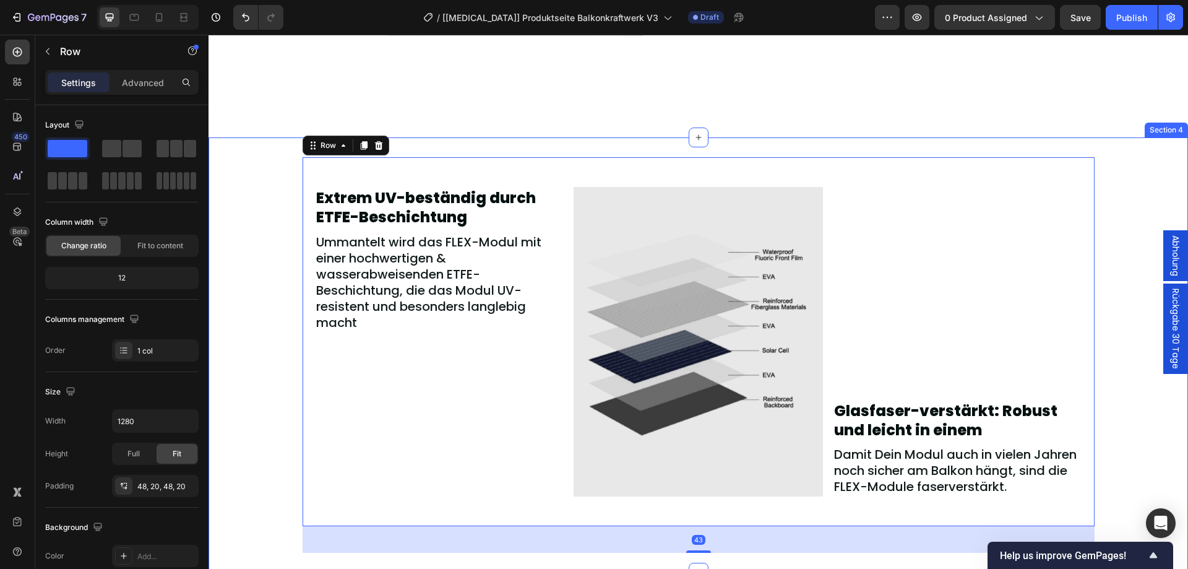
click at [261, 406] on div "Extrem UV-beständig durch ETFE-Beschichtung Heading Ummantelt wird das FLEX-Mod…" at bounding box center [697, 354] width 979 height 395
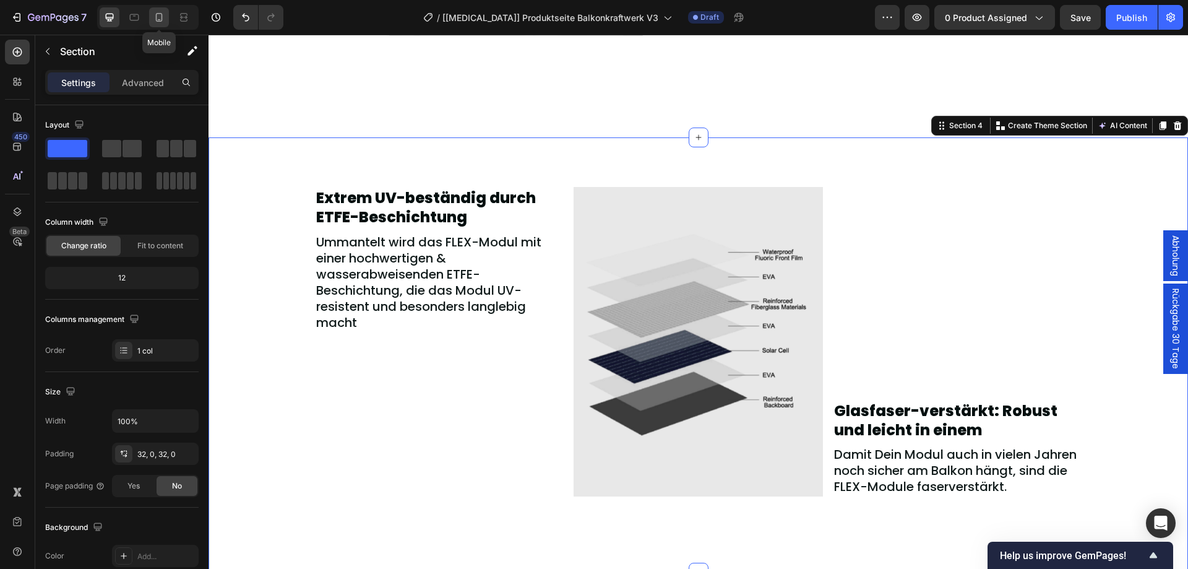
click at [159, 12] on icon at bounding box center [159, 17] width 12 height 12
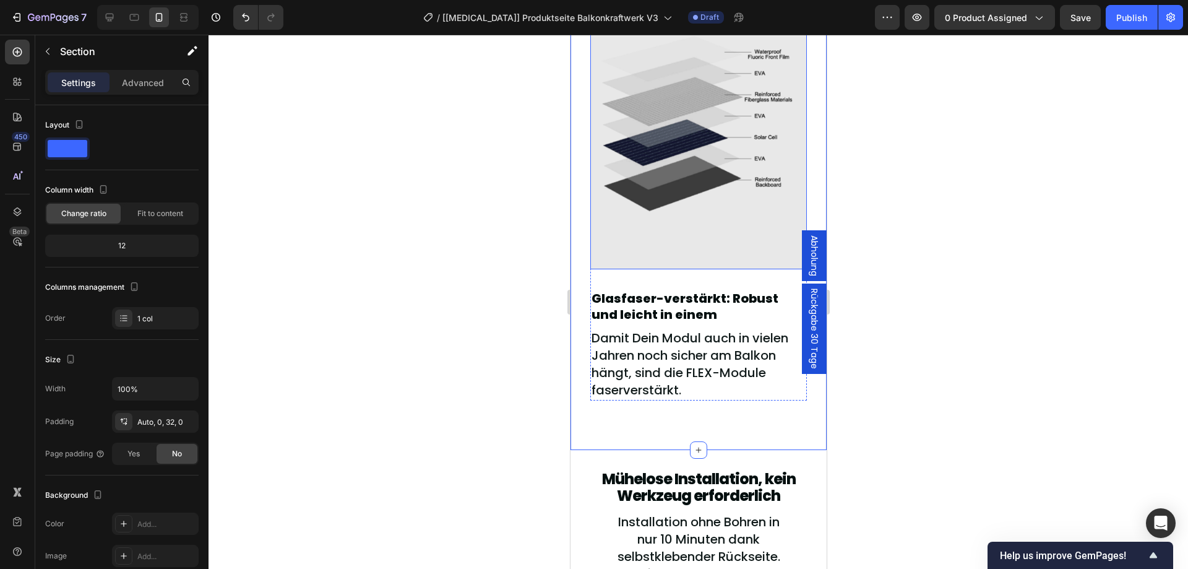
scroll to position [2068, 0]
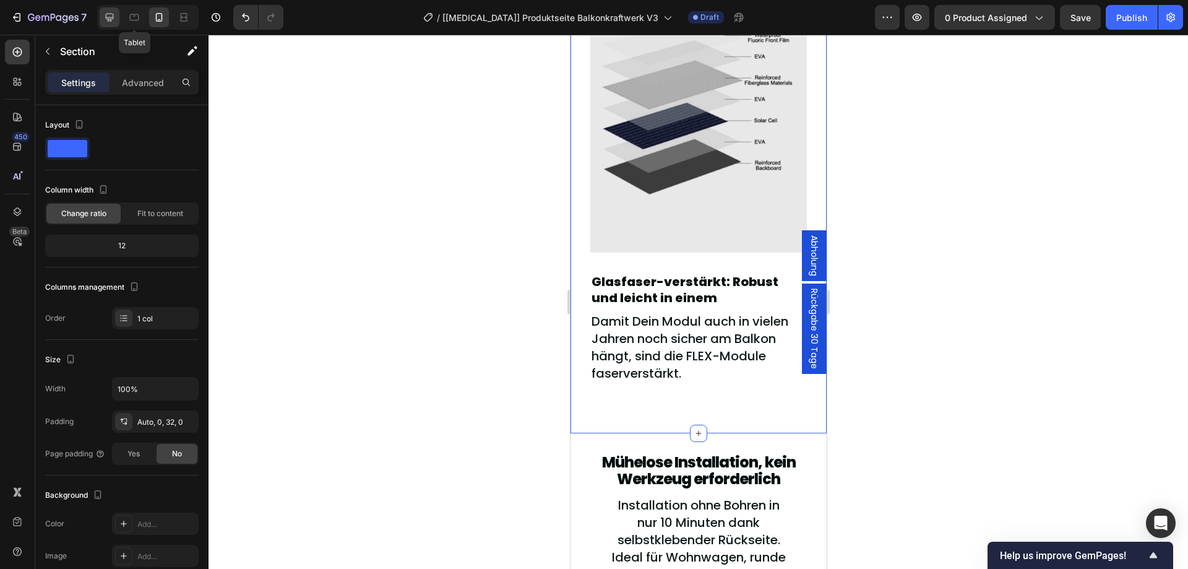
click at [114, 10] on div at bounding box center [110, 17] width 20 height 20
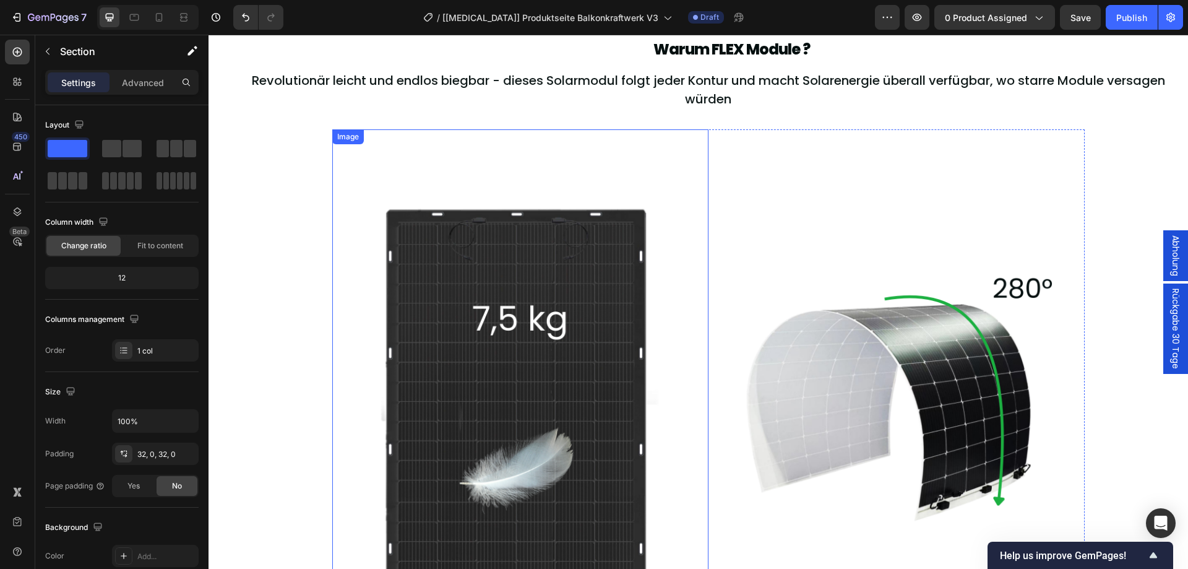
scroll to position [1438, 0]
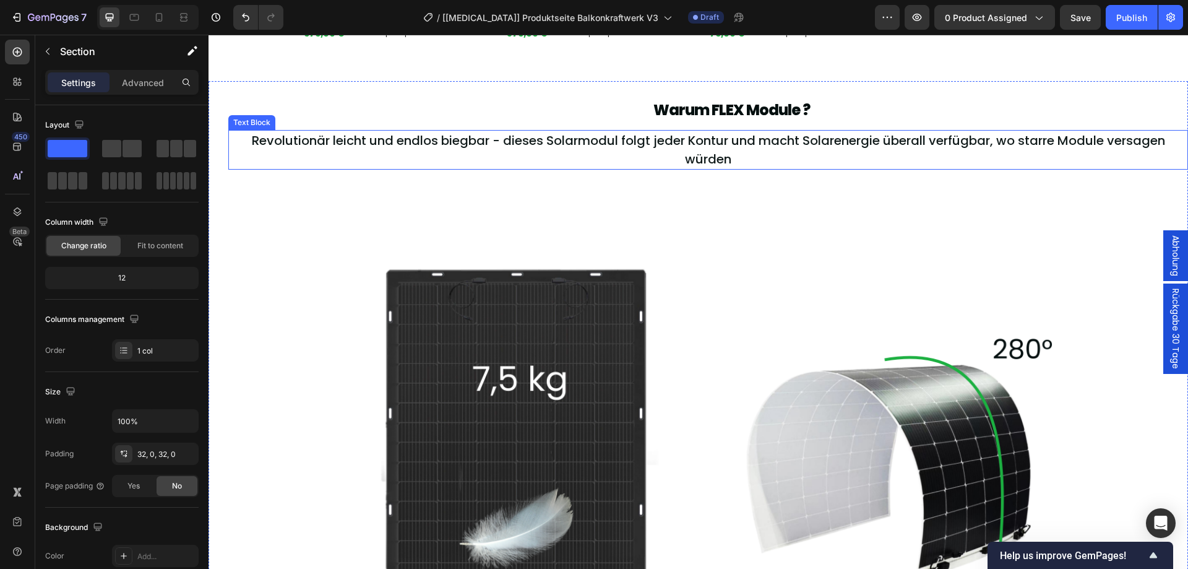
click at [457, 152] on p "Revolutionär leicht und endlos biegbar - dieses Solarmodul folgt jeder Kontur u…" at bounding box center [707, 149] width 917 height 37
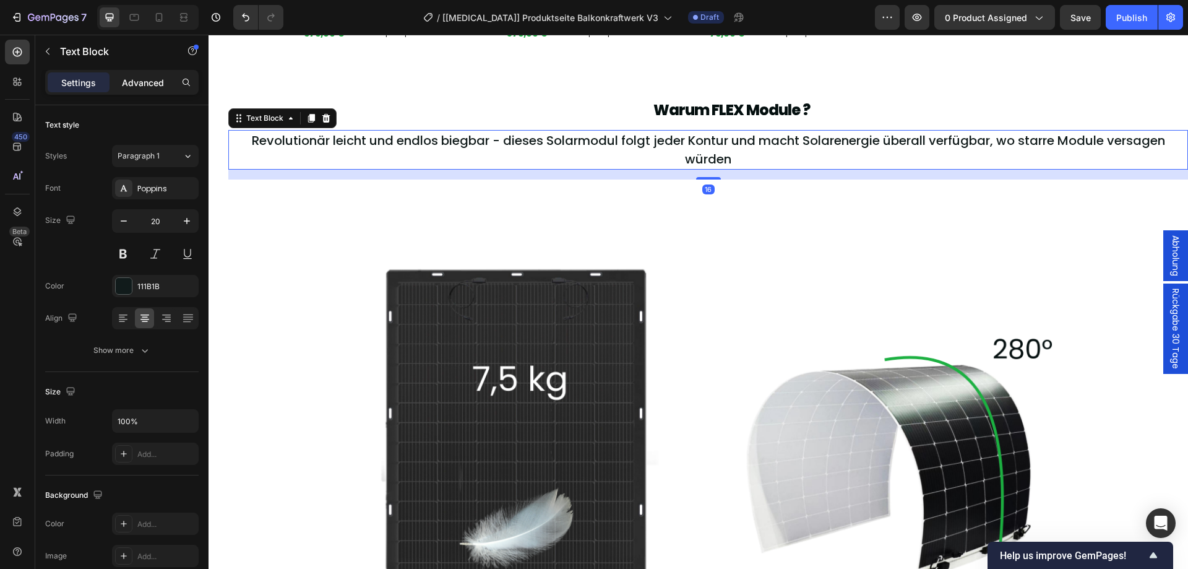
click at [150, 84] on p "Advanced" at bounding box center [143, 82] width 42 height 13
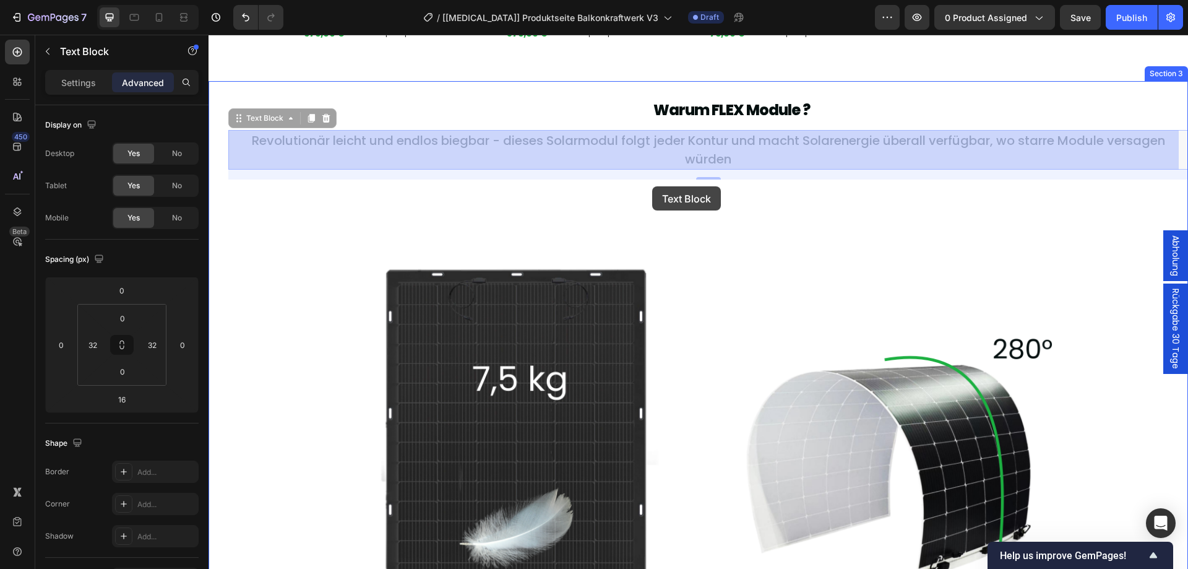
drag, startPoint x: 548, startPoint y: 150, endPoint x: 652, endPoint y: 186, distance: 110.0
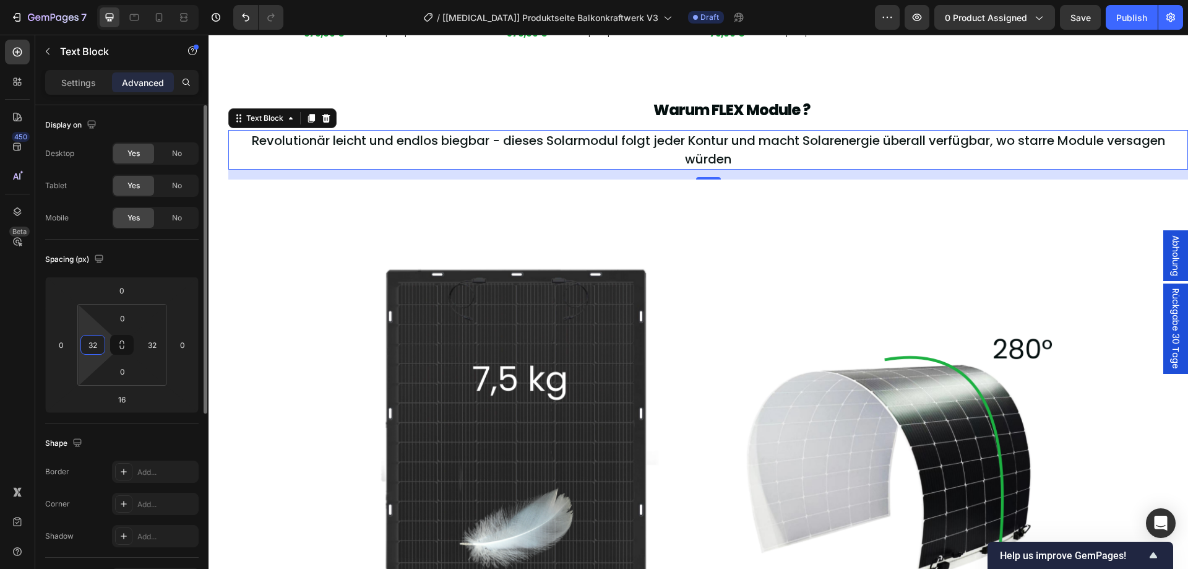
click at [97, 342] on input "32" at bounding box center [93, 344] width 19 height 19
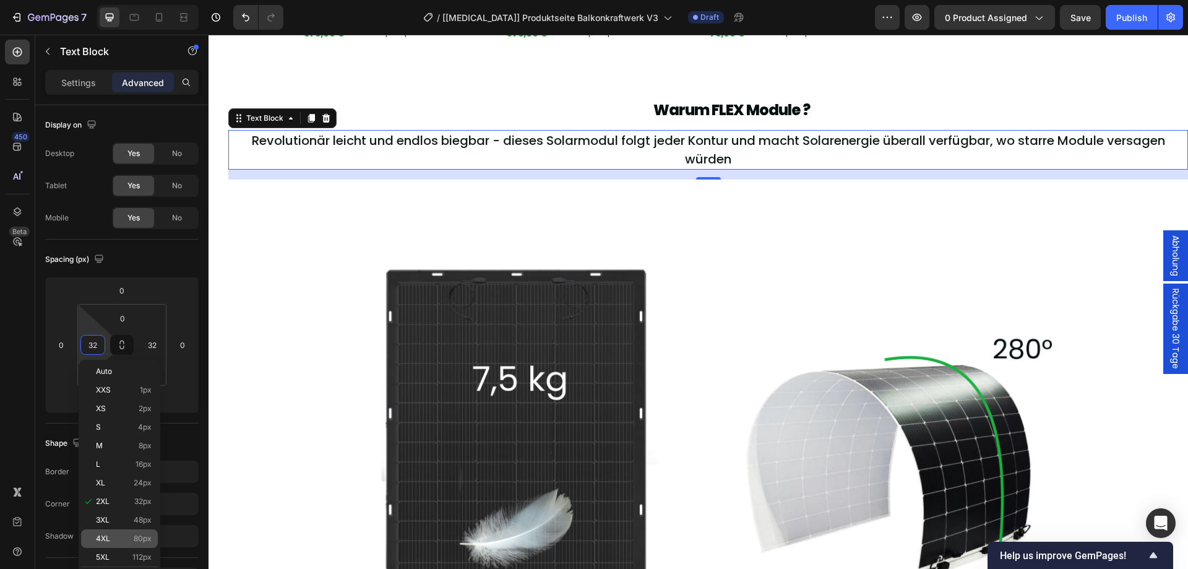
click at [127, 541] on p "4XL 80px" at bounding box center [124, 538] width 56 height 9
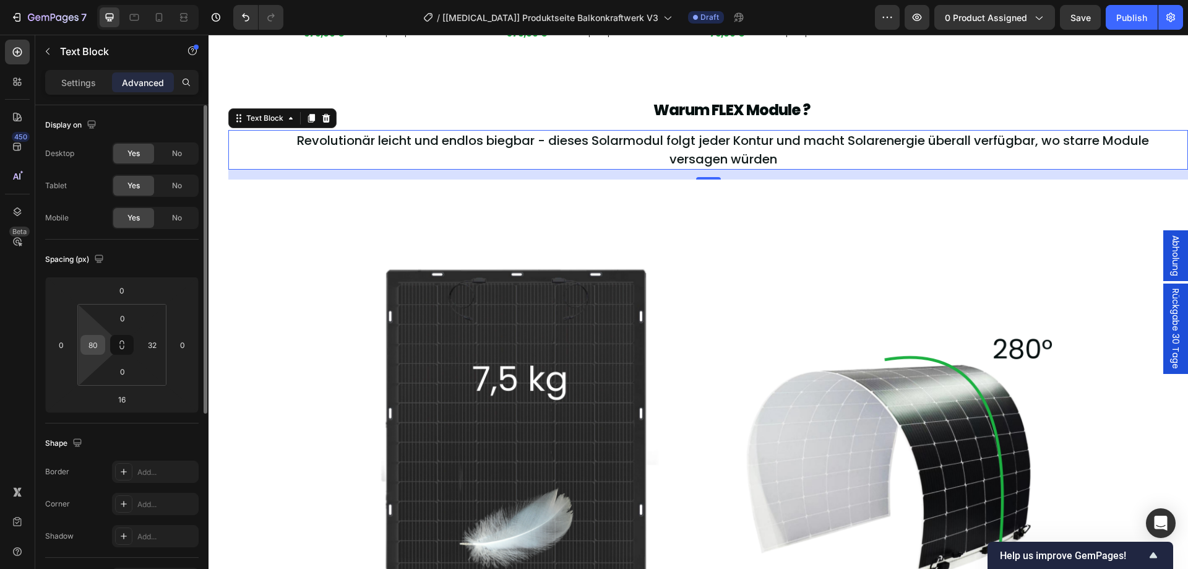
click at [102, 340] on div "80" at bounding box center [92, 345] width 25 height 20
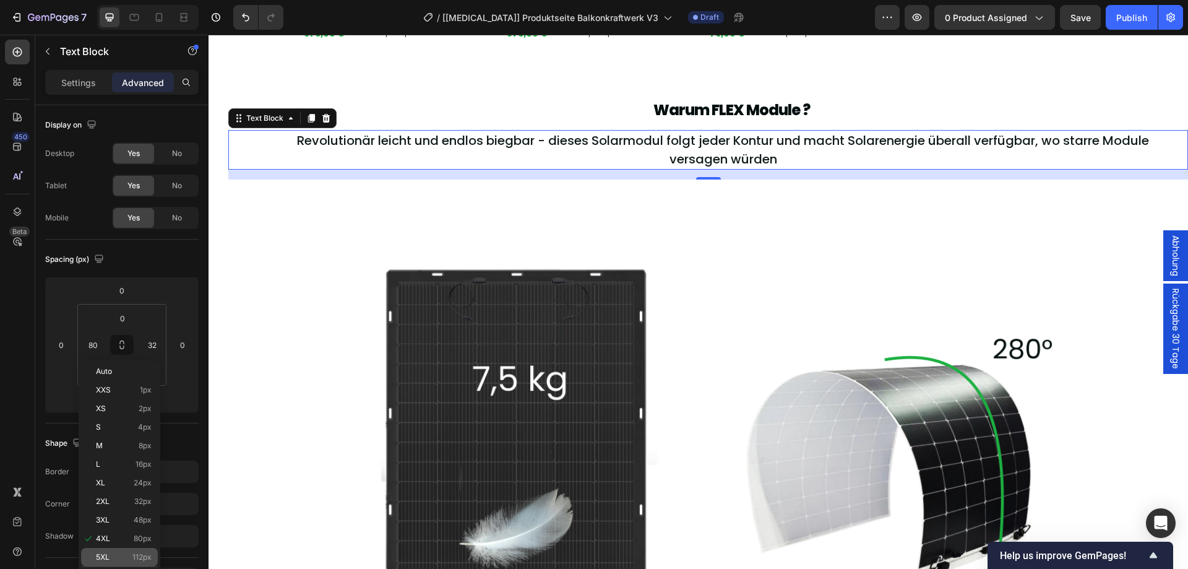
click at [127, 556] on p "5XL 112px" at bounding box center [124, 556] width 56 height 9
type input "112"
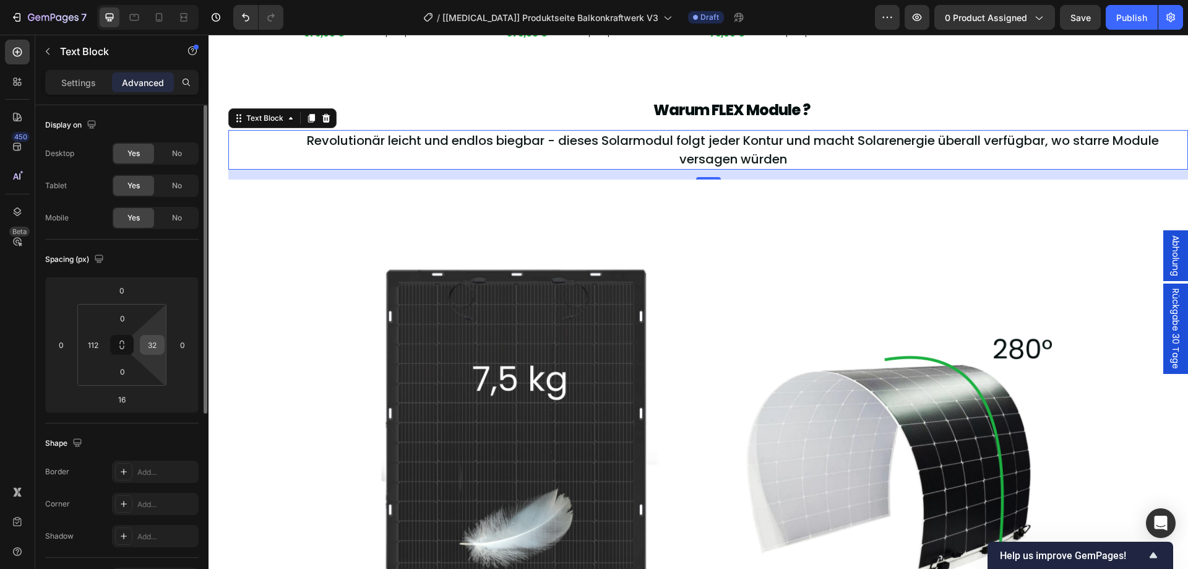
click at [157, 345] on input "32" at bounding box center [152, 344] width 19 height 19
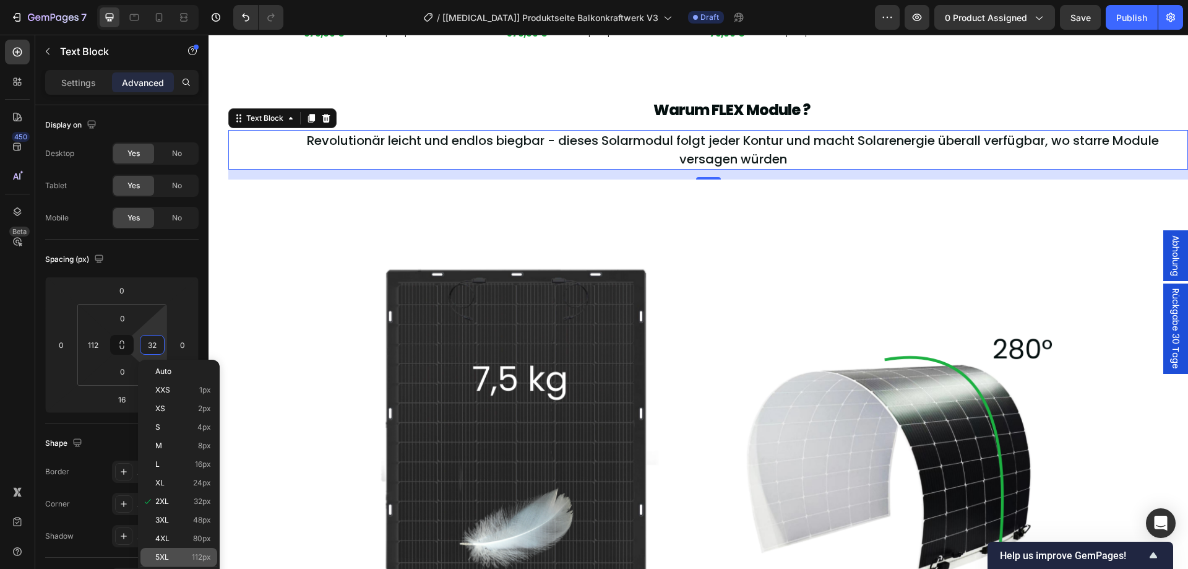
click at [175, 554] on p "5XL 112px" at bounding box center [183, 556] width 56 height 9
type input "112"
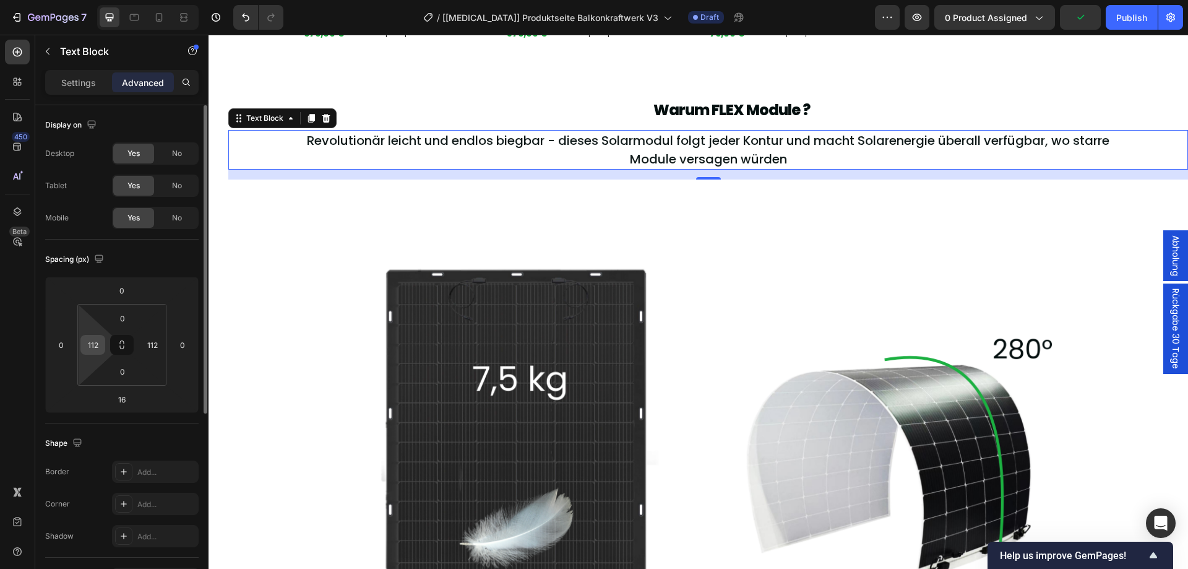
click at [105, 345] on div "112" at bounding box center [92, 345] width 25 height 20
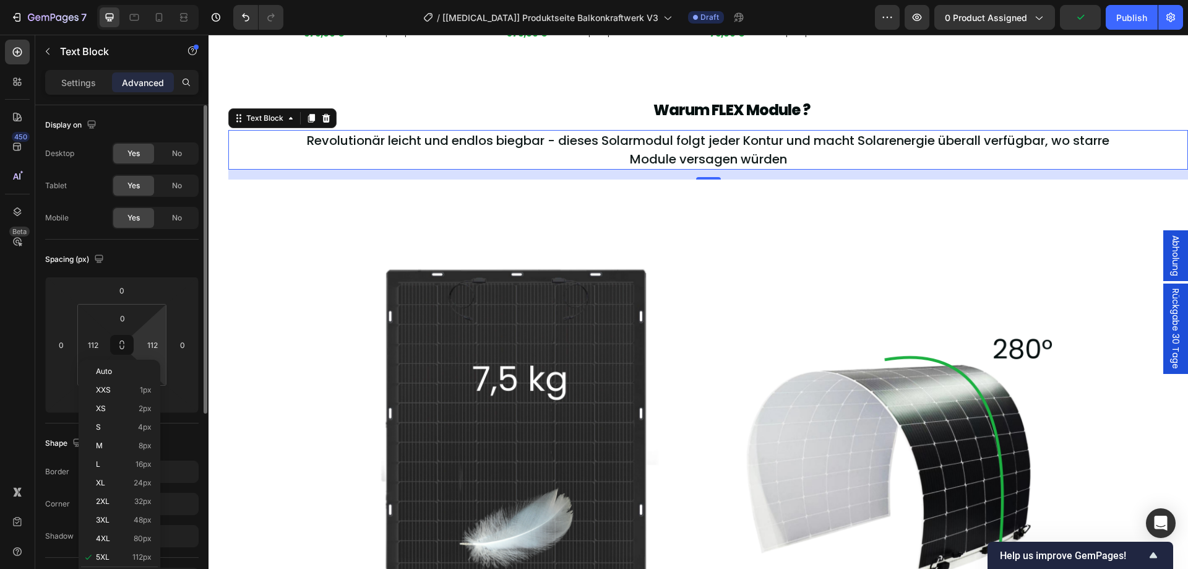
drag, startPoint x: 118, startPoint y: 371, endPoint x: 152, endPoint y: 355, distance: 36.8
click at [118, 370] on p "Auto" at bounding box center [124, 371] width 56 height 9
type input "Auto"
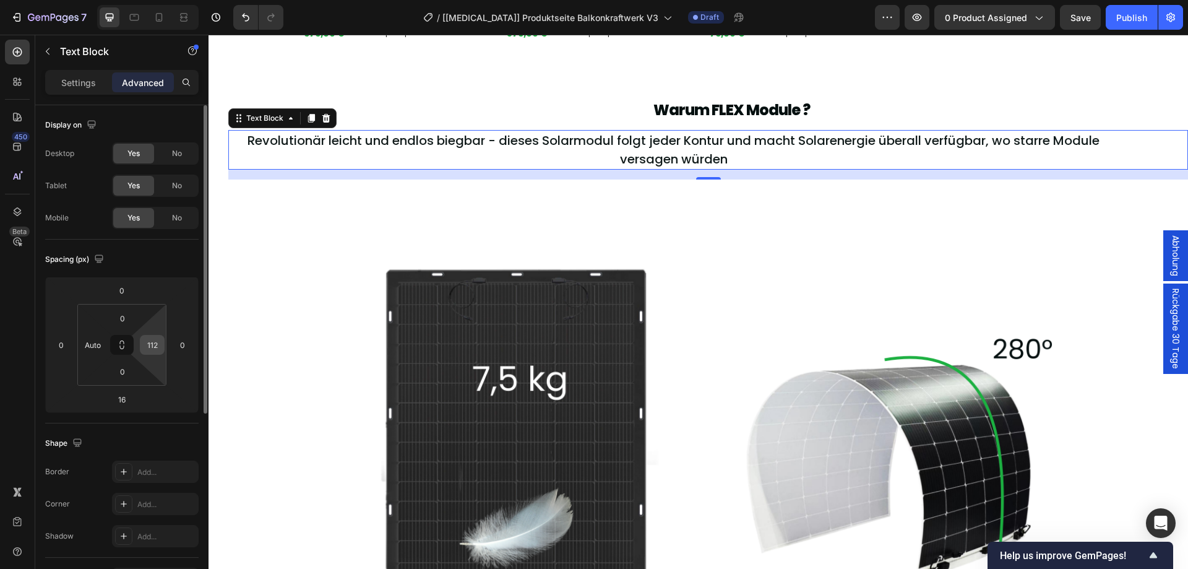
click at [153, 353] on input "112" at bounding box center [152, 344] width 19 height 19
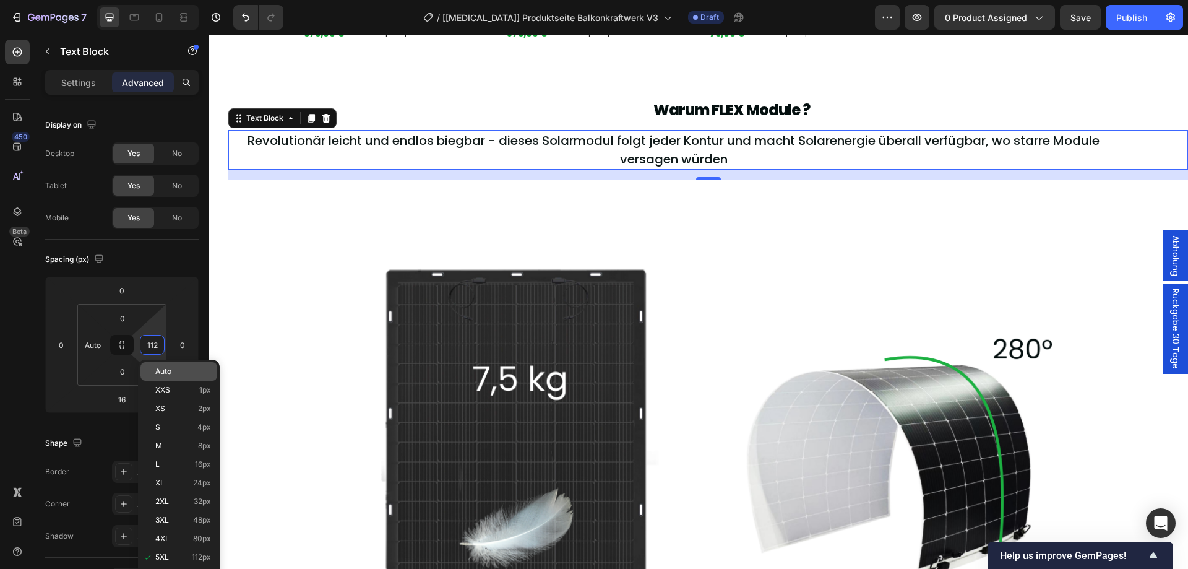
click at [158, 374] on span "Auto" at bounding box center [163, 371] width 16 height 9
type input "Auto"
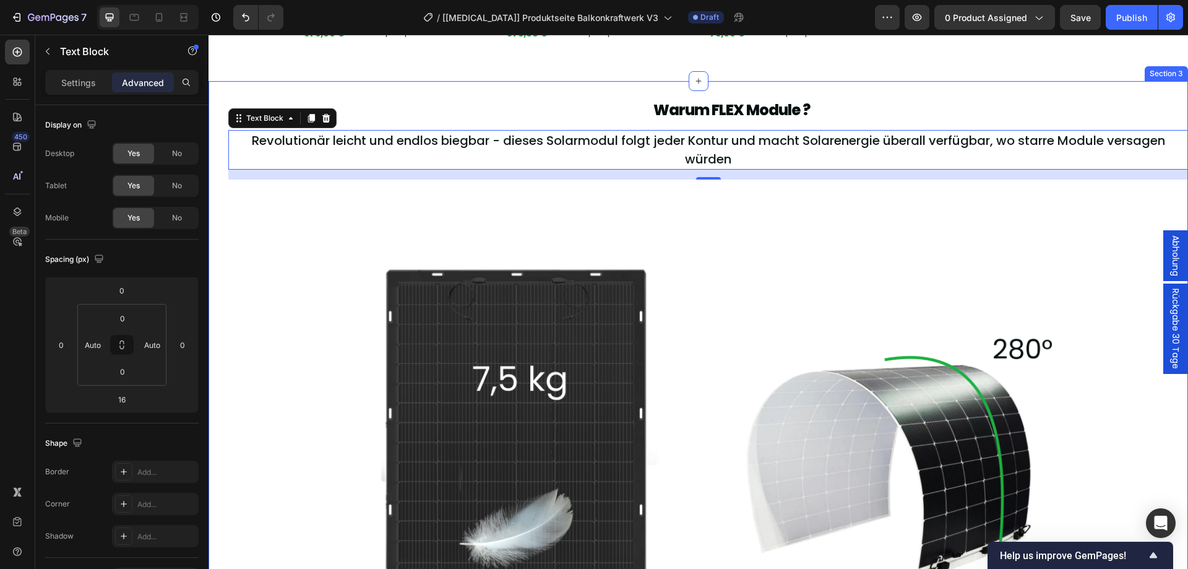
click at [223, 331] on div "Warum FLEX Module ? Heading Revolutionär leicht und endlos biegbar - dieses Sol…" at bounding box center [697, 419] width 979 height 677
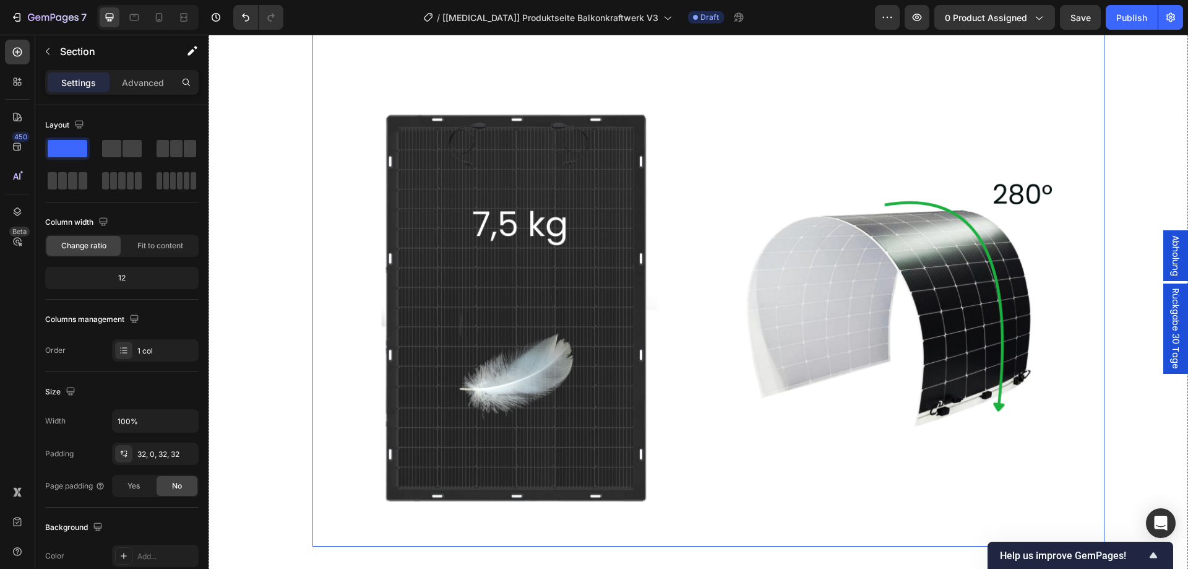
scroll to position [1603, 0]
